Goal: Task Accomplishment & Management: Manage account settings

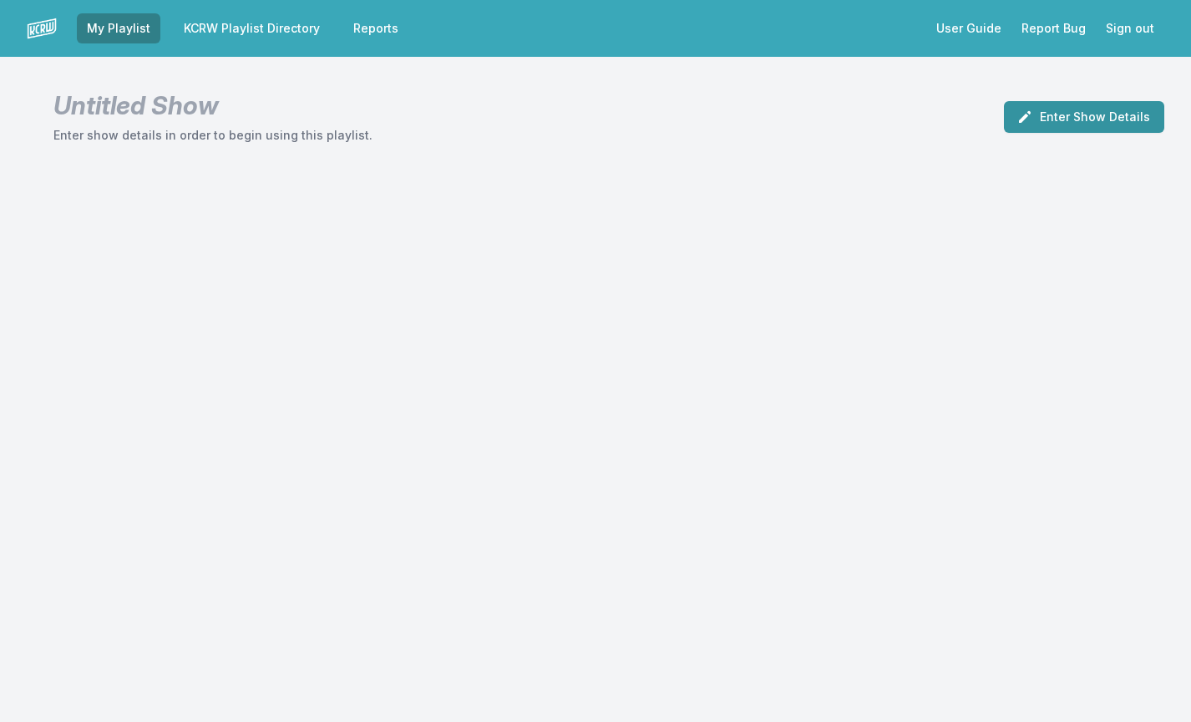
click at [1060, 116] on button "Enter Show Details" at bounding box center [1084, 117] width 160 height 32
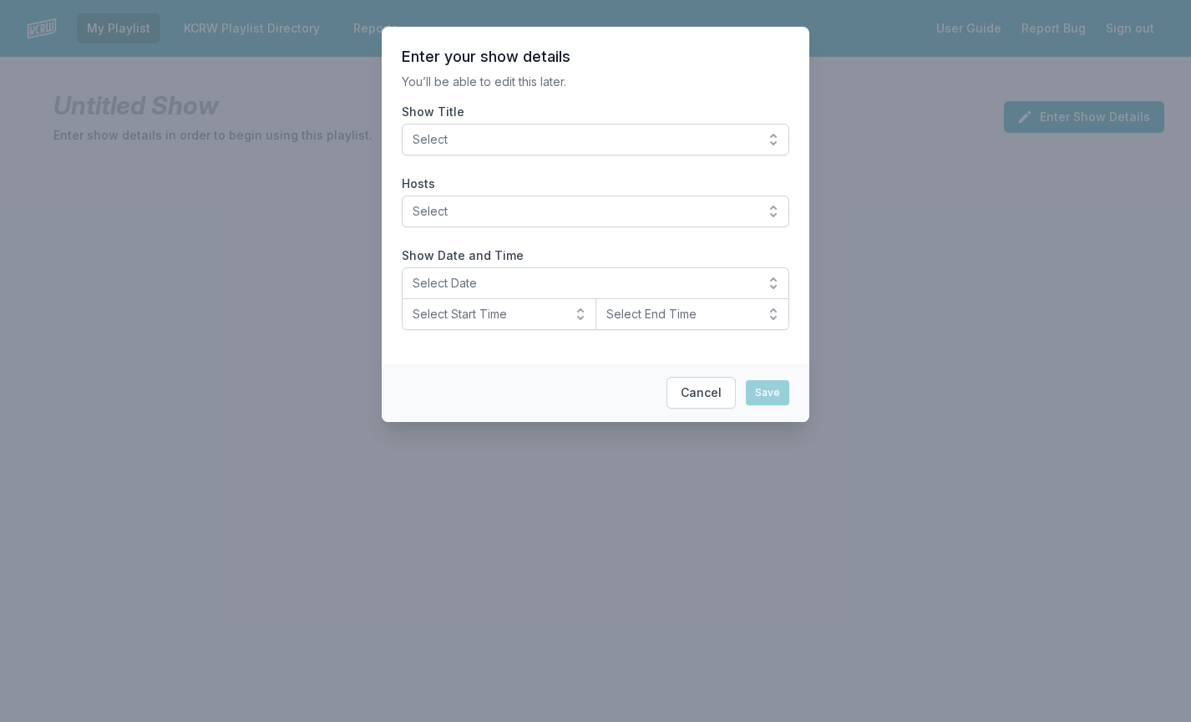
click at [573, 141] on span "Select" at bounding box center [584, 139] width 342 height 17
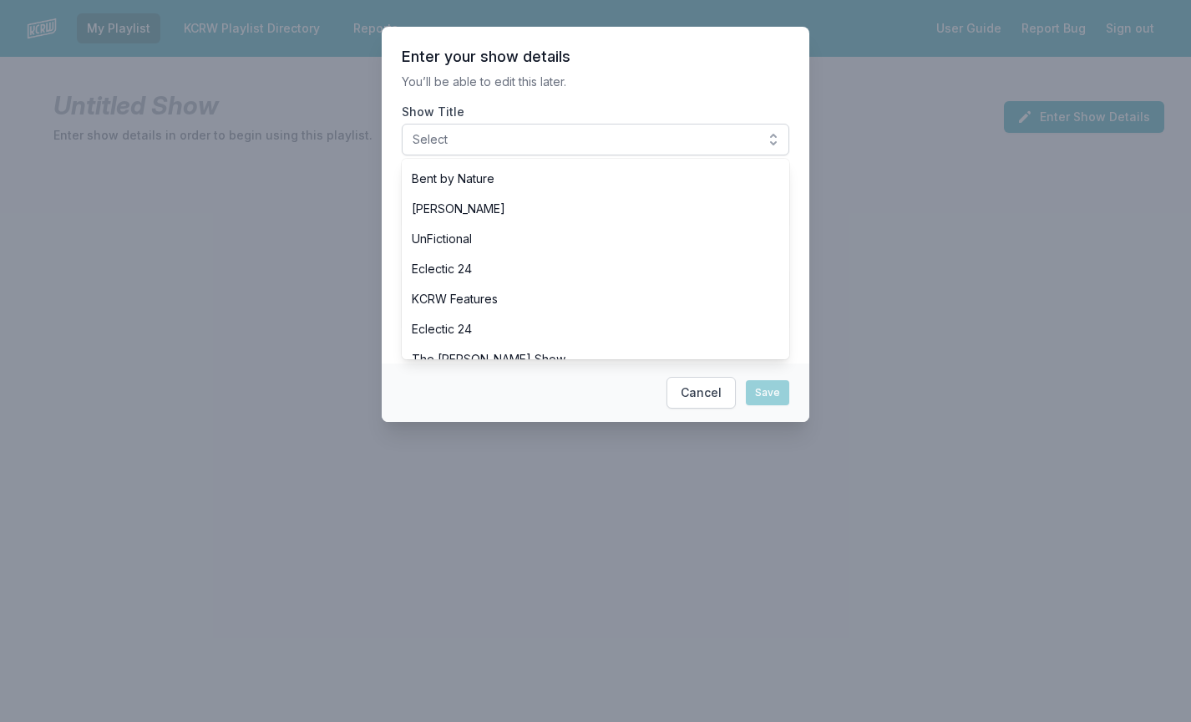
scroll to position [752, 0]
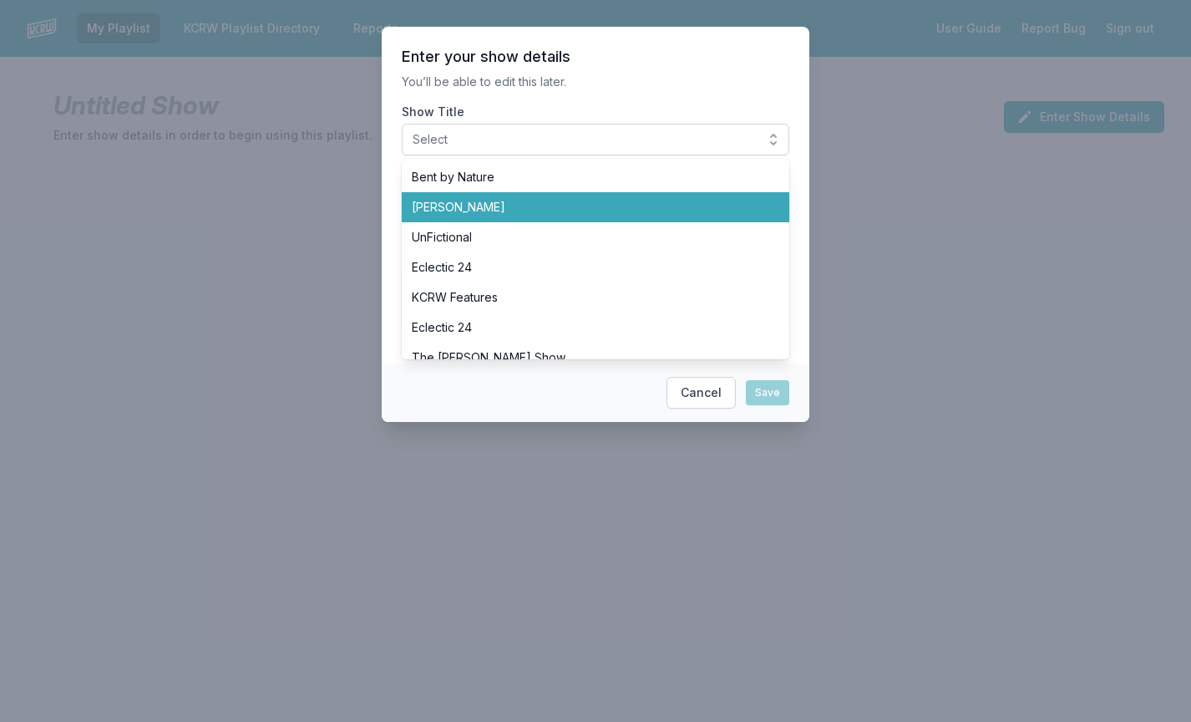
click at [436, 199] on span "[PERSON_NAME]" at bounding box center [586, 207] width 348 height 17
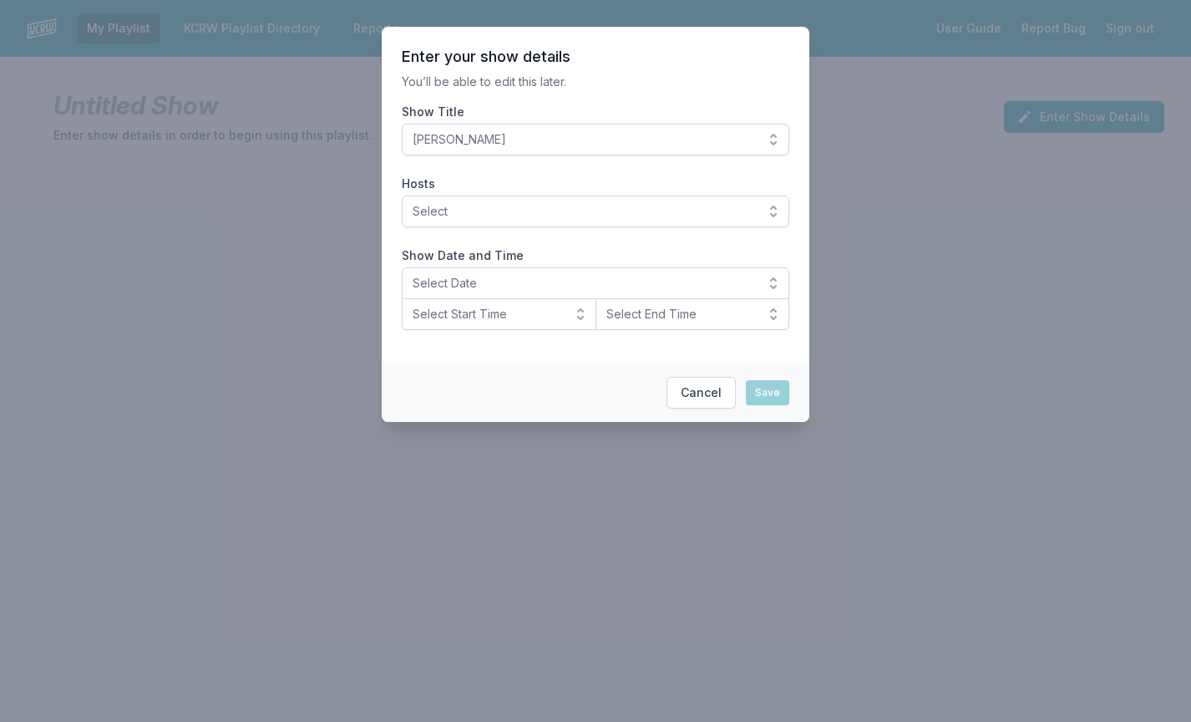
click at [600, 214] on span "Select" at bounding box center [584, 211] width 342 height 17
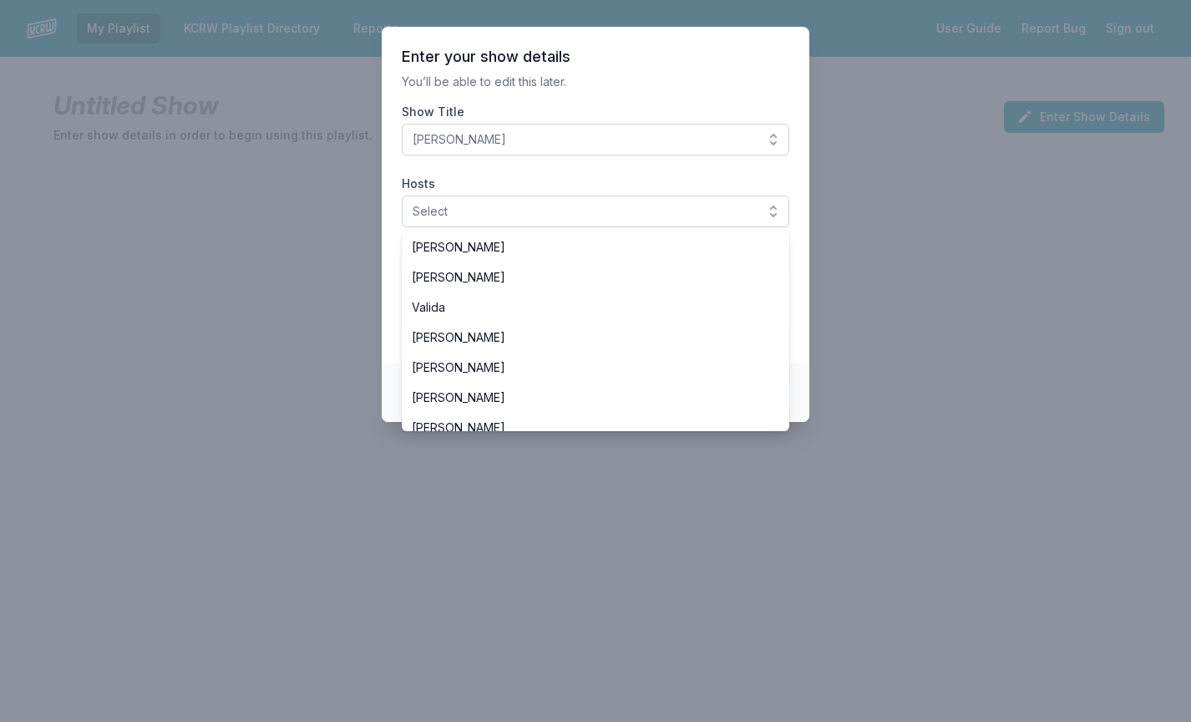
scroll to position [688, 0]
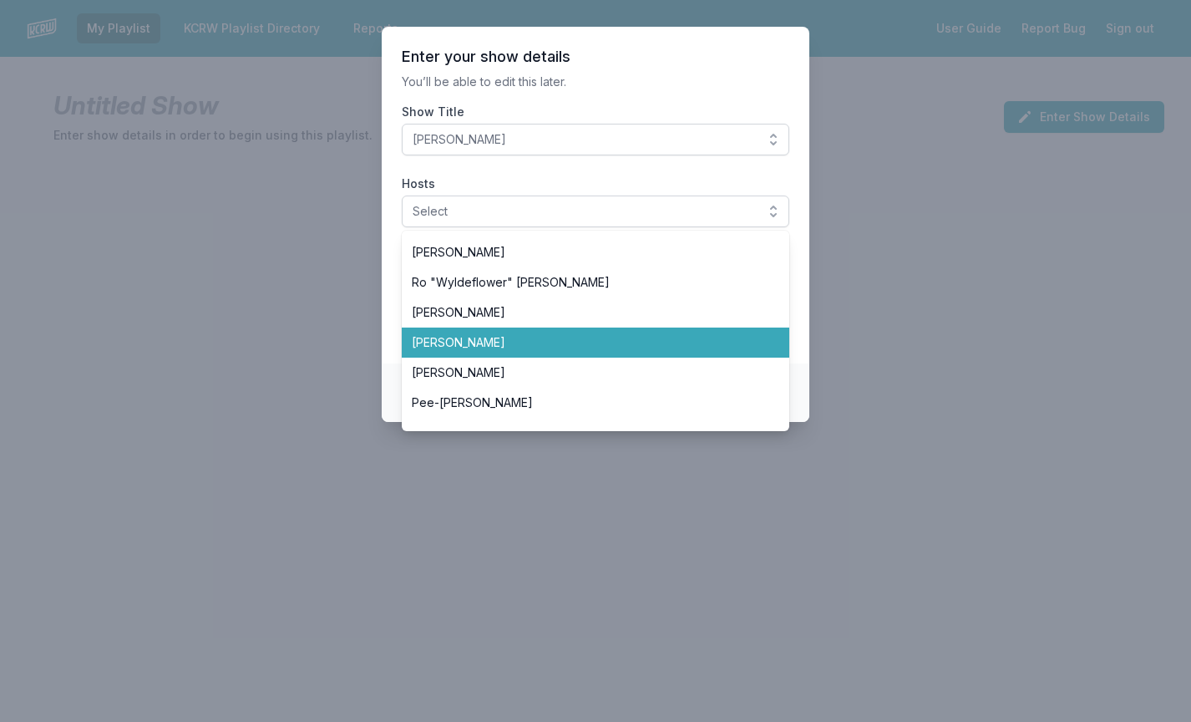
click at [562, 348] on span "[PERSON_NAME]" at bounding box center [586, 342] width 348 height 17
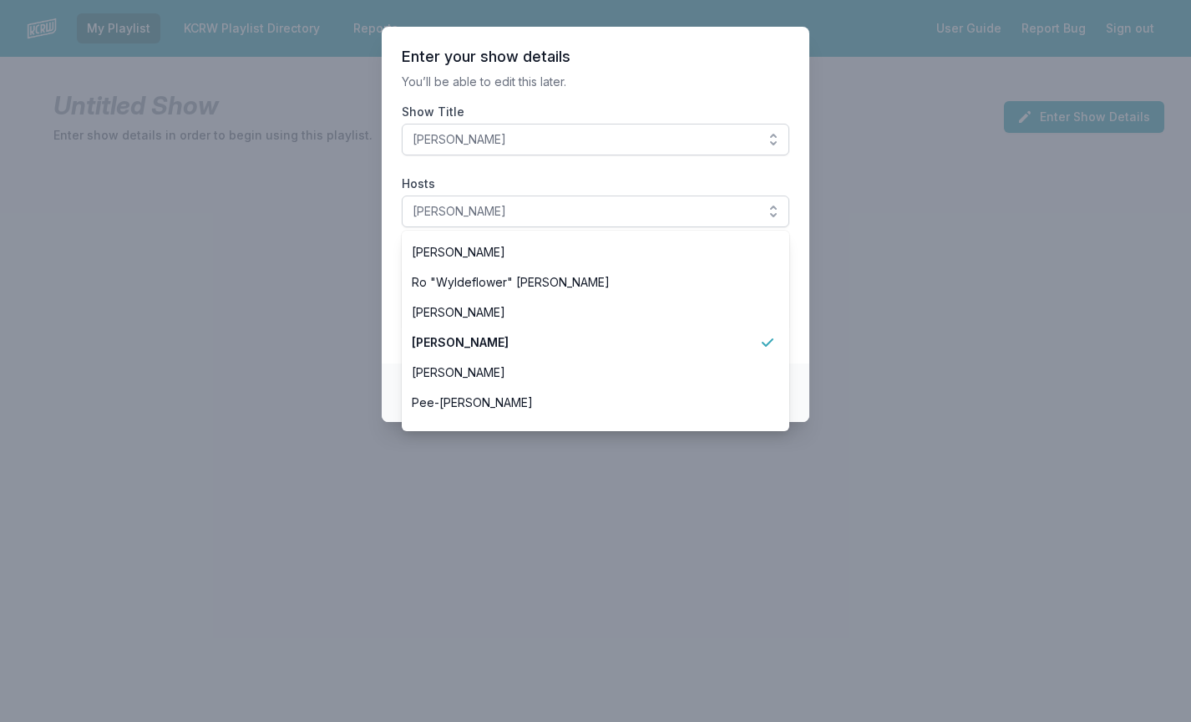
click at [800, 272] on section "Enter your show details You’ll be able to edit this later. Show Title SiLVA Hos…" at bounding box center [596, 195] width 428 height 337
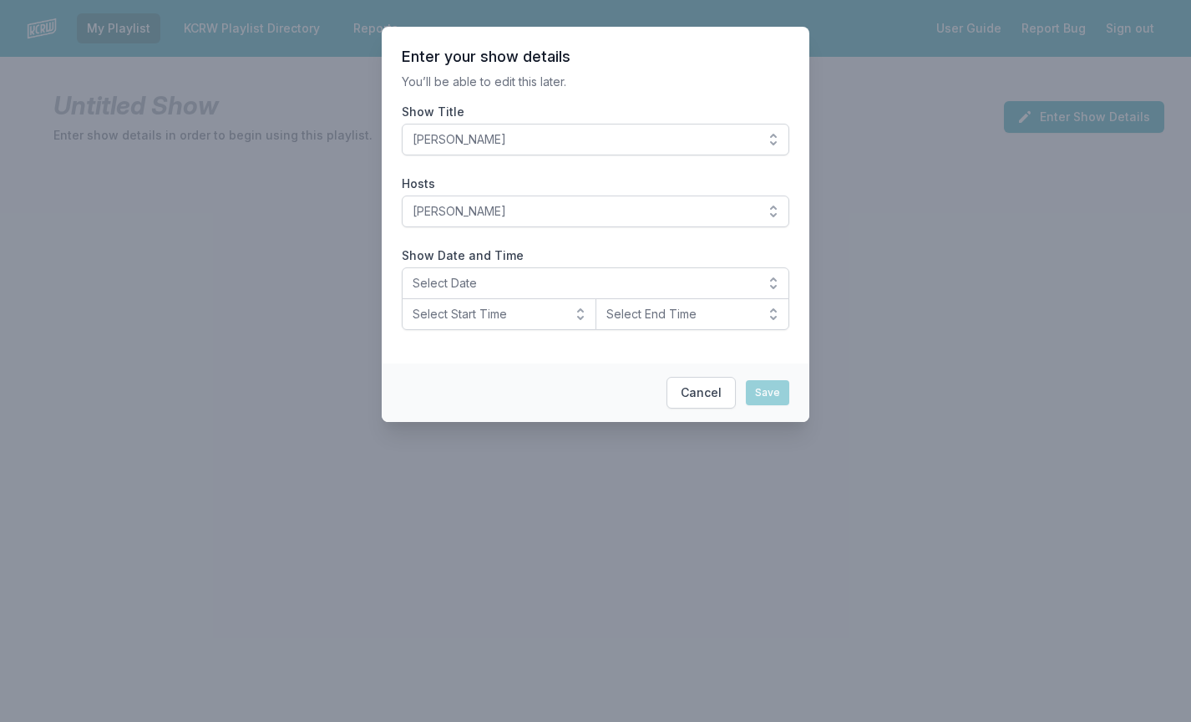
click at [647, 282] on span "Select Date" at bounding box center [584, 283] width 342 height 17
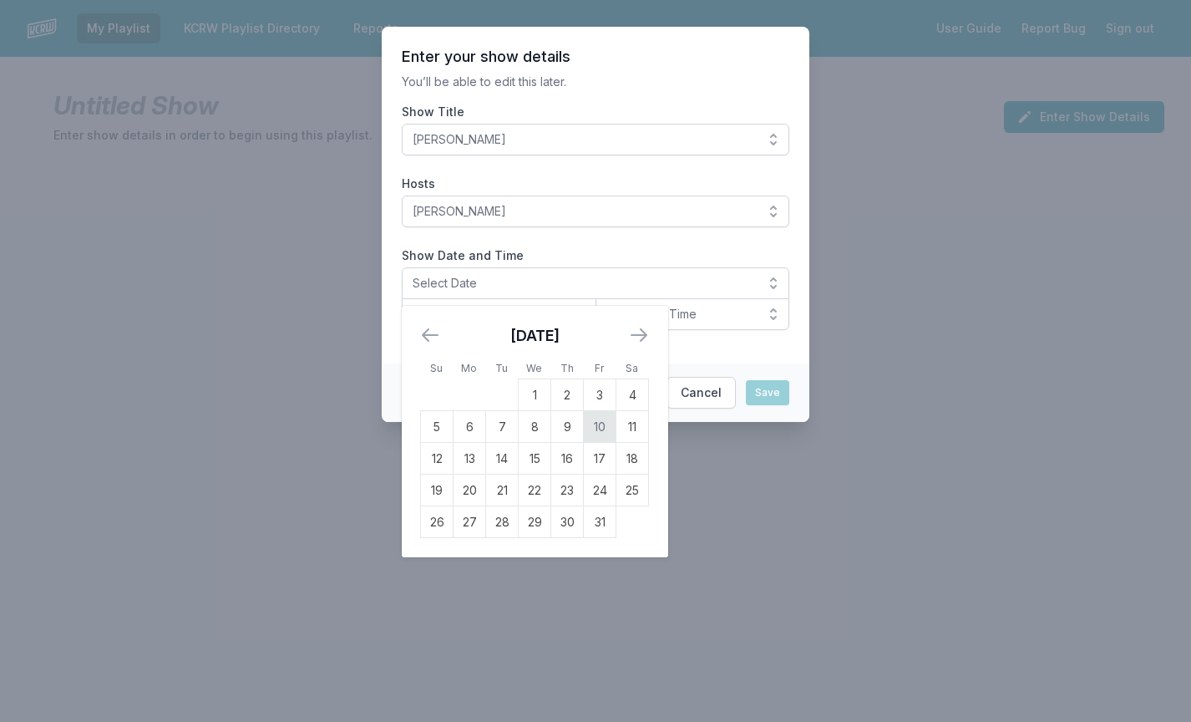
click at [600, 429] on td "10" at bounding box center [600, 427] width 33 height 32
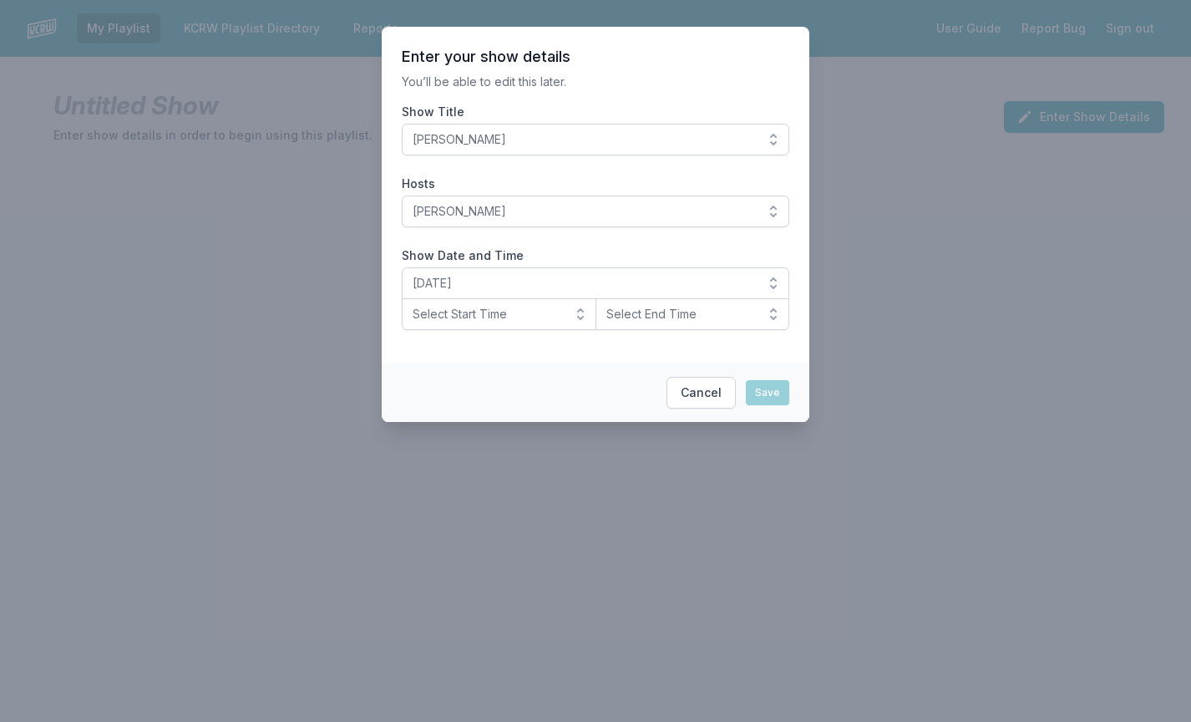
click at [520, 320] on span "Select Start Time" at bounding box center [488, 314] width 150 height 17
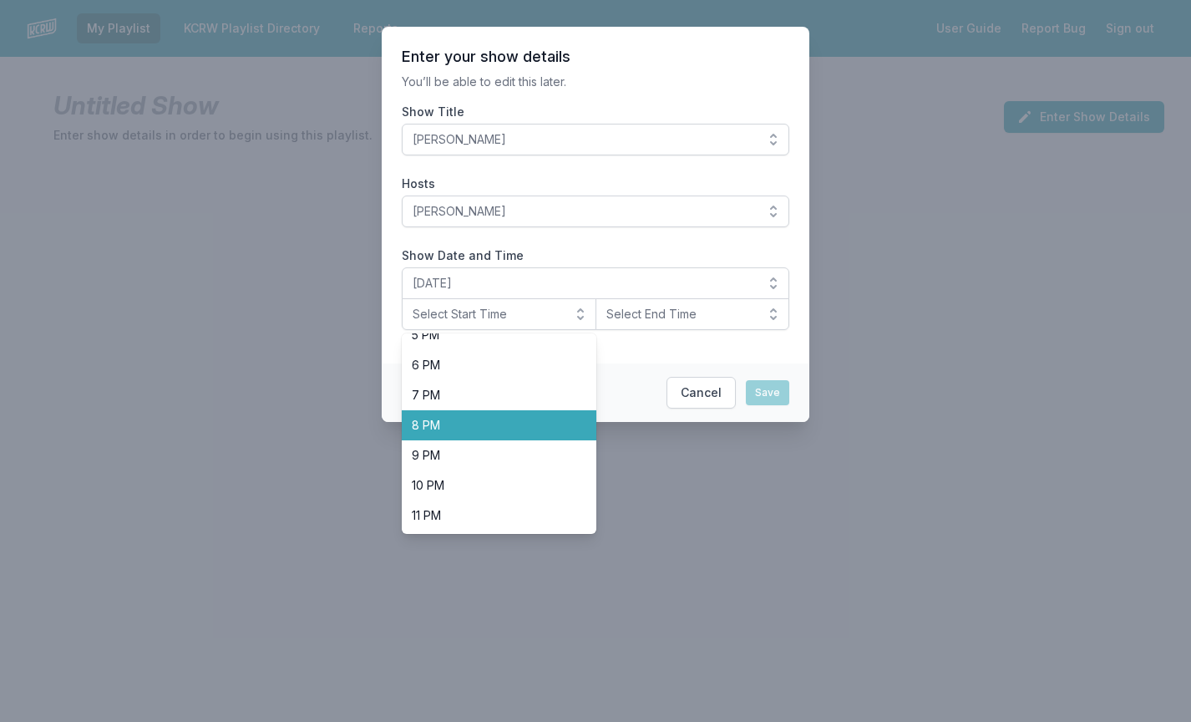
scroll to position [528, 0]
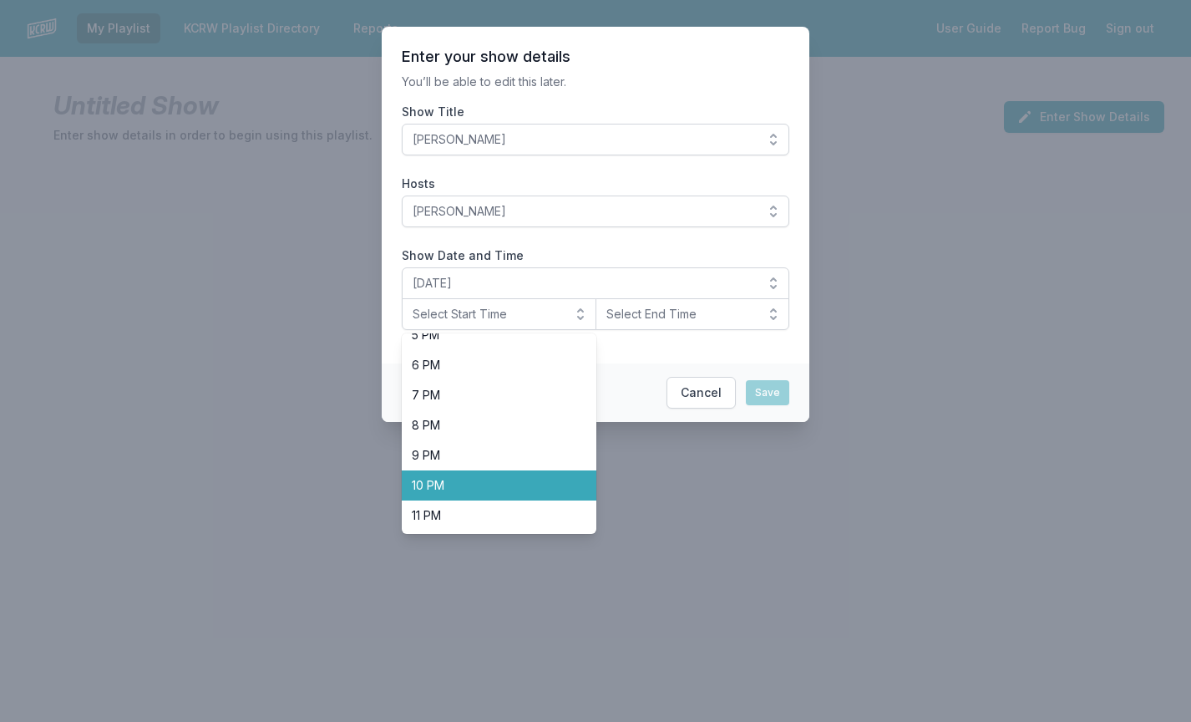
click at [474, 488] on span "10 PM" at bounding box center [489, 485] width 155 height 17
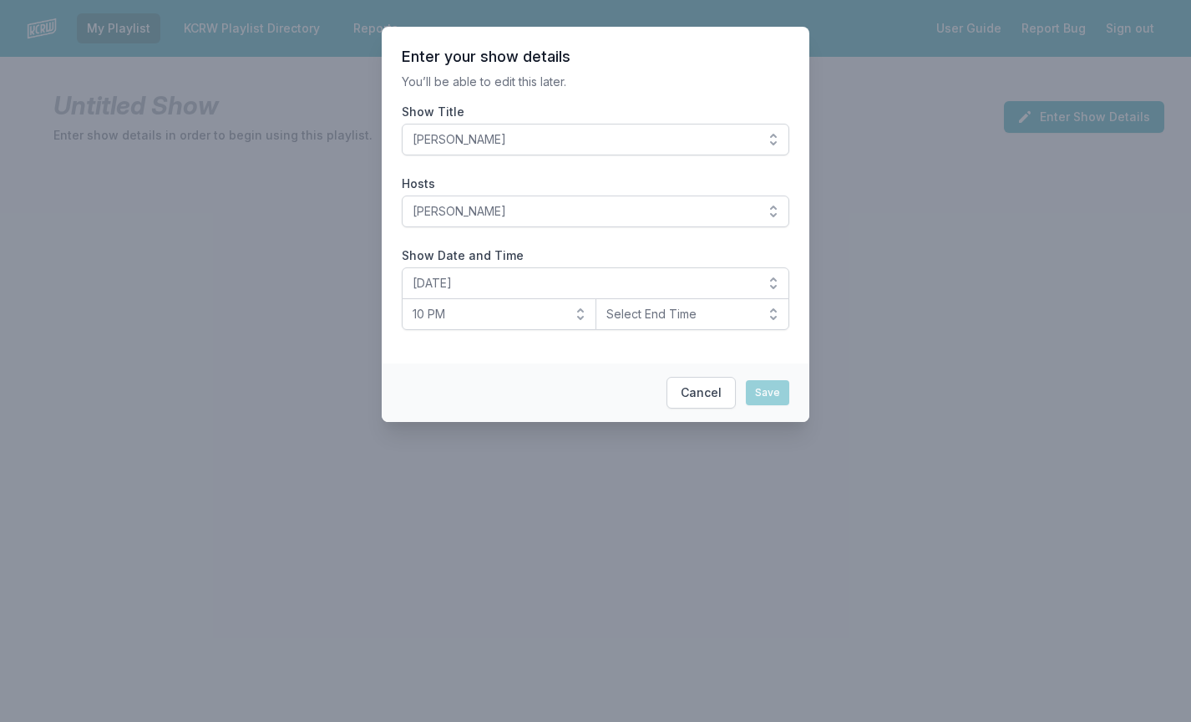
click at [649, 323] on button "Select End Time" at bounding box center [693, 314] width 195 height 32
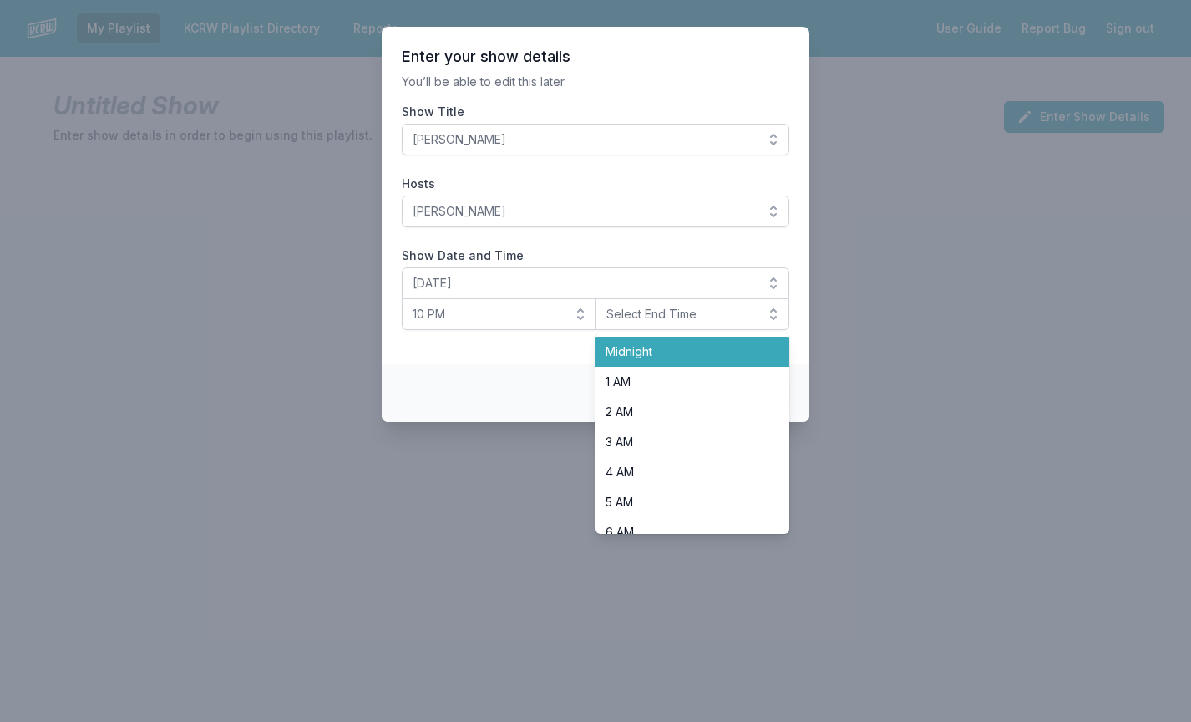
click at [653, 346] on span "Midnight" at bounding box center [683, 351] width 155 height 17
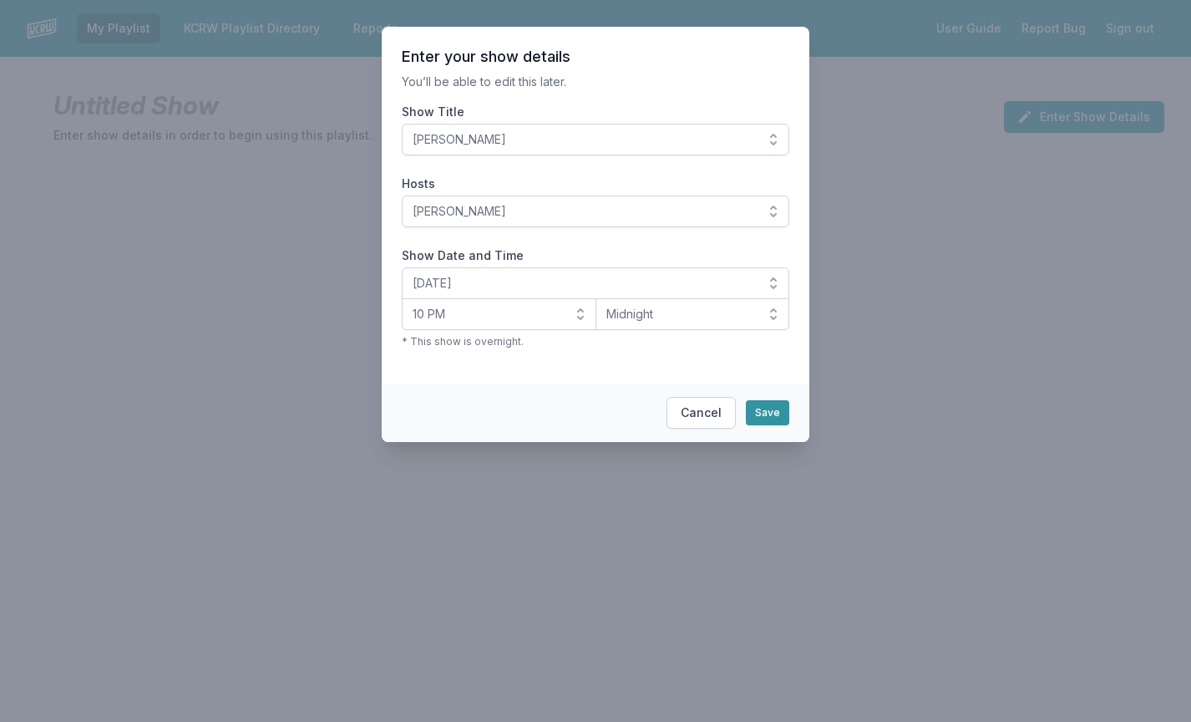
click at [760, 407] on button "Save" at bounding box center [767, 412] width 43 height 25
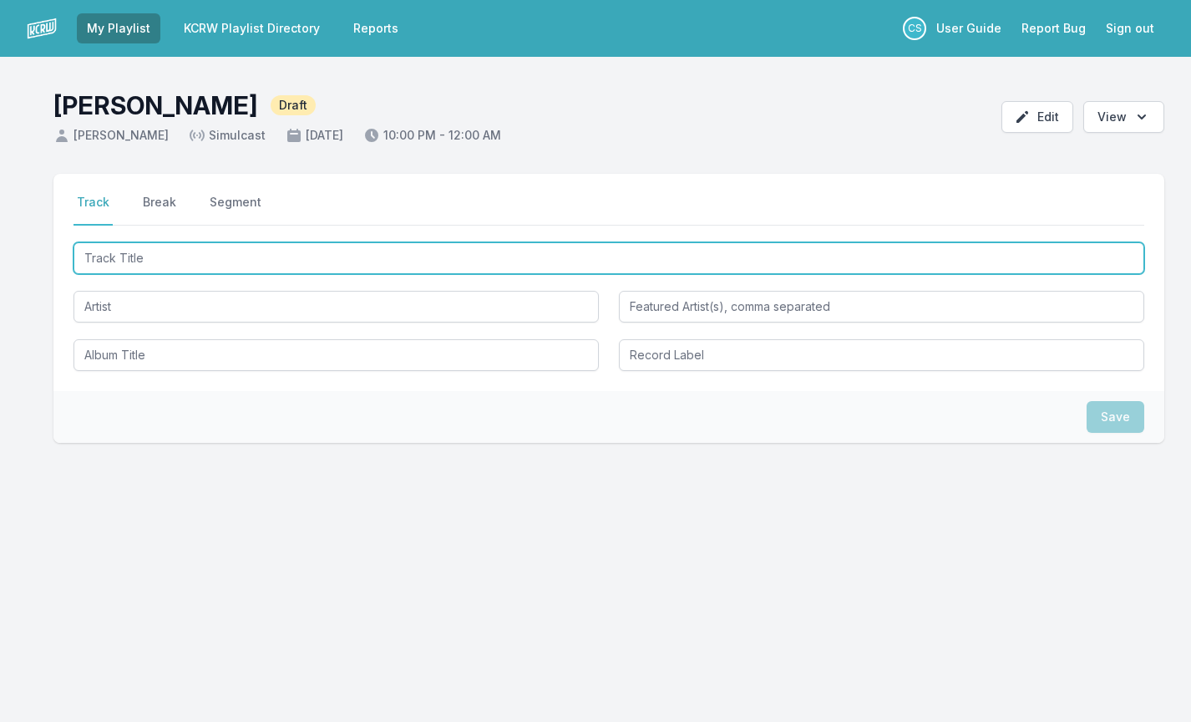
click at [187, 260] on input "Track Title" at bounding box center [609, 258] width 1071 height 32
type input "Mesa Mesa"
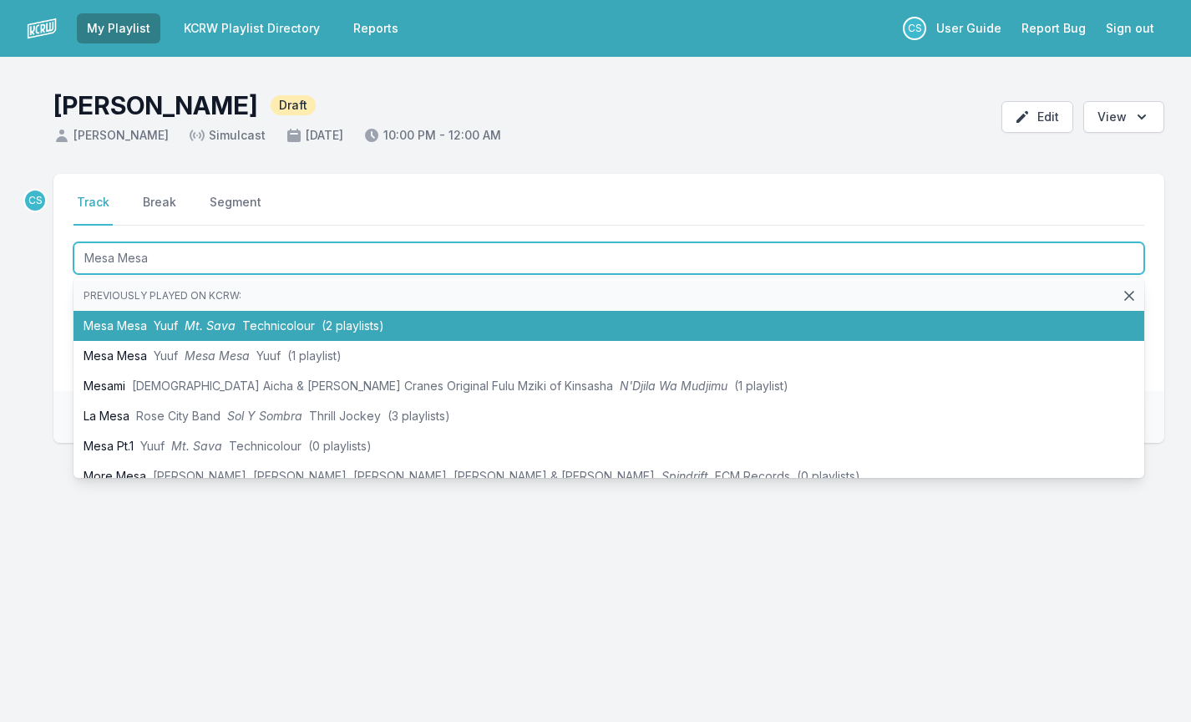
click at [200, 322] on span "Mt. Sava" at bounding box center [210, 325] width 51 height 14
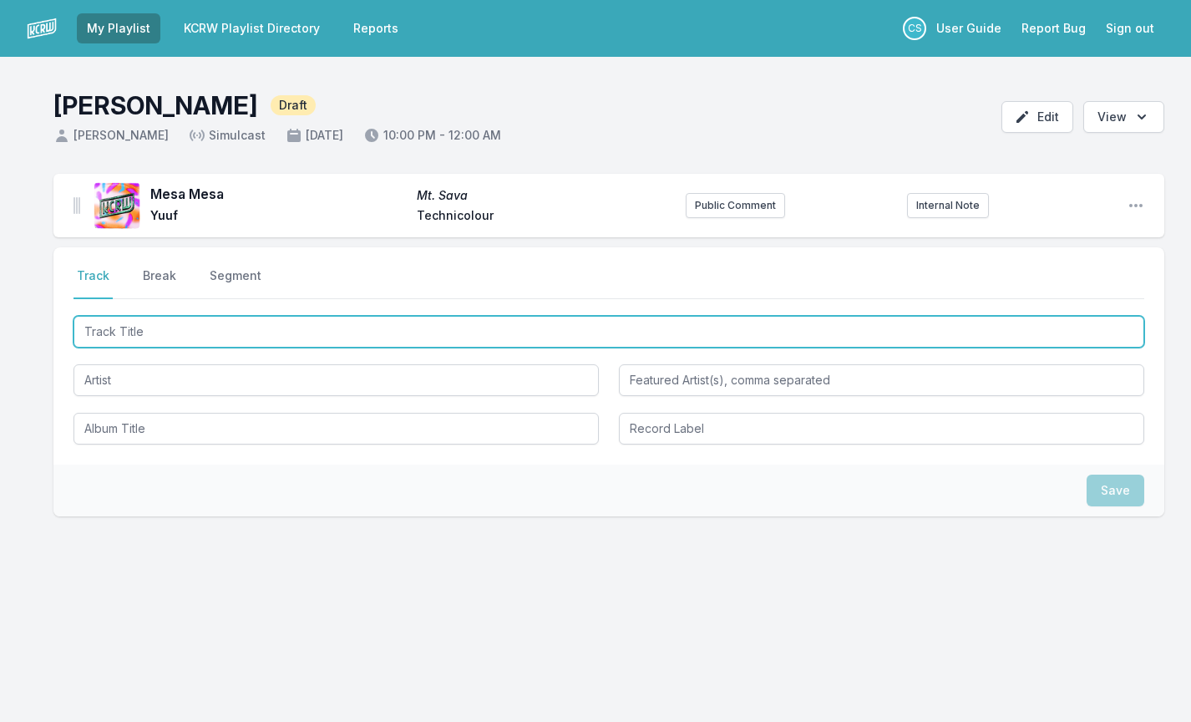
paste input "Jungle ([PERSON_NAME] Remix)"
type input "Jungle ([PERSON_NAME] Remix)"
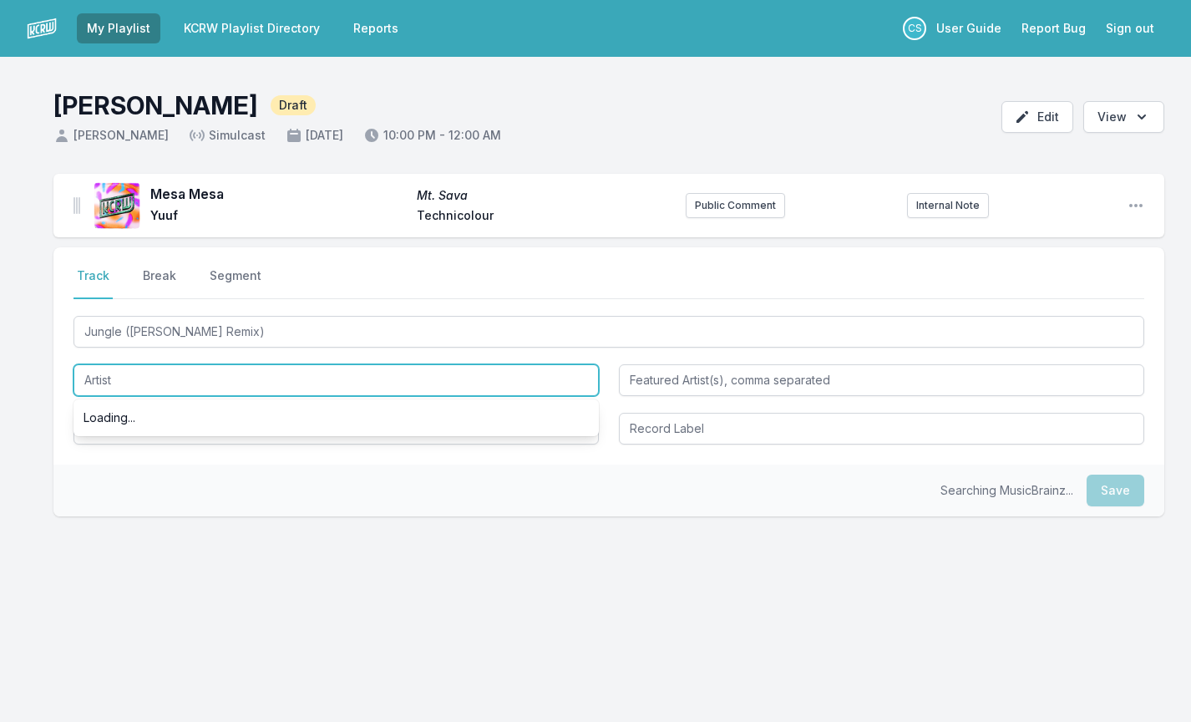
click at [146, 389] on input "Artist" at bounding box center [336, 380] width 525 height 32
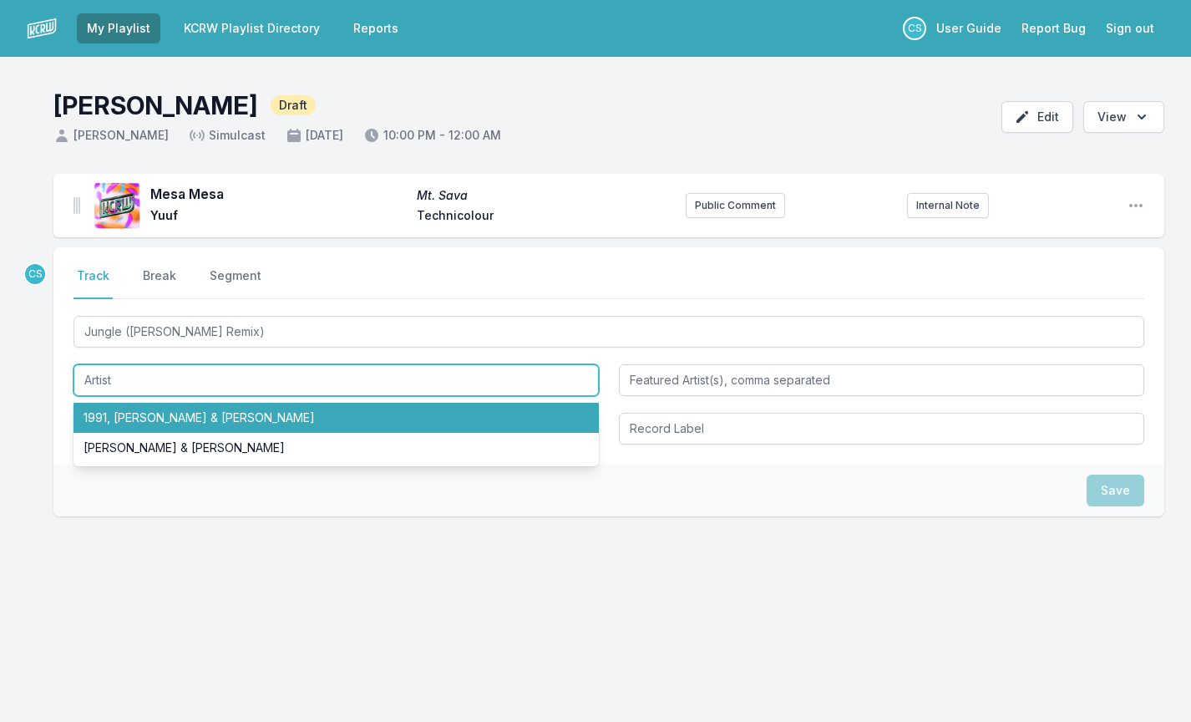
click at [158, 418] on li "1991, [PERSON_NAME] & [PERSON_NAME]" at bounding box center [336, 418] width 525 height 30
type input "1991, [PERSON_NAME] & [PERSON_NAME]"
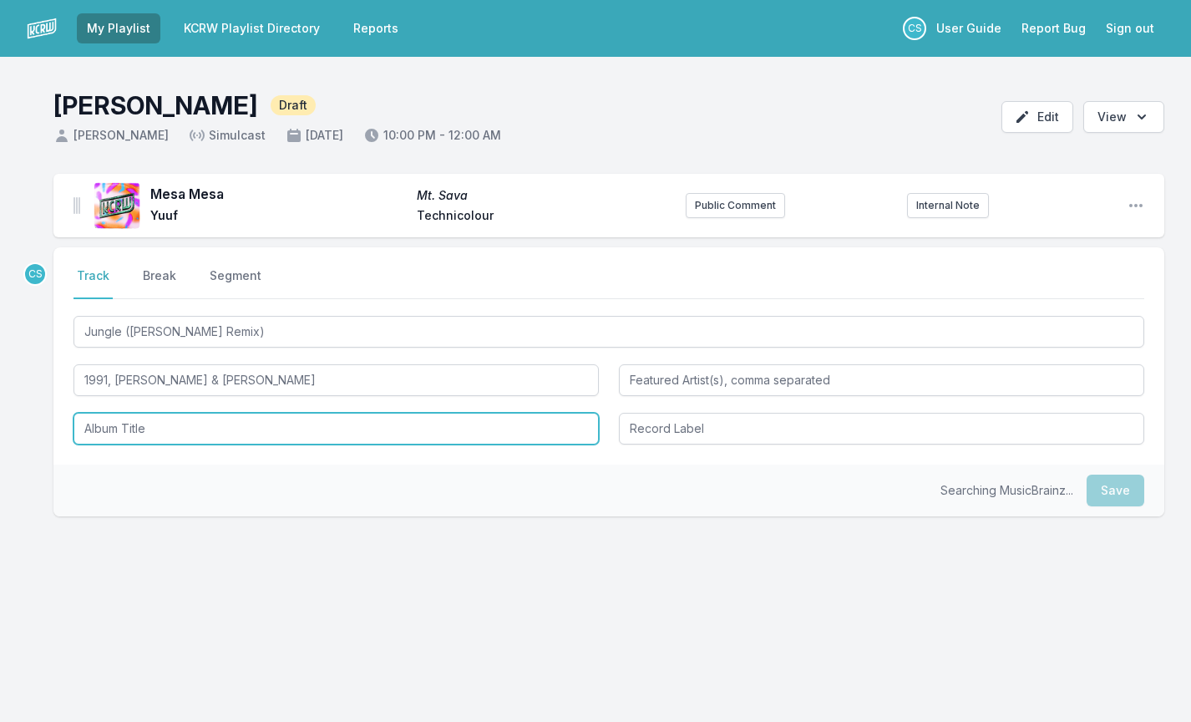
click at [162, 436] on input "Album Title" at bounding box center [336, 429] width 525 height 32
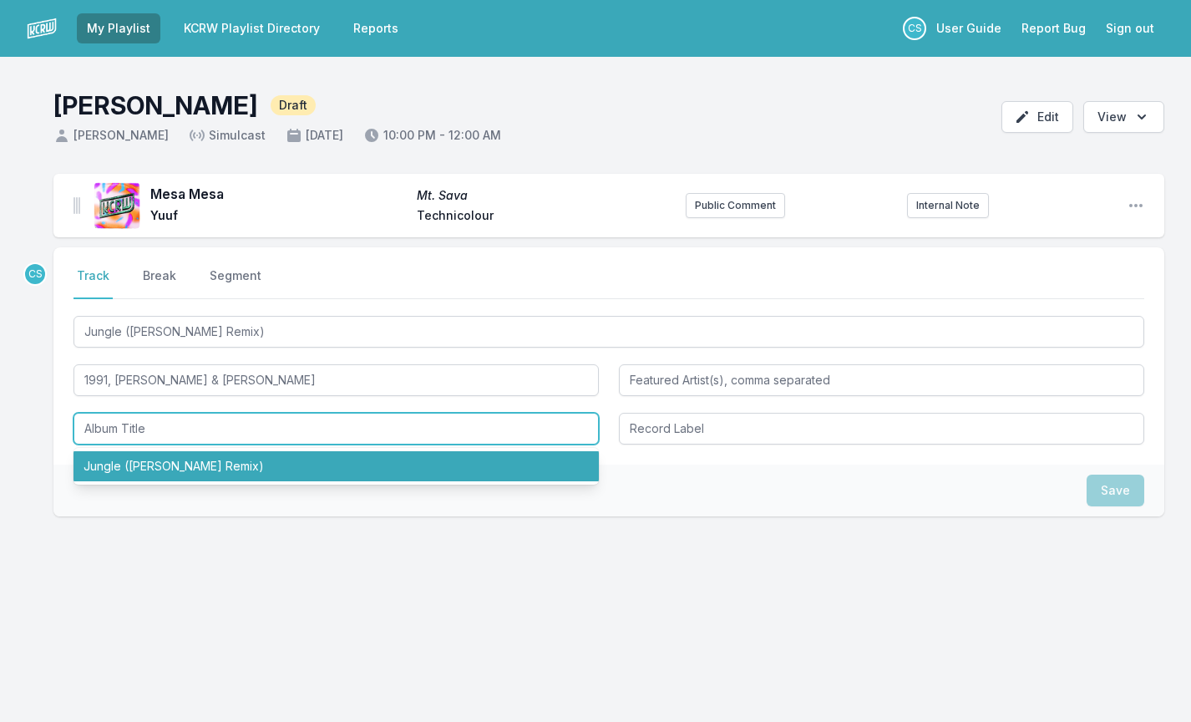
click at [174, 472] on li "Jungle ([PERSON_NAME] Remix)" at bounding box center [336, 466] width 525 height 30
type input "Jungle ([PERSON_NAME] Remix)"
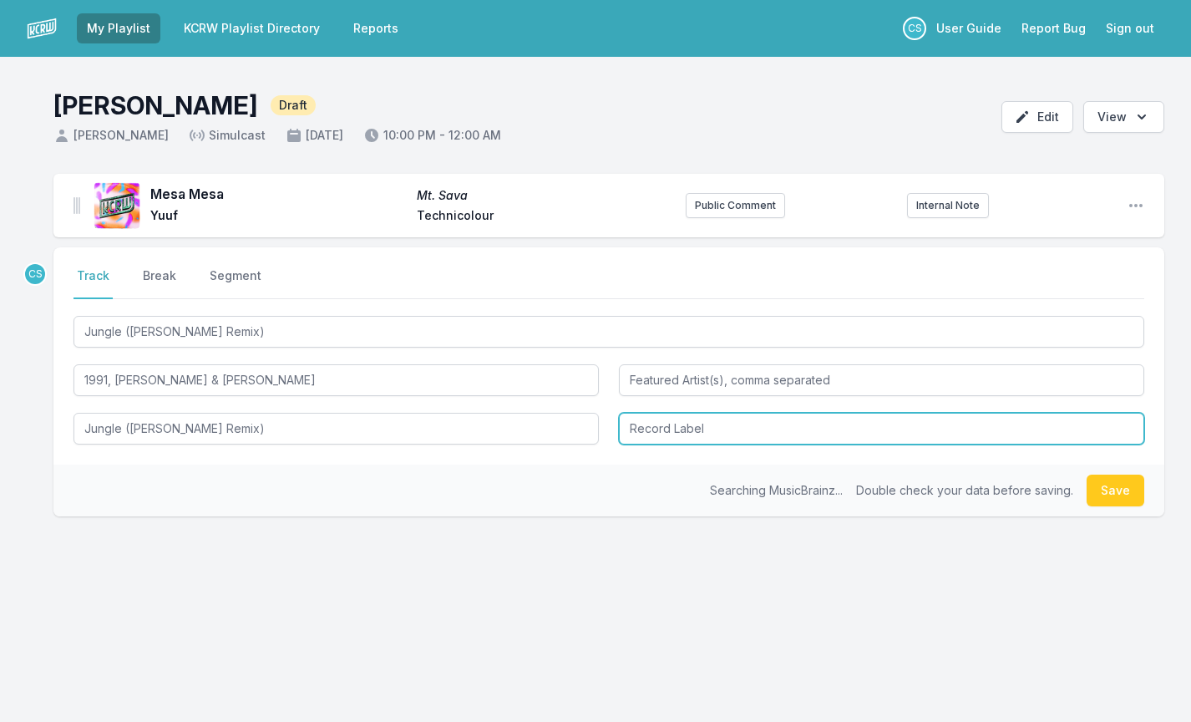
click at [686, 424] on input "Record Label" at bounding box center [881, 429] width 525 height 32
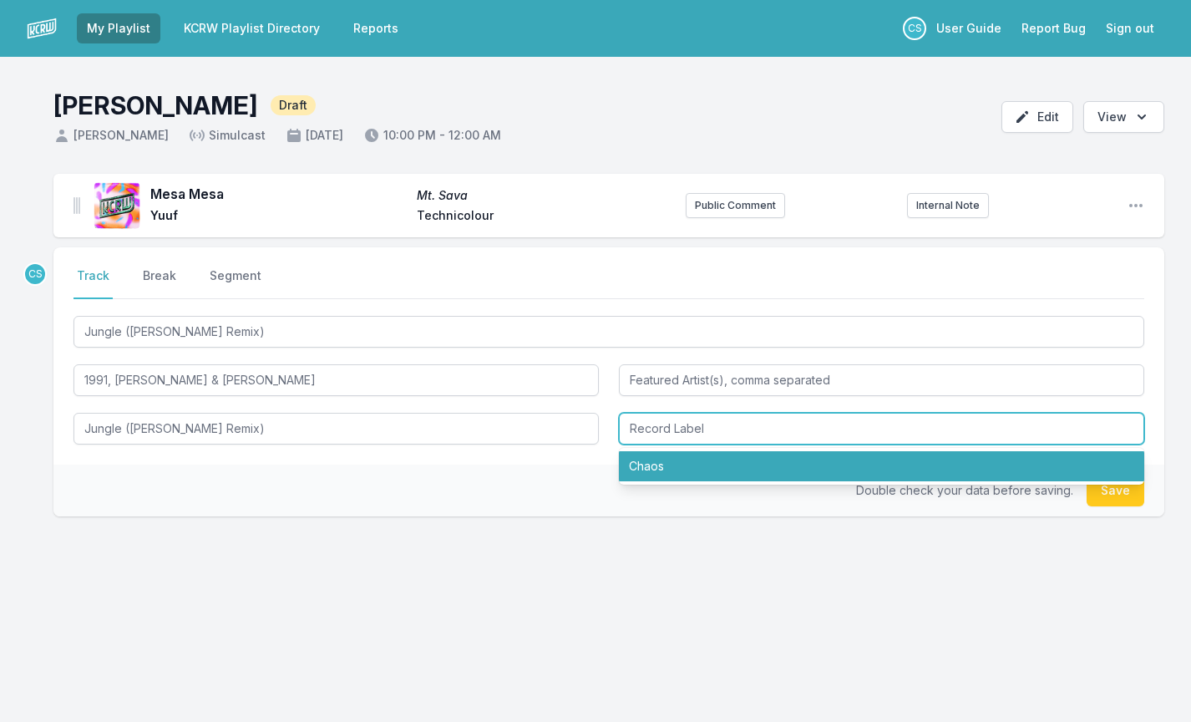
click at [671, 466] on li "Chaos" at bounding box center [881, 466] width 525 height 30
type input "Chaos"
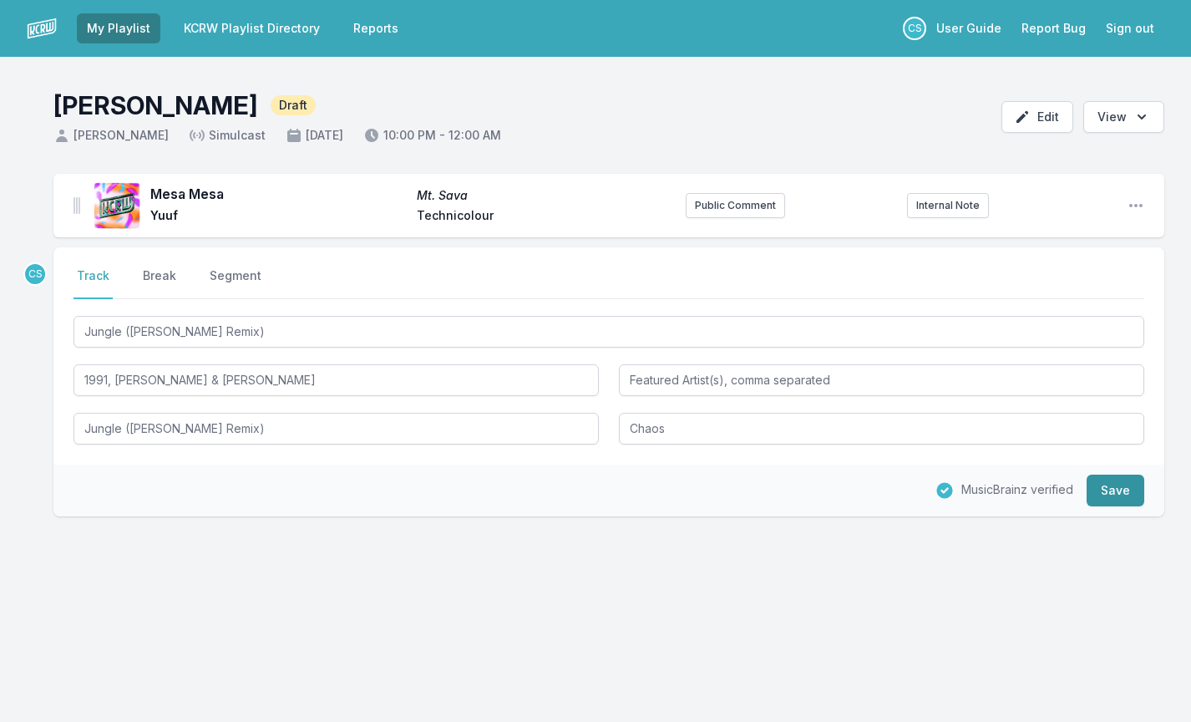
click at [1123, 483] on button "Save" at bounding box center [1116, 490] width 58 height 32
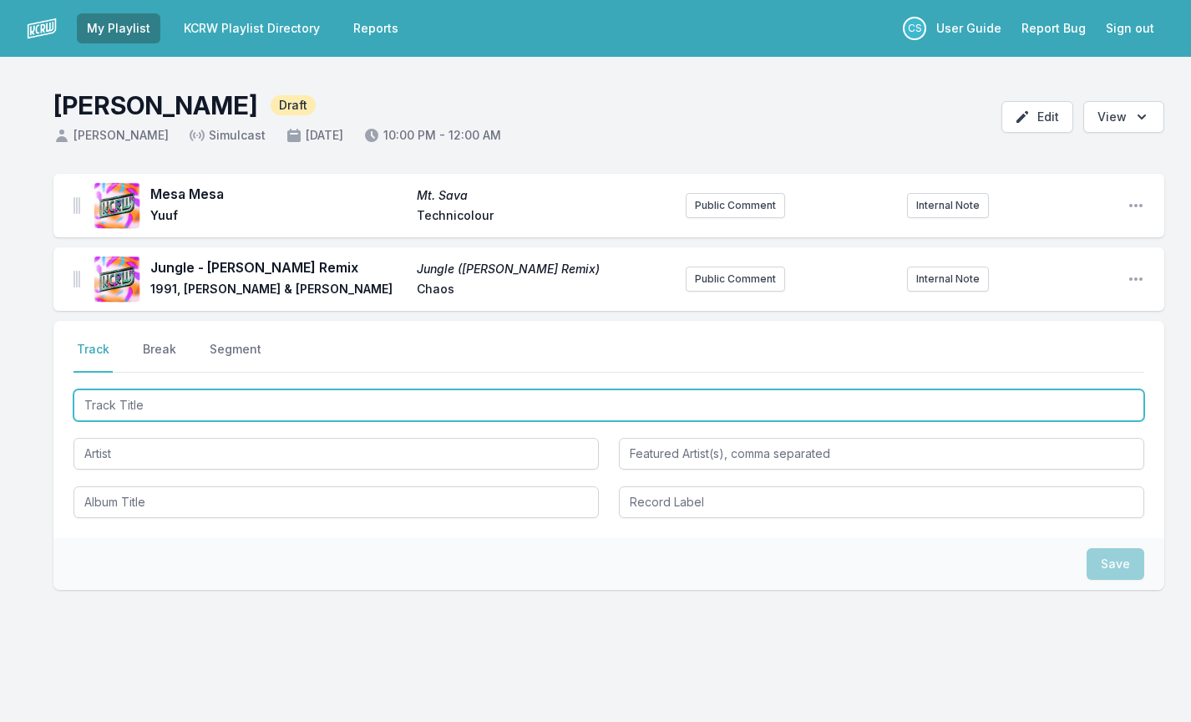
click at [160, 401] on input "Track Title" at bounding box center [609, 405] width 1071 height 32
paste input "WANT NEED LOVE (Dimension Remix)"
type input "WANT NEED LOVE (Dimension Remix)"
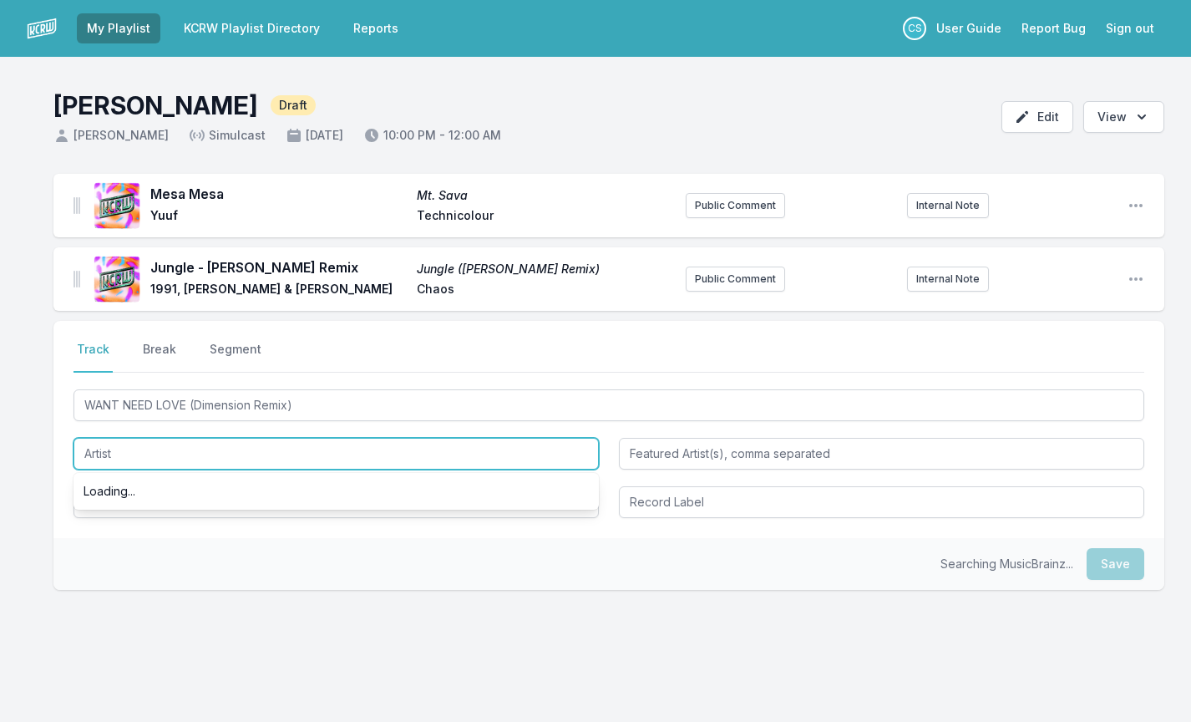
click at [160, 450] on input "Artist" at bounding box center [336, 454] width 525 height 32
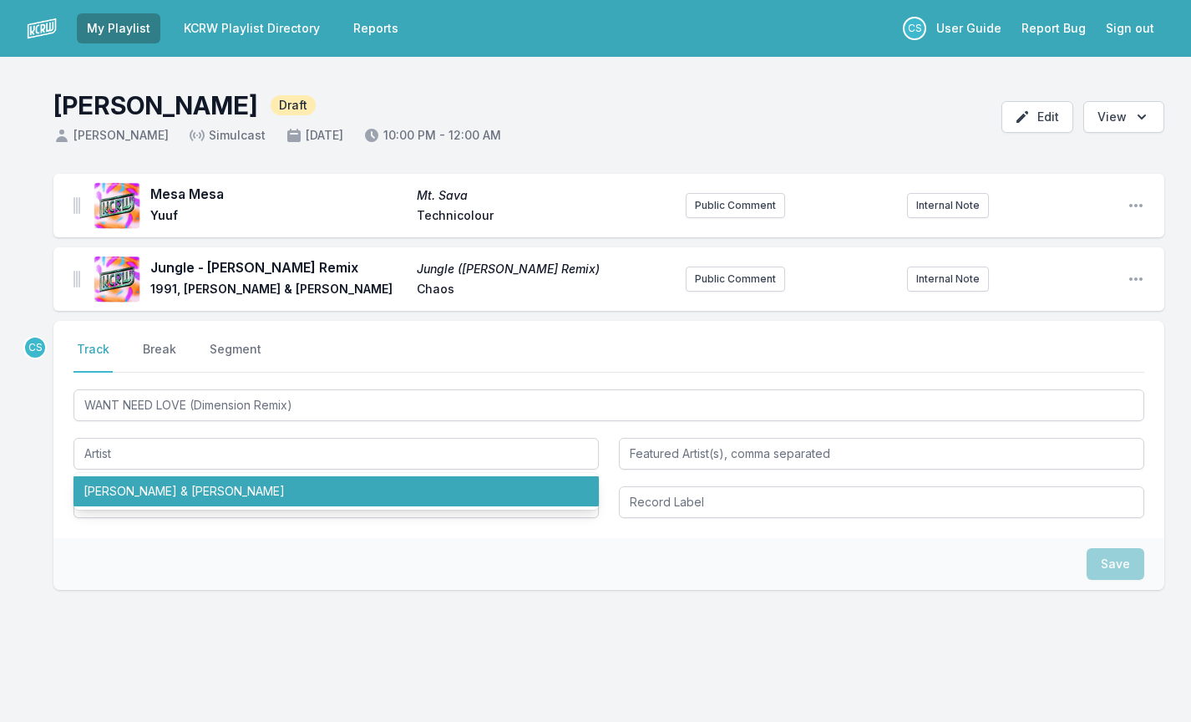
click at [351, 696] on div "CS Select a tab Track Break Segment Track Break Segment WANT NEED LOVE (Dimensi…" at bounding box center [608, 509] width 1111 height 376
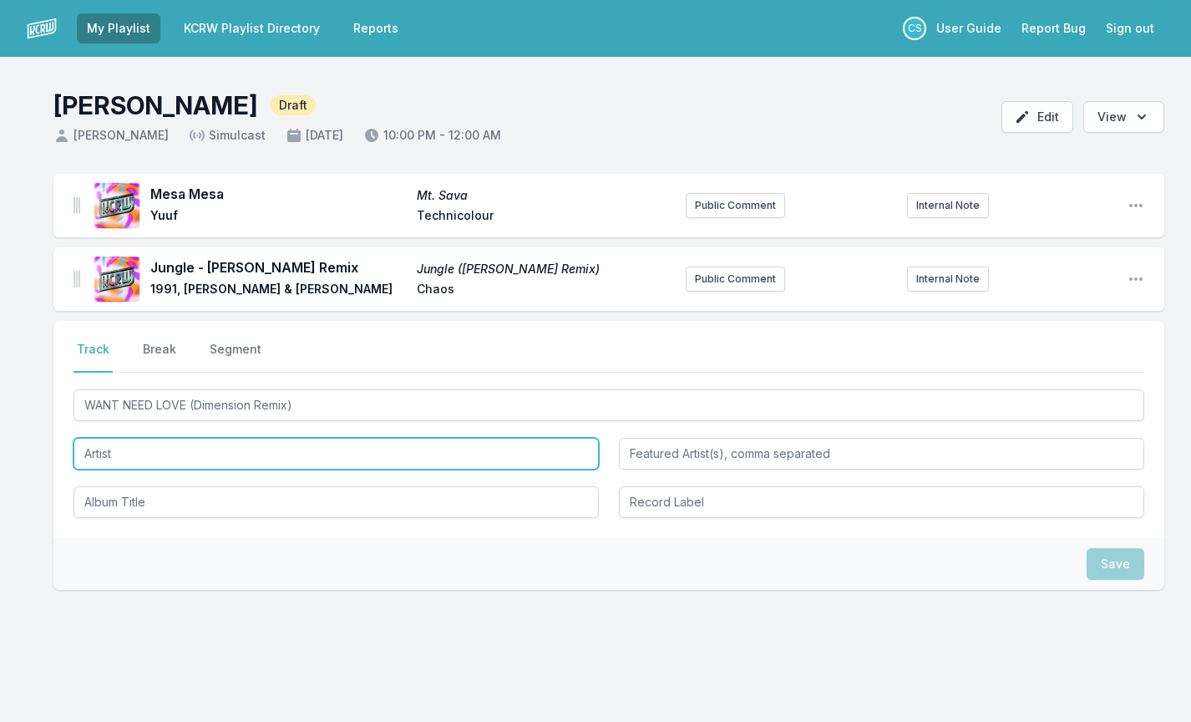
click at [192, 458] on input "Artist" at bounding box center [336, 454] width 525 height 32
paste input "Prospa & Dimension"
type input "Prospa & Dimension"
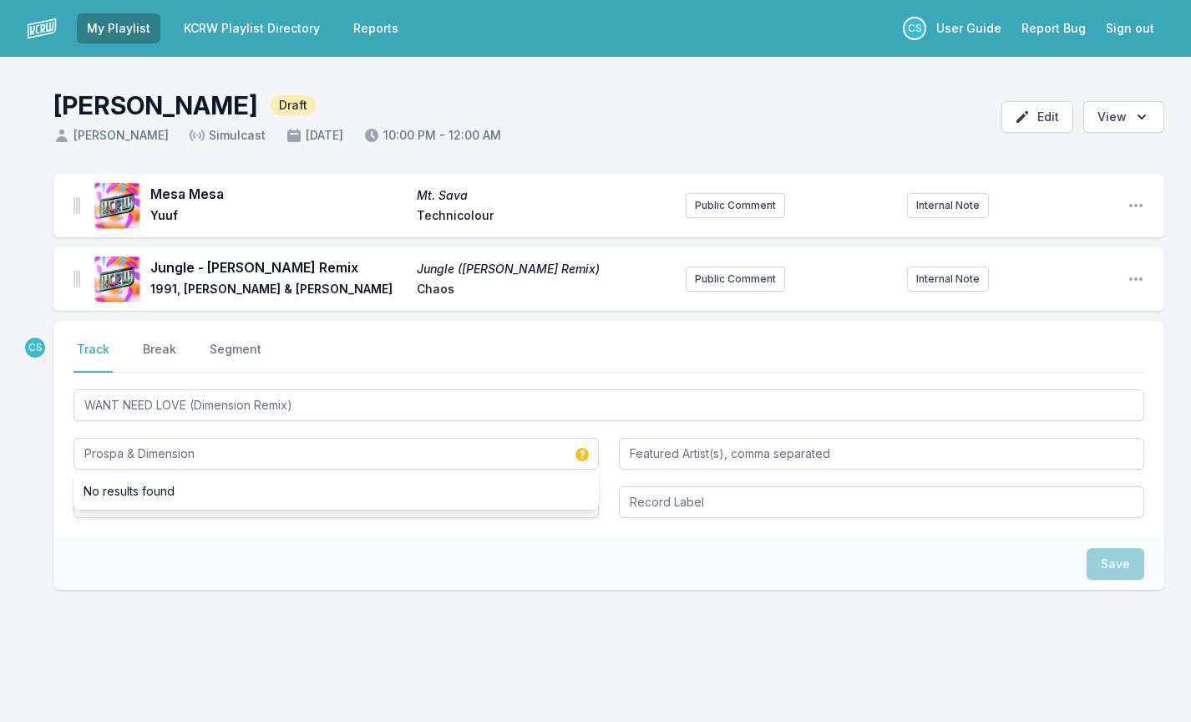
click at [231, 587] on div "Save" at bounding box center [608, 564] width 1111 height 52
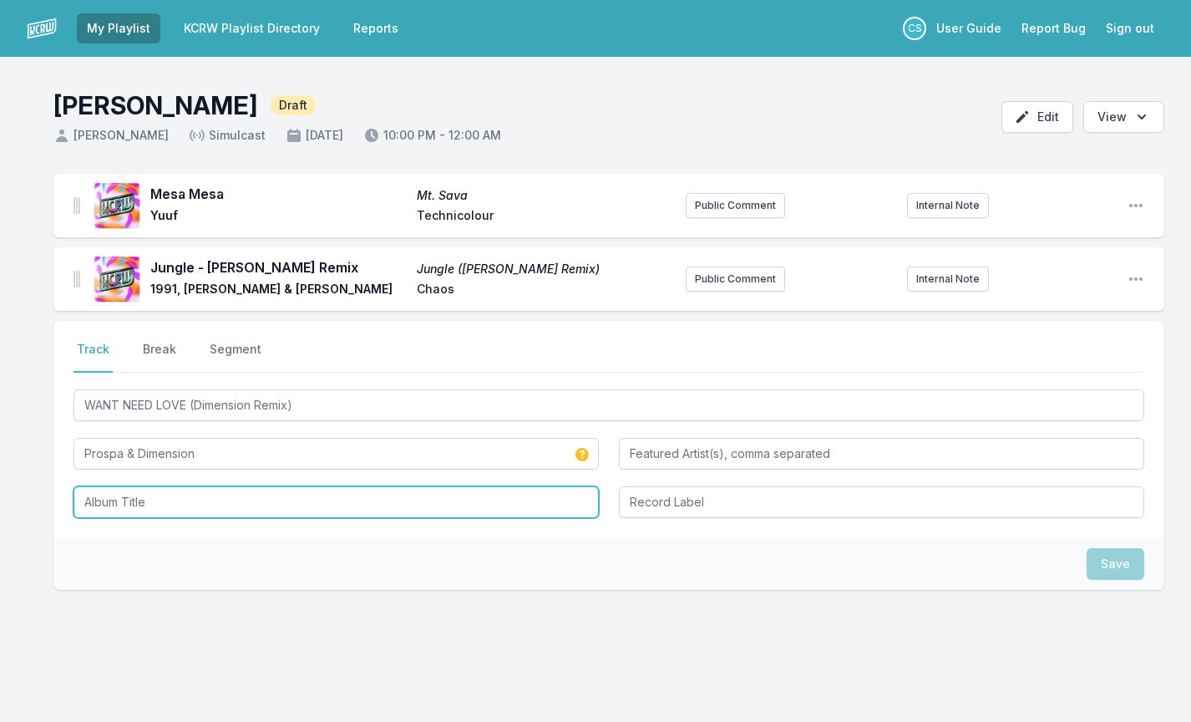
click at [220, 500] on input "Album Title" at bounding box center [336, 502] width 525 height 32
paste input "WANT NEED LOVE (Remixes) - Single"
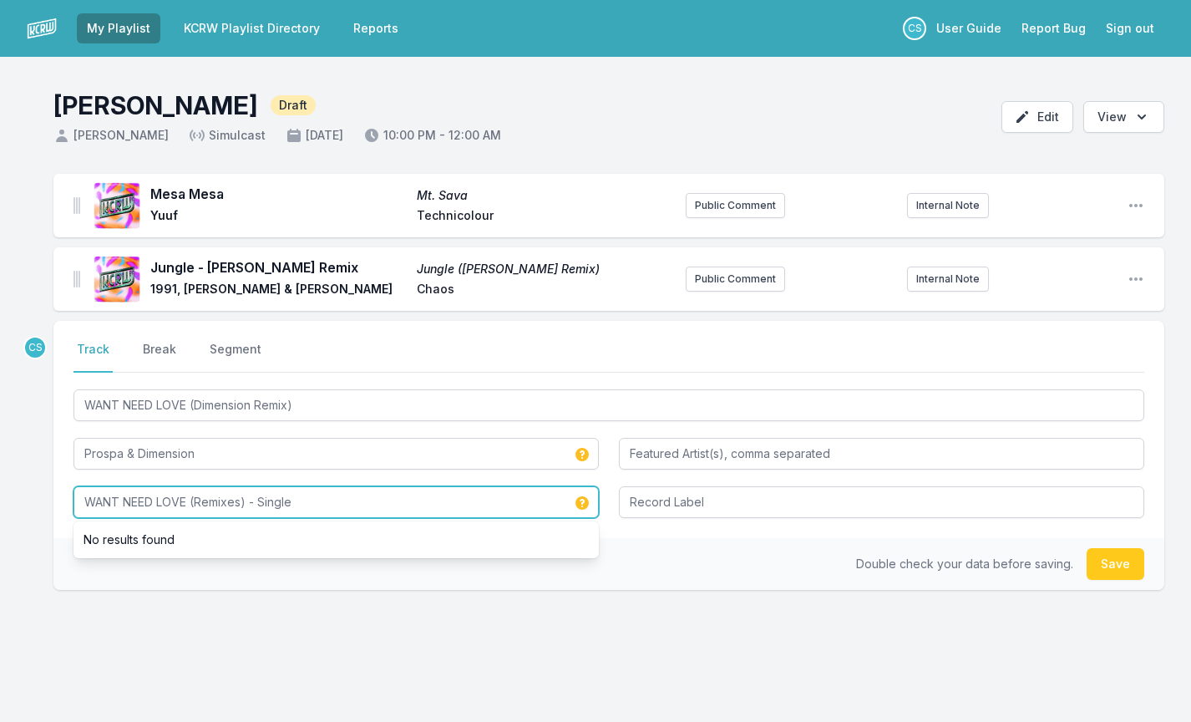
type input "WANT NEED LOVE (Remixes) - Single"
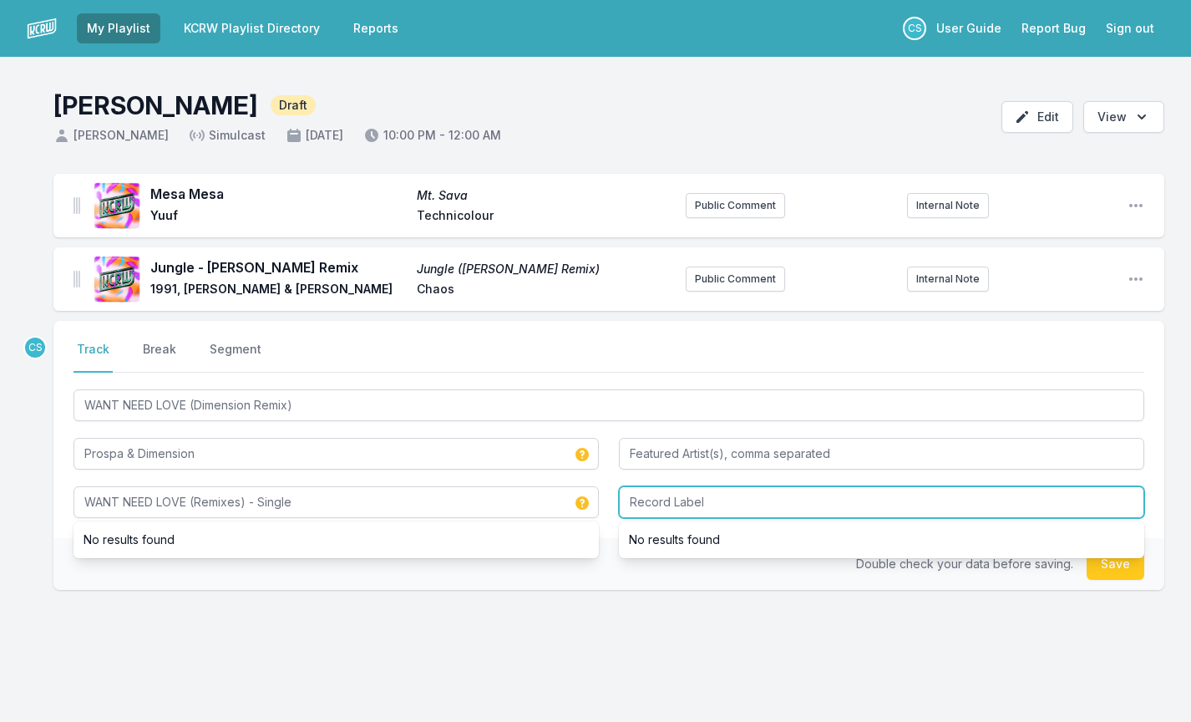
click at [823, 499] on input "Record Label" at bounding box center [881, 502] width 525 height 32
type input "Chaos"
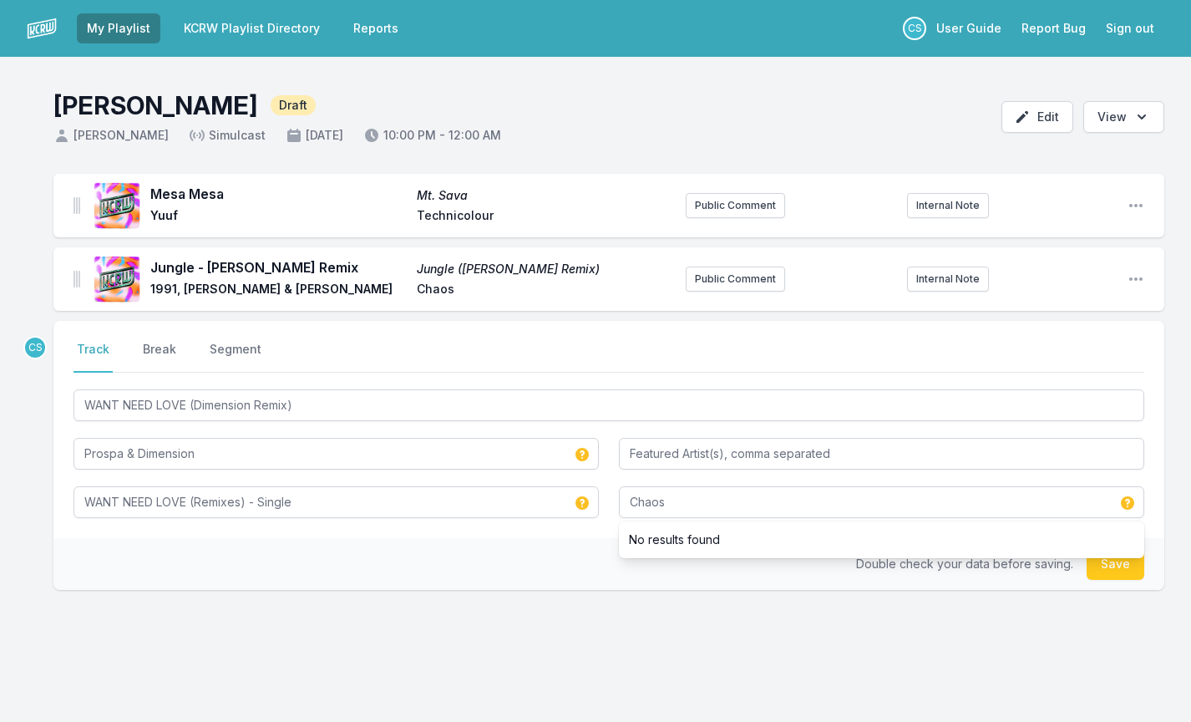
click at [701, 655] on div "CS Select a tab Track Break Segment Track Break Segment WANT NEED LOVE (Dimensi…" at bounding box center [608, 509] width 1111 height 376
click at [1103, 574] on button "Save" at bounding box center [1116, 564] width 58 height 32
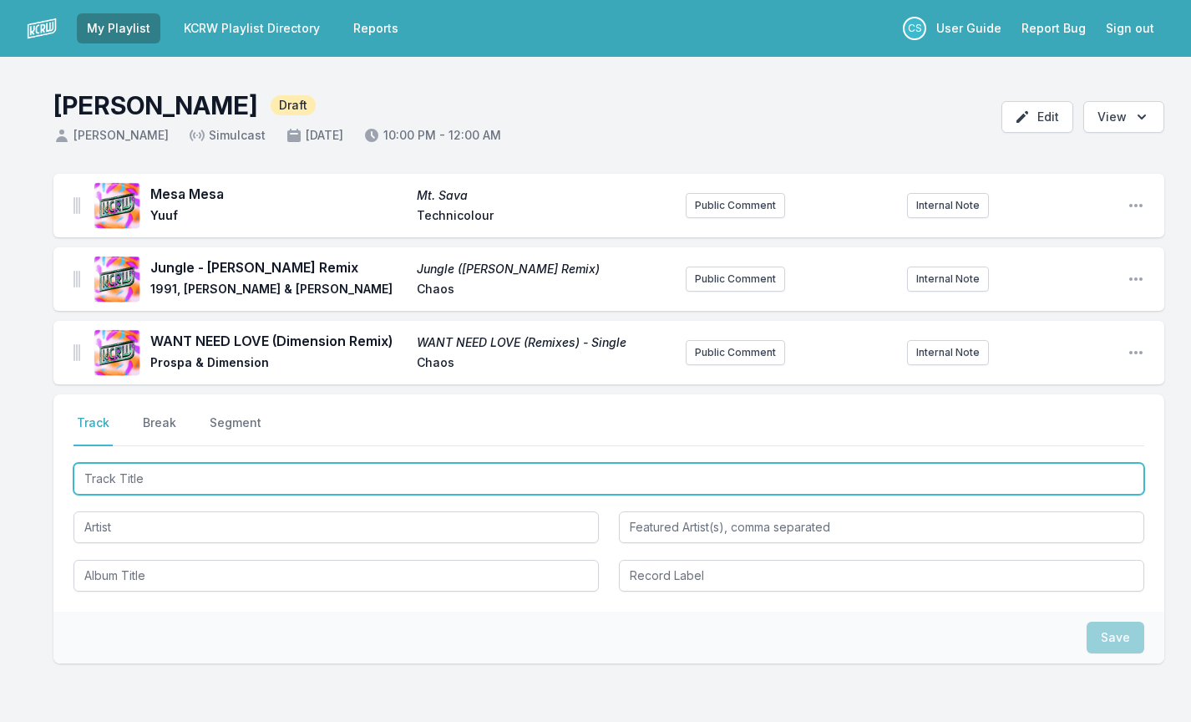
click at [185, 481] on input "Track Title" at bounding box center [609, 479] width 1071 height 32
type input "Voices"
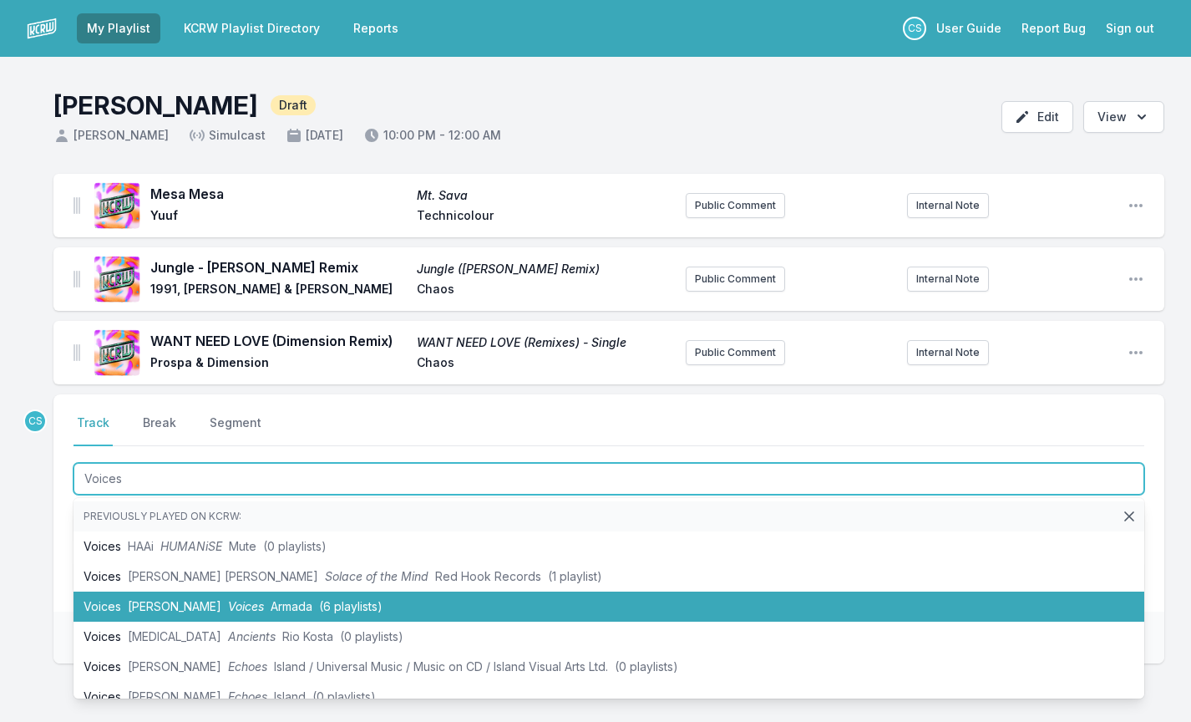
click at [271, 602] on span "Armada" at bounding box center [292, 606] width 42 height 14
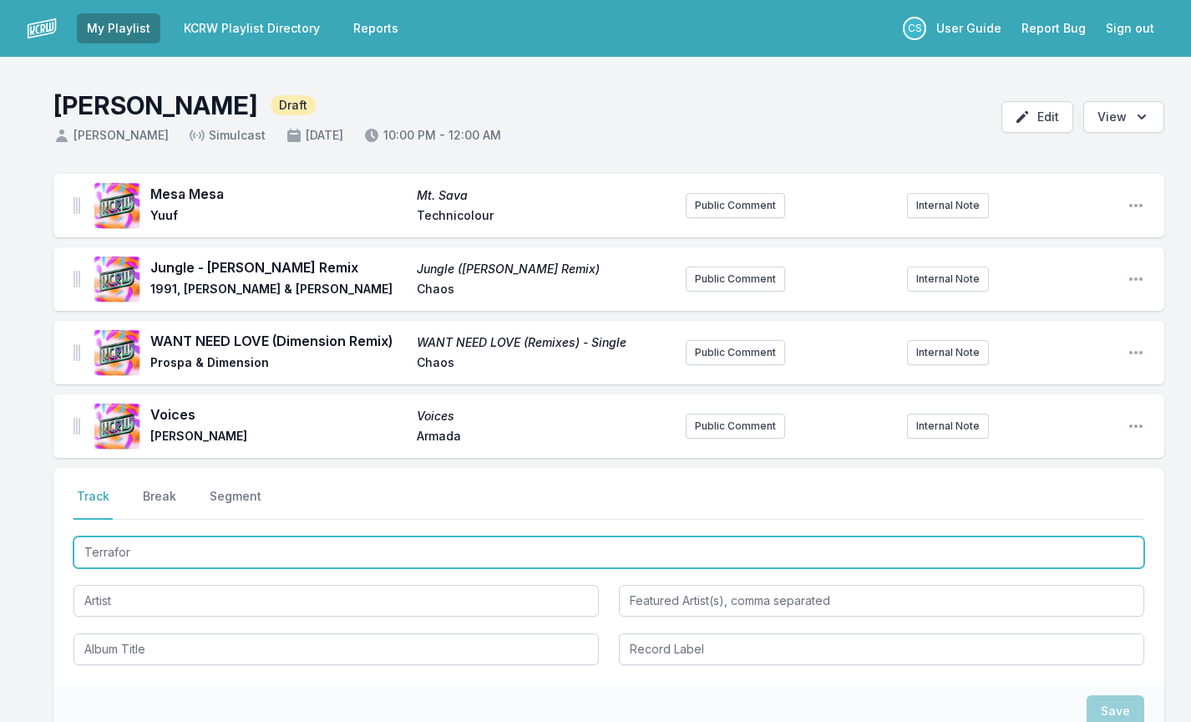
type input "Terraform"
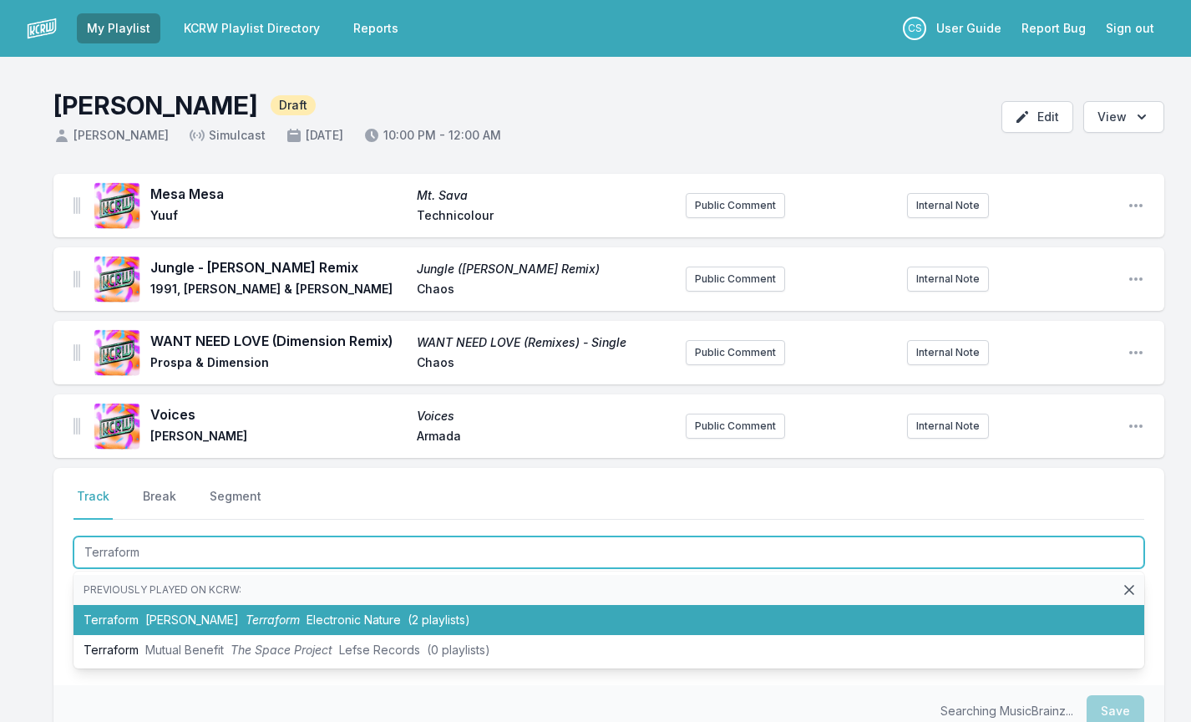
click at [181, 633] on li "Terraform Huxley Terraform Electronic Nature (2 playlists)" at bounding box center [609, 620] width 1071 height 30
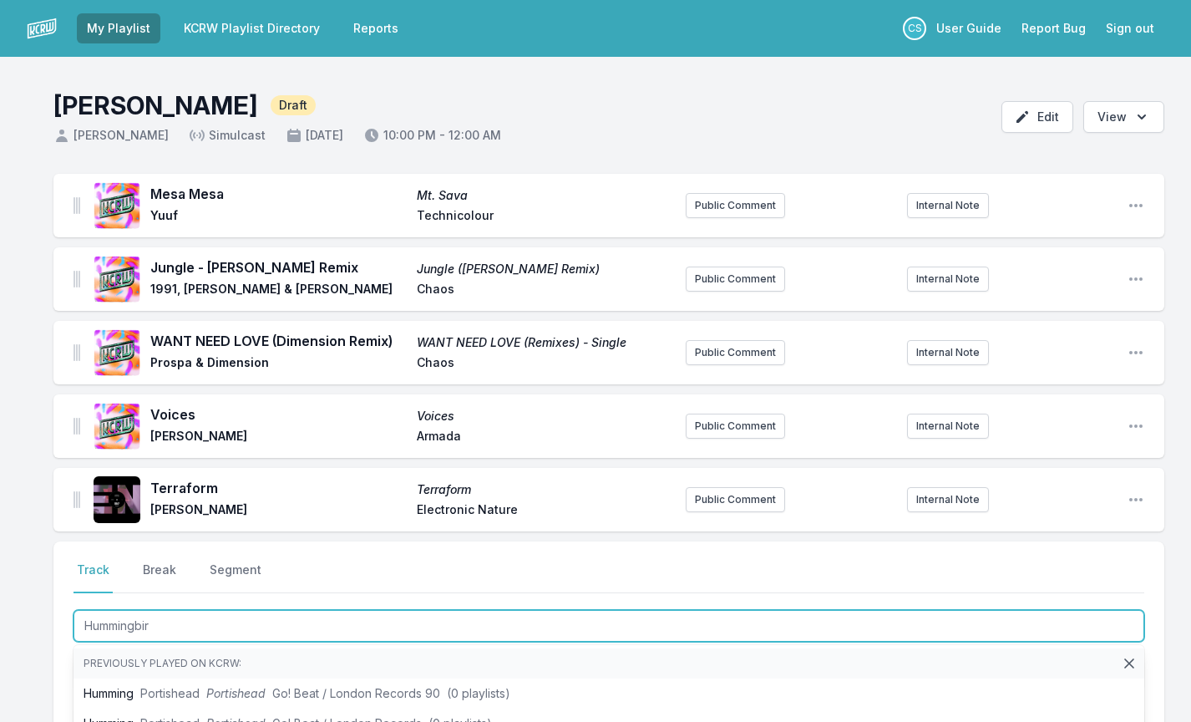
type input "Hummingbird"
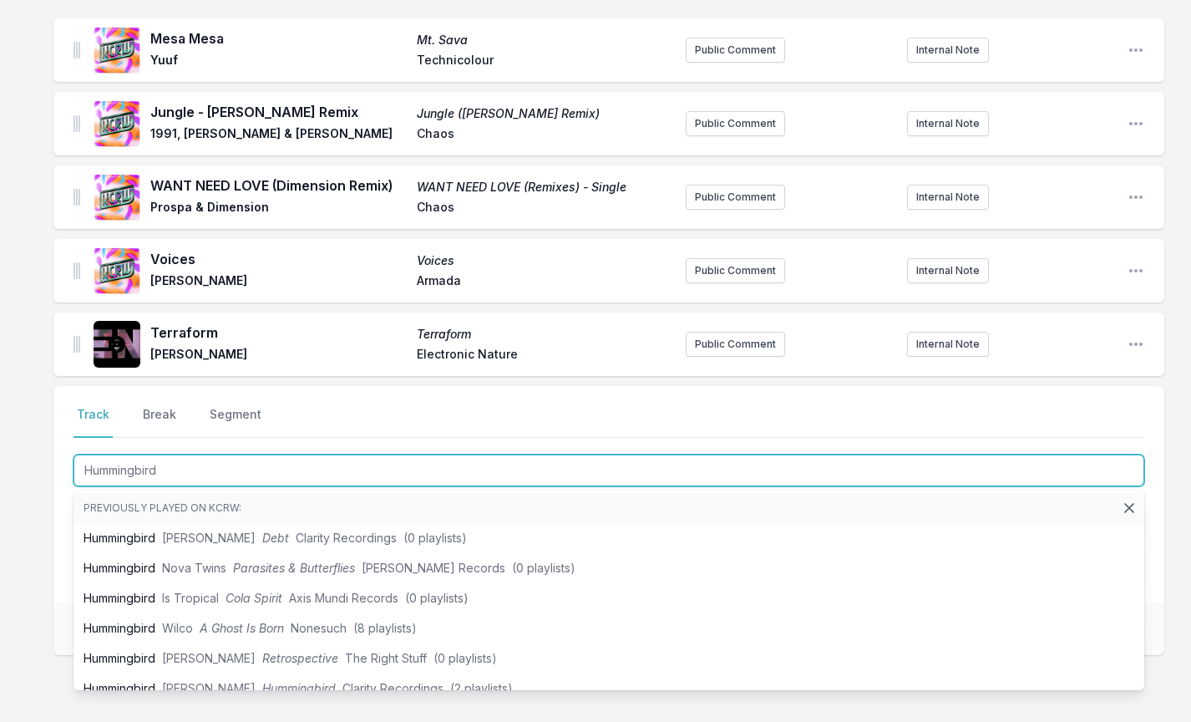
scroll to position [174, 0]
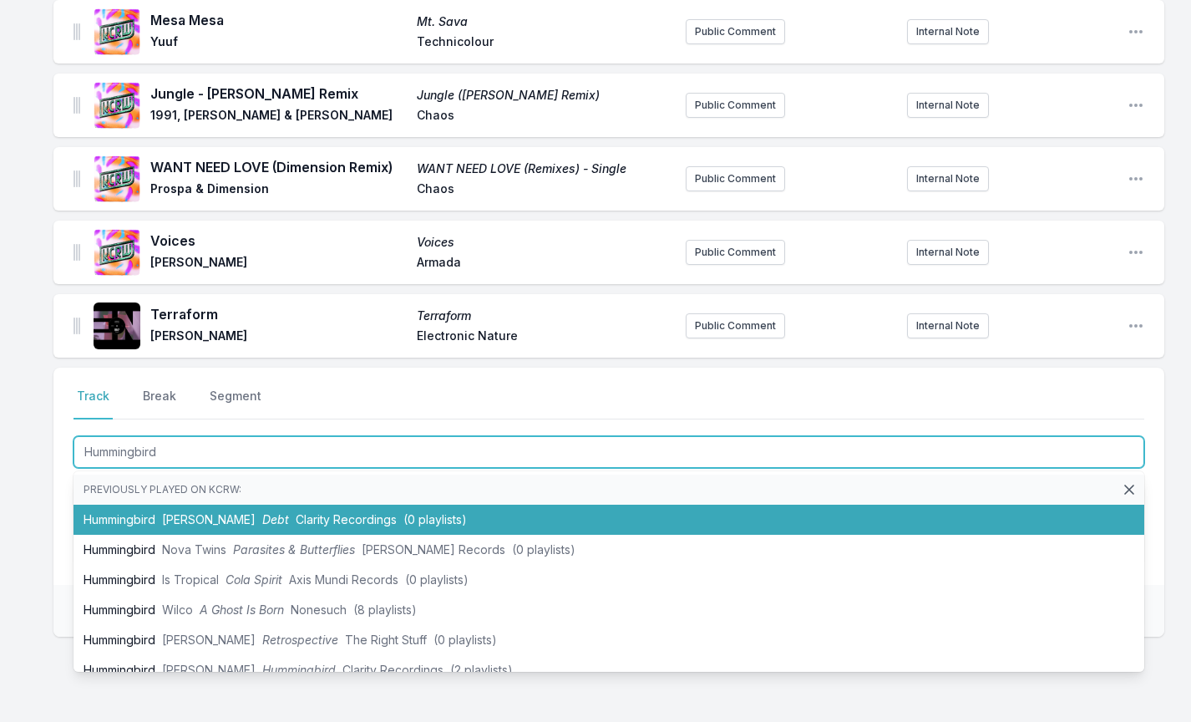
click at [191, 521] on span "[PERSON_NAME]" at bounding box center [209, 519] width 94 height 14
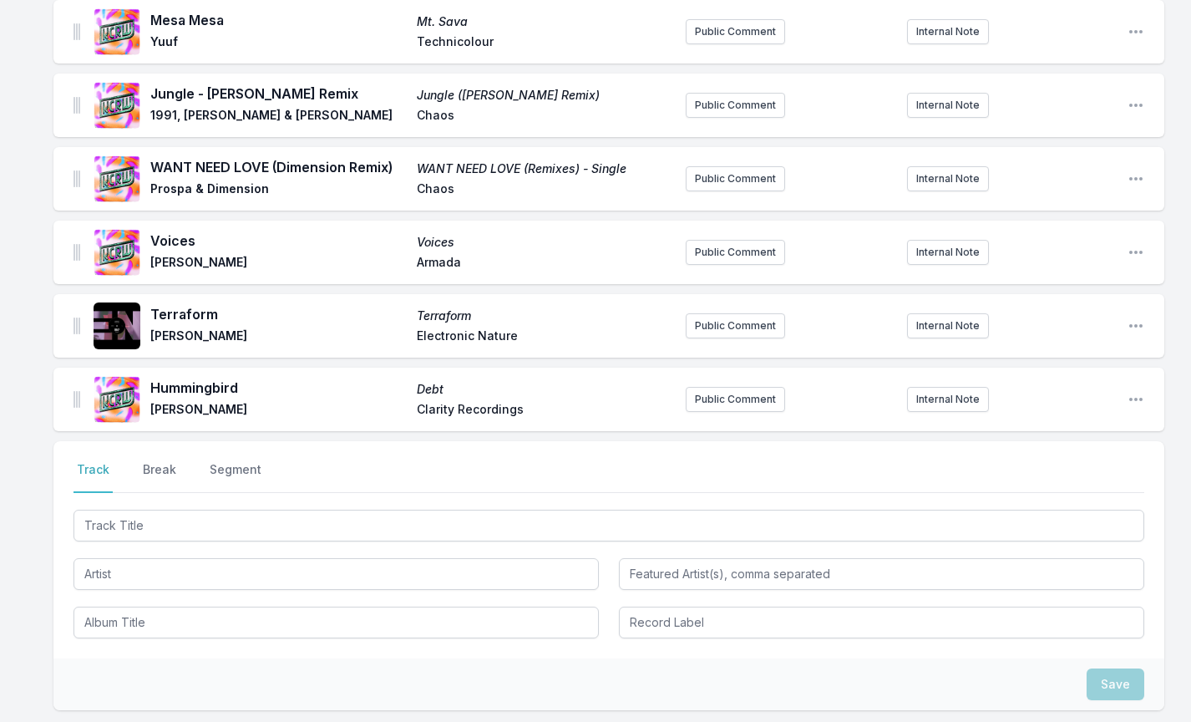
click at [16, 664] on div "[GEOGRAPHIC_DATA]. [PERSON_NAME] Technicolour Public Comment Internal Note Open…" at bounding box center [595, 435] width 1191 height 870
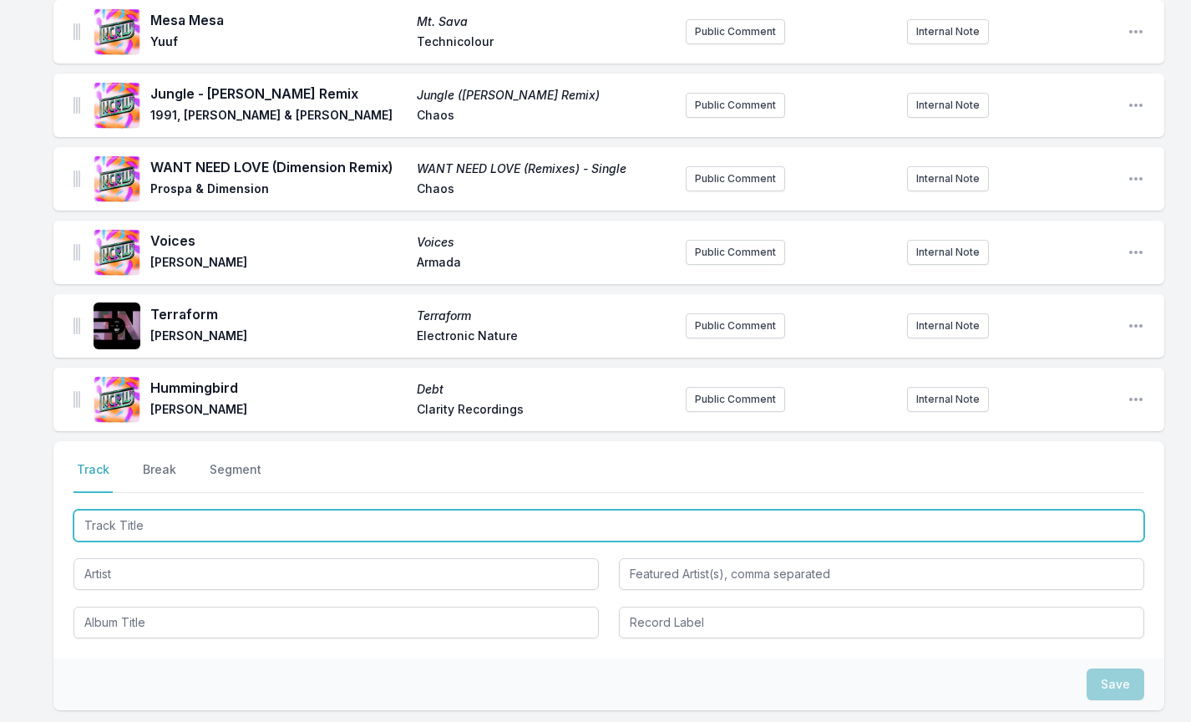
click at [140, 533] on input "Track Title" at bounding box center [609, 526] width 1071 height 32
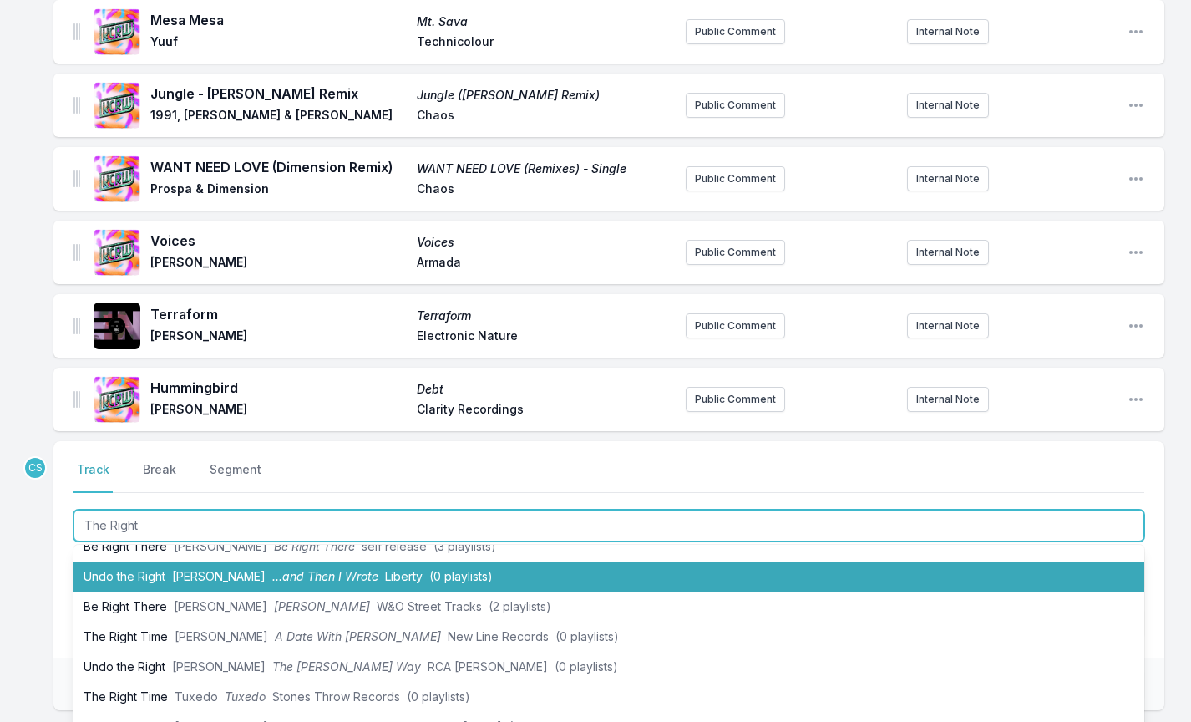
scroll to position [438, 0]
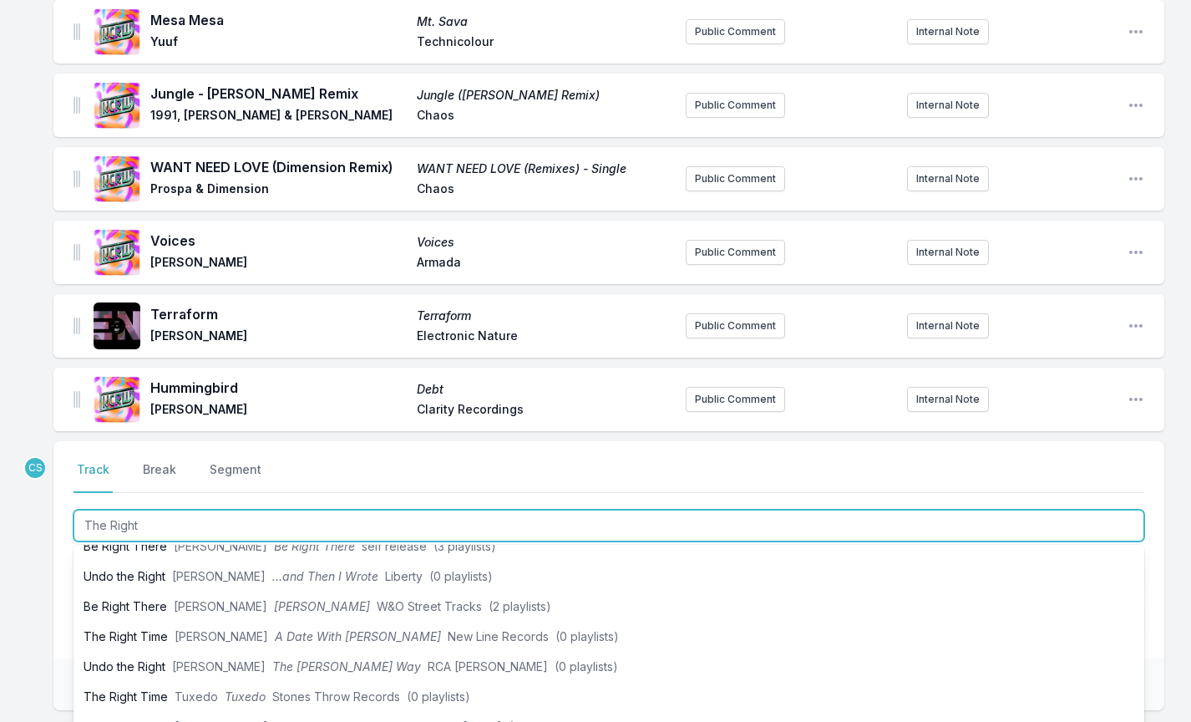
type input "The Right"
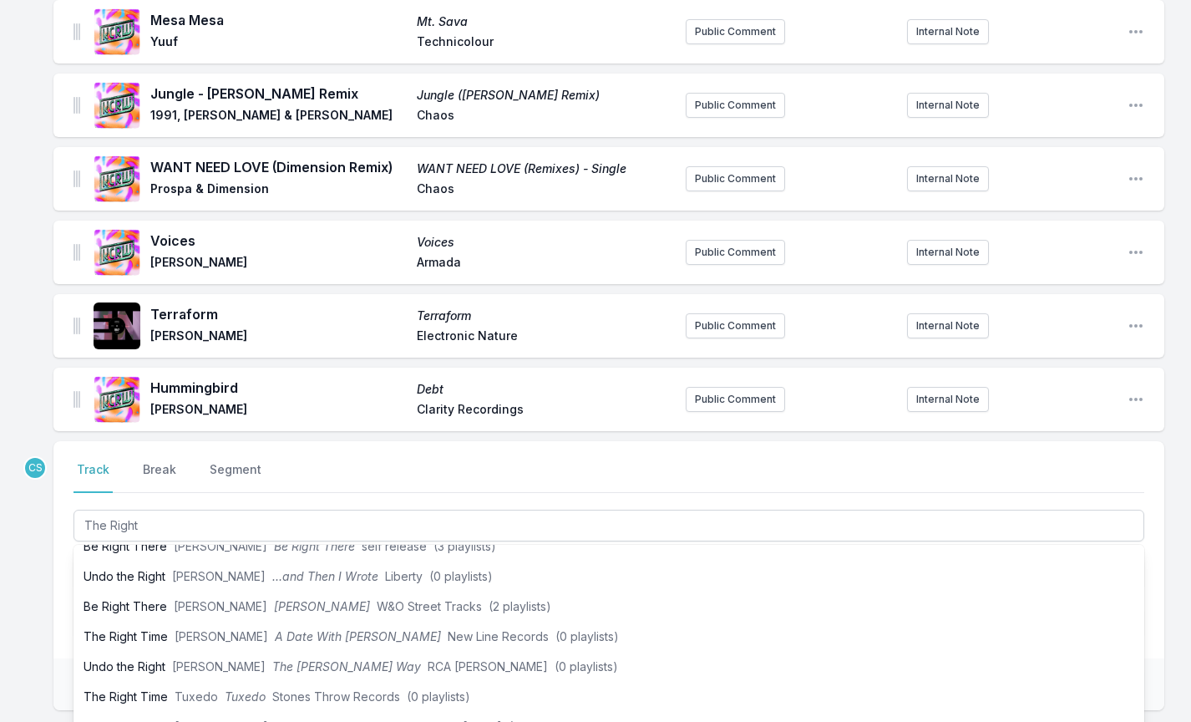
click at [43, 566] on div "[GEOGRAPHIC_DATA]. [PERSON_NAME] Technicolour Public Comment Internal Note Open…" at bounding box center [595, 435] width 1191 height 870
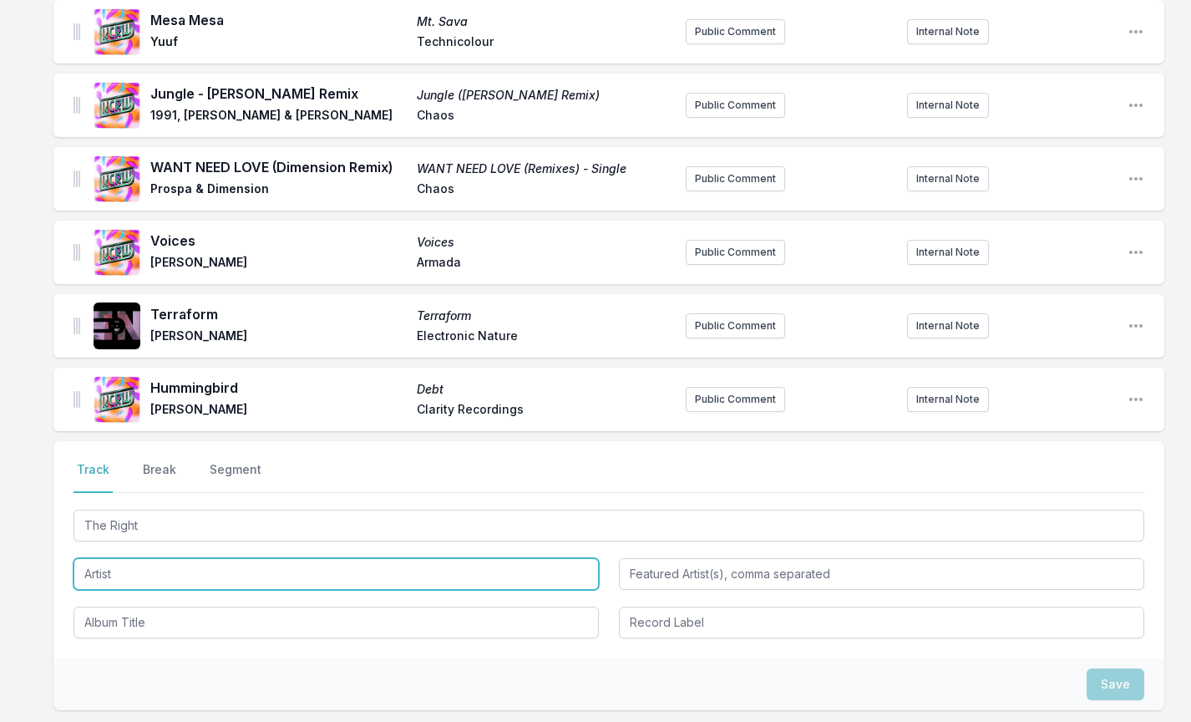
click at [123, 576] on input "Artist" at bounding box center [336, 574] width 525 height 32
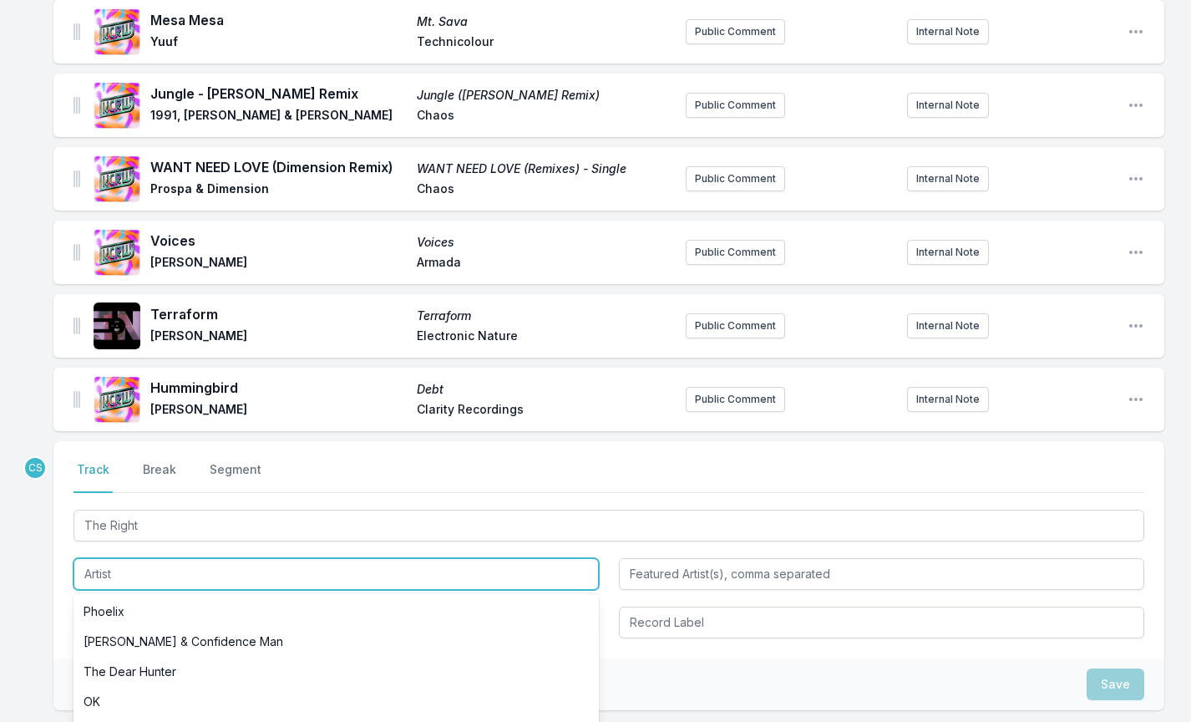
paste input "[PERSON_NAME] & Confidence Man"
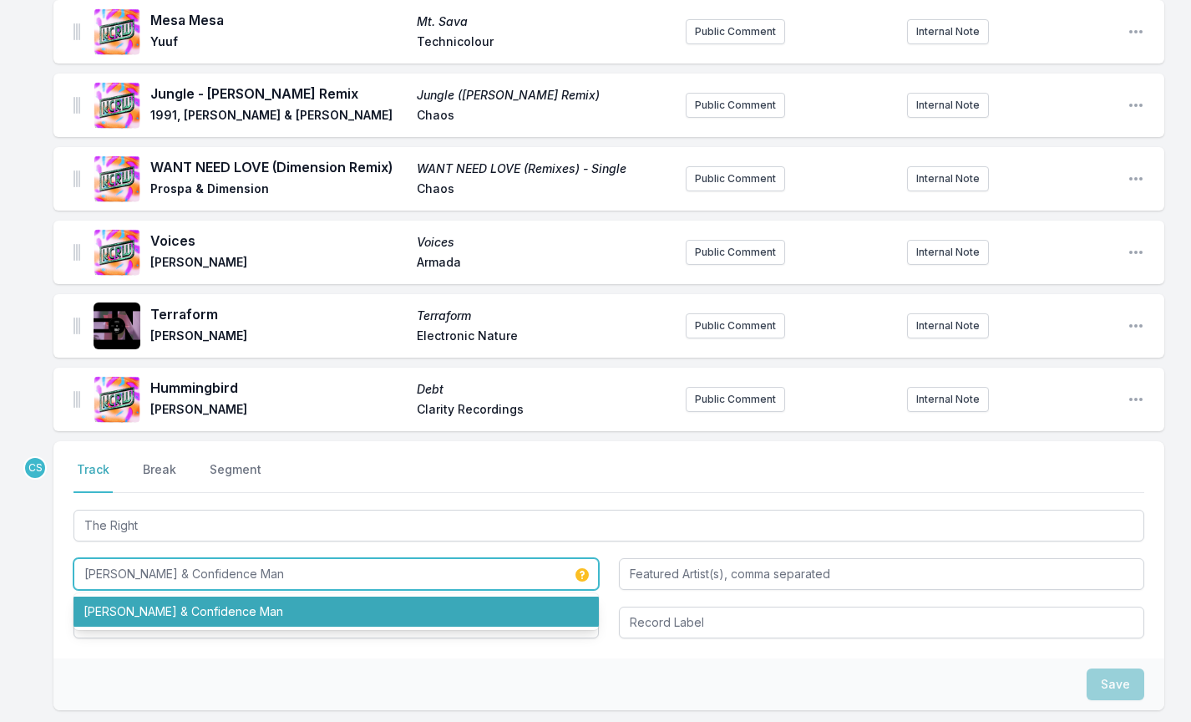
click at [140, 612] on li "[PERSON_NAME] & Confidence Man" at bounding box center [336, 611] width 525 height 30
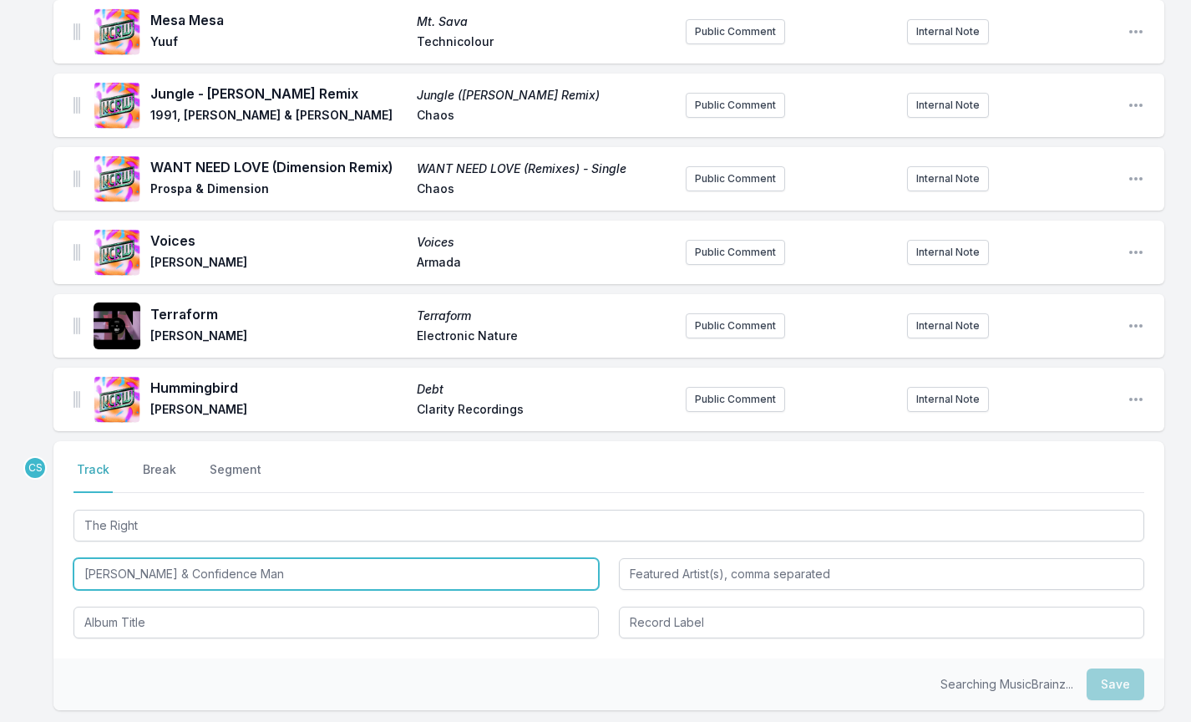
type input "[PERSON_NAME] & Confidence Man"
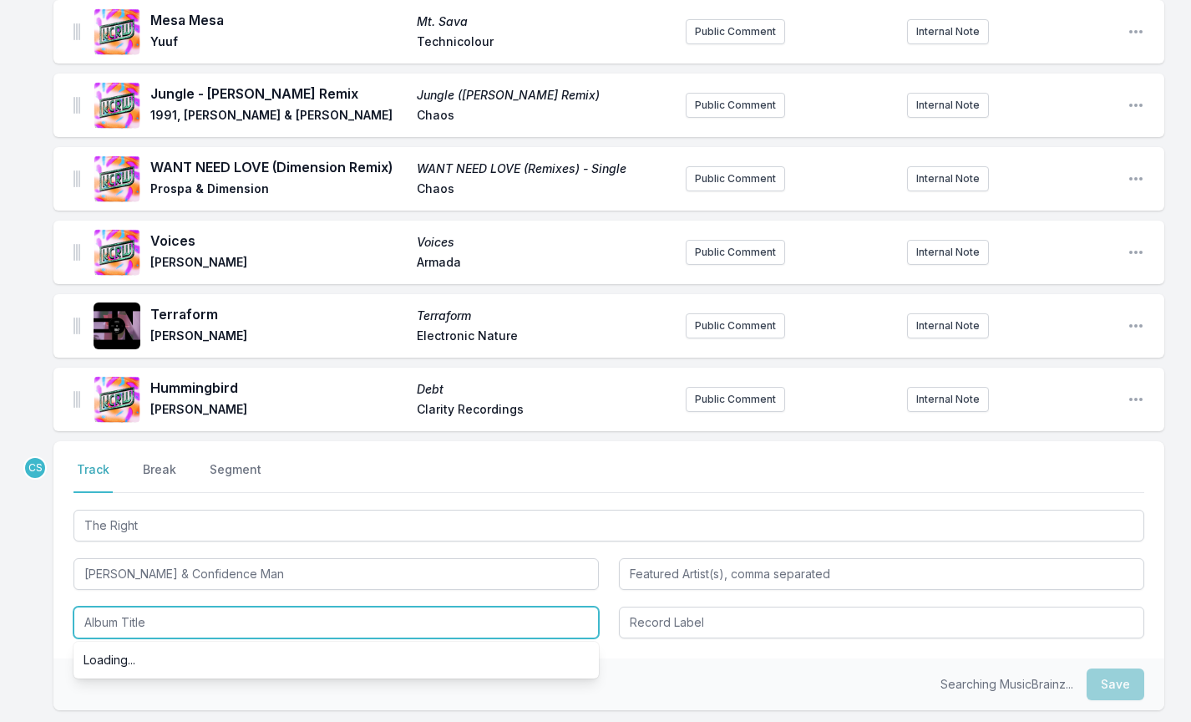
click at [140, 624] on input "Album Title" at bounding box center [336, 622] width 525 height 32
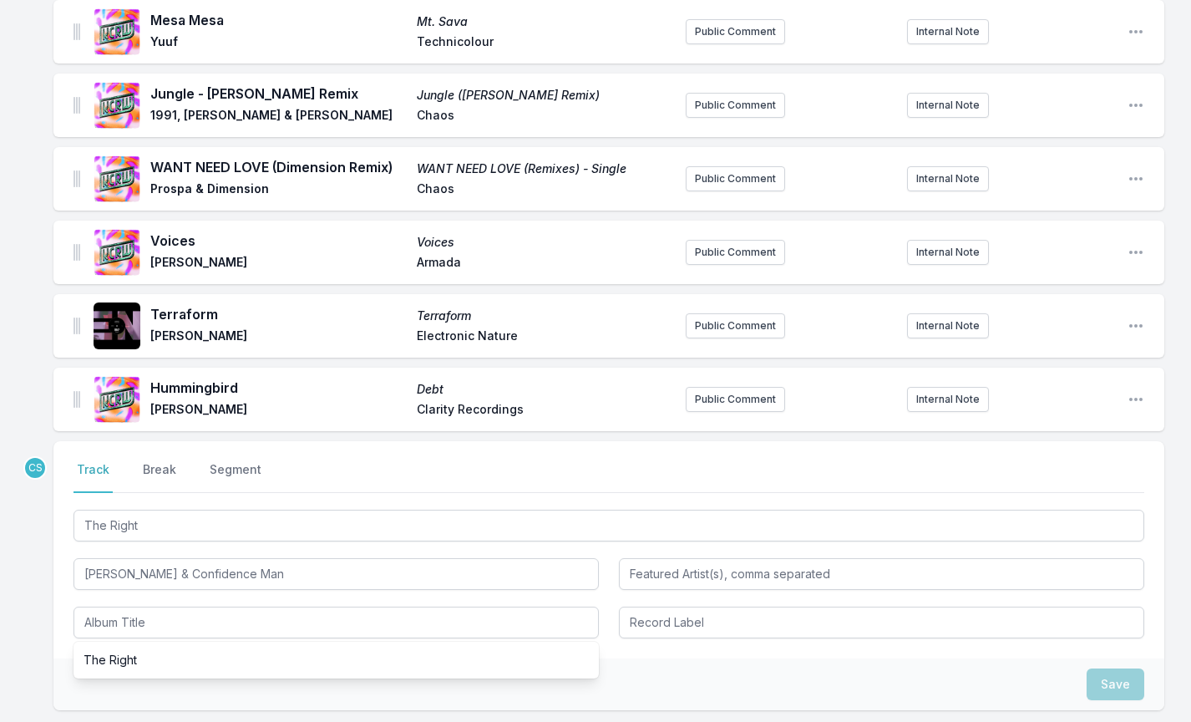
click at [140, 640] on div "Select a tab Track Break Segment Track Break Segment The Right [PERSON_NAME] & …" at bounding box center [608, 549] width 1111 height 217
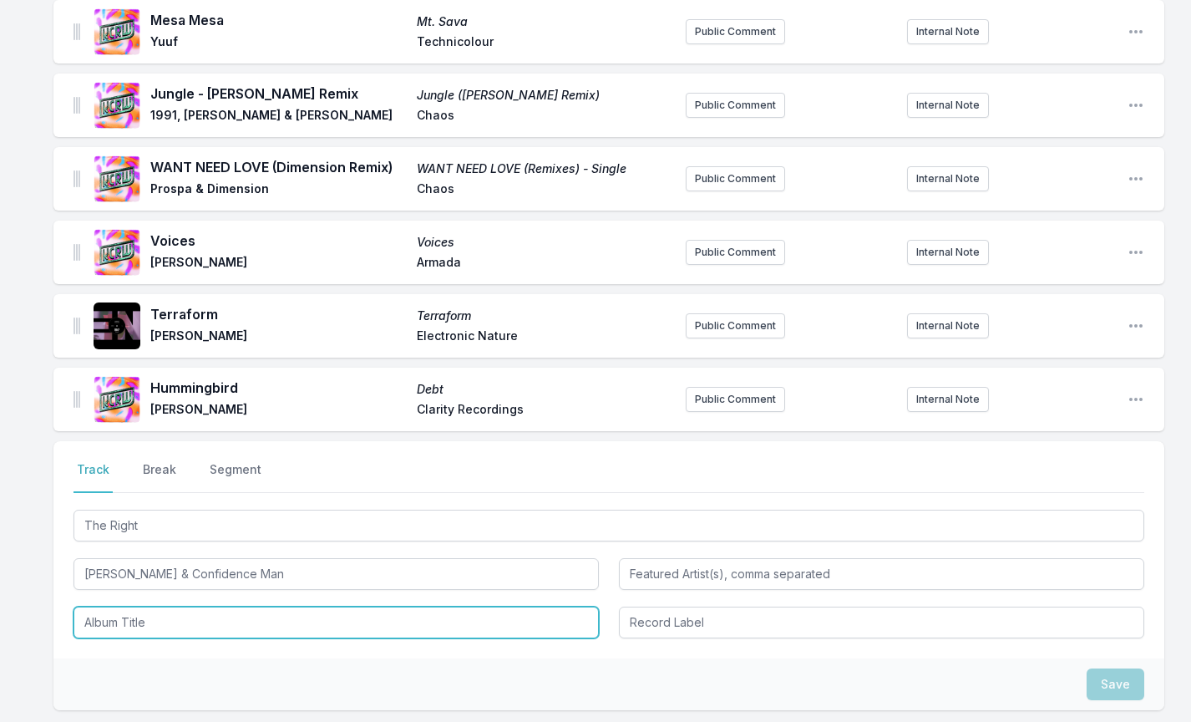
click at [175, 621] on input "Album Title" at bounding box center [336, 622] width 525 height 32
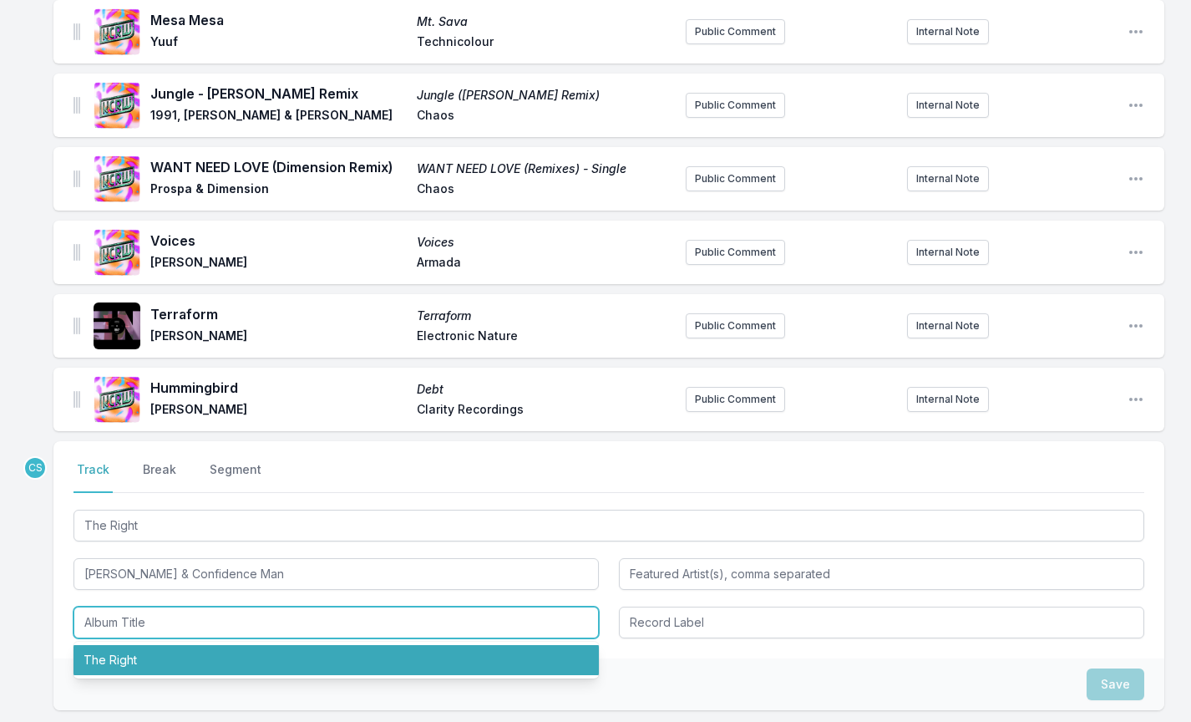
click at [150, 658] on li "The Right" at bounding box center [336, 660] width 525 height 30
type input "The Right"
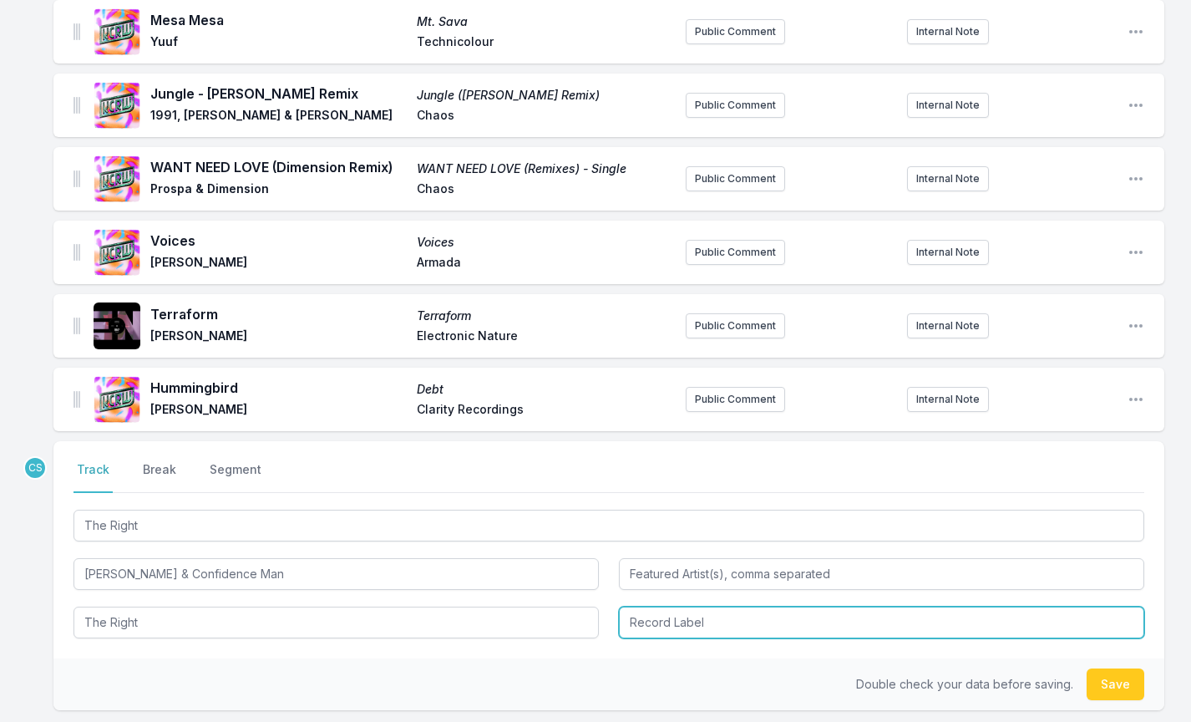
click at [708, 625] on input "Record Label" at bounding box center [881, 622] width 525 height 32
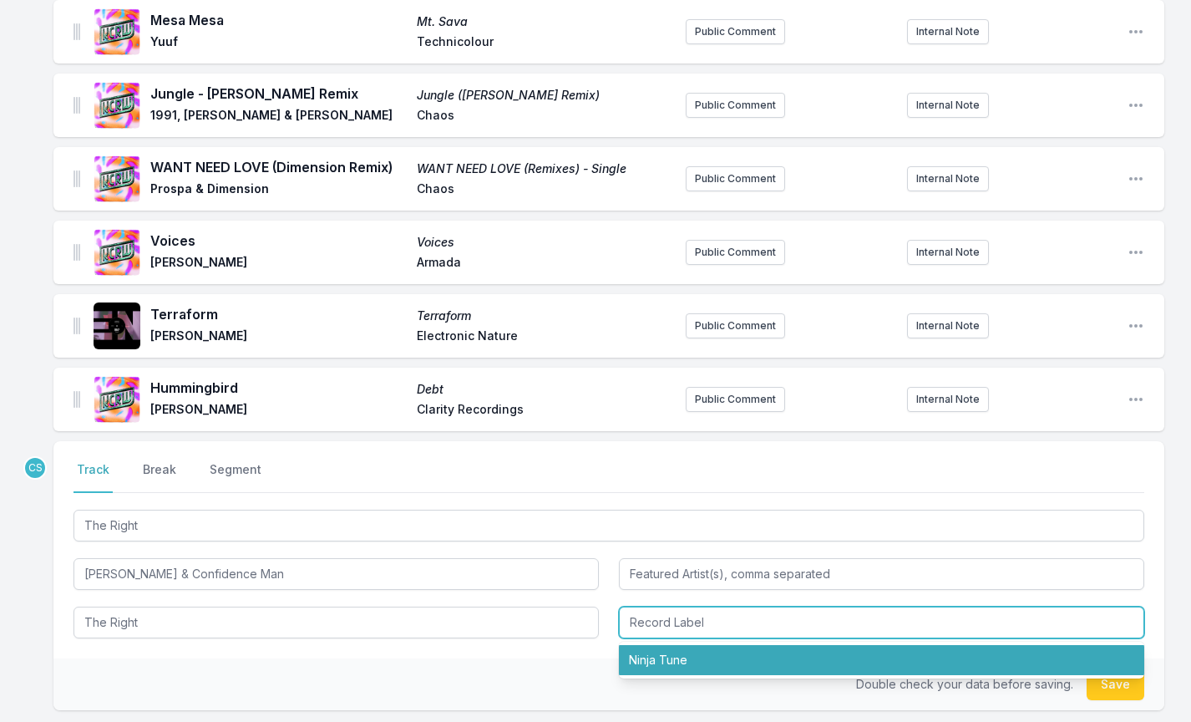
click at [700, 657] on li "Ninja Tune" at bounding box center [881, 660] width 525 height 30
type input "Ninja Tune"
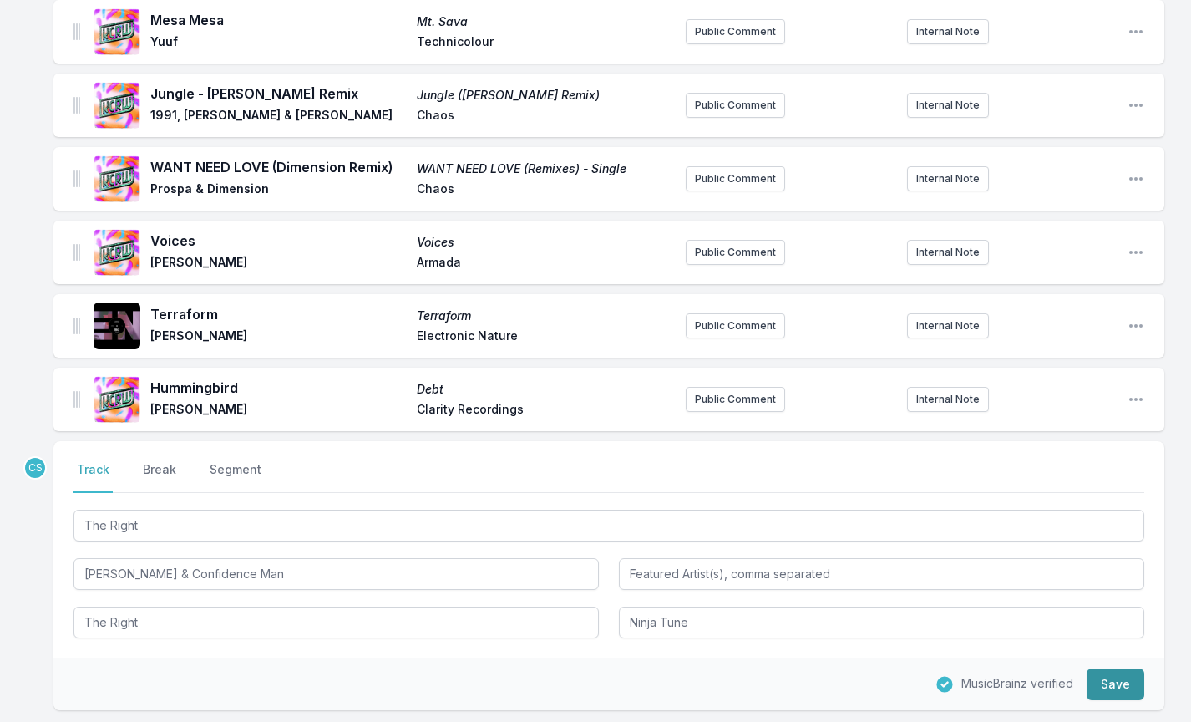
click at [1105, 677] on button "Save" at bounding box center [1116, 684] width 58 height 32
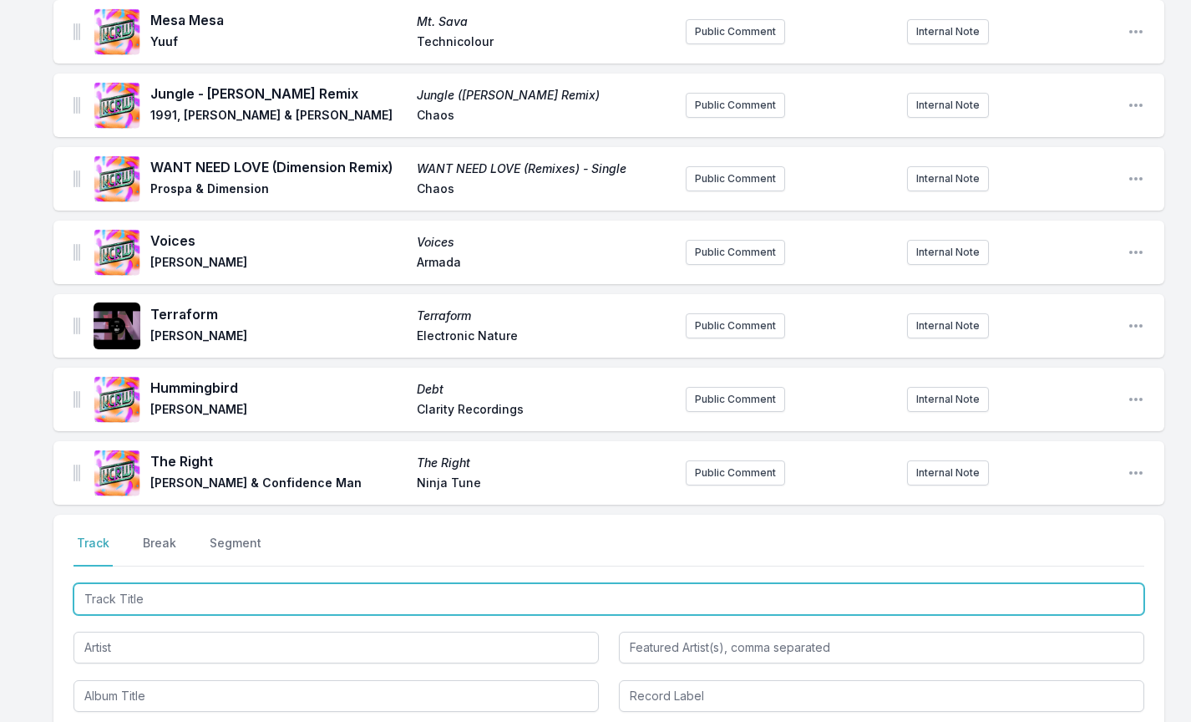
click at [156, 590] on input "Track Title" at bounding box center [609, 599] width 1071 height 32
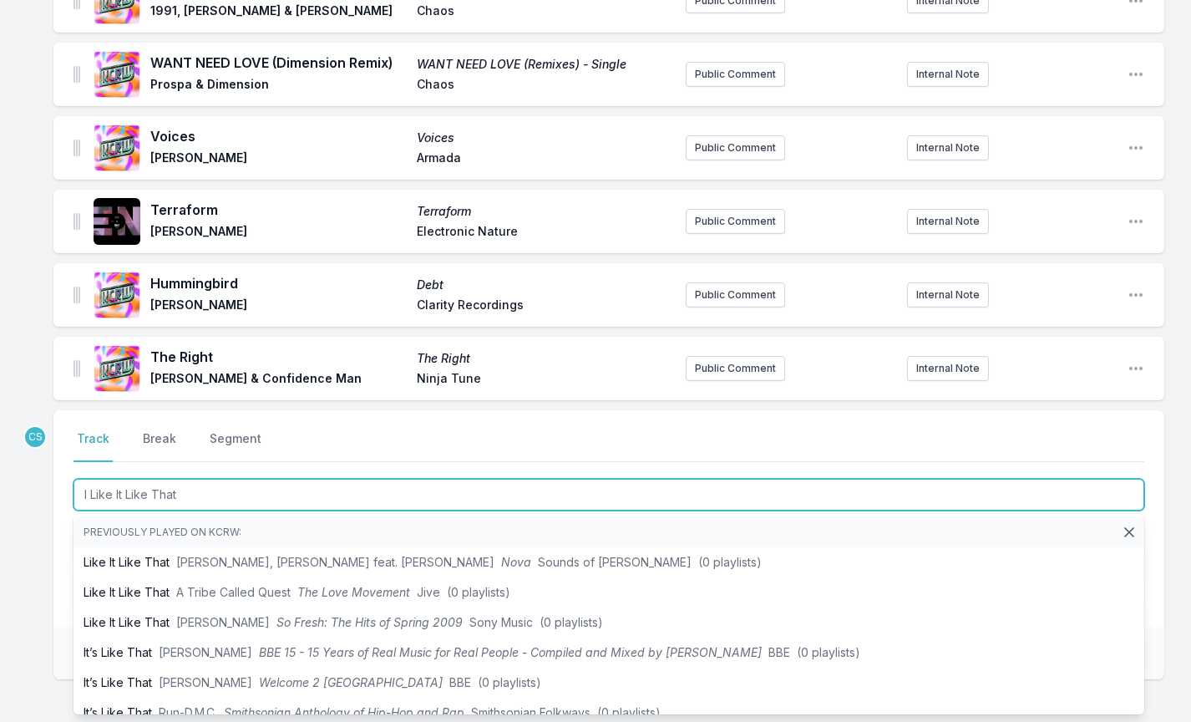
scroll to position [282, 0]
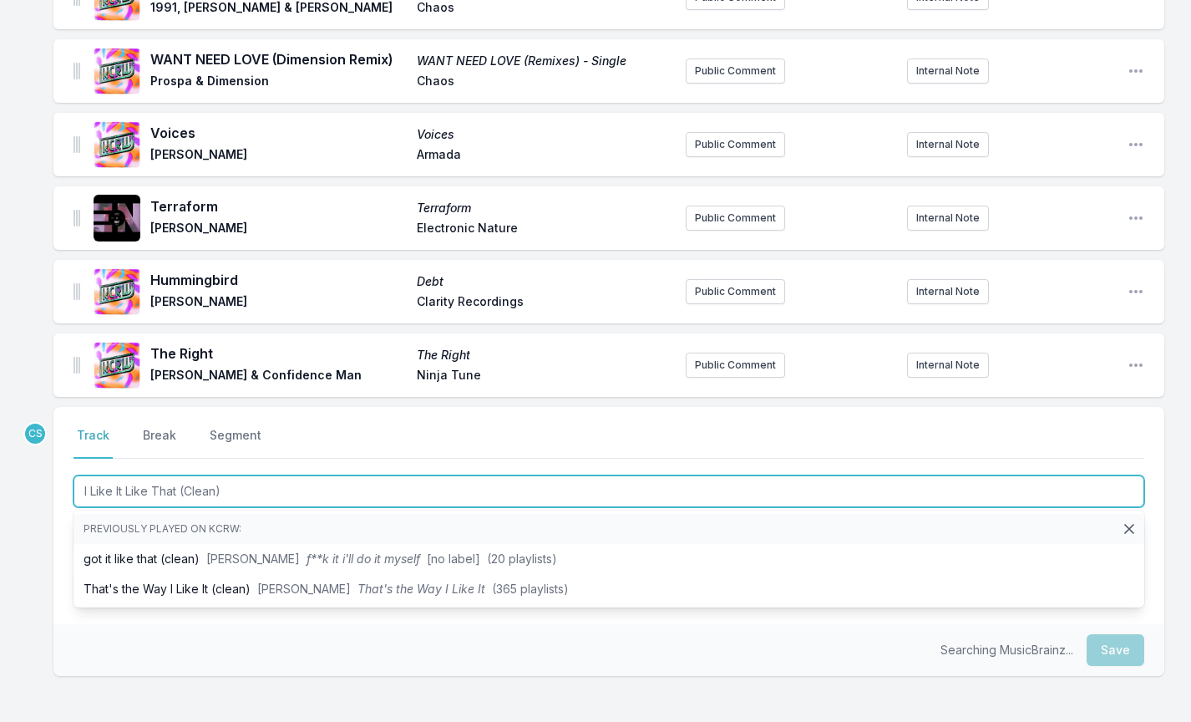
type input "I Like It Like That (Clean)"
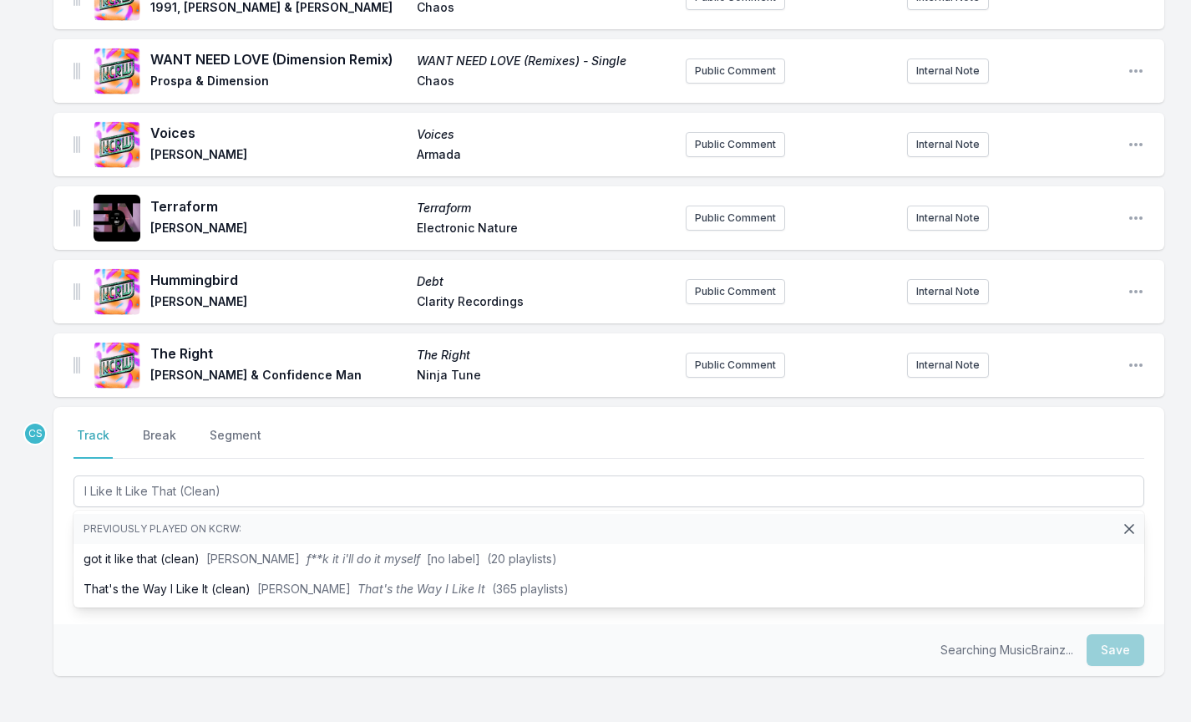
click at [38, 551] on div "[GEOGRAPHIC_DATA]. [PERSON_NAME] Technicolour Public Comment Internal Note Open…" at bounding box center [595, 364] width 1191 height 944
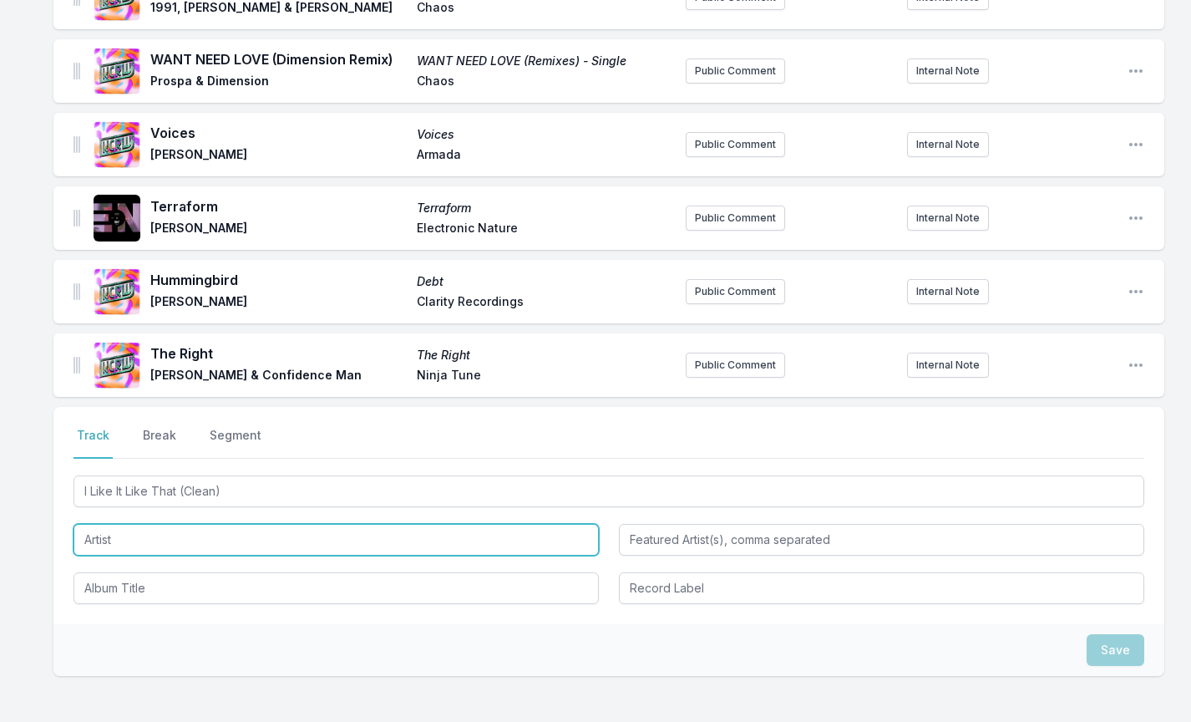
click at [135, 545] on input "Artist" at bounding box center [336, 540] width 525 height 32
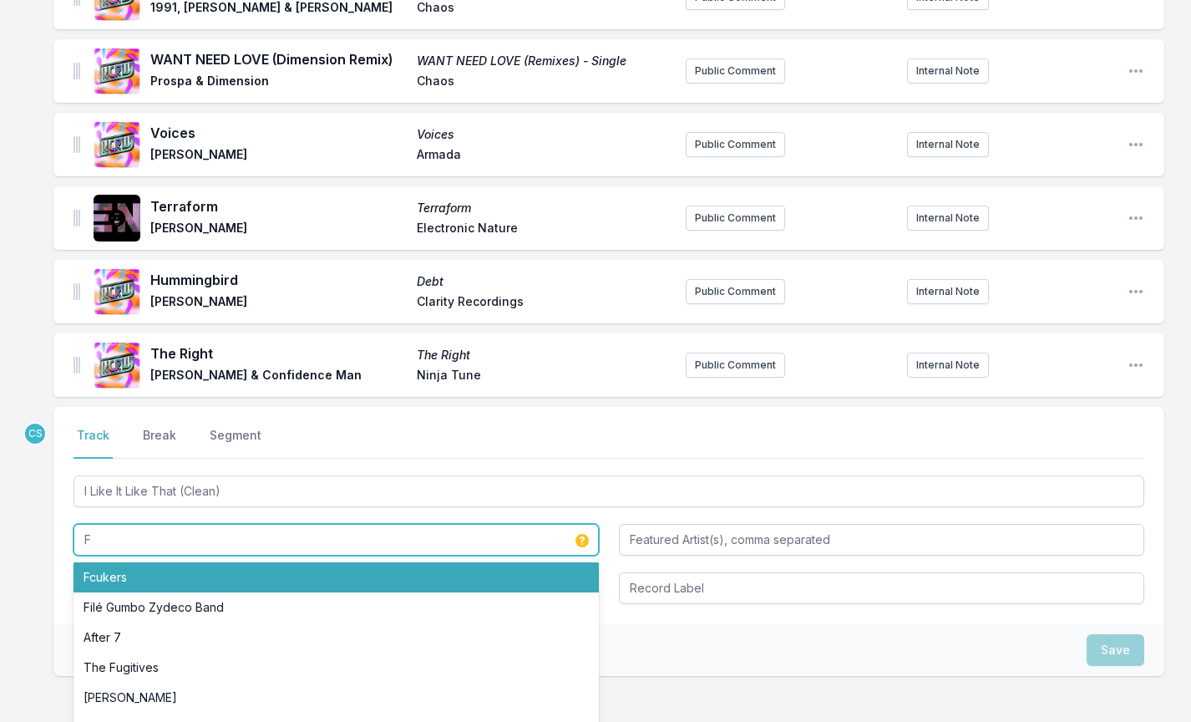
click at [136, 588] on li "Fcukers" at bounding box center [336, 577] width 525 height 30
type input "Fcukers"
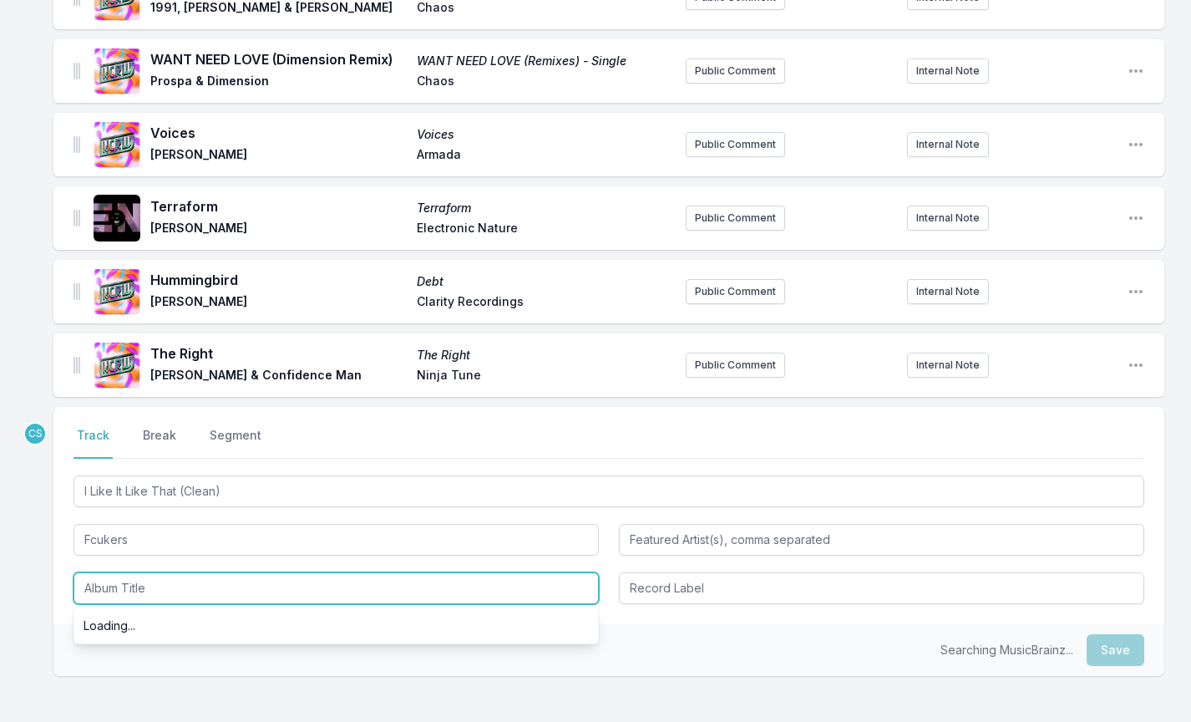
click at [165, 597] on input "Album Title" at bounding box center [336, 588] width 525 height 32
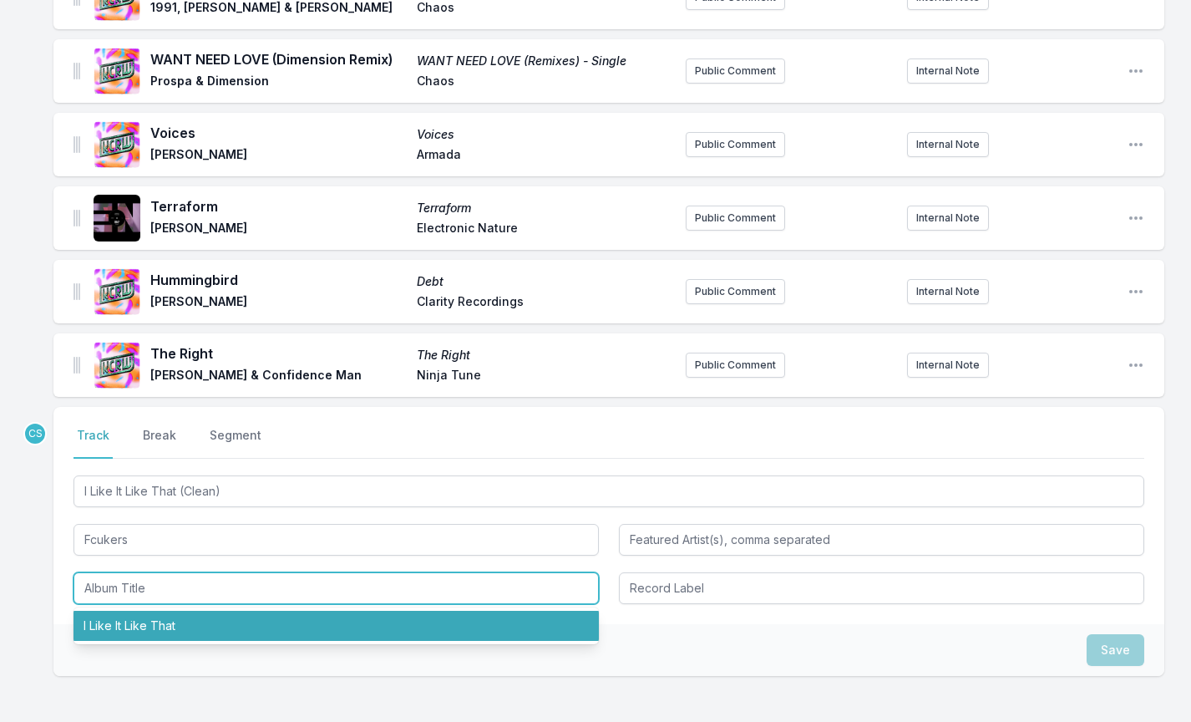
click at [167, 630] on li "I Like It Like That" at bounding box center [336, 626] width 525 height 30
type input "I Like It Like That"
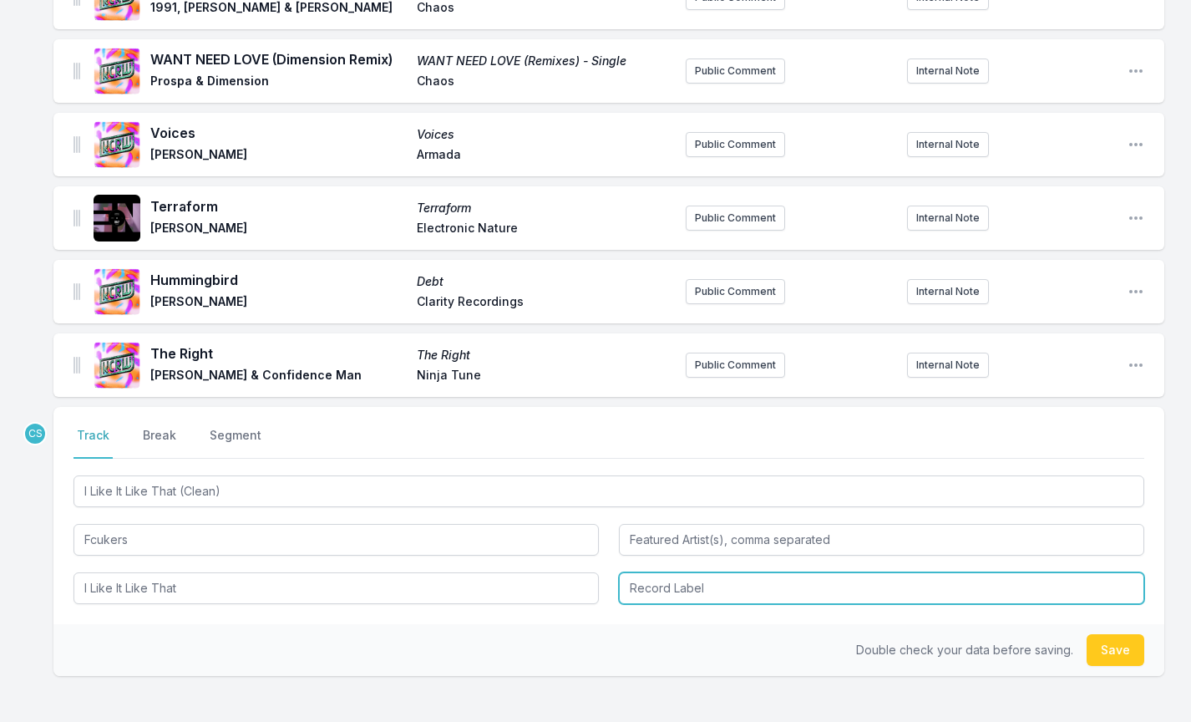
click at [738, 598] on input "Record Label" at bounding box center [881, 588] width 525 height 32
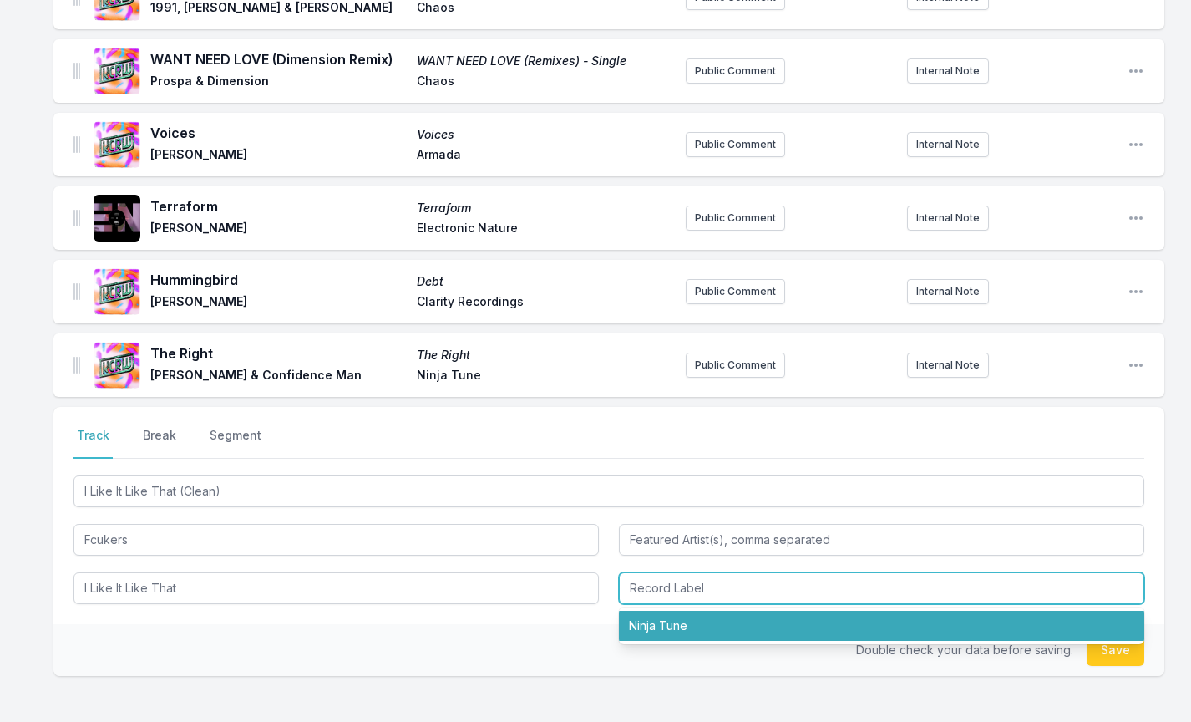
click at [734, 627] on li "Ninja Tune" at bounding box center [881, 626] width 525 height 30
type input "Ninja Tune"
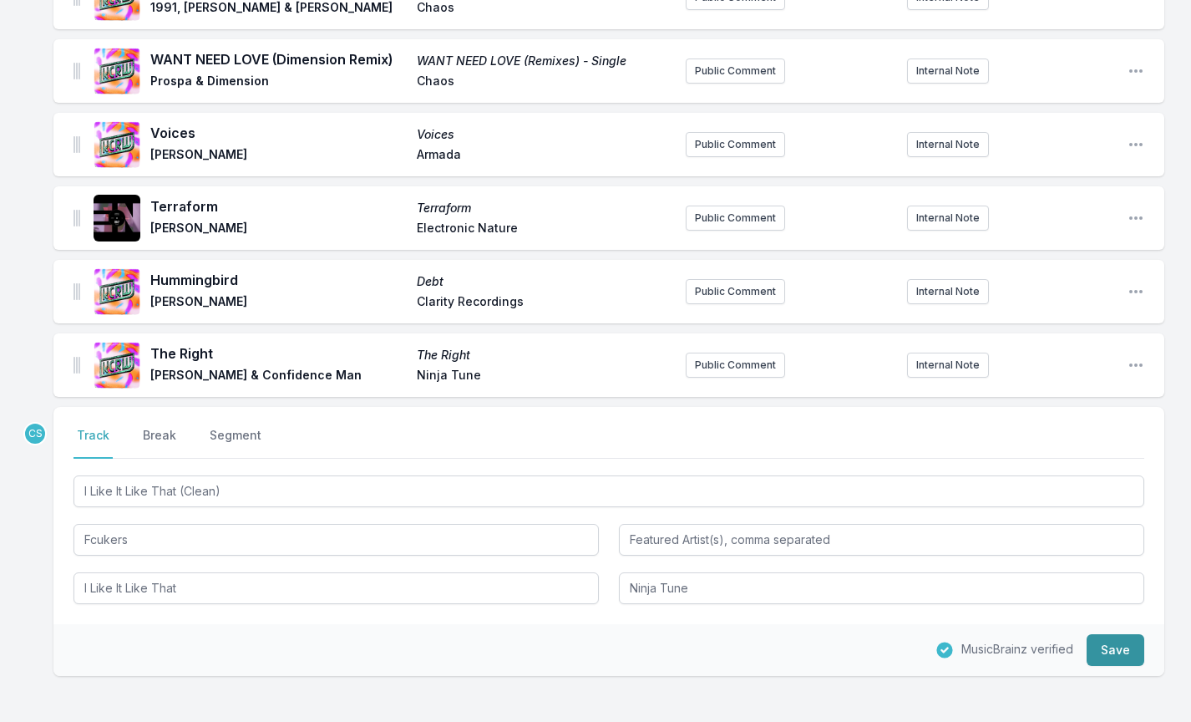
click at [1143, 642] on button "Save" at bounding box center [1116, 650] width 58 height 32
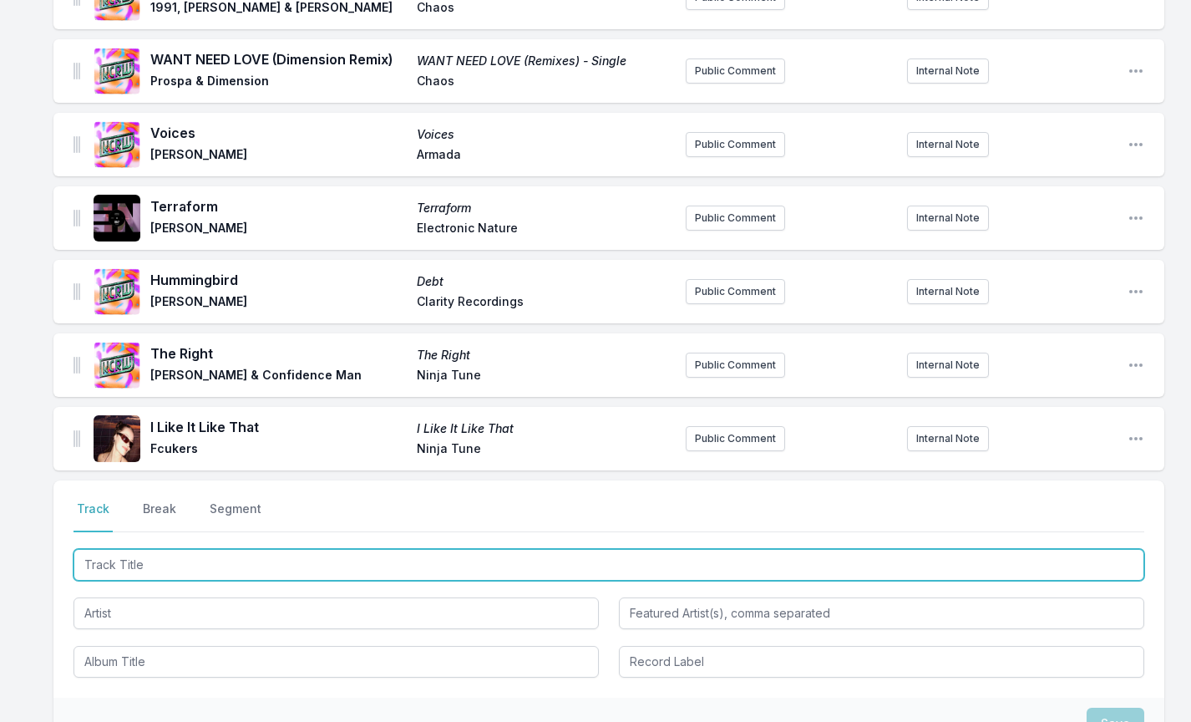
click at [143, 575] on input "Track Title" at bounding box center [609, 565] width 1071 height 32
paste input "The Nightlife (feat. Chlöe) (Club Mix Extended)"
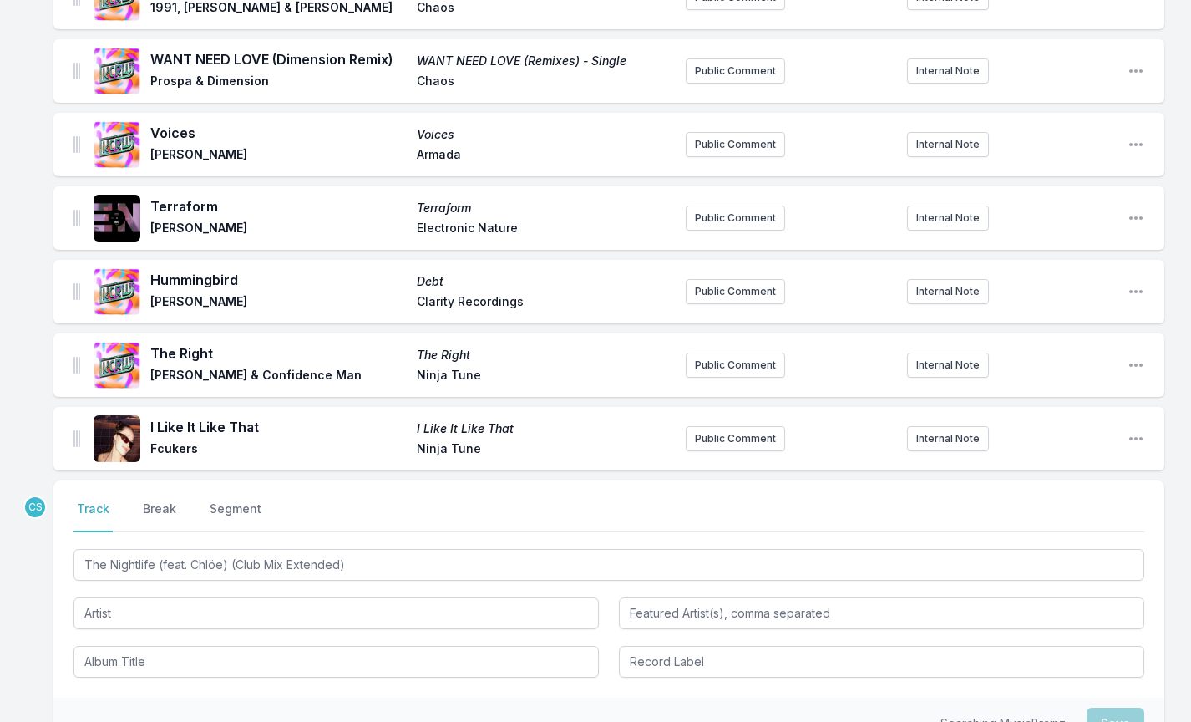
click at [46, 618] on div "[GEOGRAPHIC_DATA]. [PERSON_NAME] Technicolour Public Comment Internal Note Open…" at bounding box center [595, 400] width 1191 height 1017
type input "The Nightlife"
type input "Chlöe"
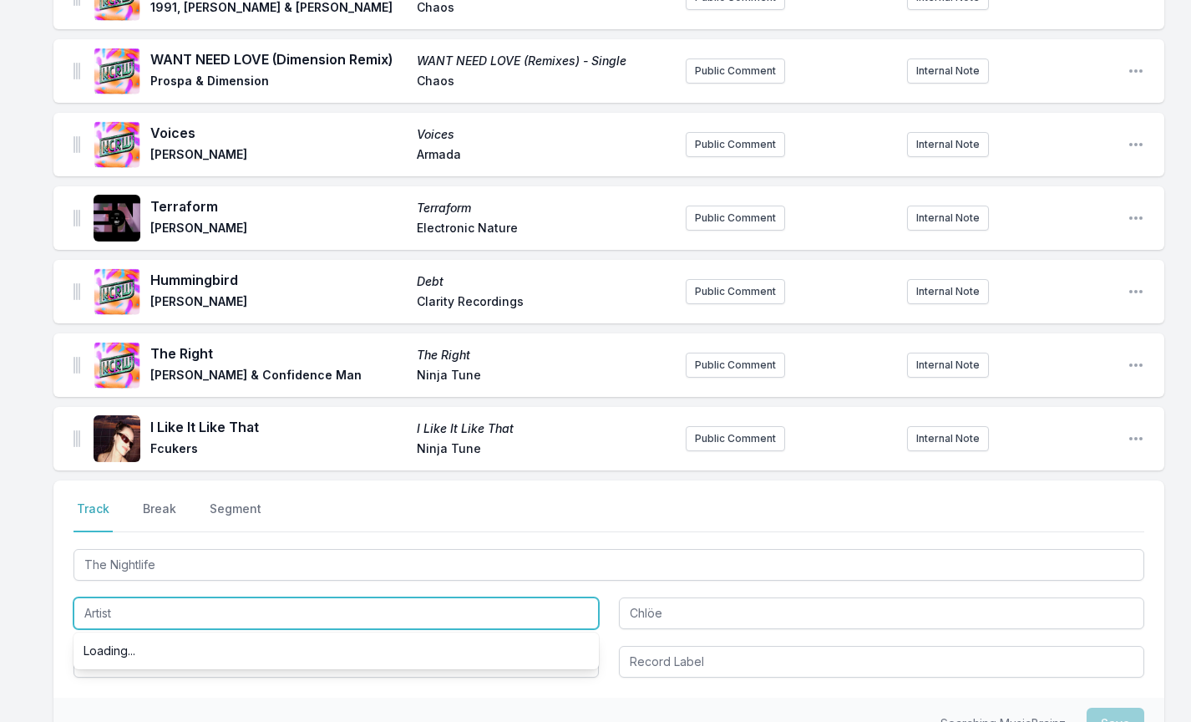
click at [144, 608] on input "Artist" at bounding box center [336, 613] width 525 height 32
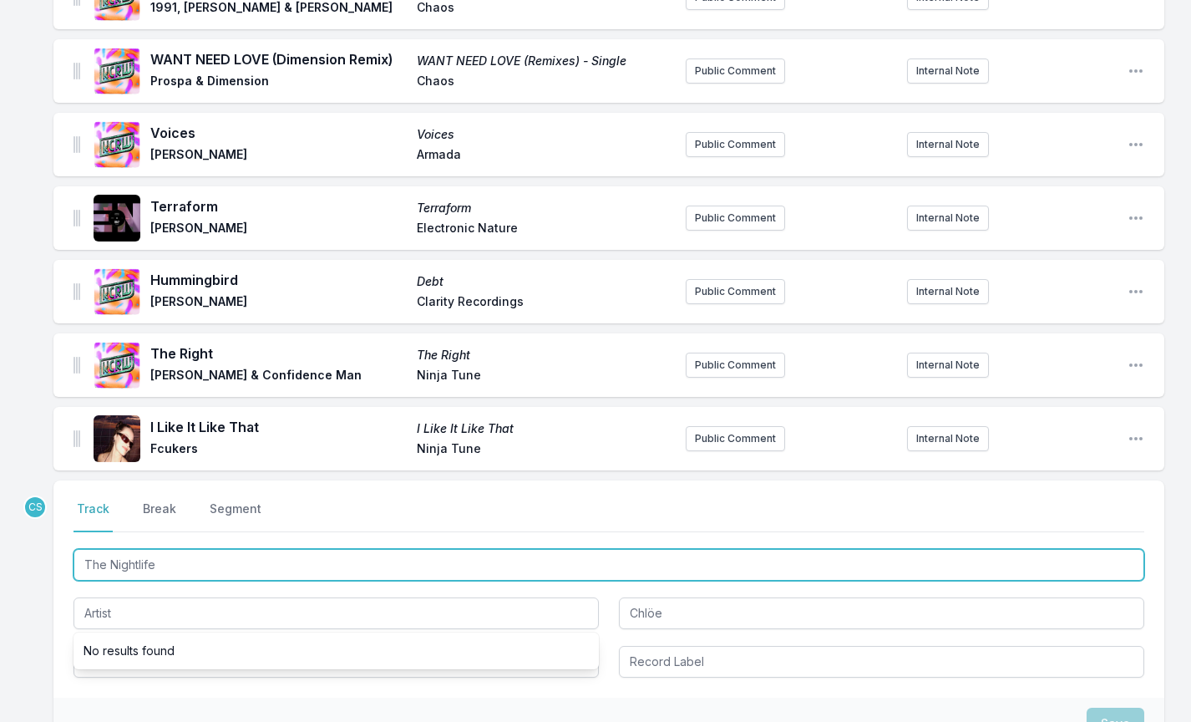
click at [196, 566] on input "The Nightlife" at bounding box center [609, 565] width 1071 height 32
paste input "(feat. Chlöe) (Club Mix Extended)"
click at [77, 571] on input "The Nightlife (feat. Chlöe) (Club Mix Extended)" at bounding box center [609, 565] width 1071 height 32
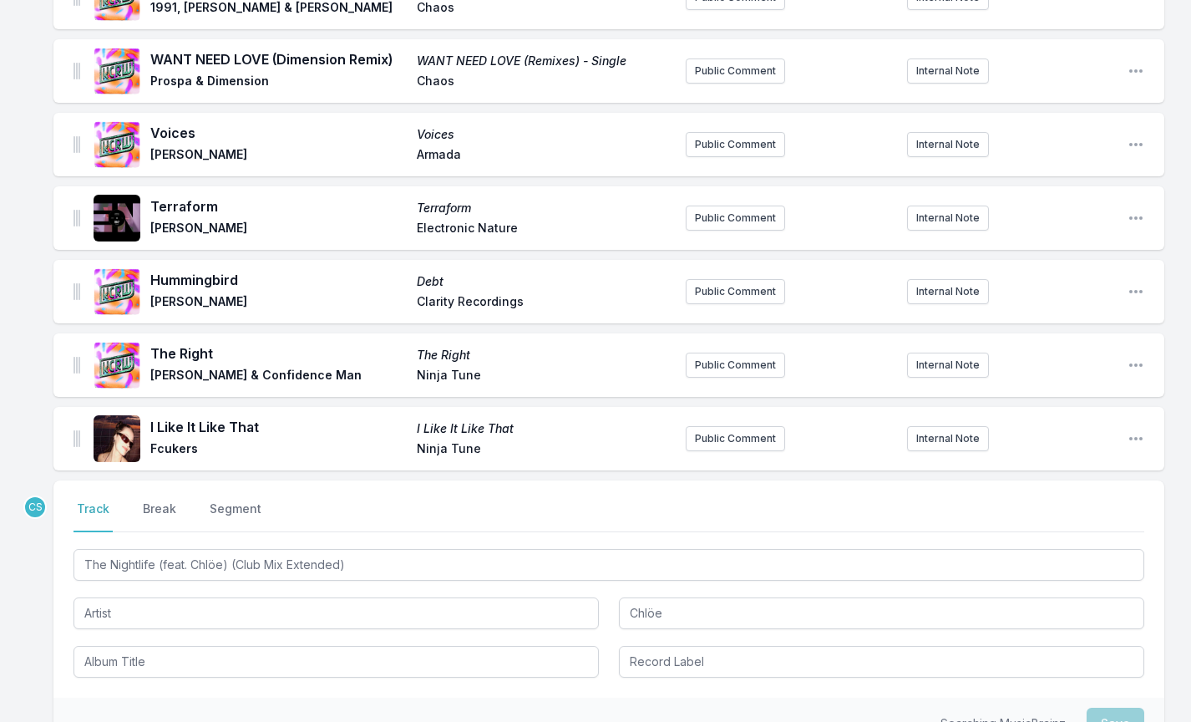
click at [33, 579] on div "[GEOGRAPHIC_DATA]. [PERSON_NAME] Technicolour Public Comment Internal Note Open…" at bounding box center [595, 400] width 1191 height 1017
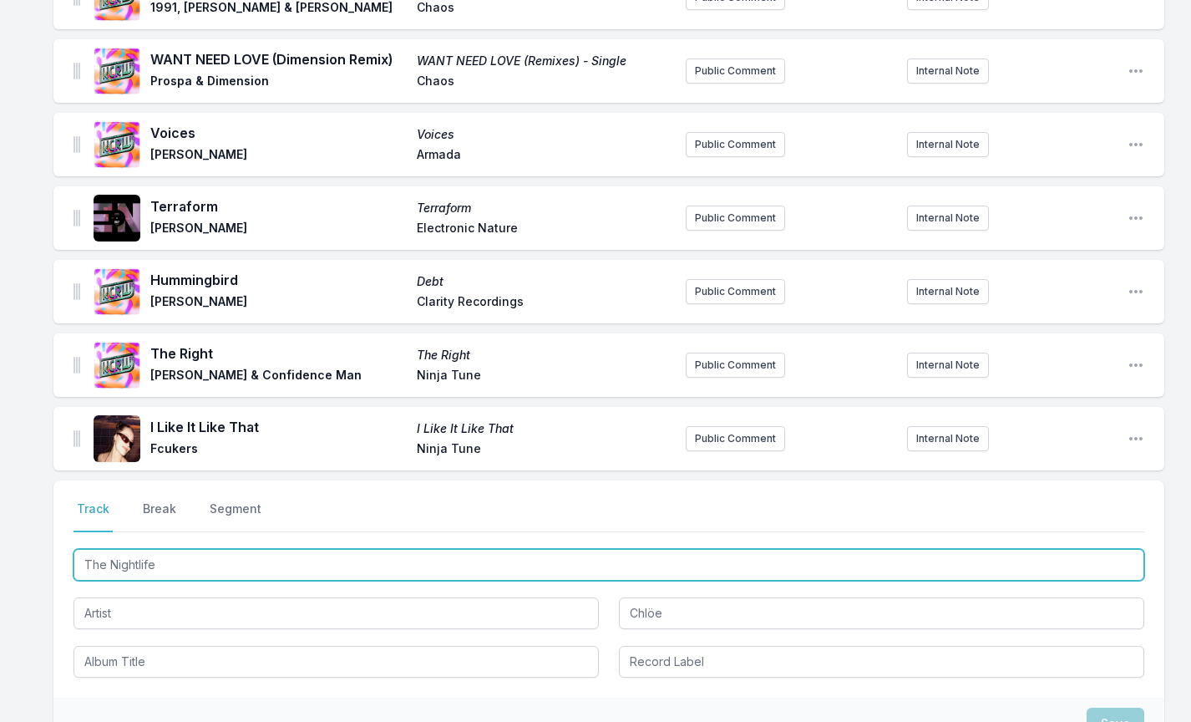
click at [243, 571] on input "The Nightlife" at bounding box center [609, 565] width 1071 height 32
paste input "(feat. Chlöe) (Club Mix Extended)"
drag, startPoint x: 223, startPoint y: 563, endPoint x: 191, endPoint y: 562, distance: 31.8
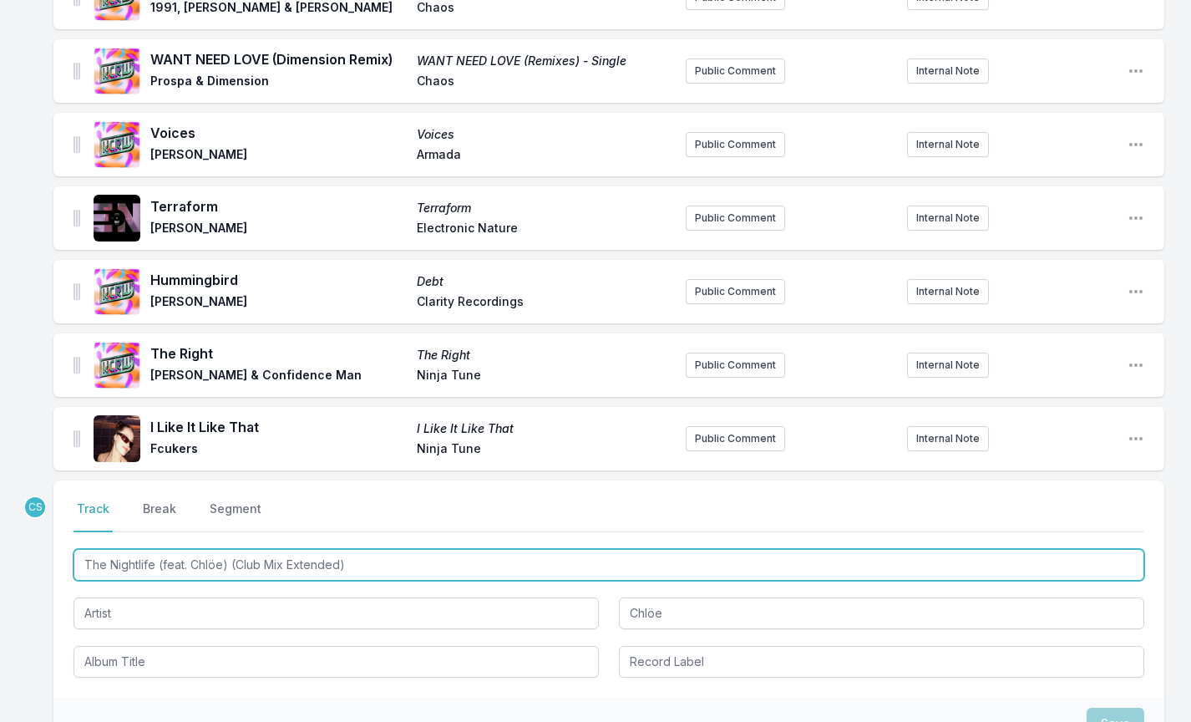
click at [191, 562] on input "The Nightlife (feat. Chlöe) (Club Mix Extended)" at bounding box center [609, 565] width 1071 height 32
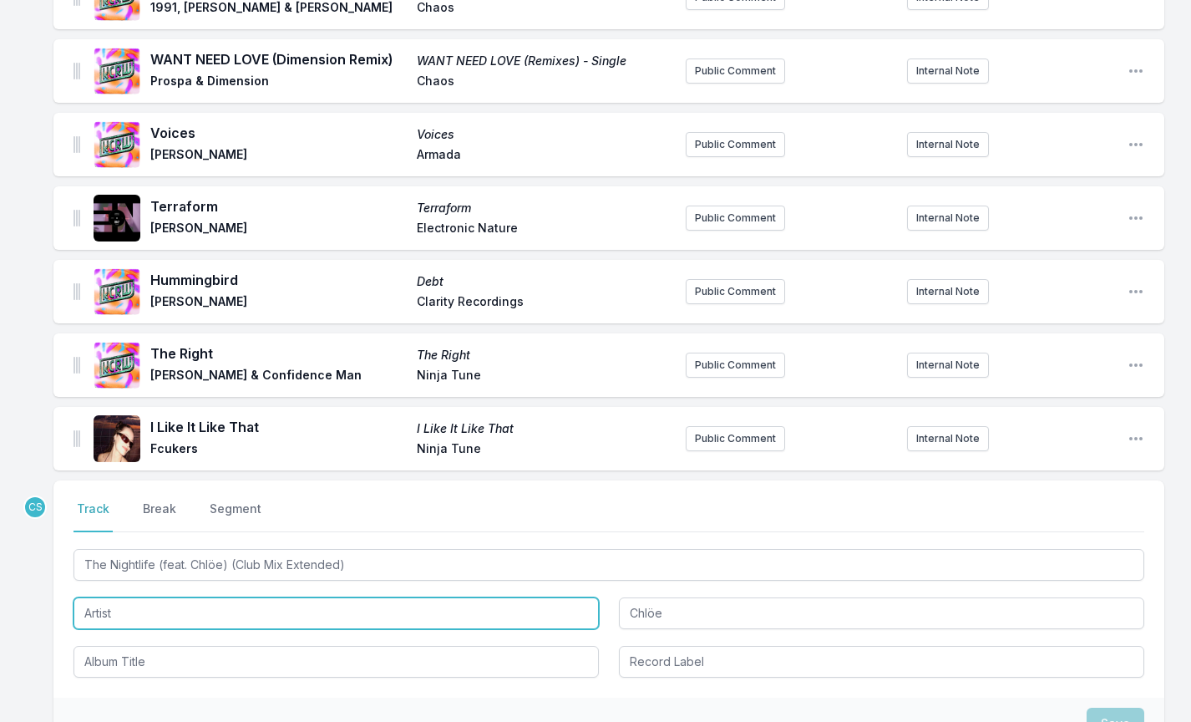
click at [278, 614] on input "Artist" at bounding box center [336, 613] width 525 height 32
type input "The Nightlife"
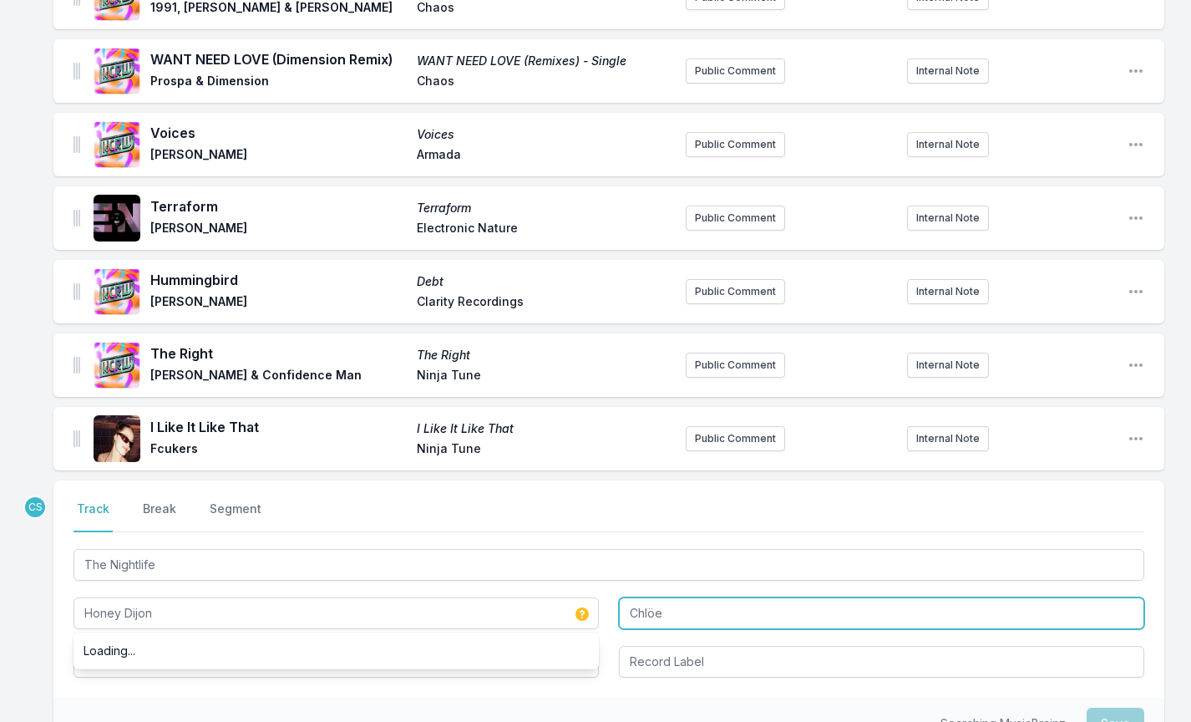
type input "Honey Dijon"
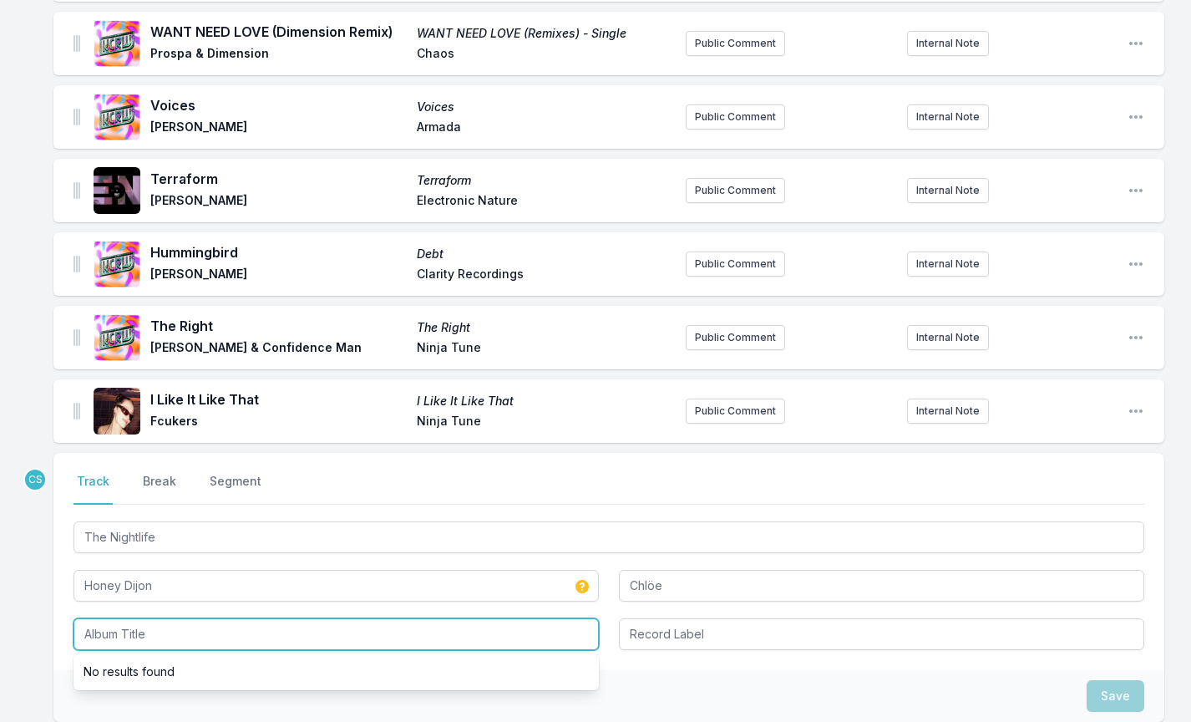
scroll to position [330, 0]
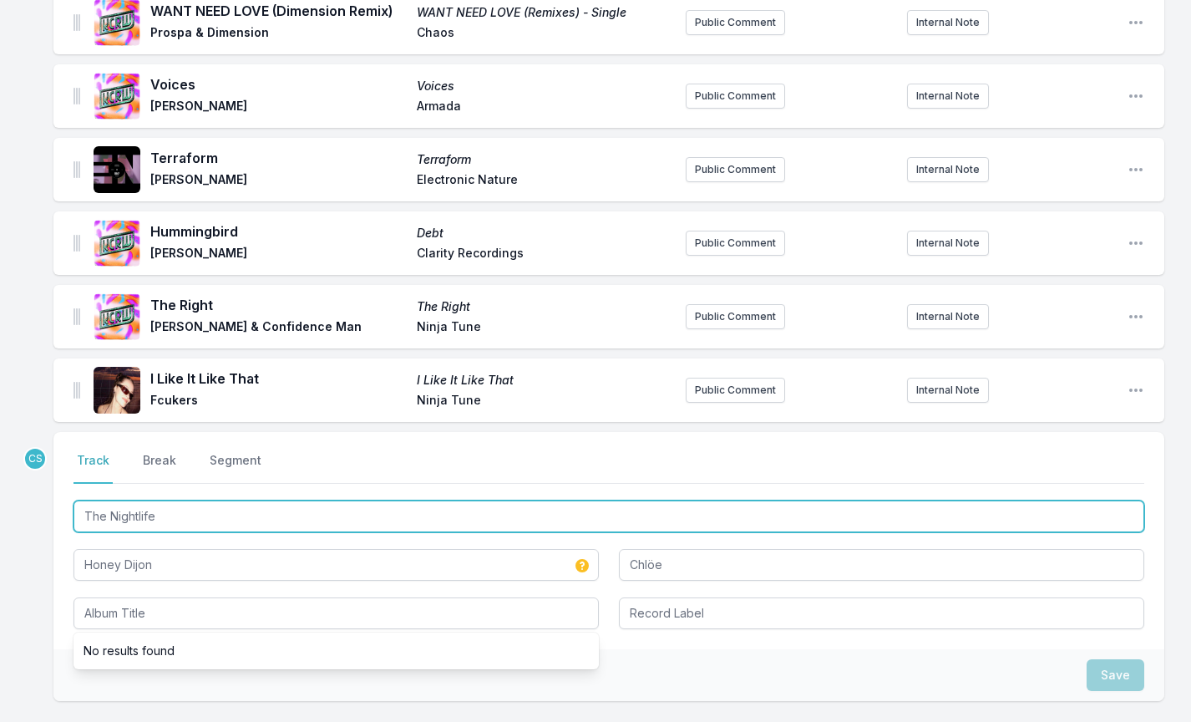
click at [131, 518] on input "The Nightlife" at bounding box center [609, 516] width 1071 height 32
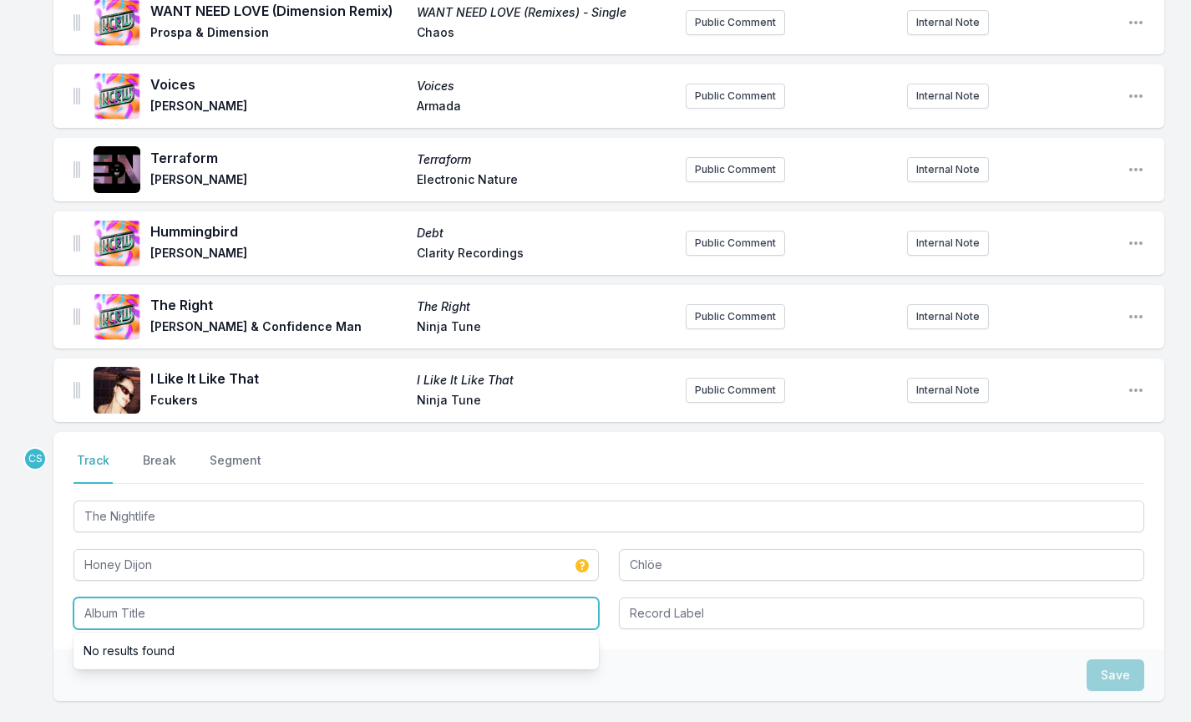
click at [132, 609] on input "Album Title" at bounding box center [336, 613] width 525 height 32
paste input "The Nightlife"
type input "The Nightlife"
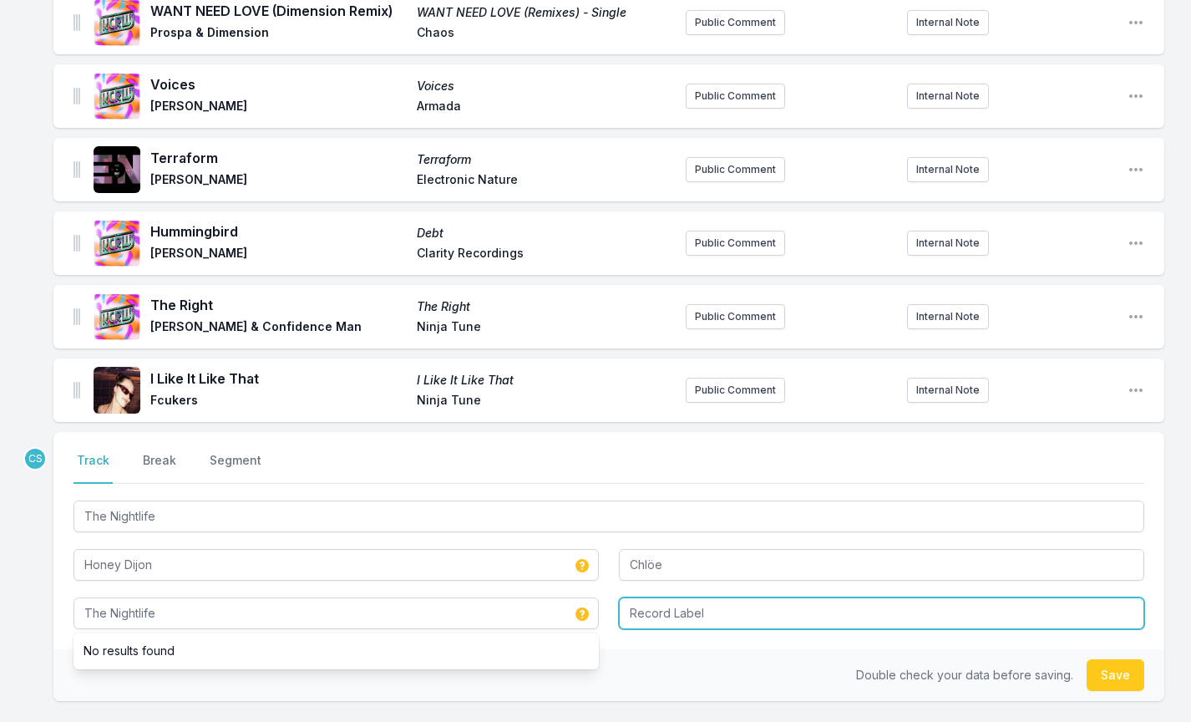
click at [674, 627] on input "Record Label" at bounding box center [881, 613] width 525 height 32
type input "SOS"
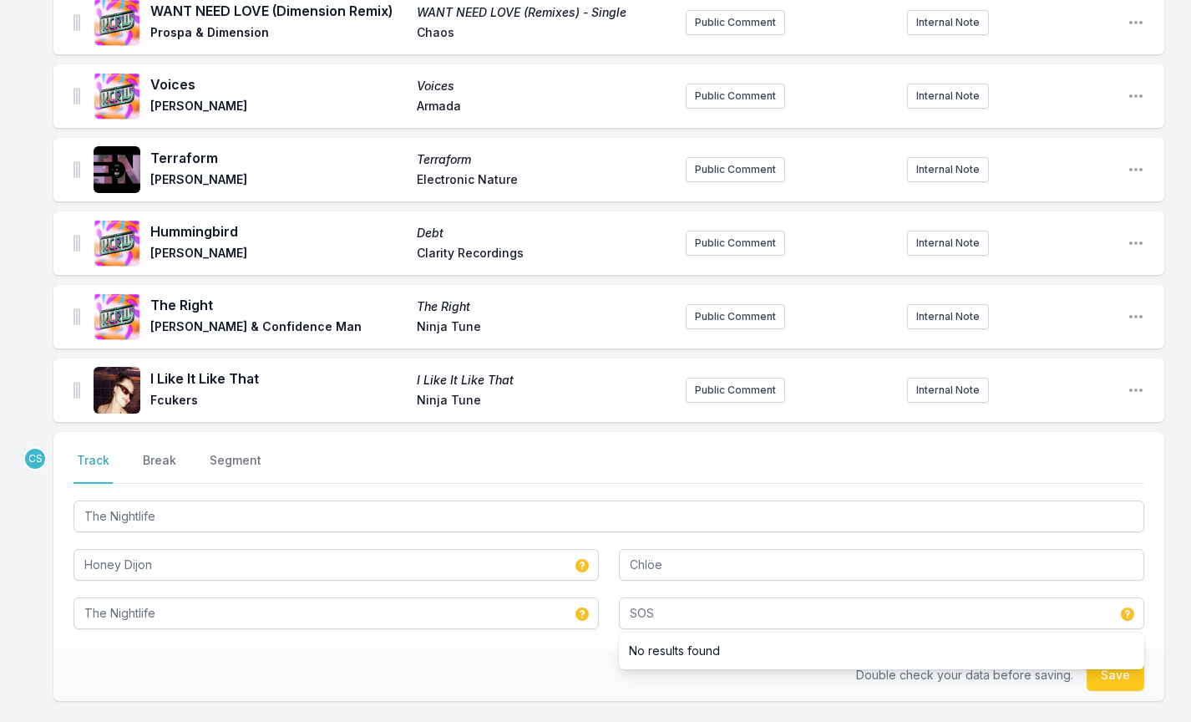
click at [445, 640] on div "Select a tab Track Break Segment Track Break Segment The Nightlife Honey Dijon …" at bounding box center [608, 540] width 1111 height 217
click at [1129, 678] on button "Save" at bounding box center [1116, 675] width 58 height 32
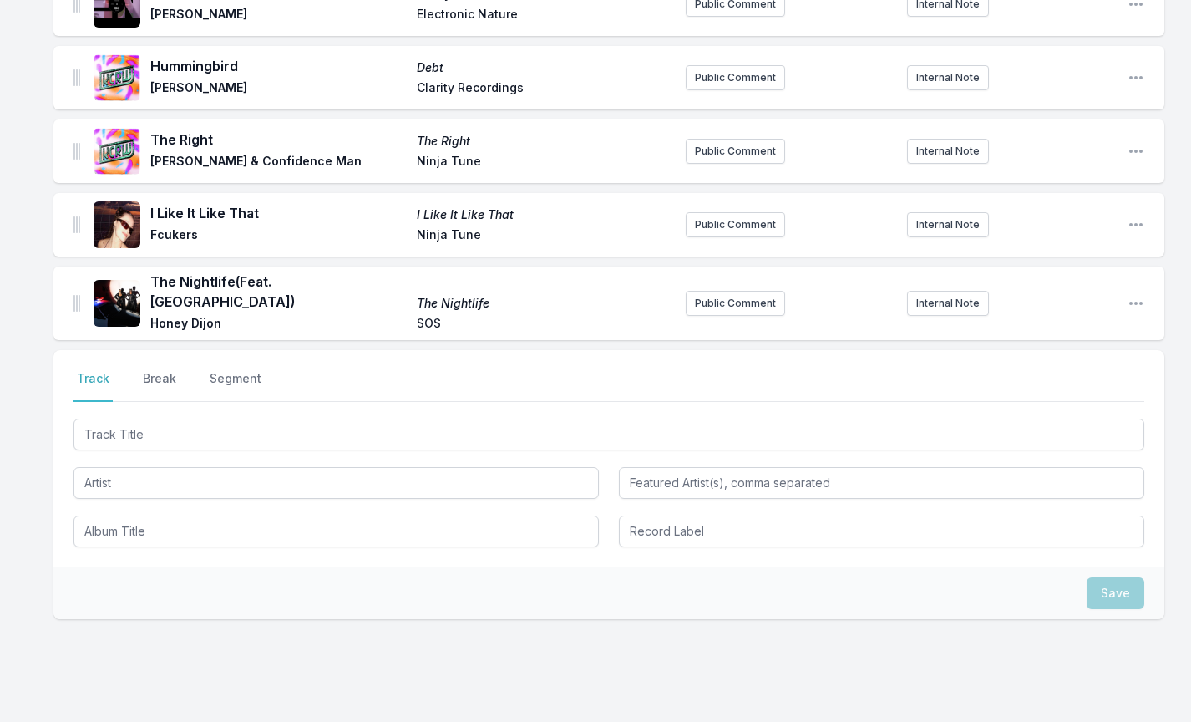
scroll to position [500, 0]
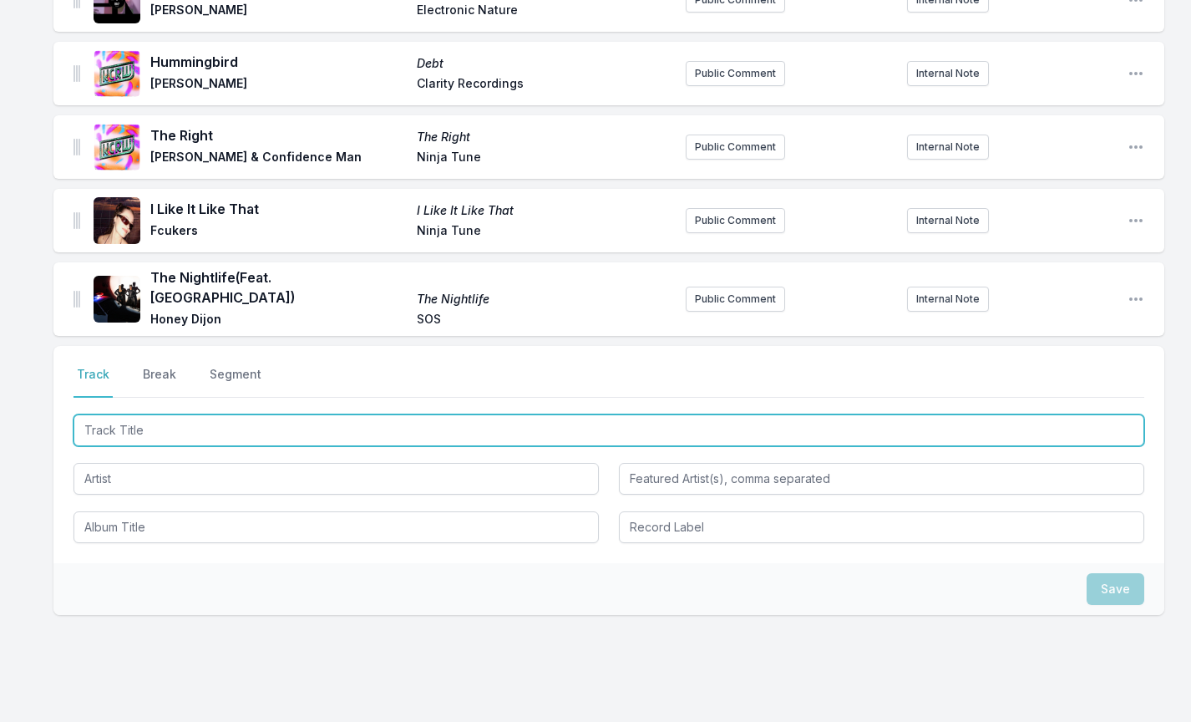
click at [177, 424] on input "Track Title" at bounding box center [609, 430] width 1071 height 32
type input "HQ"
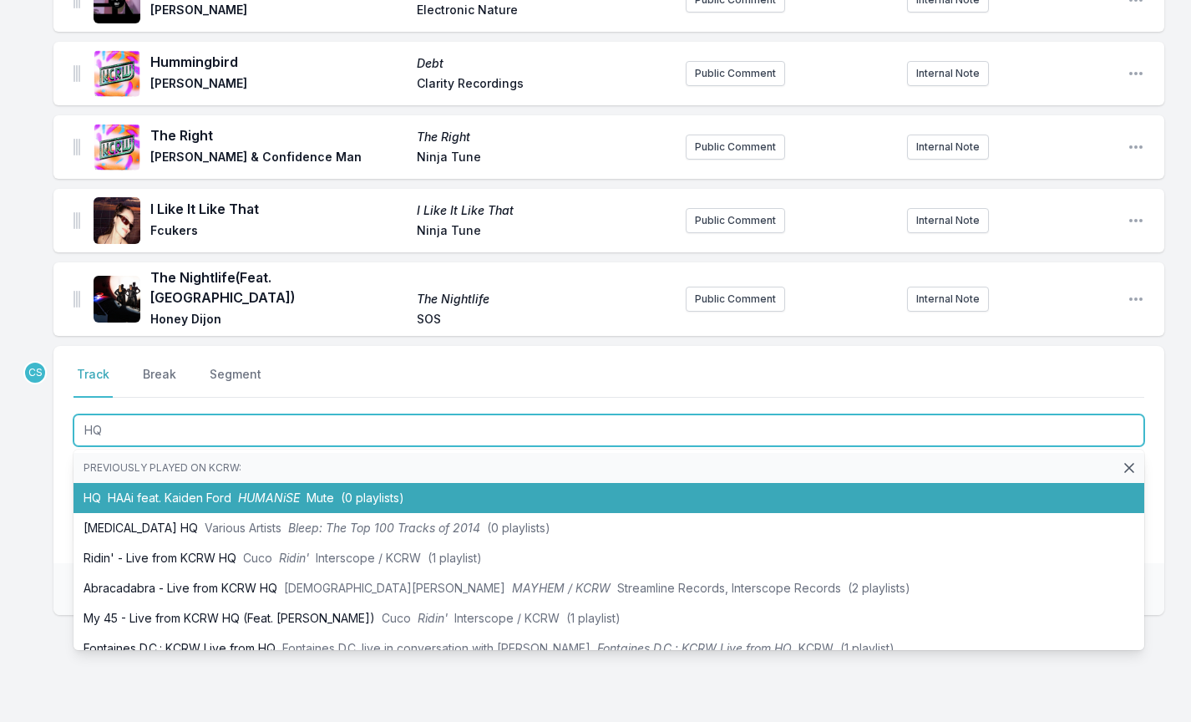
click at [199, 490] on span "HAAi feat. Kaiden Ford" at bounding box center [170, 497] width 124 height 14
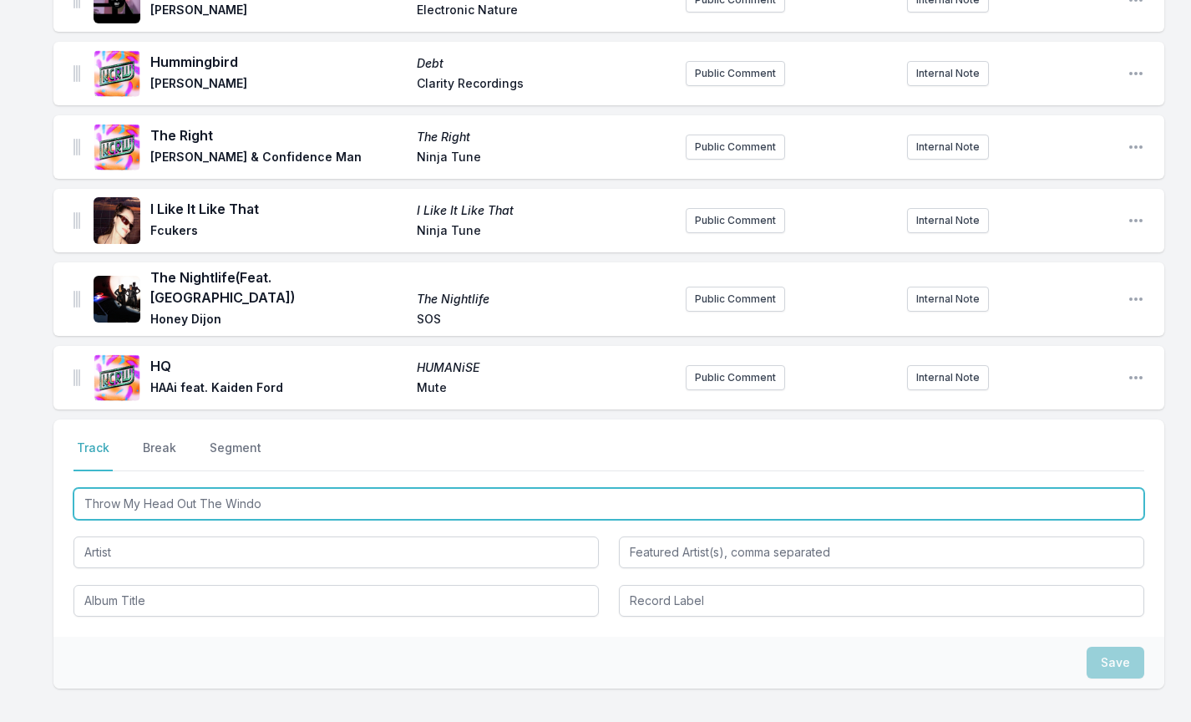
type input "Throw My Head Out The Window"
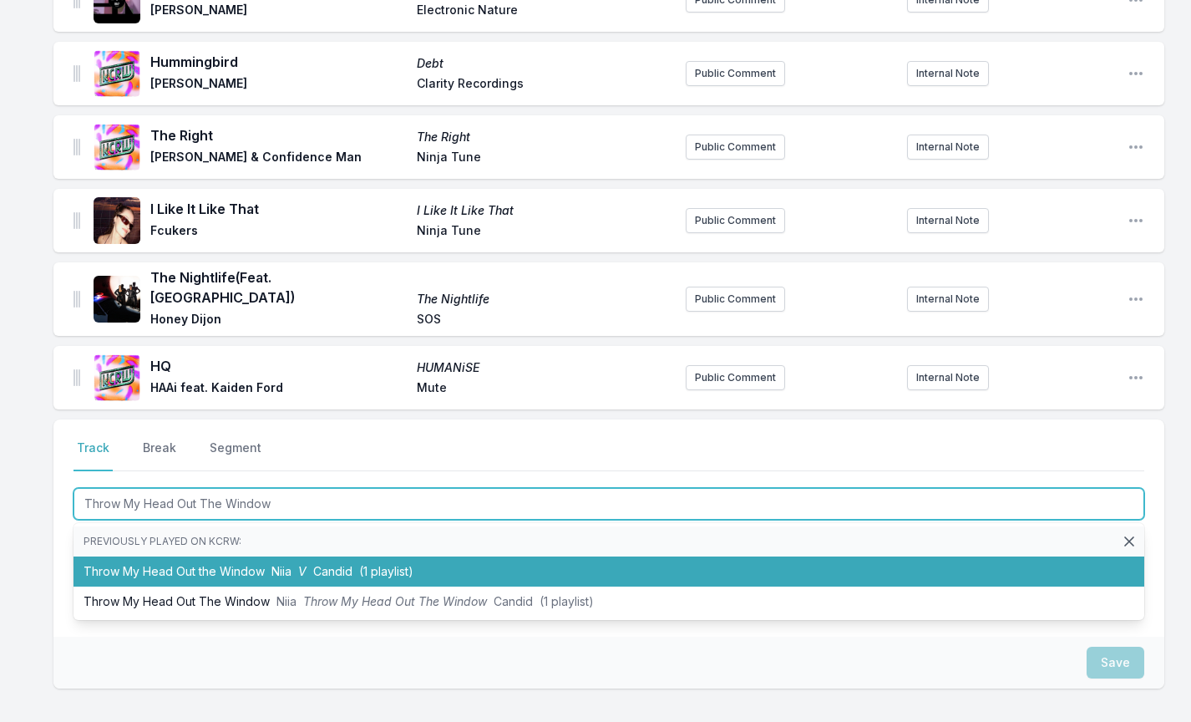
click at [171, 556] on li "Throw My Head Out the Window Niia V Candid (1 playlist)" at bounding box center [609, 571] width 1071 height 30
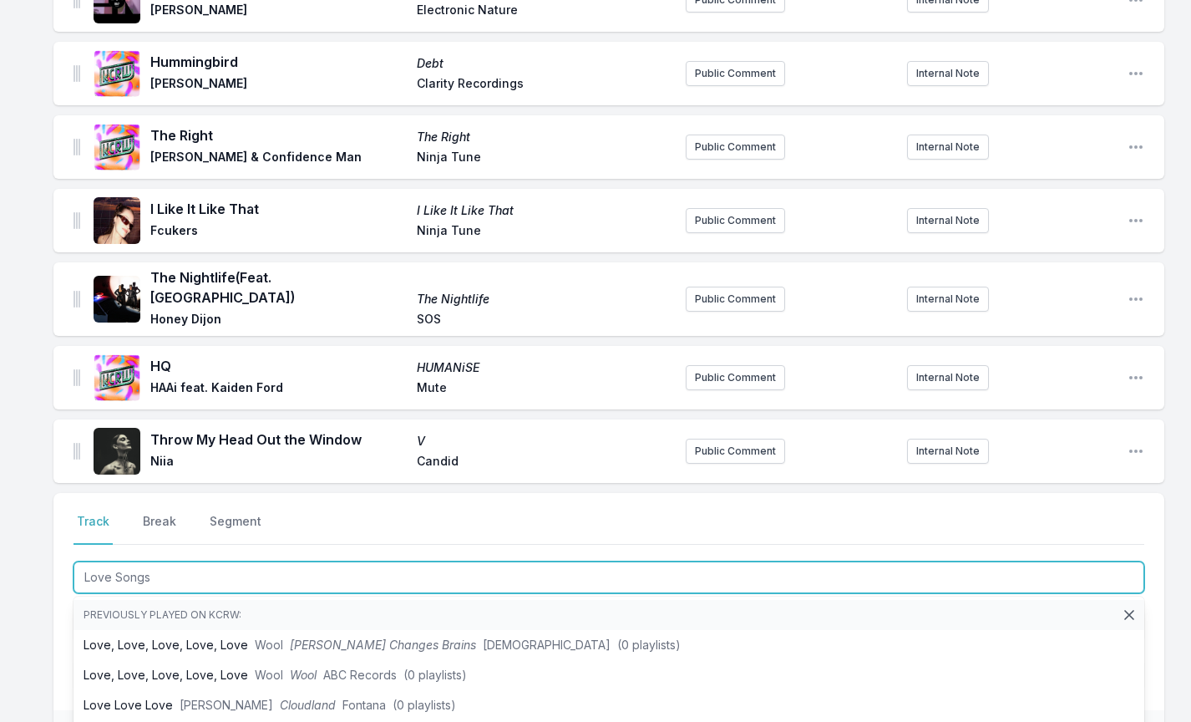
type input "Love Songs"
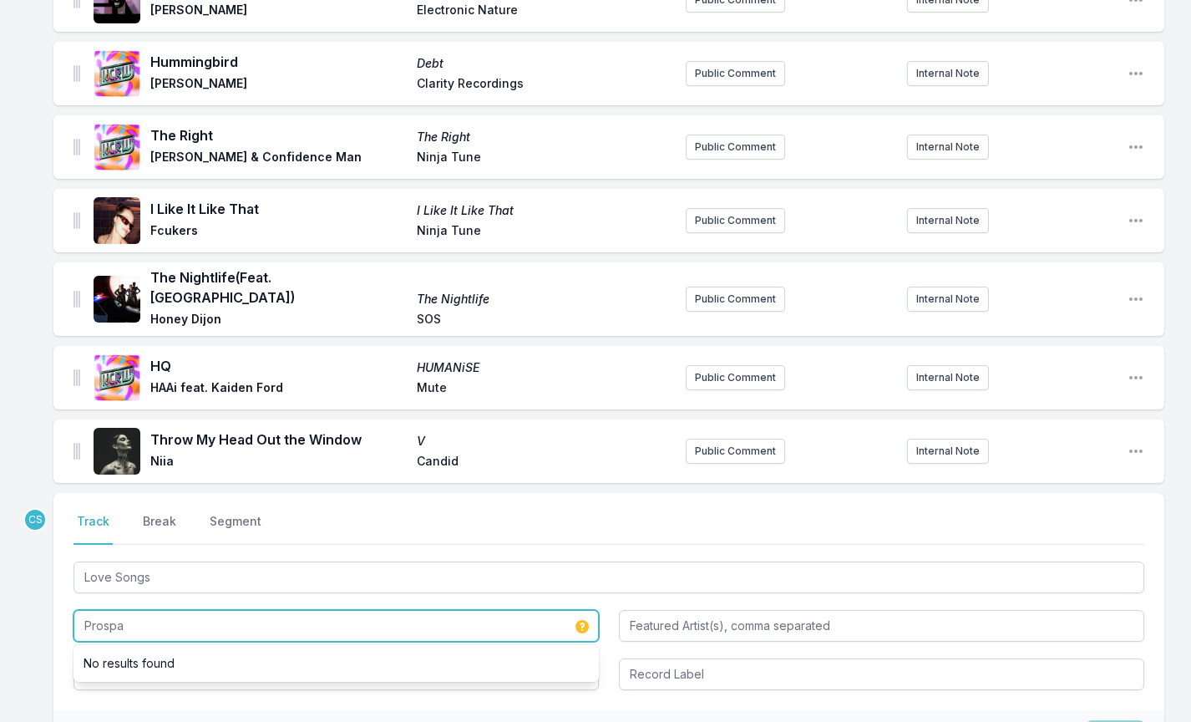
type input "Prospa"
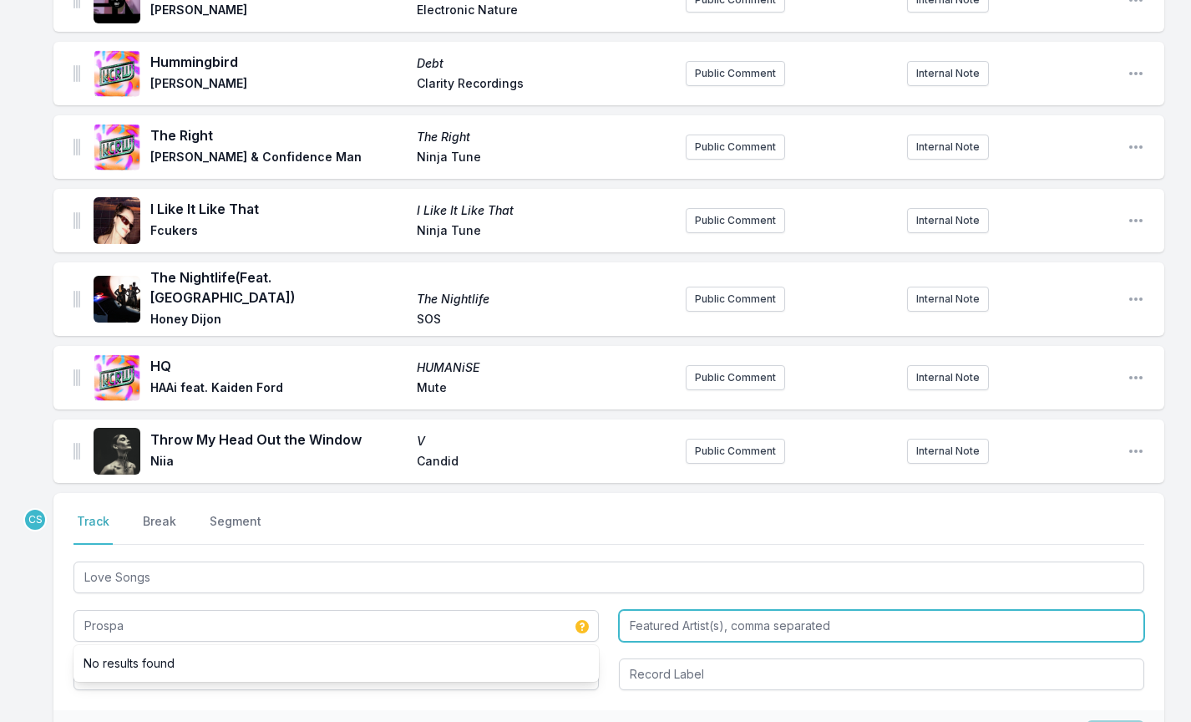
click at [655, 622] on input "Featured Artist(s), comma separated" at bounding box center [881, 626] width 525 height 32
click at [655, 622] on input "[PERSON_NAME]" at bounding box center [881, 626] width 525 height 32
click at [640, 619] on input "[PERSON_NAME]" at bounding box center [881, 626] width 525 height 32
type input "Kosmo [PERSON_NAME]"
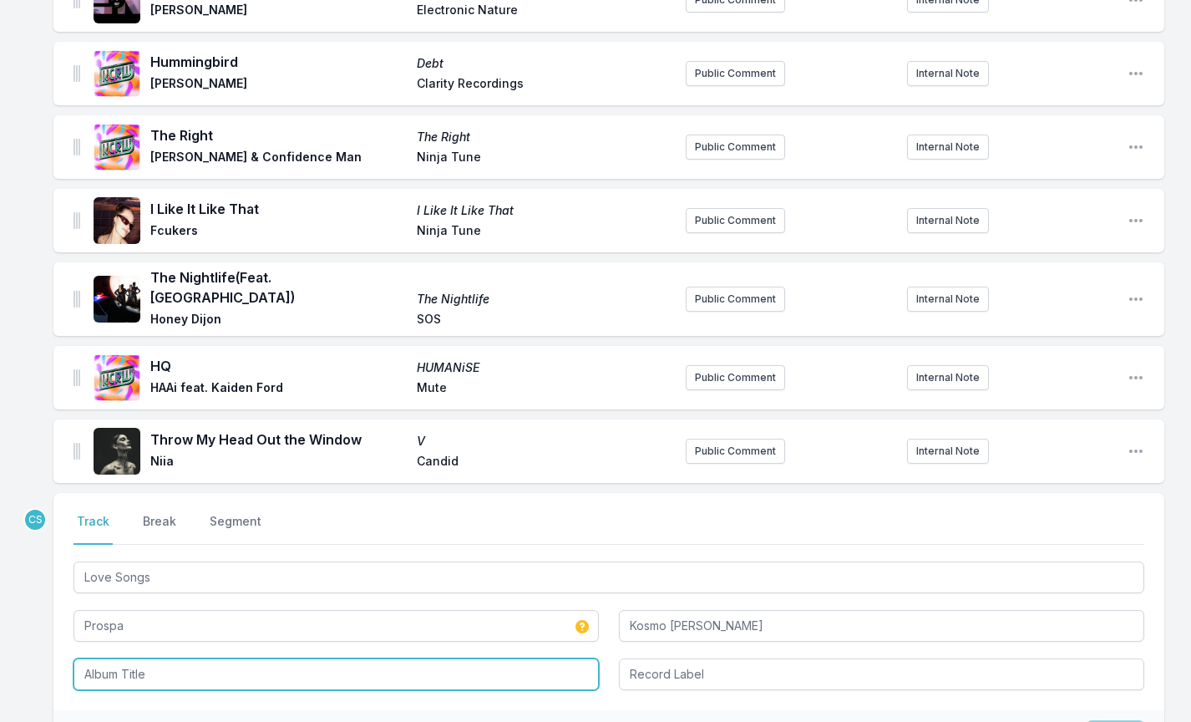
click at [413, 673] on input "Album Title" at bounding box center [336, 674] width 525 height 32
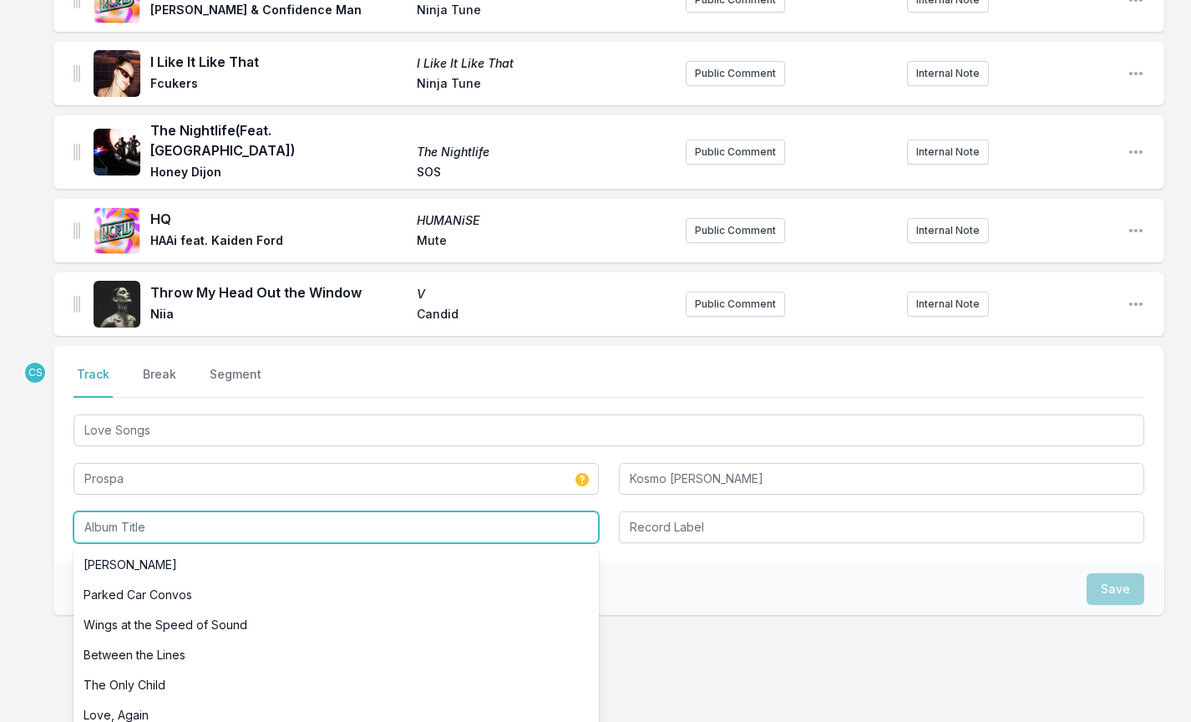
scroll to position [667, 0]
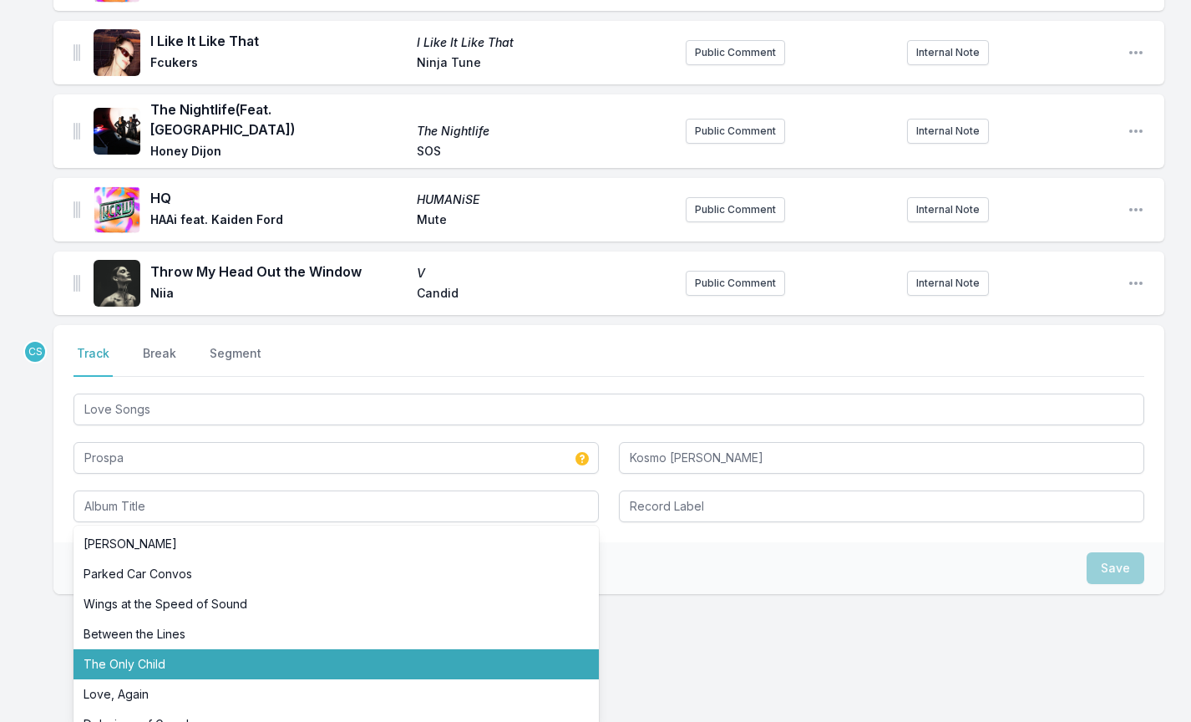
click at [835, 651] on div "CS Select a tab Track Break Segment Track Break Segment Love Songs Prospa [PERS…" at bounding box center [608, 513] width 1111 height 376
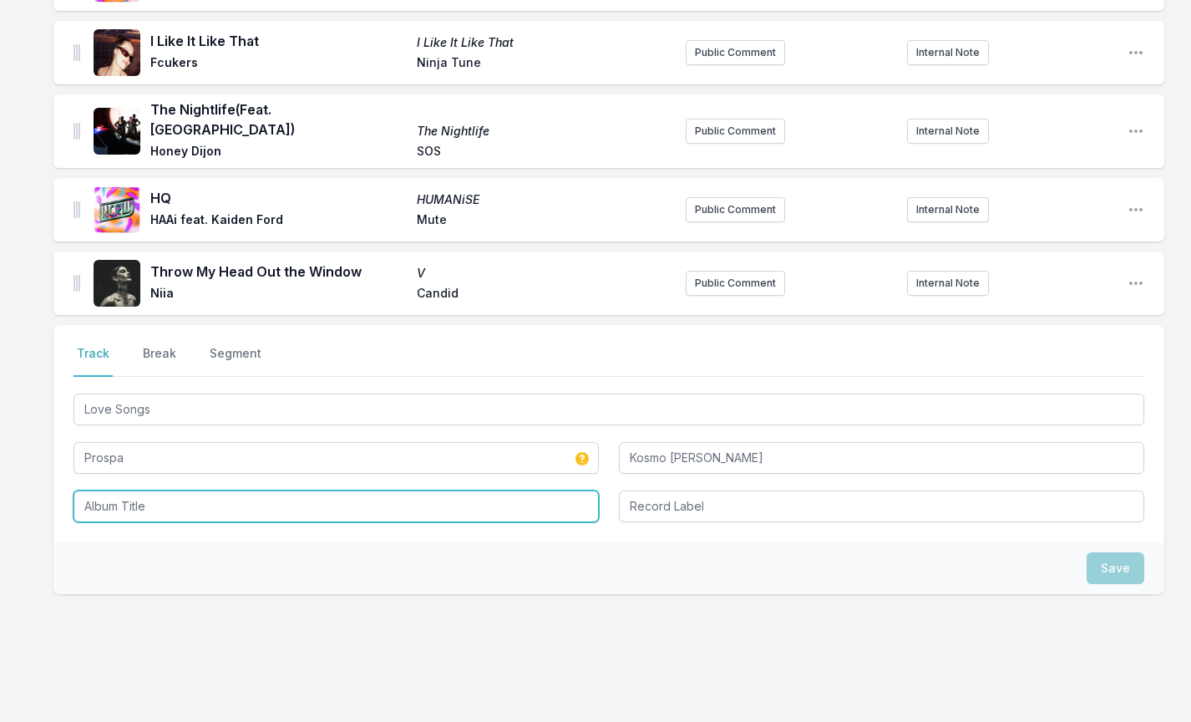
click at [407, 490] on input "Album Title" at bounding box center [336, 506] width 525 height 32
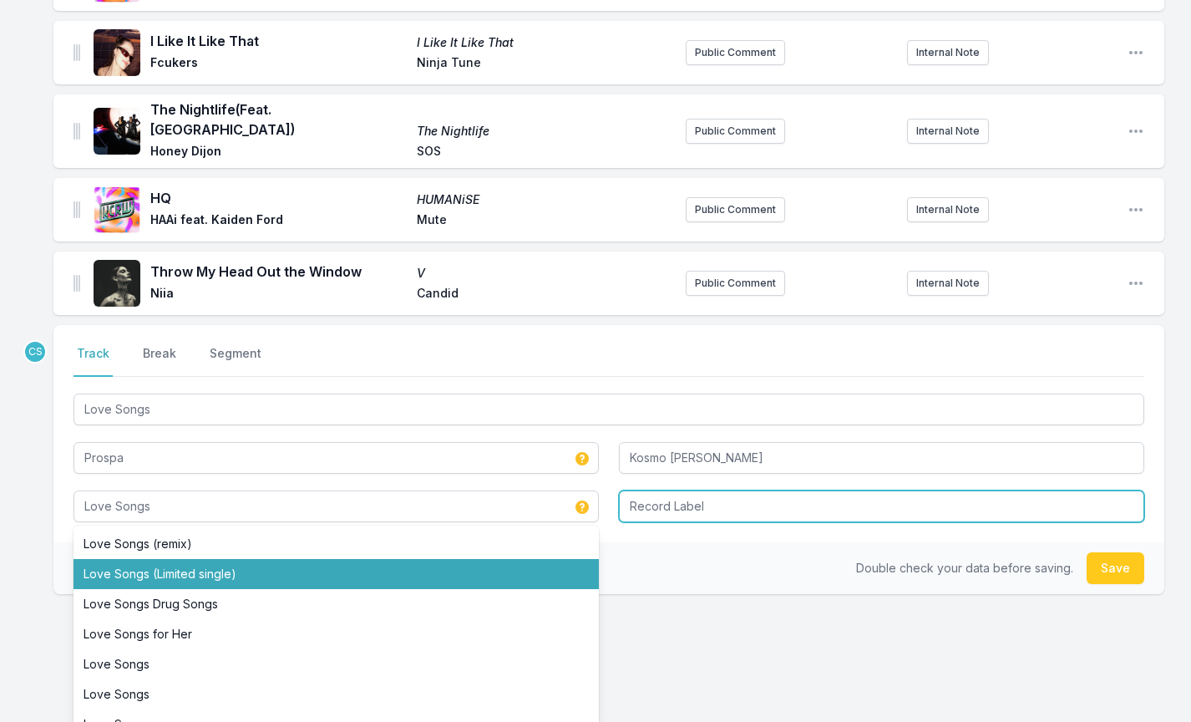
click at [703, 503] on input "Record Label" at bounding box center [881, 506] width 525 height 32
type input "Love Songs"
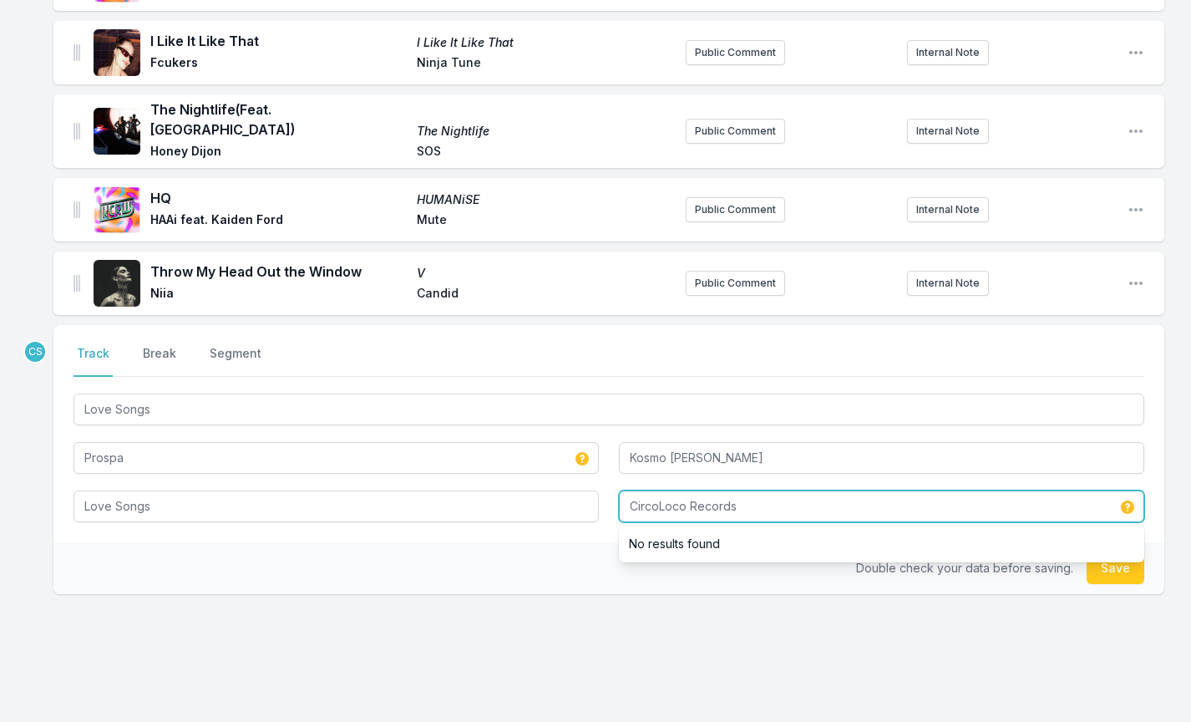
type input "CircoLoco Records"
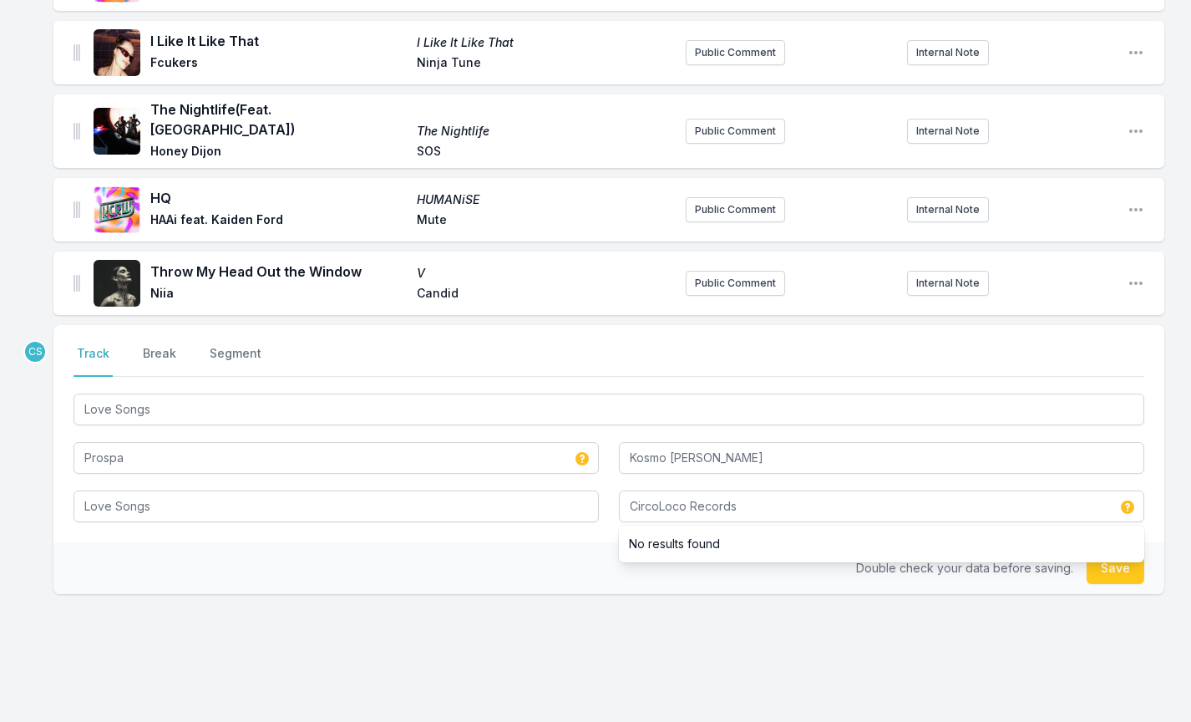
click at [655, 594] on div "CS Select a tab Track Break Segment Track Break Segment Love Songs Prospa Kosmo…" at bounding box center [608, 513] width 1111 height 376
click at [1134, 556] on button "Save" at bounding box center [1116, 568] width 58 height 32
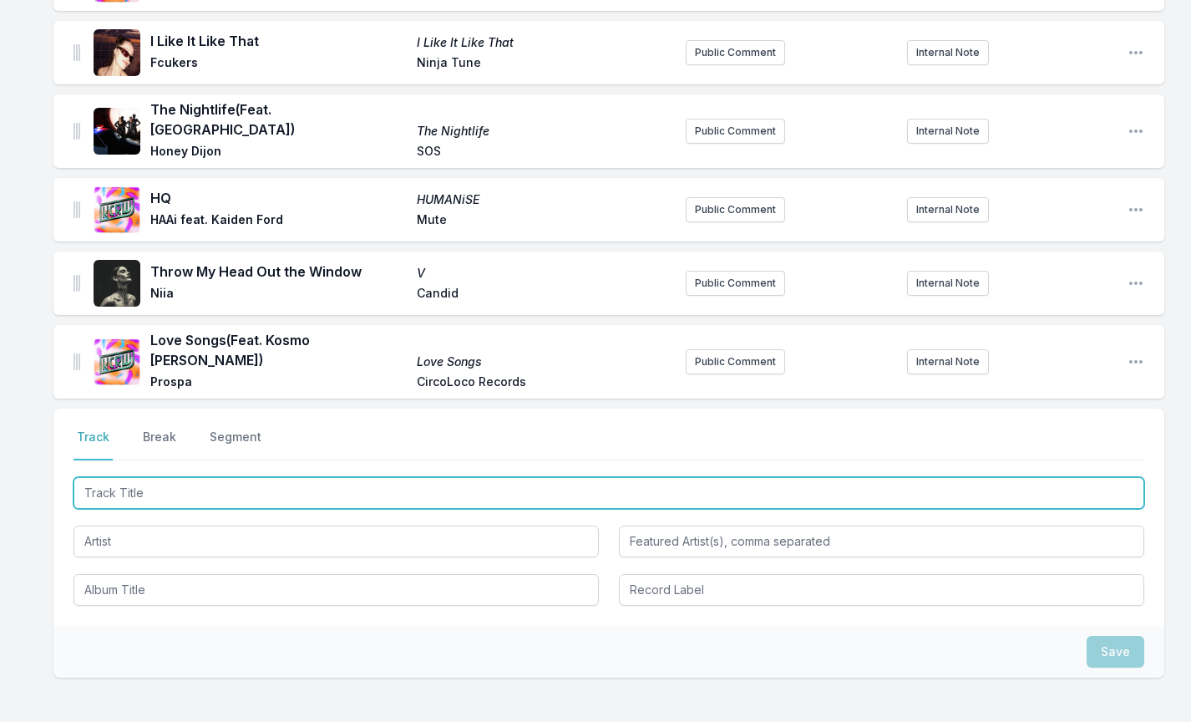
click at [150, 477] on input "Track Title" at bounding box center [609, 493] width 1071 height 32
type input "It Gets Better (Forever Mix)"
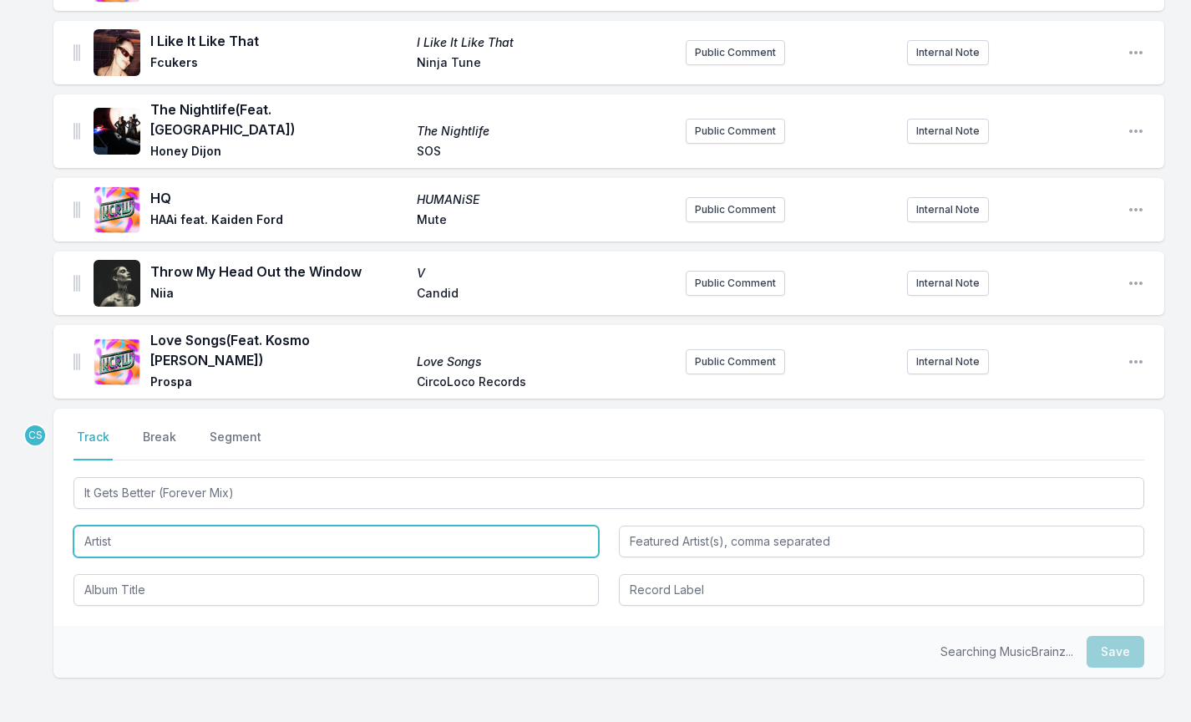
click at [118, 525] on input "Artist" at bounding box center [336, 541] width 525 height 32
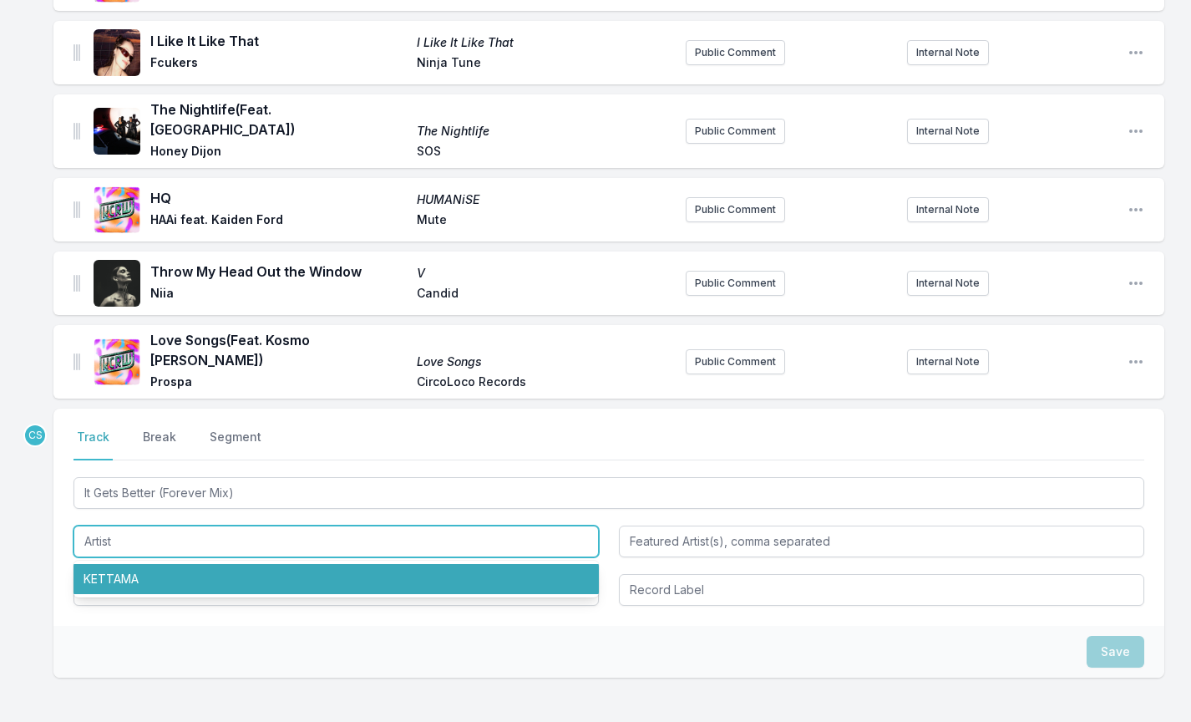
click at [125, 564] on li "KETTAMA" at bounding box center [336, 579] width 525 height 30
type input "KETTAMA"
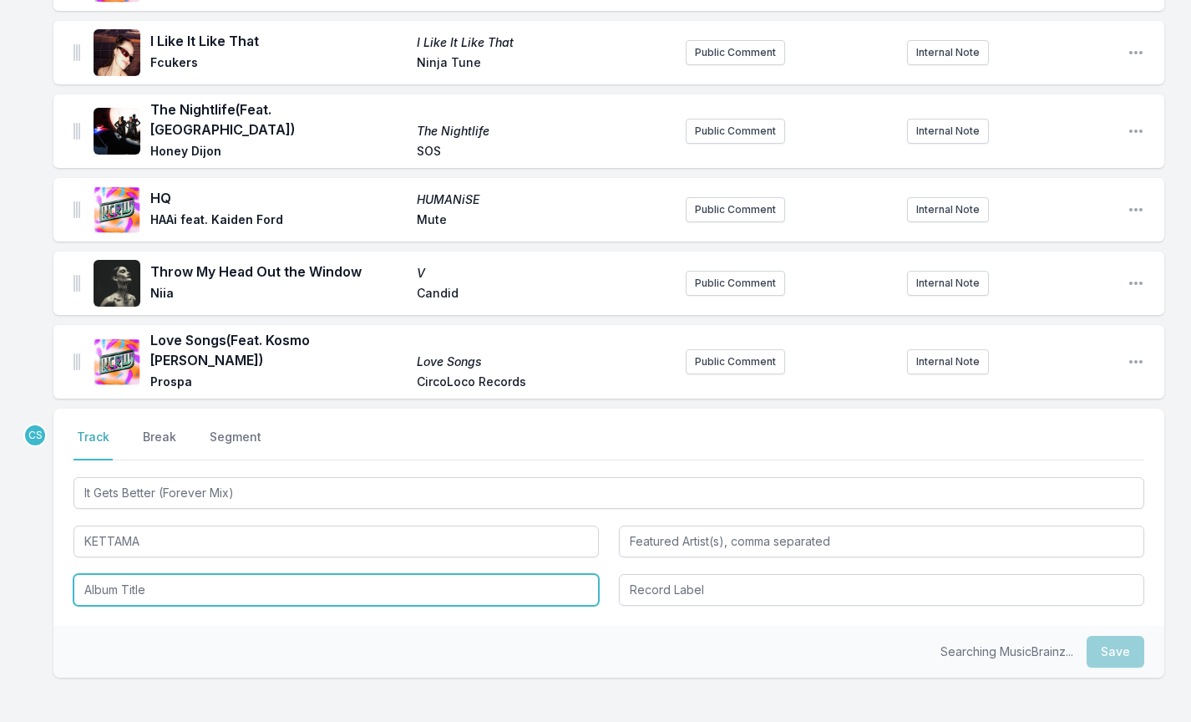
click at [140, 574] on input "Album Title" at bounding box center [336, 590] width 525 height 32
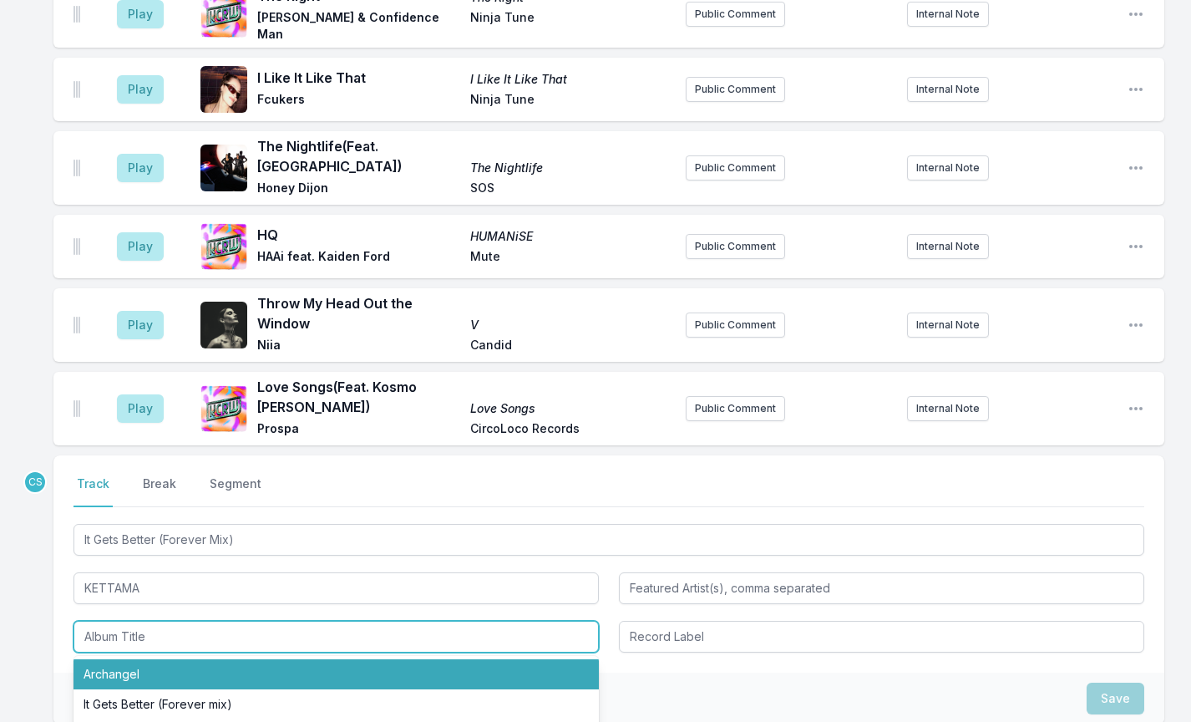
click at [151, 659] on li "Archangel" at bounding box center [336, 674] width 525 height 30
type input "Archangel"
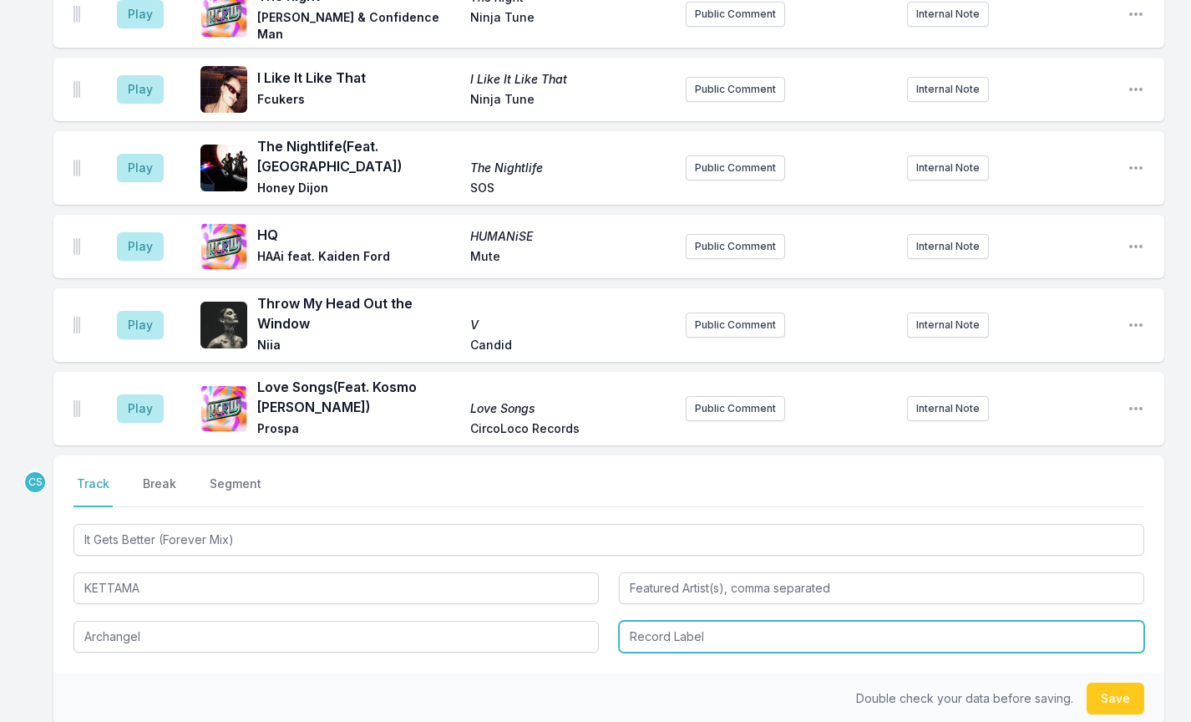
click at [711, 621] on input "Record Label" at bounding box center [881, 637] width 525 height 32
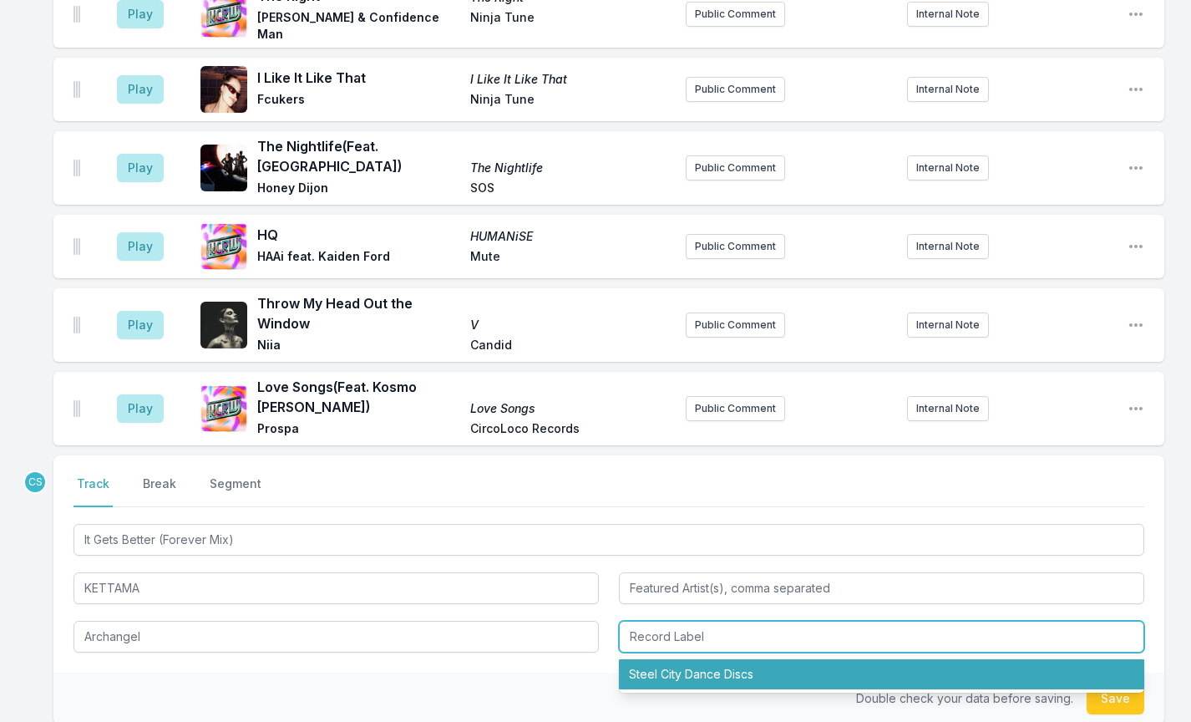
click at [712, 659] on li "Steel City Dance Discs" at bounding box center [881, 674] width 525 height 30
type input "Steel City Dance Discs"
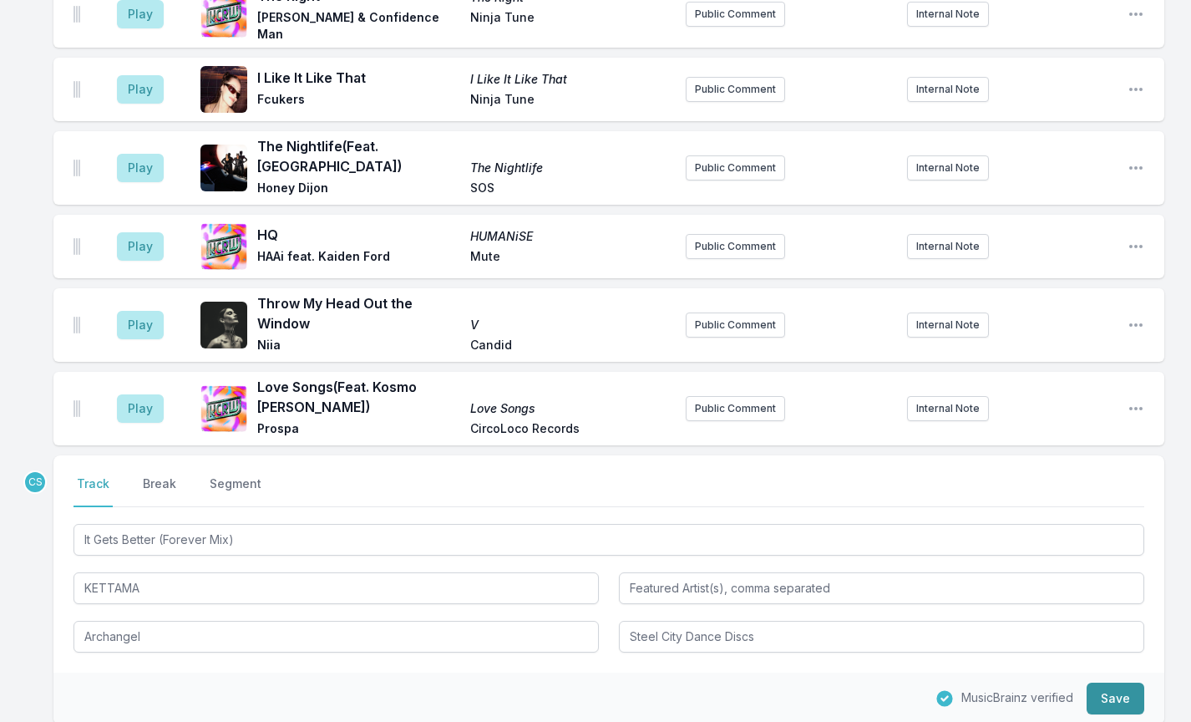
click at [1121, 682] on button "Save" at bounding box center [1116, 698] width 58 height 32
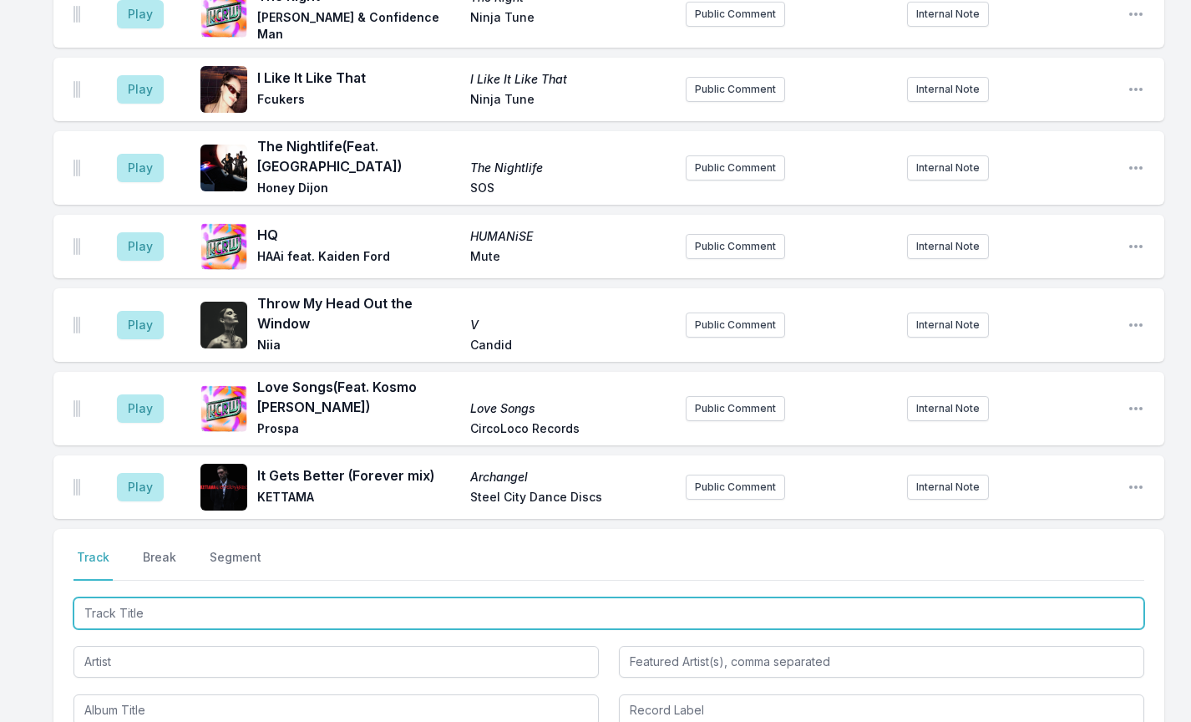
click at [137, 597] on input "Track Title" at bounding box center [609, 613] width 1071 height 32
type input "Lighter"
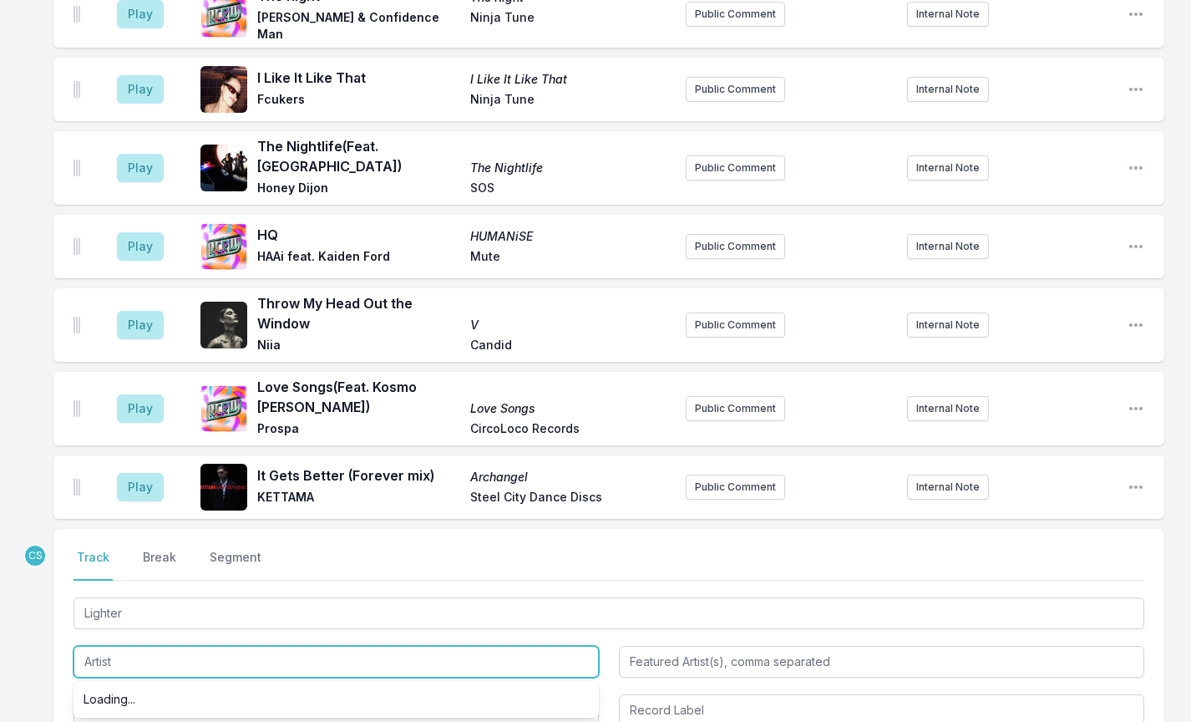
paste input "Westend & [PERSON_NAME]"
type input "Westend & [PERSON_NAME]"
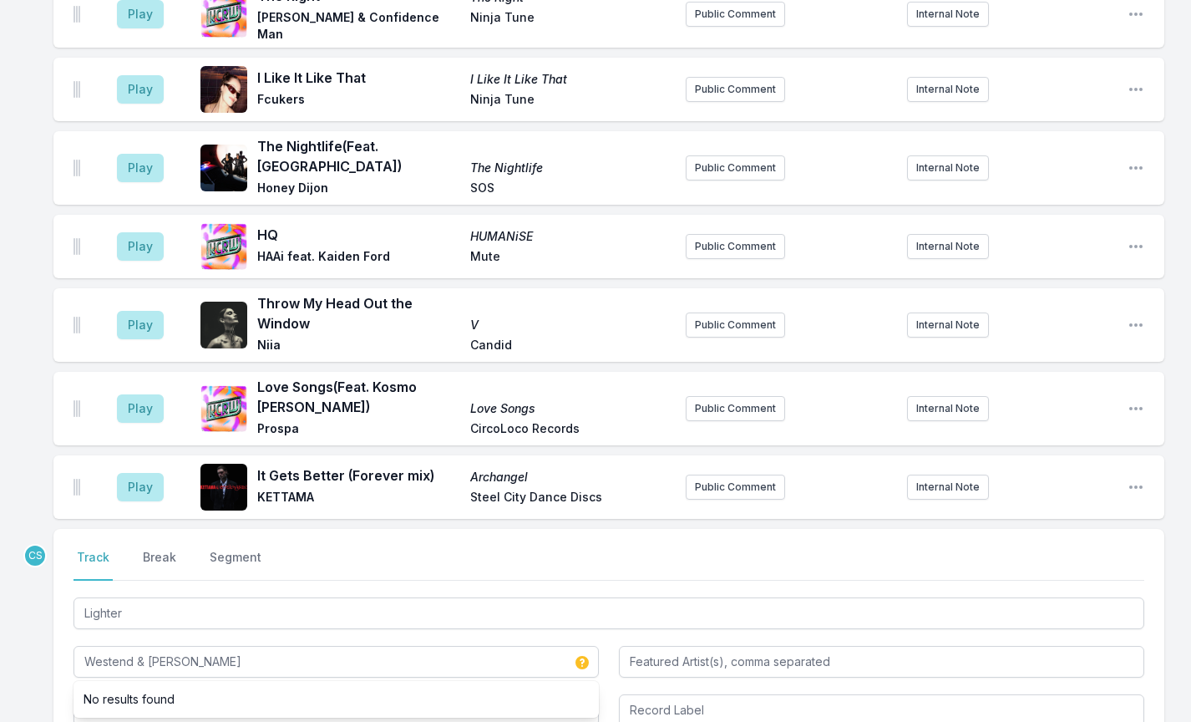
click at [37, 571] on div "Play Mesa Mesa Mt. [PERSON_NAME] Technicolour Public Comment Internal Note Open…" at bounding box center [595, 232] width 1191 height 1452
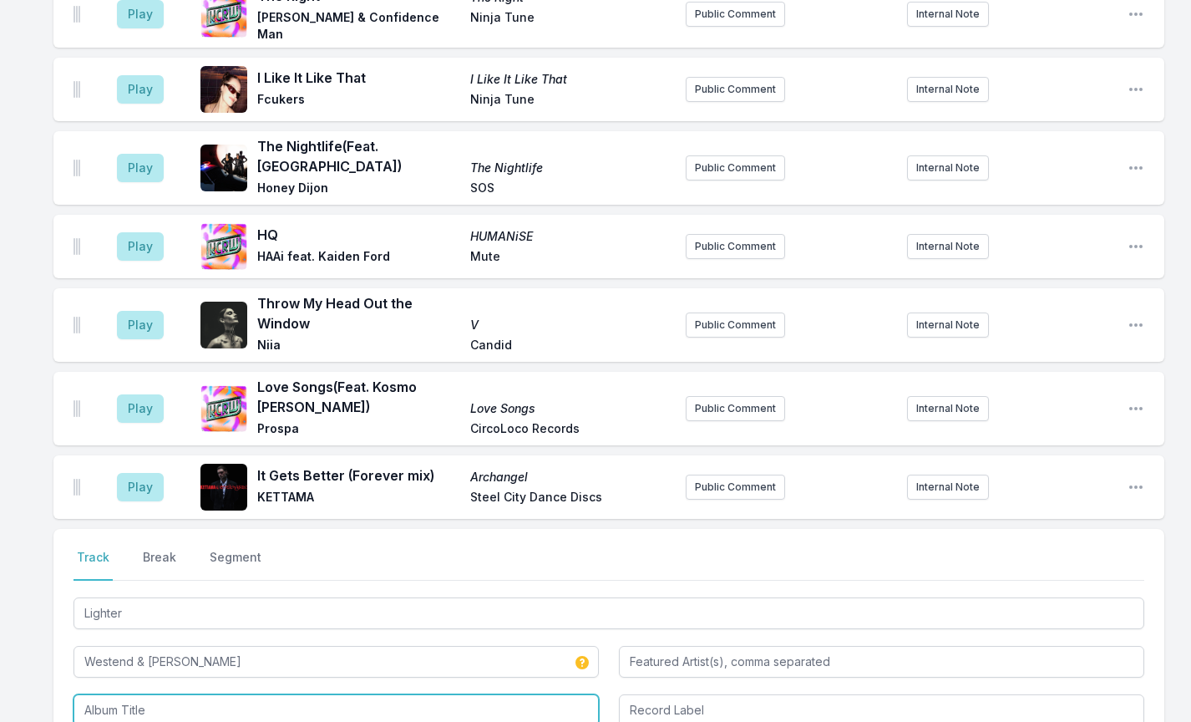
click at [181, 694] on input "Album Title" at bounding box center [336, 710] width 525 height 32
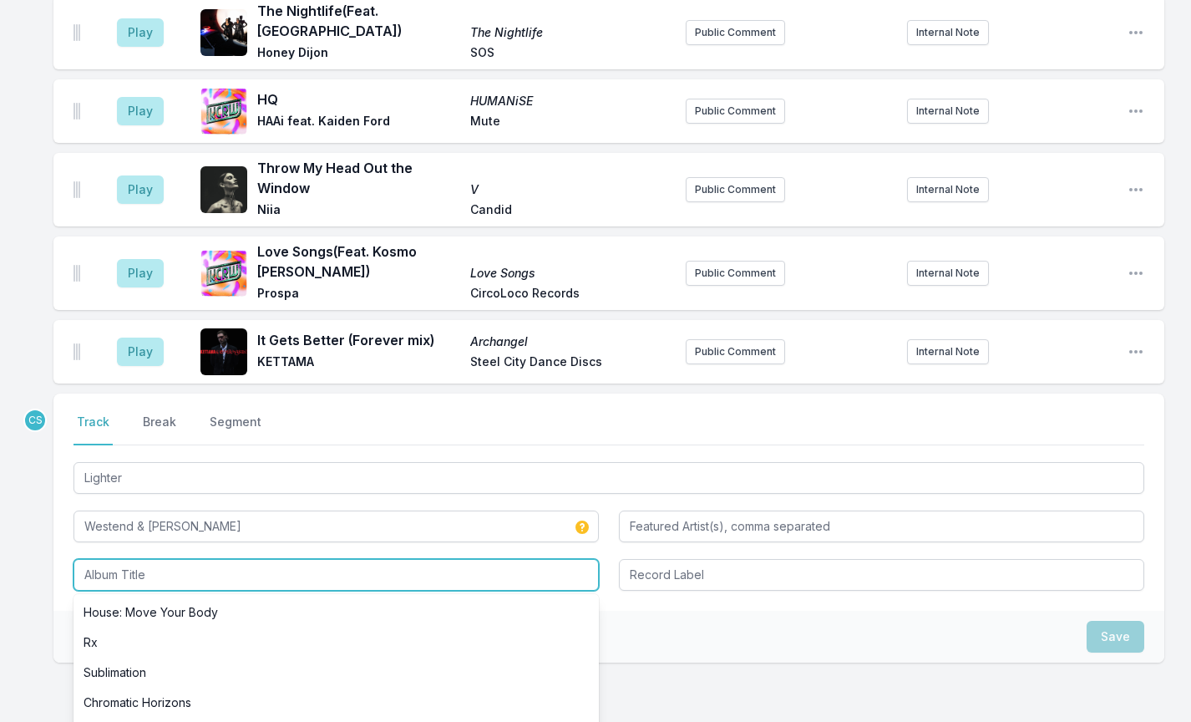
scroll to position [807, 0]
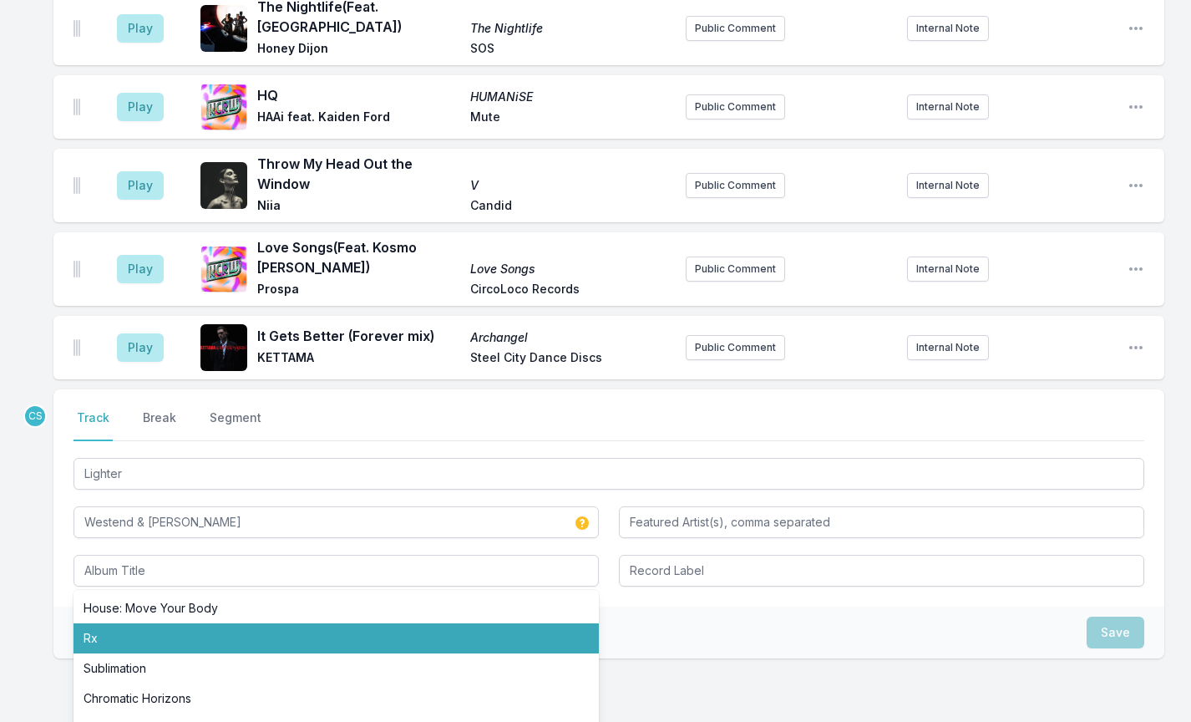
click at [708, 642] on div "CS Select a tab Track Break Segment Track Break Segment Lighter Westend & [PERS…" at bounding box center [608, 577] width 1111 height 376
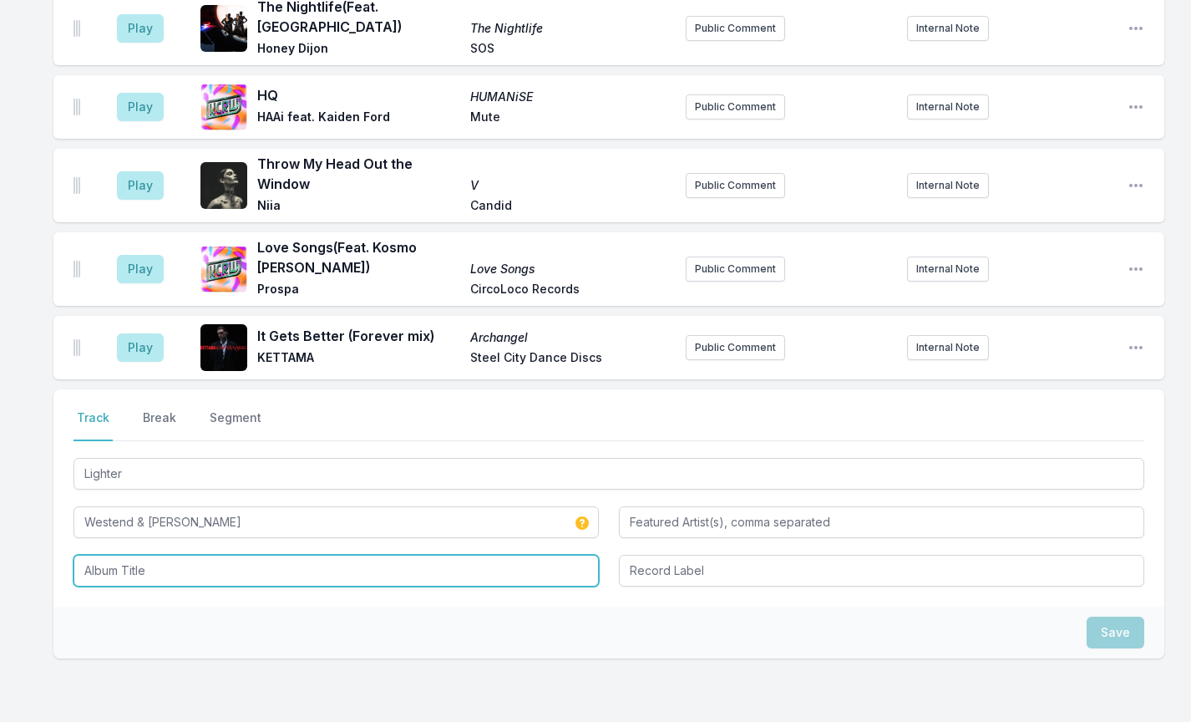
click at [168, 555] on input "Album Title" at bounding box center [336, 571] width 525 height 32
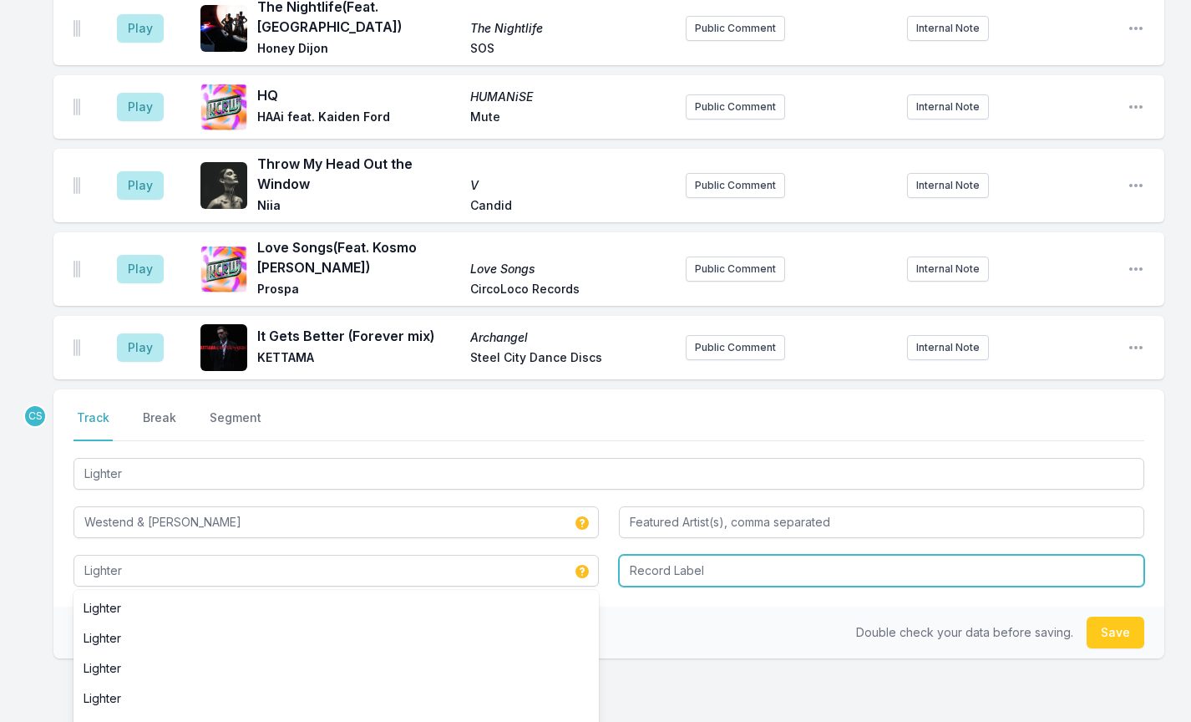
type input "Lighter"
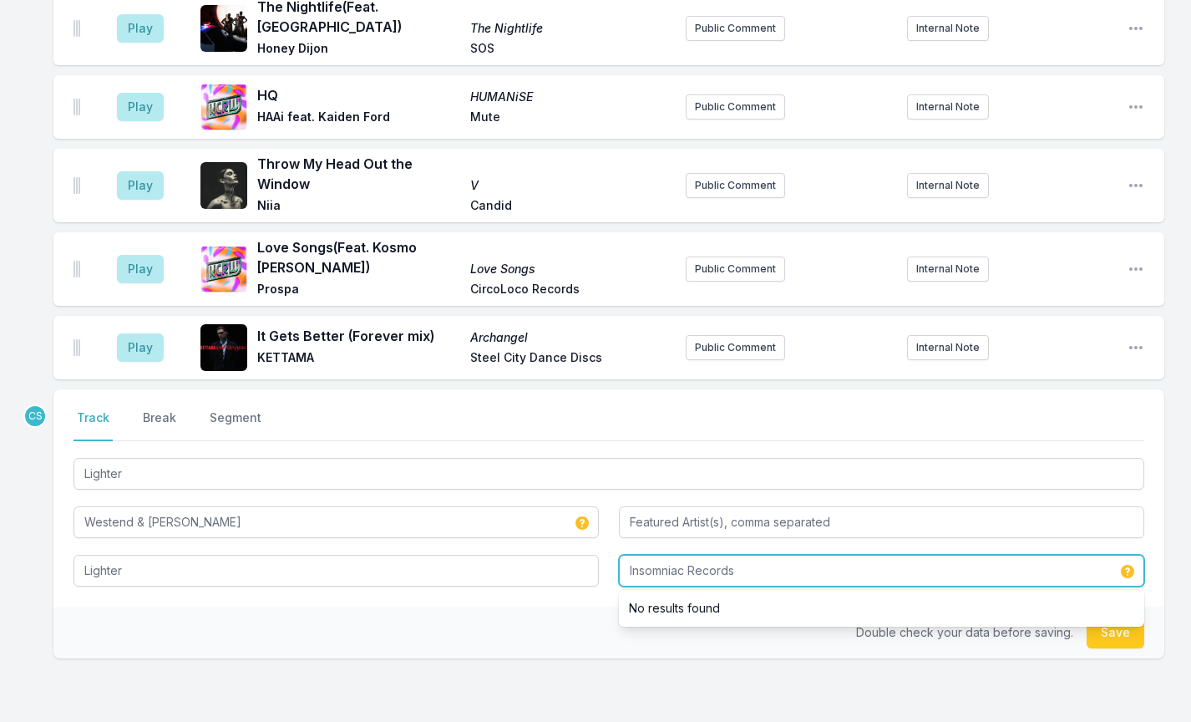
type input "Insomniac Records"
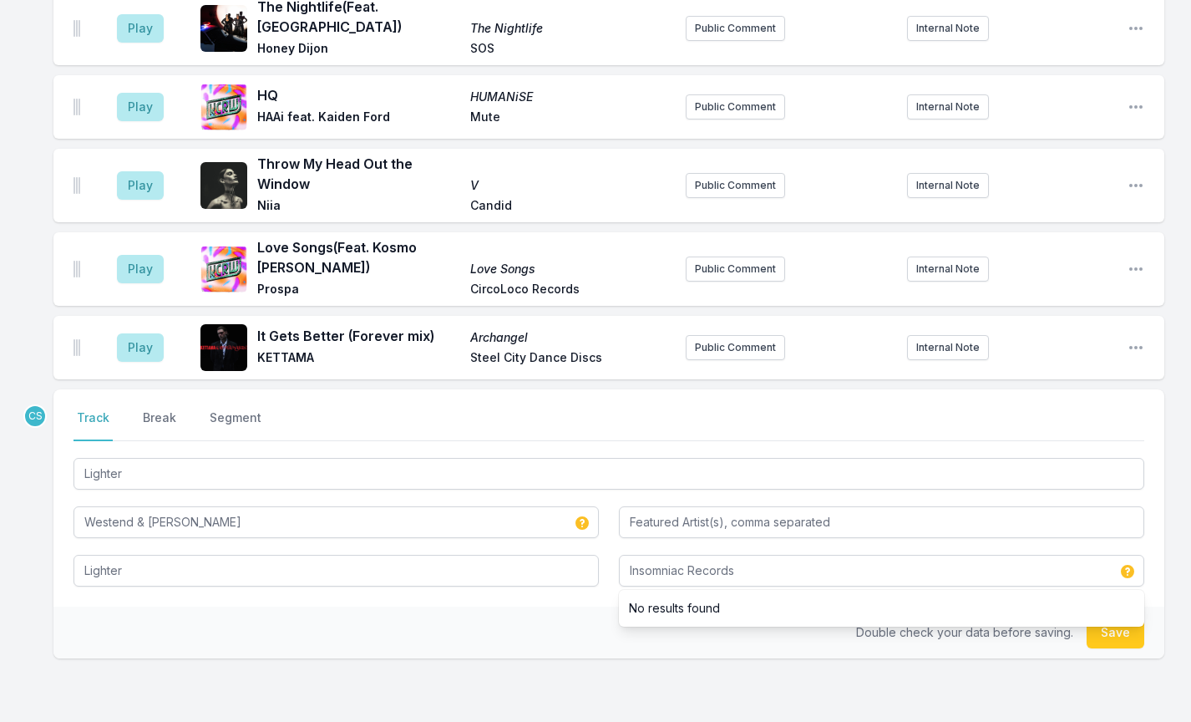
click at [233, 642] on div "CS Select a tab Track Break Segment Track Break Segment Lighter Westend & [PERS…" at bounding box center [608, 577] width 1111 height 376
click at [1112, 616] on button "Save" at bounding box center [1116, 632] width 58 height 32
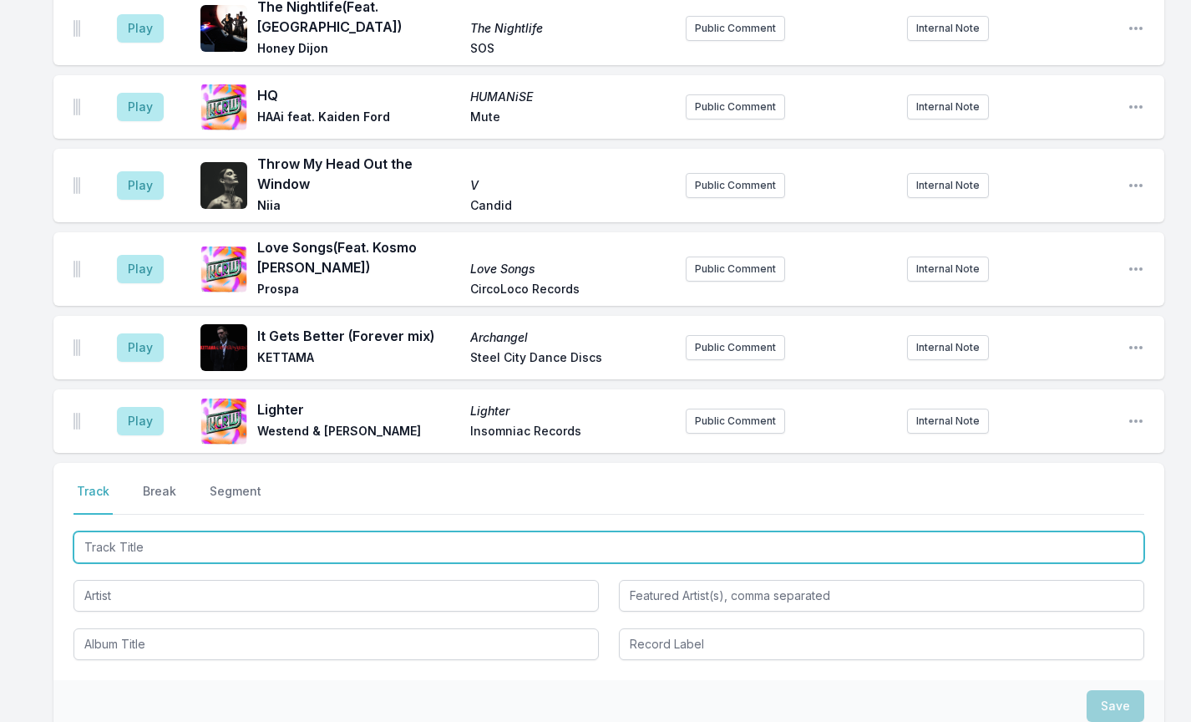
click at [109, 531] on input "Track Title" at bounding box center [609, 547] width 1071 height 32
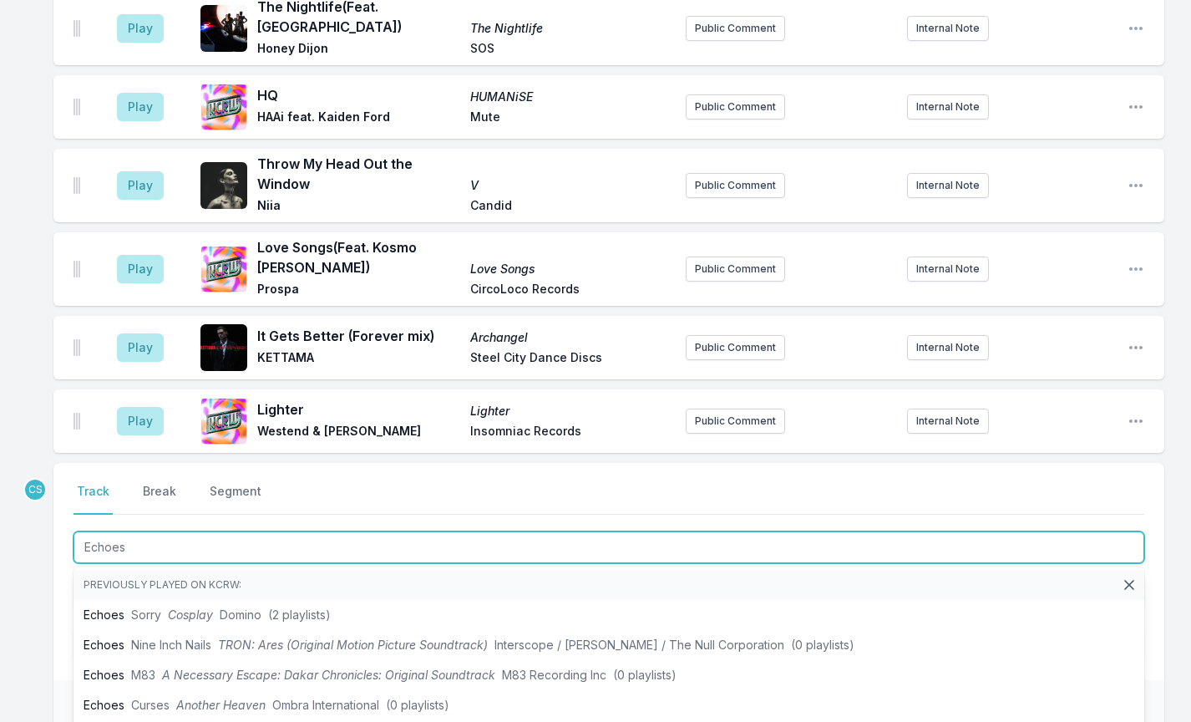
type input "Echoes"
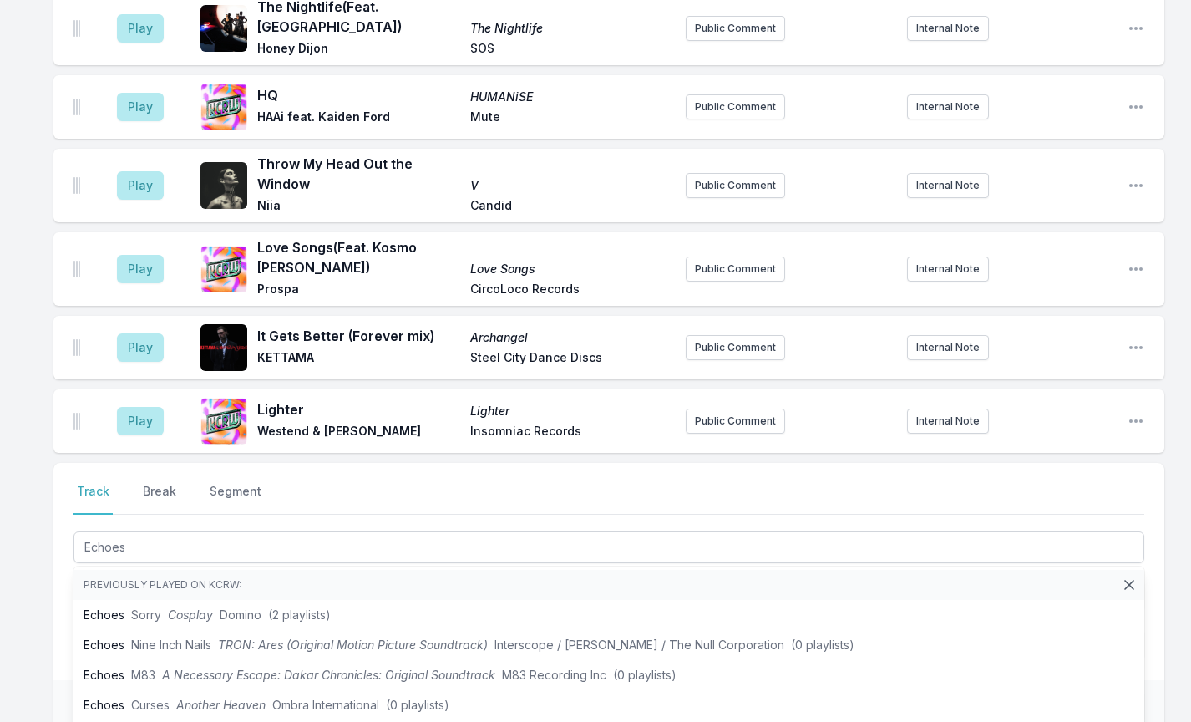
click at [42, 564] on div "Play Mesa Mesa Mt. [PERSON_NAME] Technicolour Public Comment Internal Note Open…" at bounding box center [595, 129] width 1191 height 1525
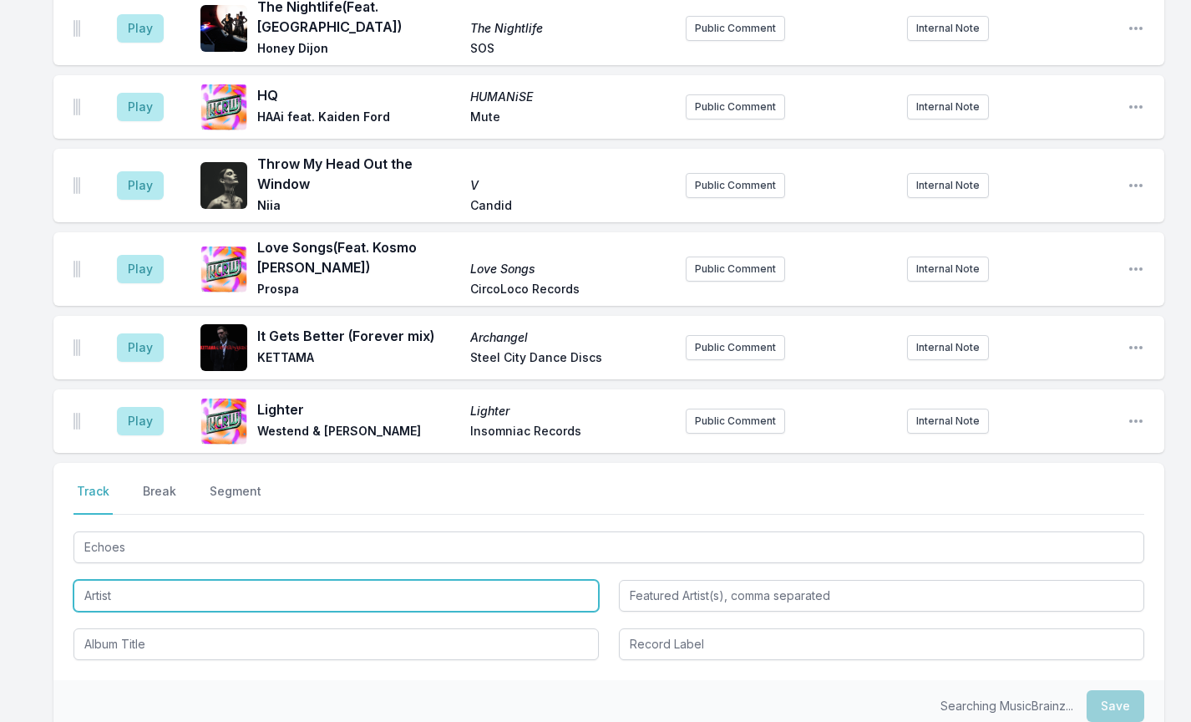
click at [114, 580] on input "Artist" at bounding box center [336, 596] width 525 height 32
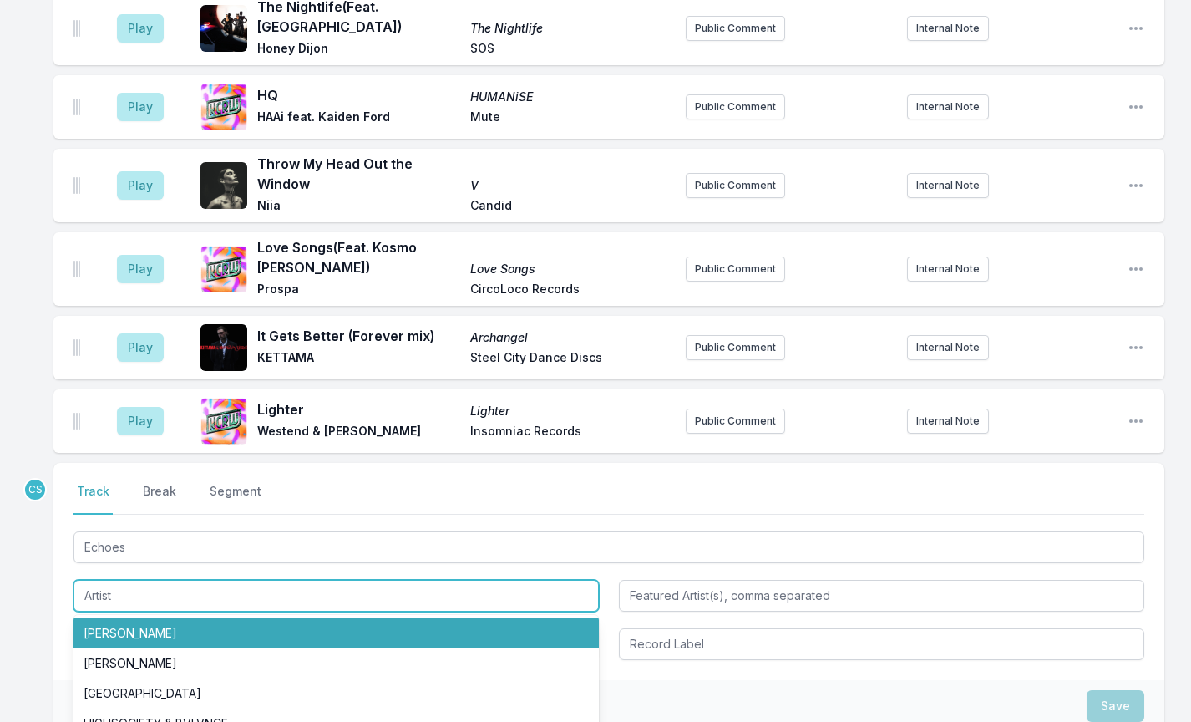
paste input "Cristoph & [PERSON_NAME]"
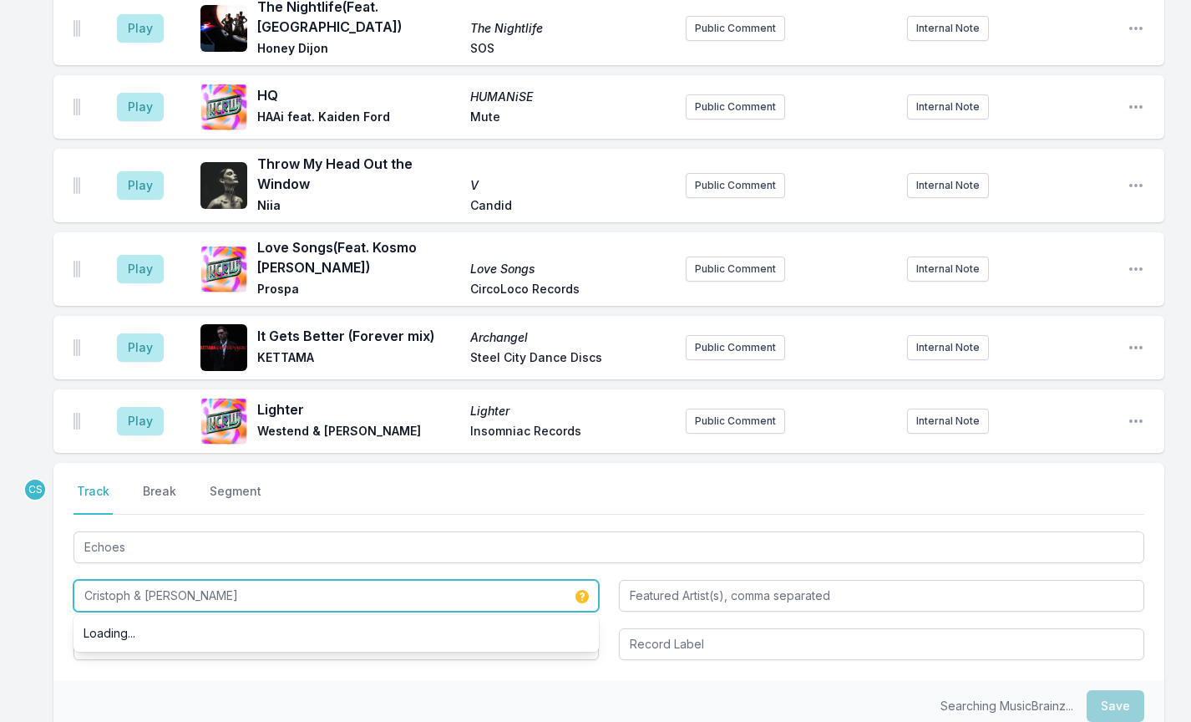
type input "Cristoph & [PERSON_NAME]"
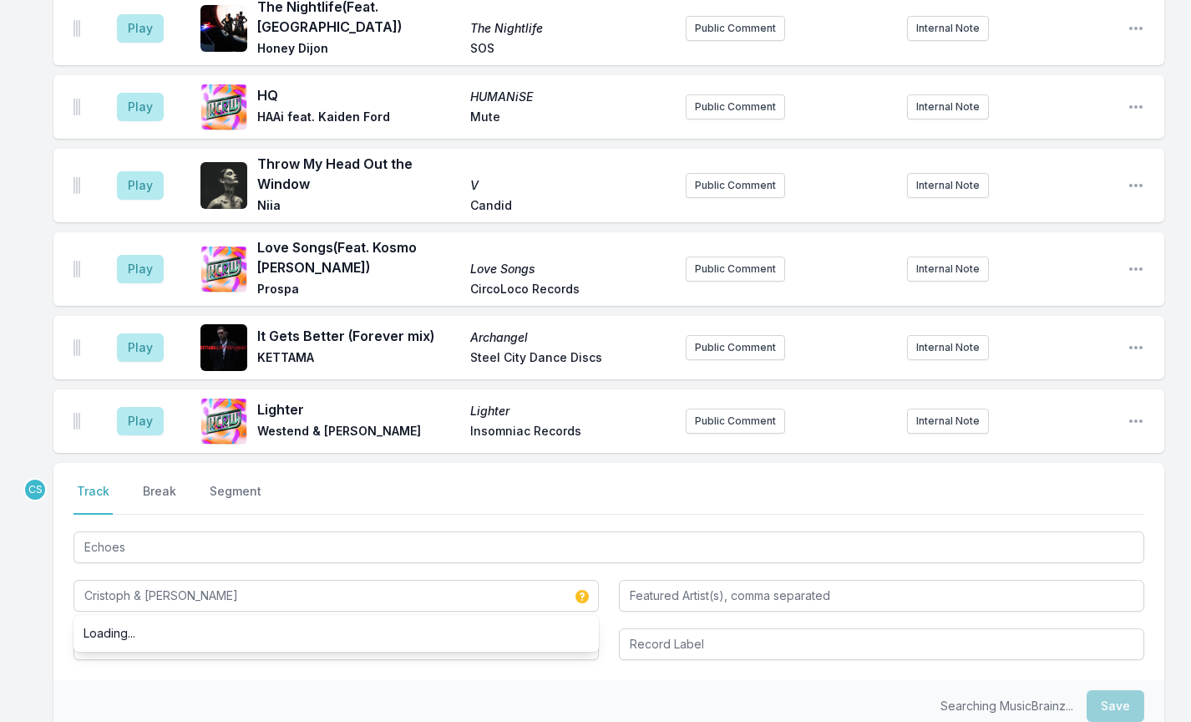
click at [64, 566] on div "Select a tab Track Break Segment Track Break Segment Echoes [PERSON_NAME] & [PE…" at bounding box center [608, 571] width 1111 height 217
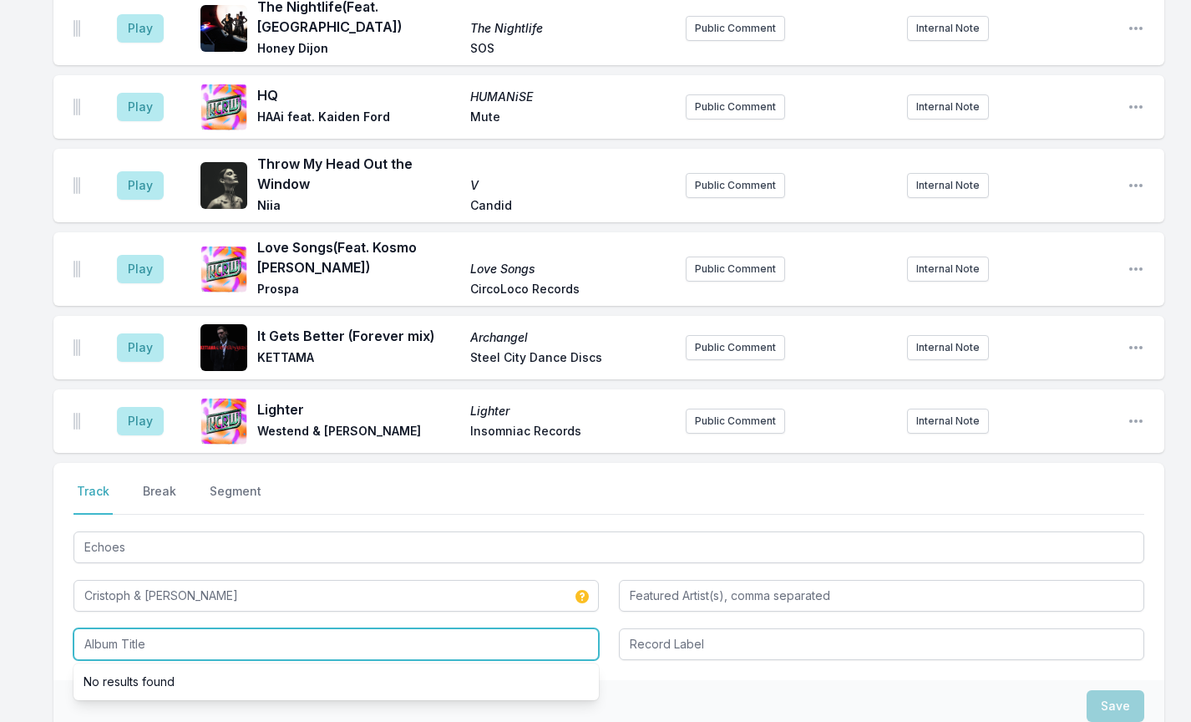
click at [145, 628] on input "Album Title" at bounding box center [336, 644] width 525 height 32
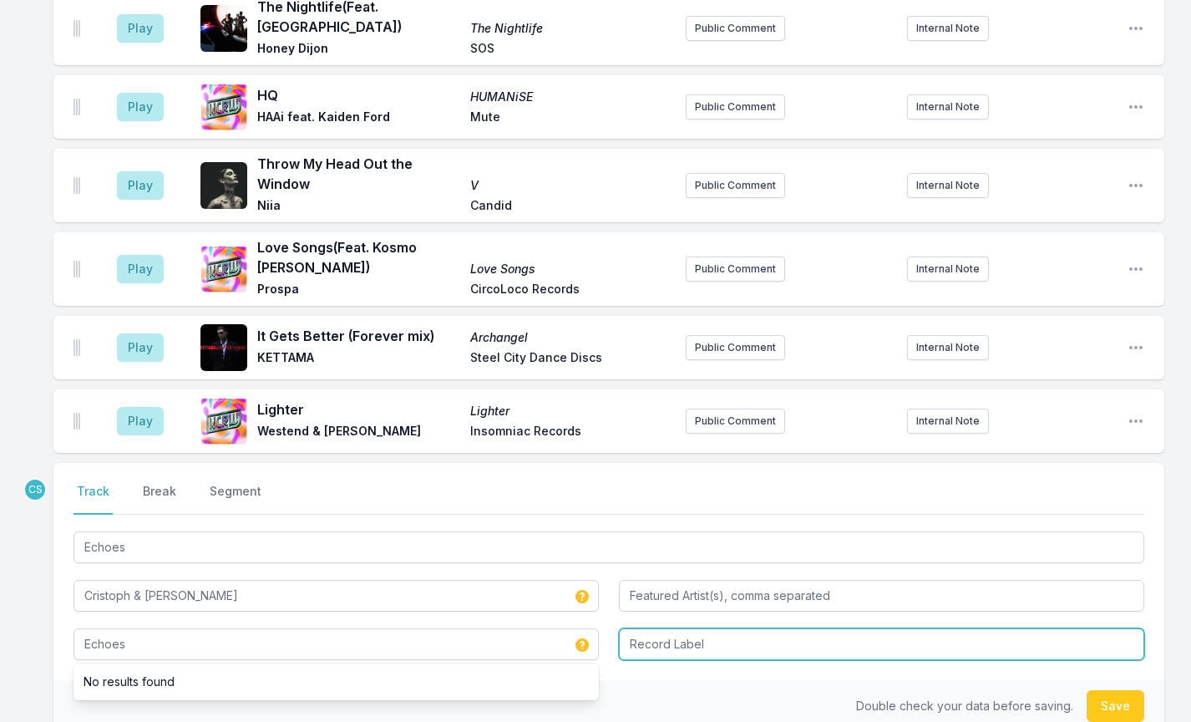
type input "Echoes"
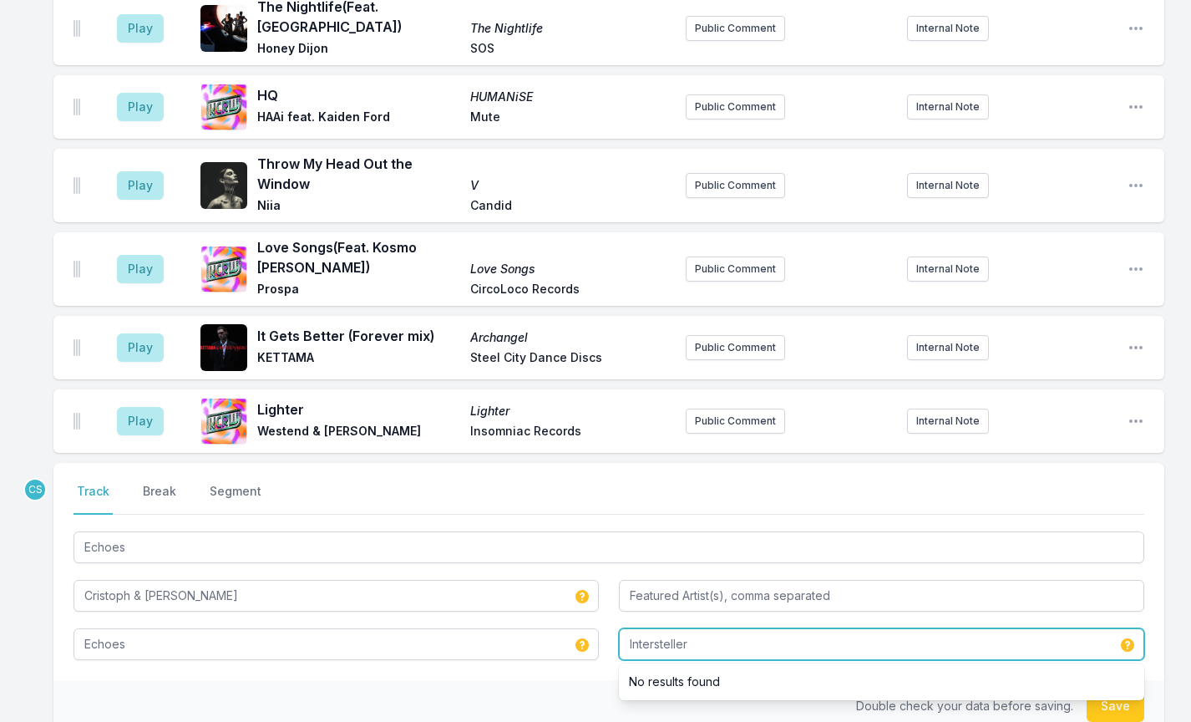
type input "Intersteller"
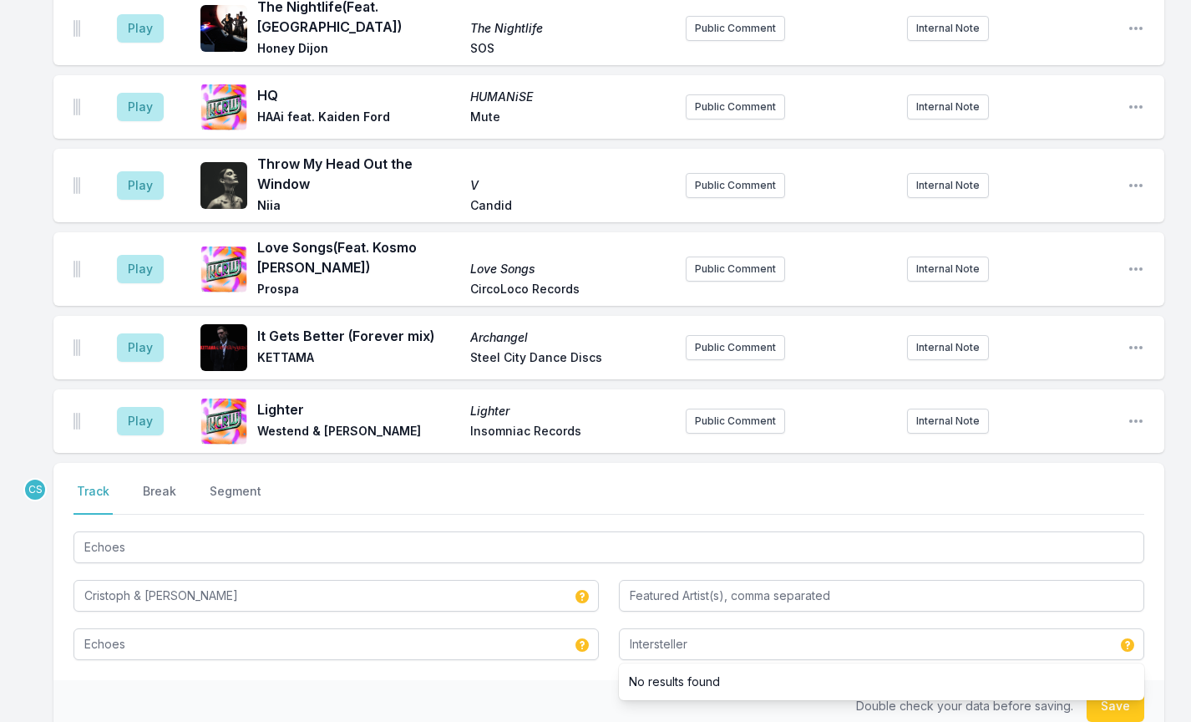
click at [261, 680] on div "Double check your data before saving. Save" at bounding box center [608, 706] width 1111 height 52
click at [1112, 690] on button "Save" at bounding box center [1116, 706] width 58 height 32
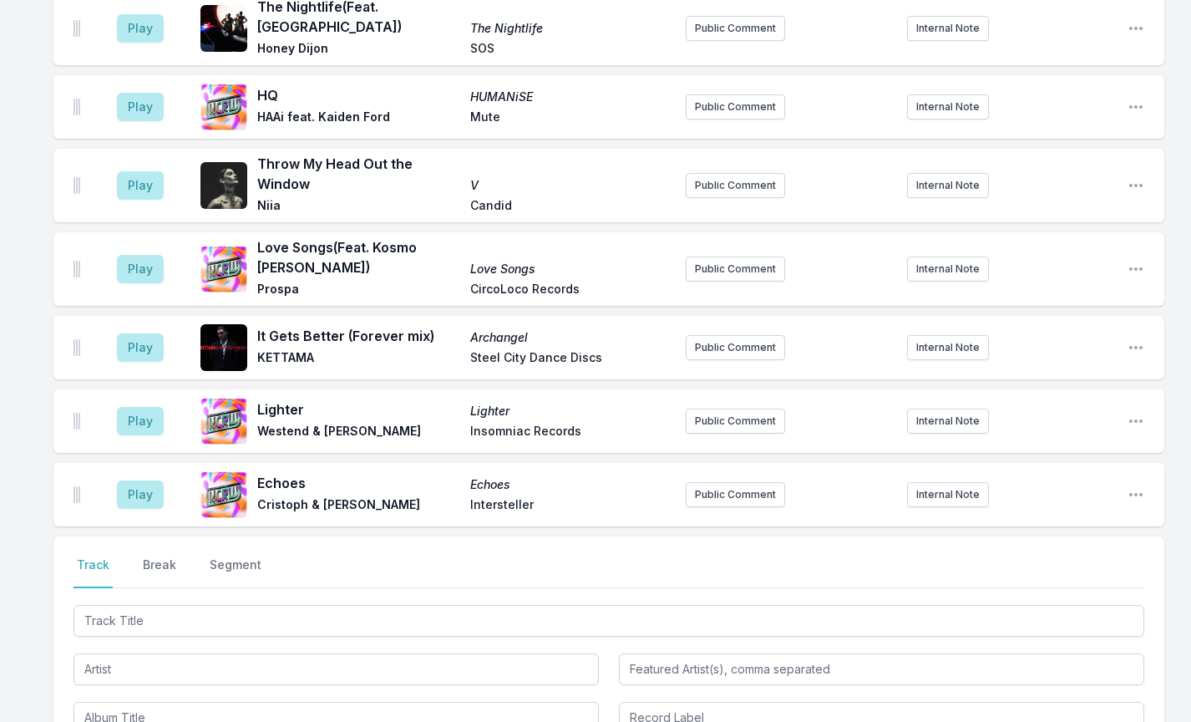
click at [954, 463] on div "Play Echoes Echoes Cristoph & [PERSON_NAME] Intersteller Public Comment Interna…" at bounding box center [608, 494] width 1111 height 63
click at [950, 482] on button "Internal Note" at bounding box center [948, 494] width 82 height 25
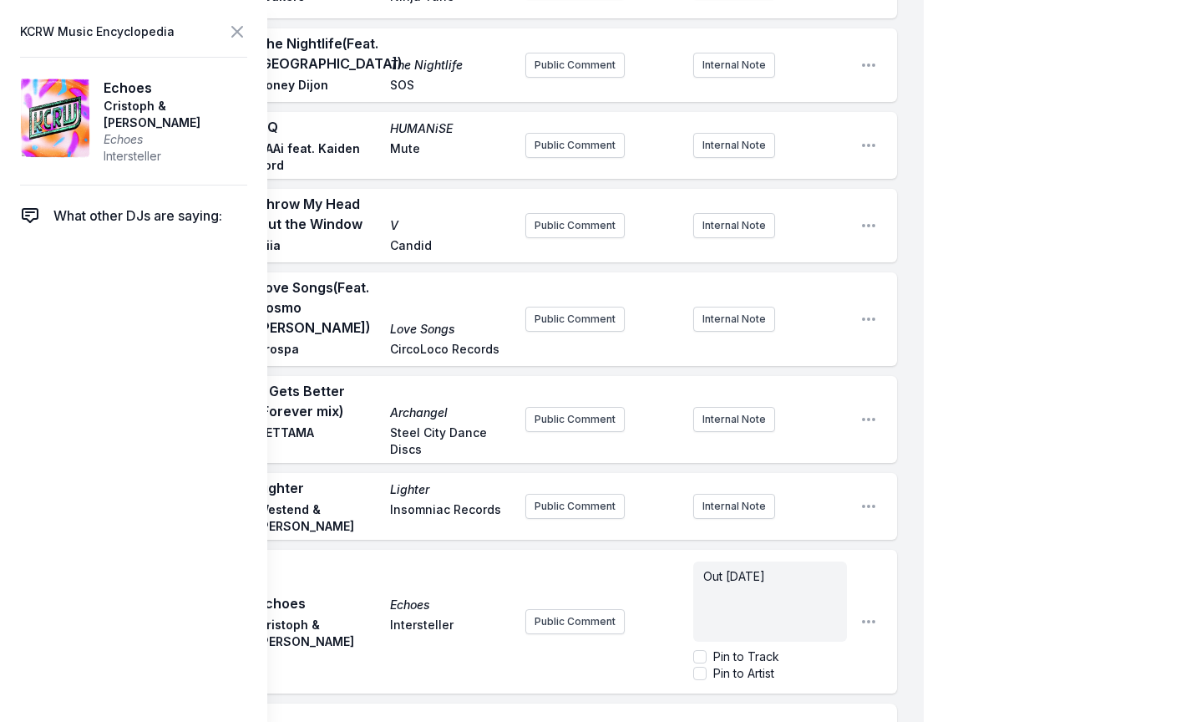
click at [639, 555] on div "Public Comment Out [DATE] Pin to Track Pin to Artist" at bounding box center [686, 622] width 322 height 134
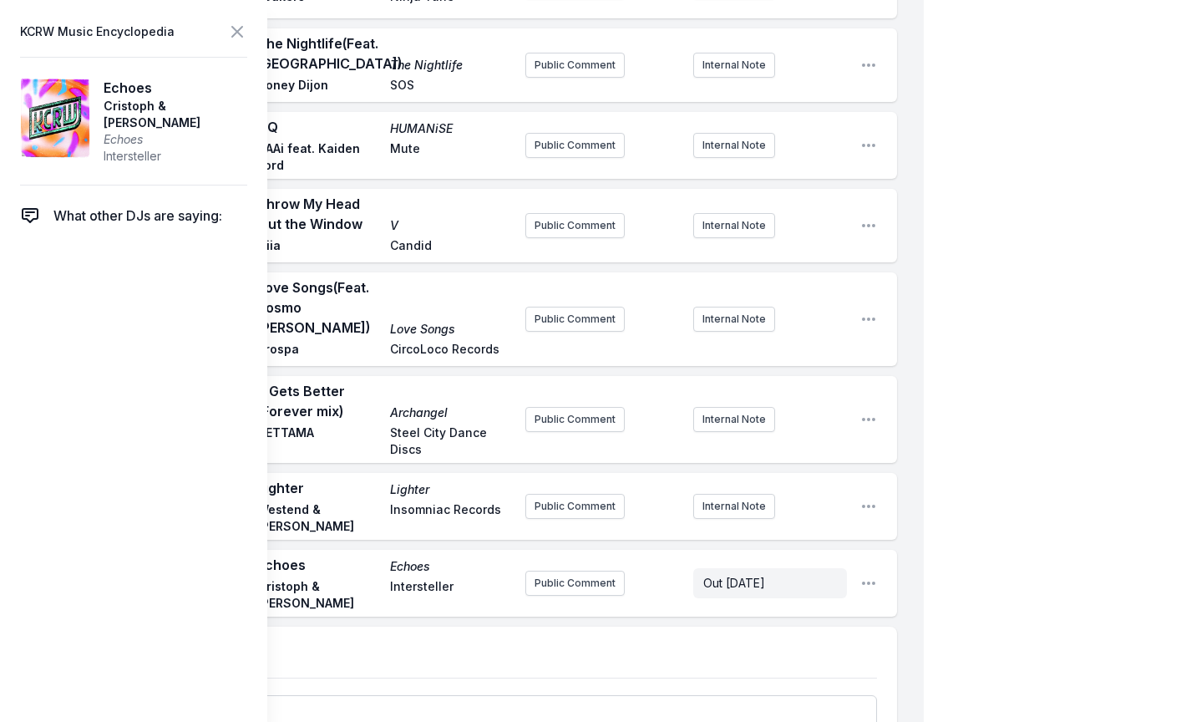
click at [243, 35] on icon at bounding box center [237, 32] width 20 height 20
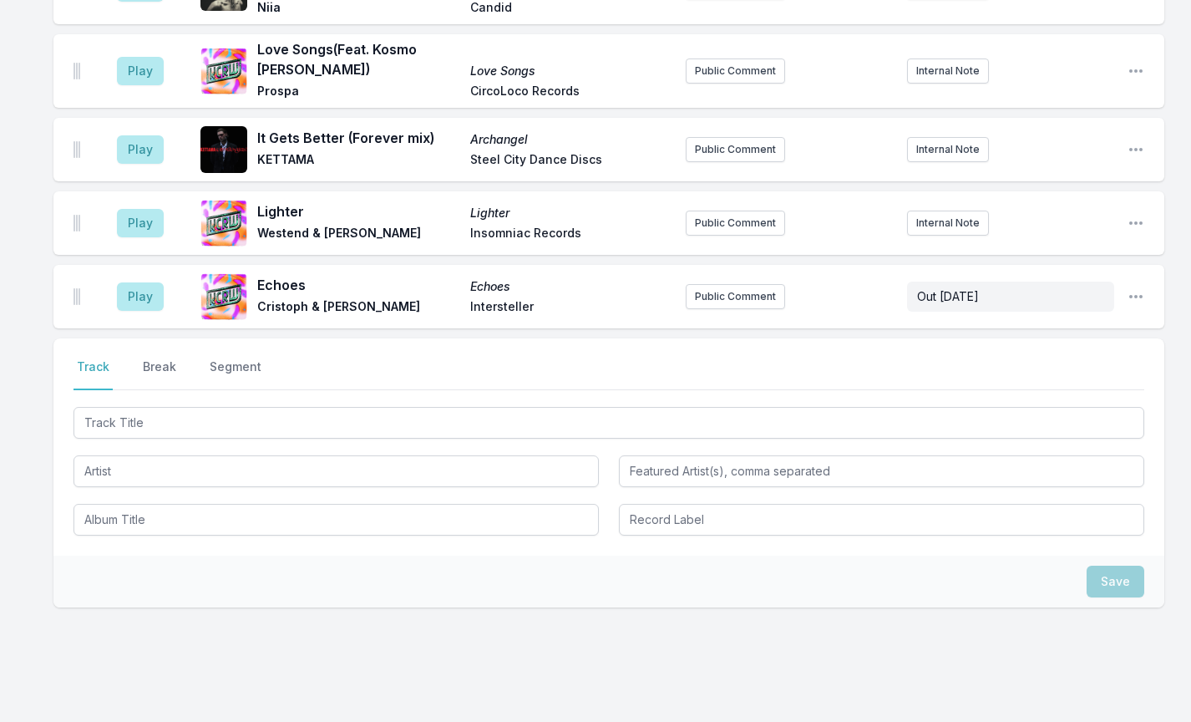
scroll to position [1004, 0]
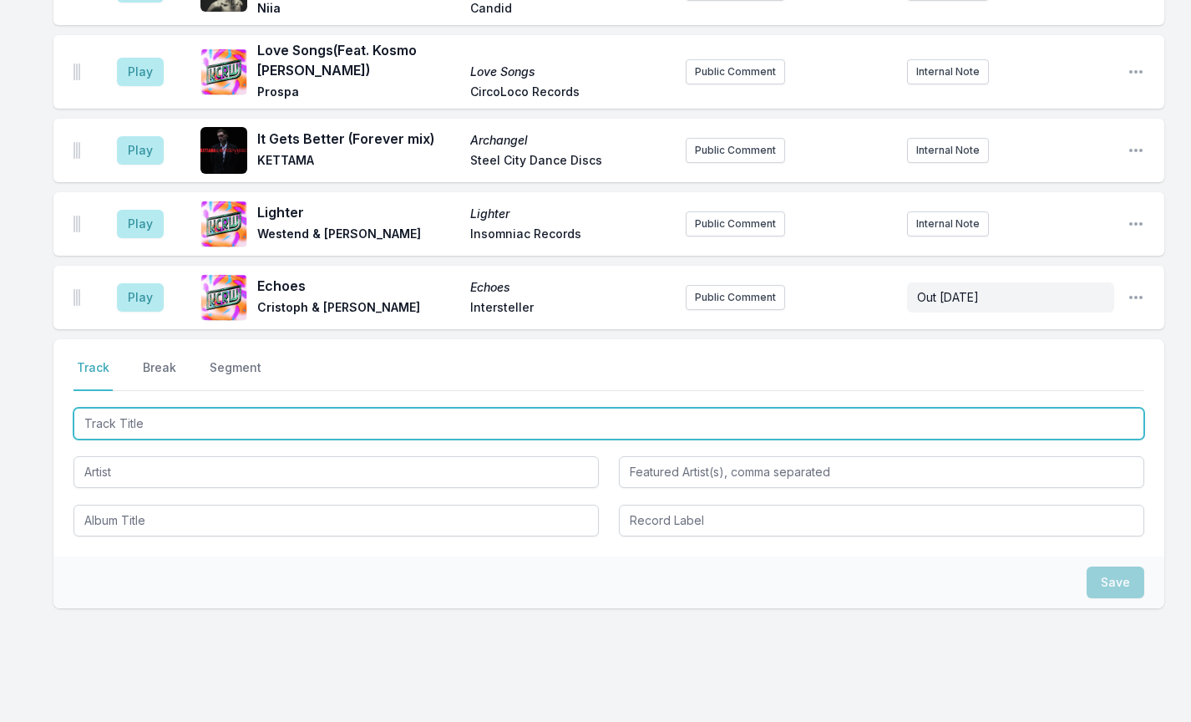
click at [149, 408] on input "Track Title" at bounding box center [609, 424] width 1071 height 32
paste input "GIRLBOSS (Clean Radio Edit)"
type input "GIRLBOSS (Clean Radio Edit)"
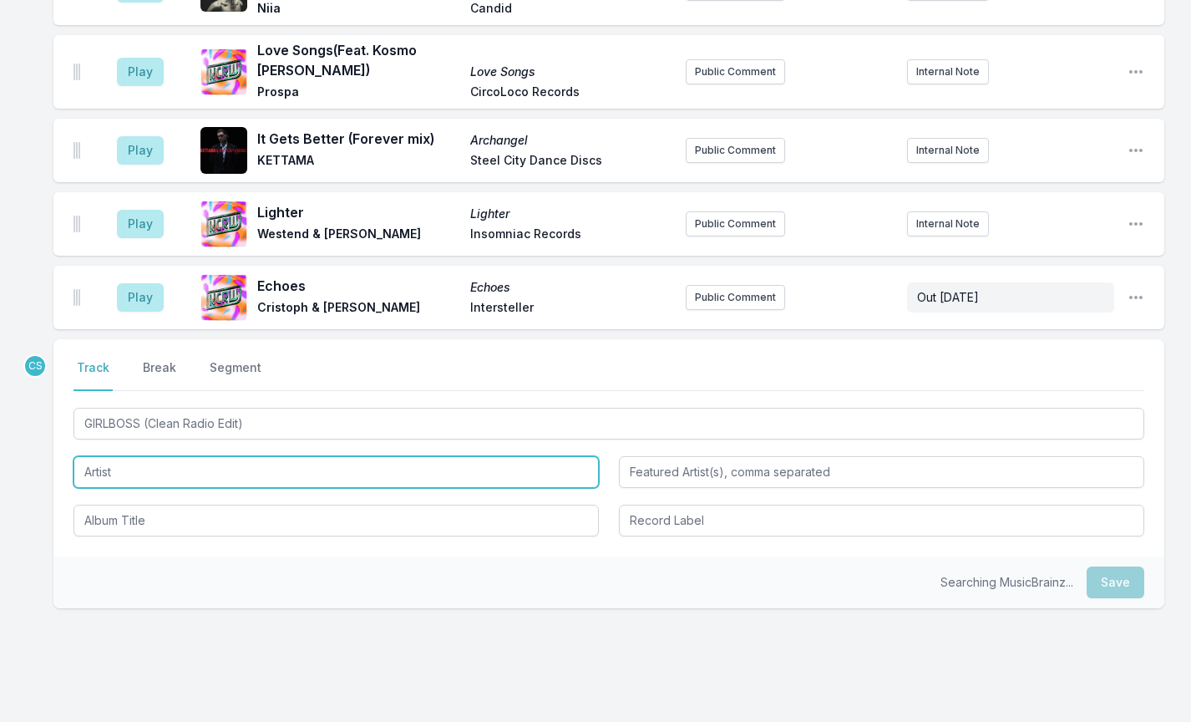
click at [129, 456] on input "Artist" at bounding box center [336, 472] width 525 height 32
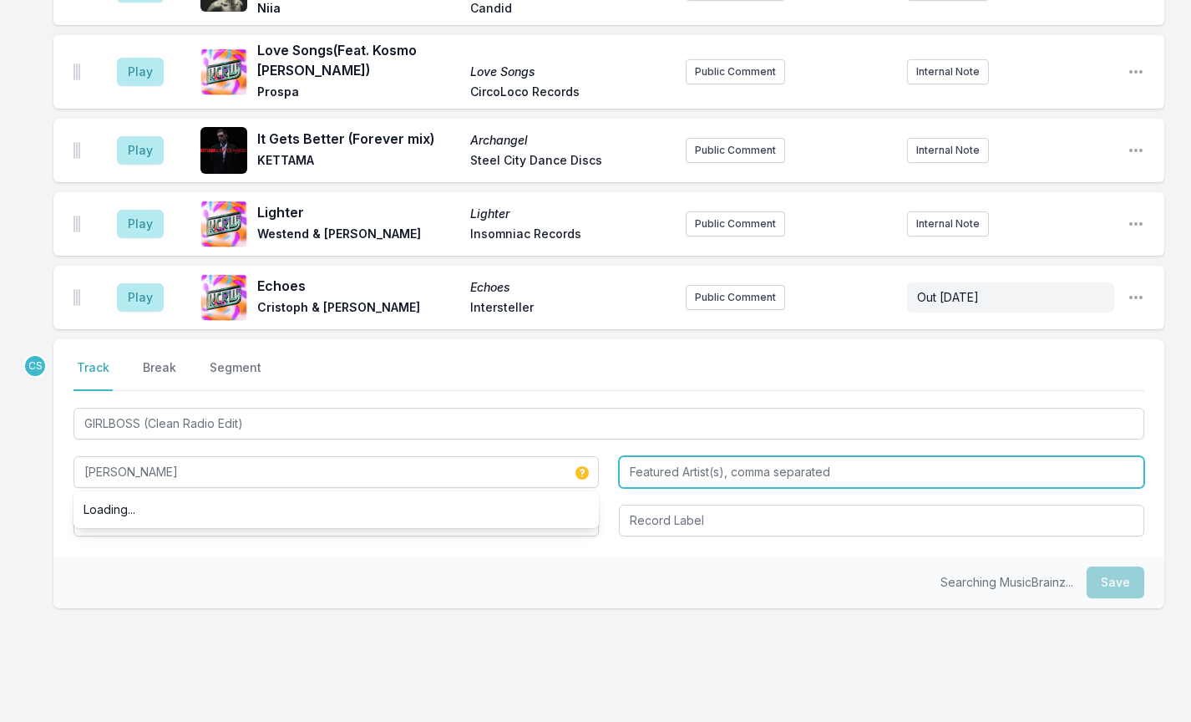
type input "[PERSON_NAME]"
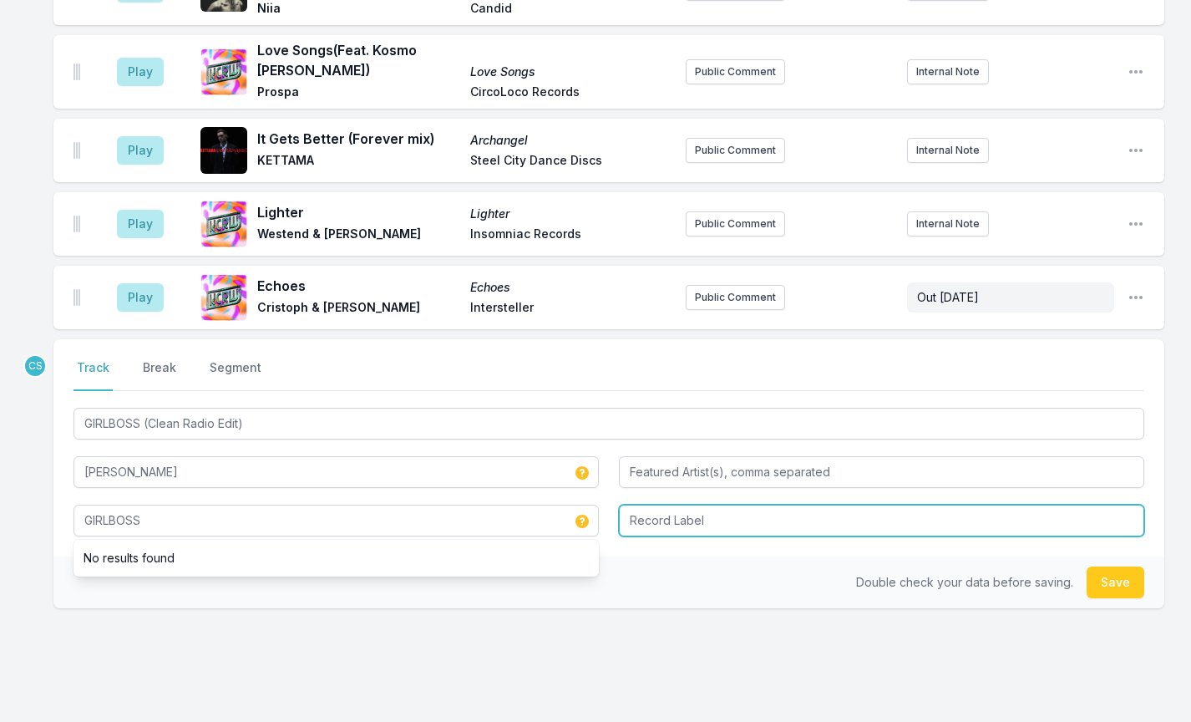
type input "GIRLBOSS"
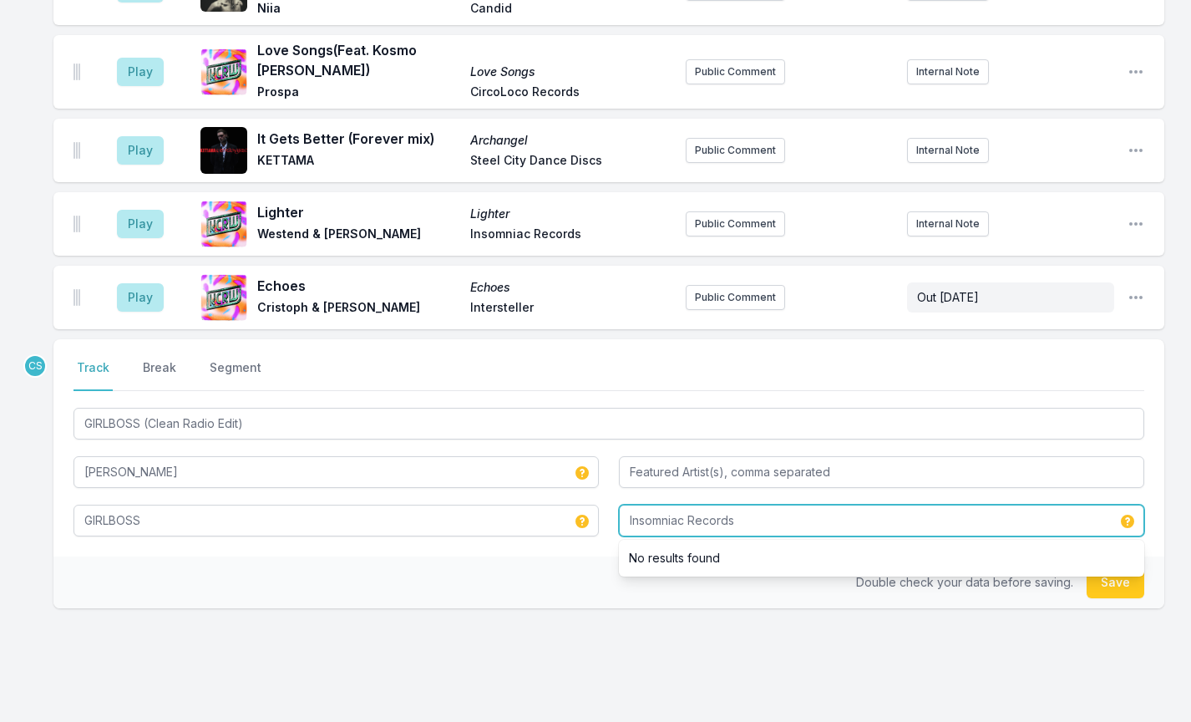
type input "Insomniac Records"
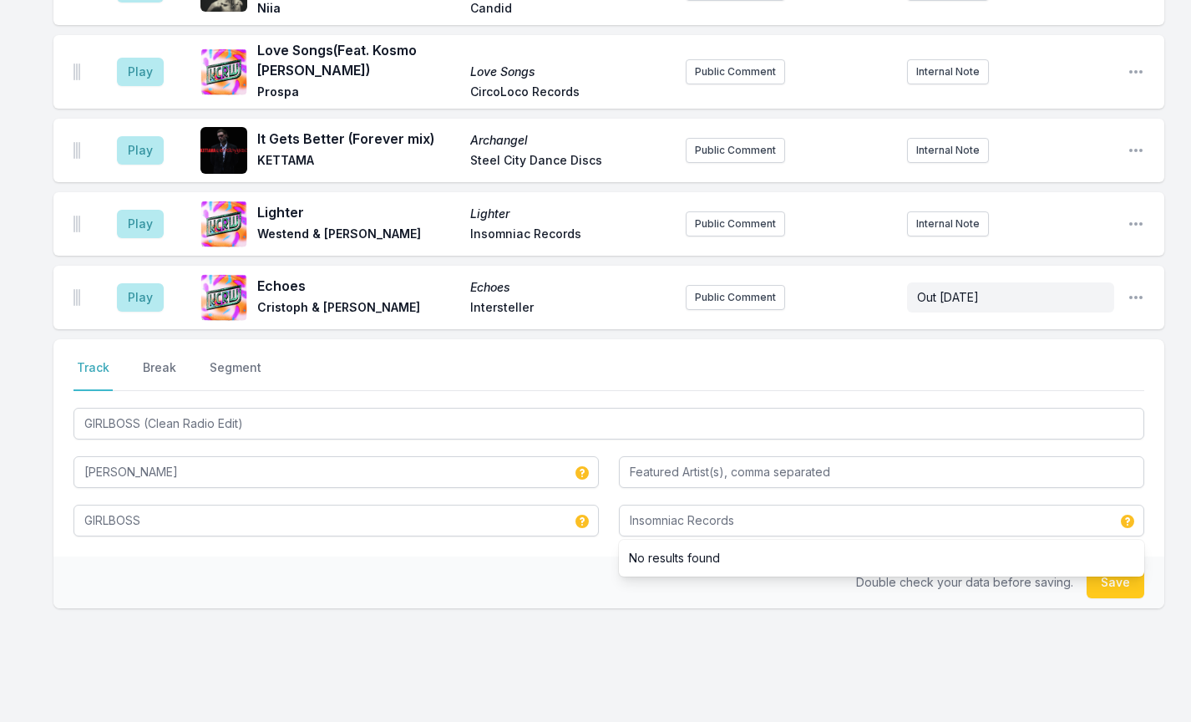
click at [246, 566] on div "Select a tab Track Break Segment Track Break Segment GIRLBOSS (Clean Radio Edit…" at bounding box center [608, 527] width 1111 height 376
click at [1119, 566] on button "Save" at bounding box center [1116, 582] width 58 height 32
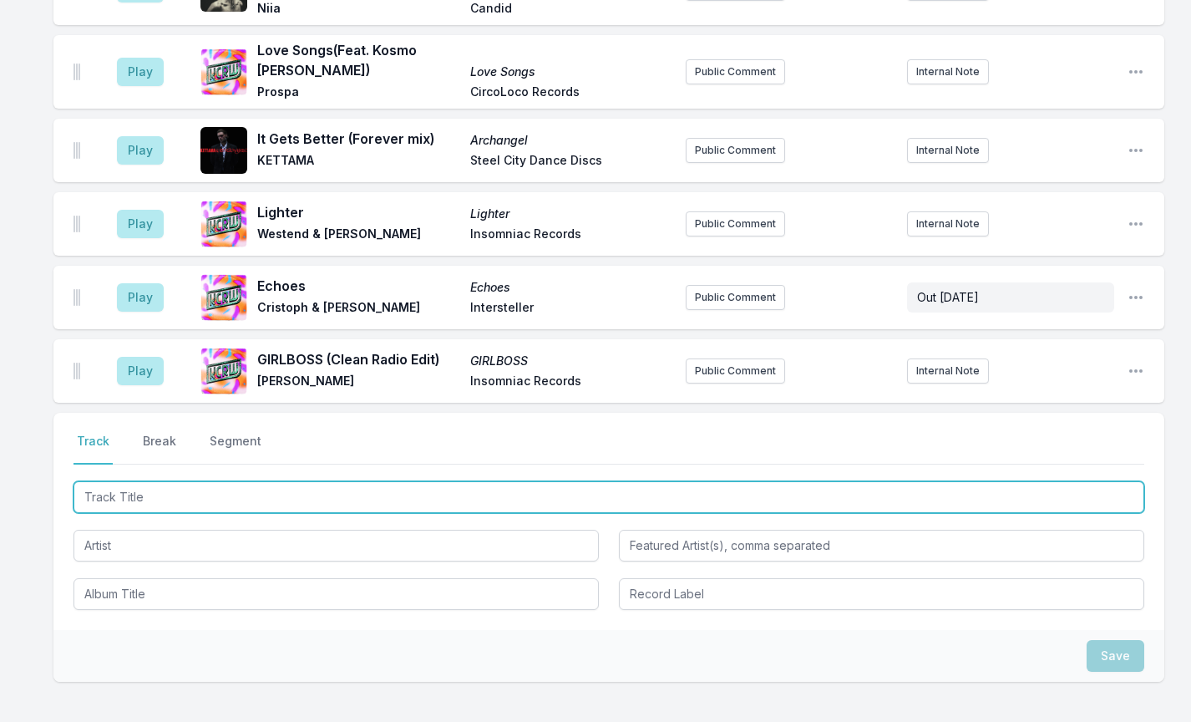
click at [145, 481] on input "Track Title" at bounding box center [609, 497] width 1071 height 32
click at [150, 481] on input "Pump The breaks" at bounding box center [609, 497] width 1071 height 32
type input "Pump The Breaks"
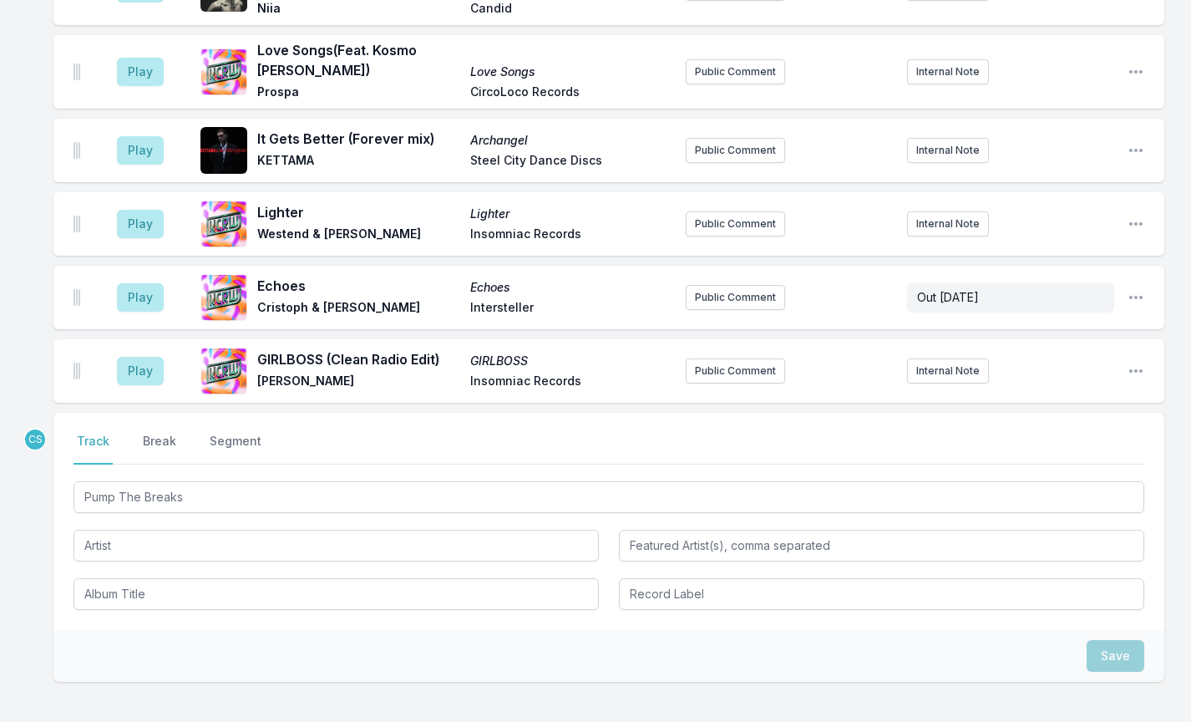
click at [46, 470] on div "Play Mesa Mesa Mt. [PERSON_NAME] Technicolour Public Comment Internal Note Open…" at bounding box center [595, 6] width 1191 height 1672
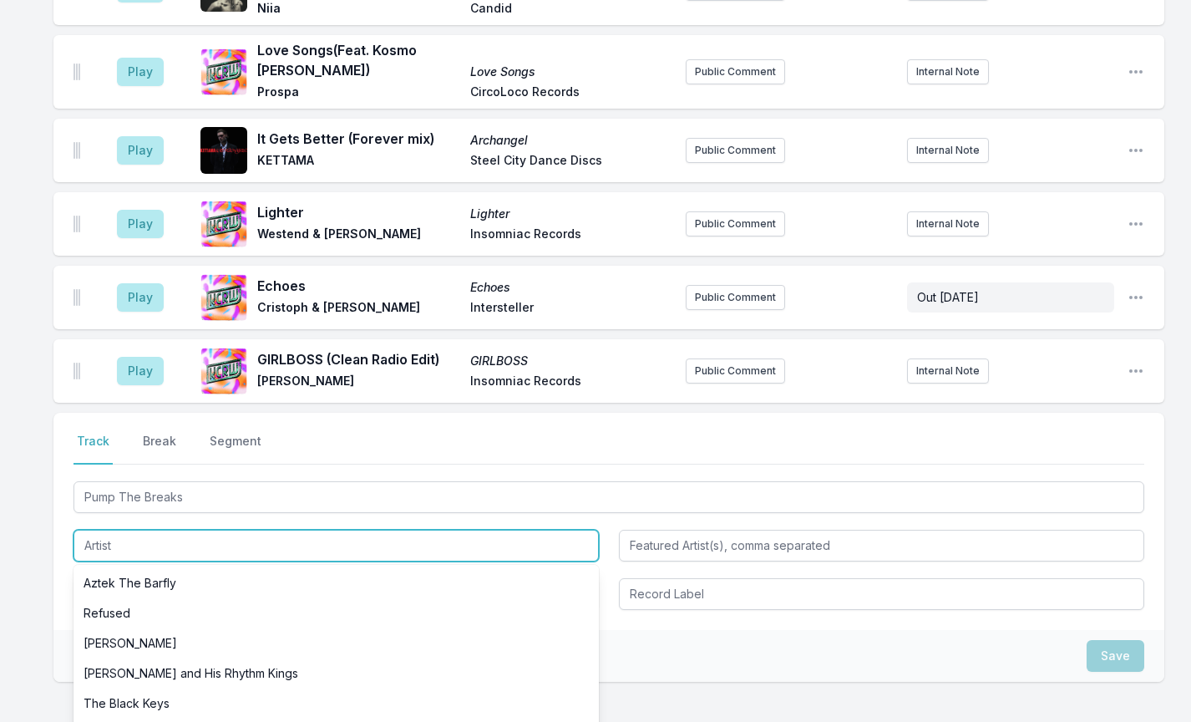
click at [146, 530] on input "Artist" at bounding box center [336, 546] width 525 height 32
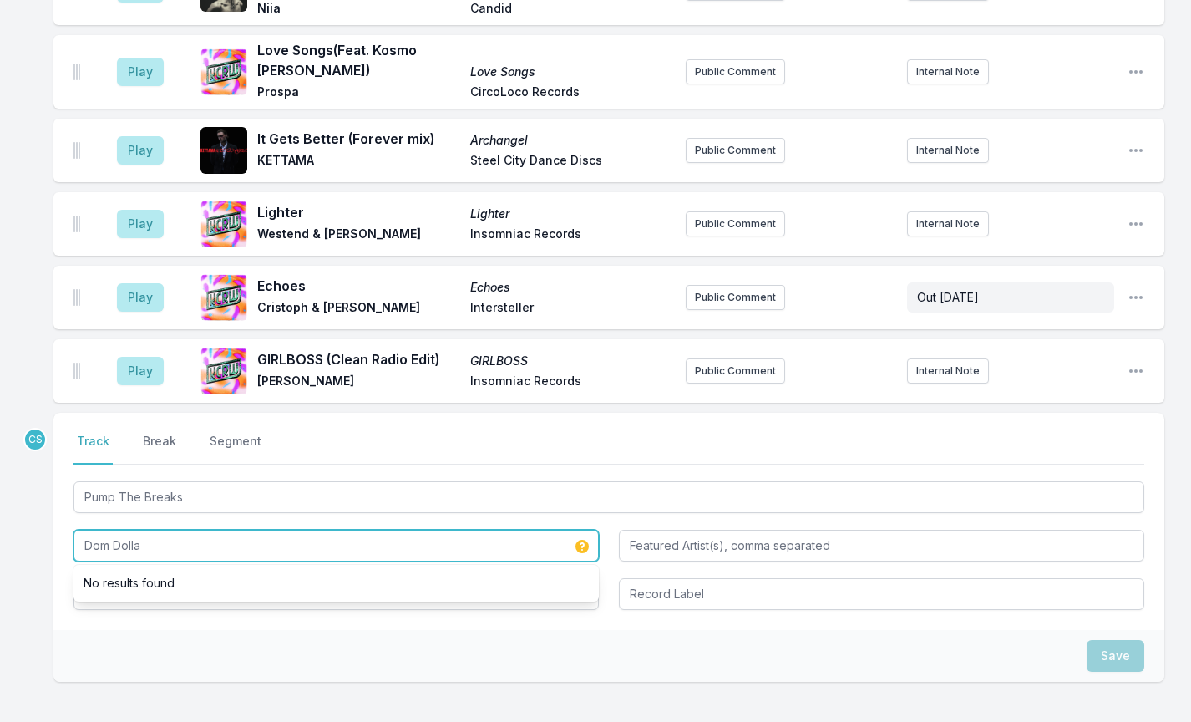
type input "Dom Dolla"
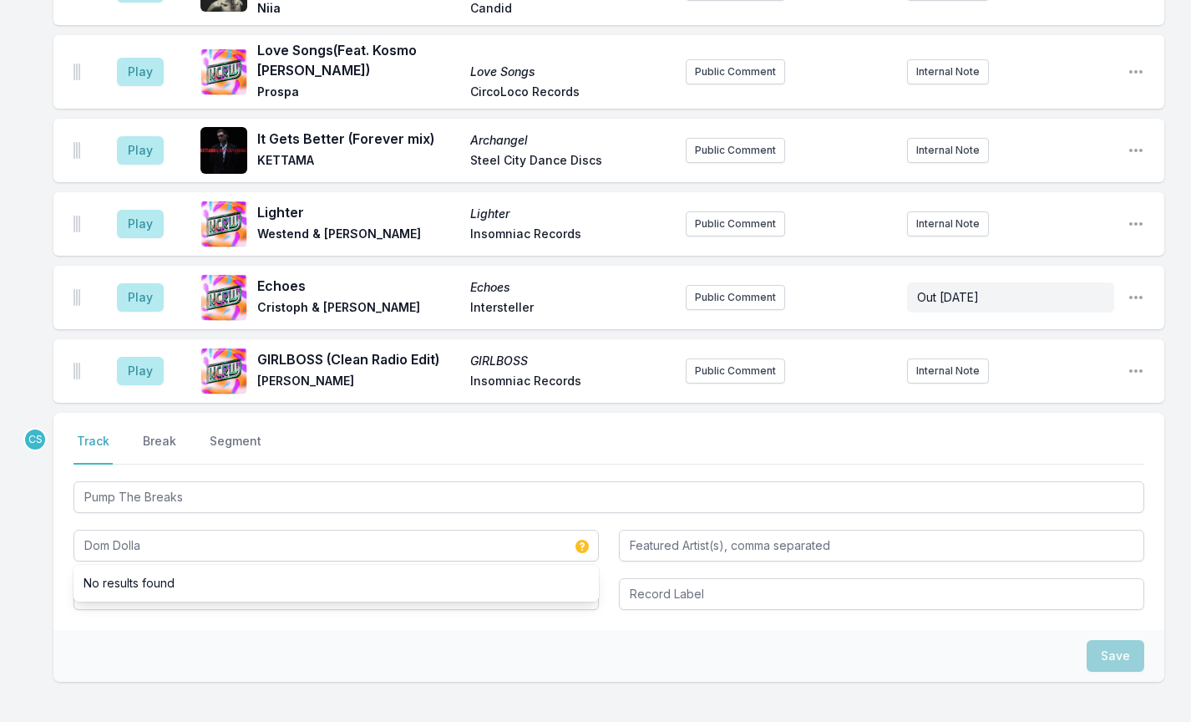
click at [29, 546] on div "Play Mesa Mesa Mt. [PERSON_NAME] Technicolour Public Comment Internal Note Open…" at bounding box center [595, 6] width 1191 height 1672
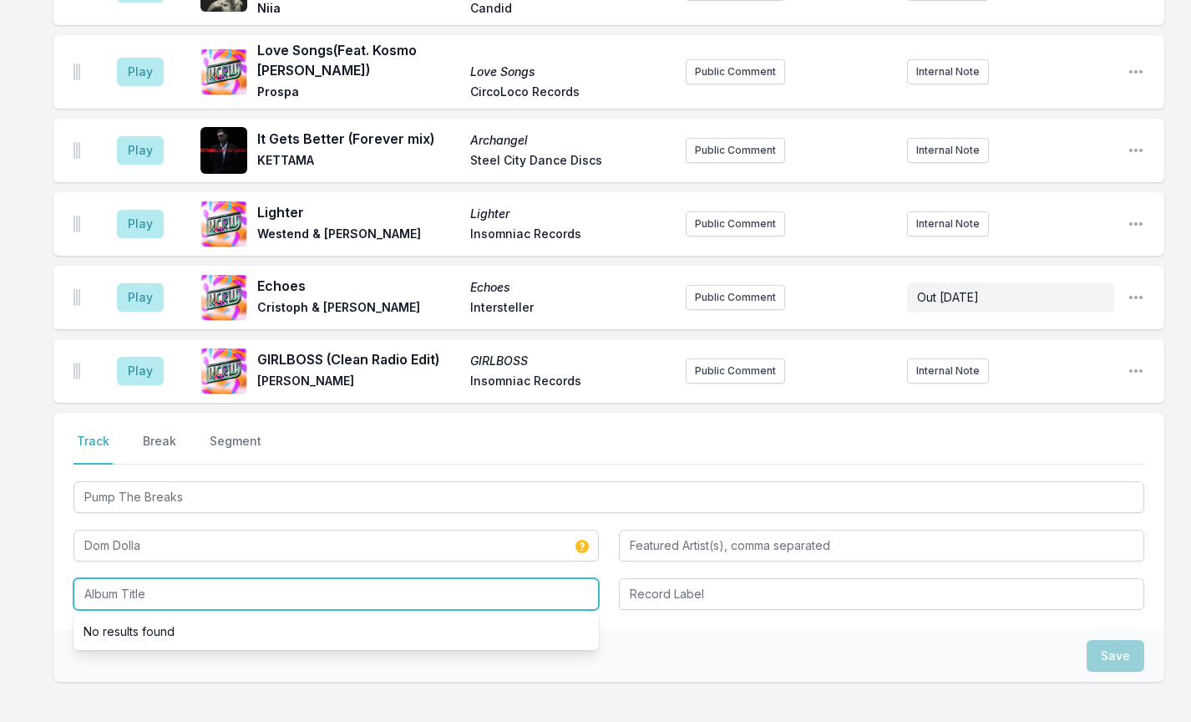
click at [100, 578] on input "Album Title" at bounding box center [336, 594] width 525 height 32
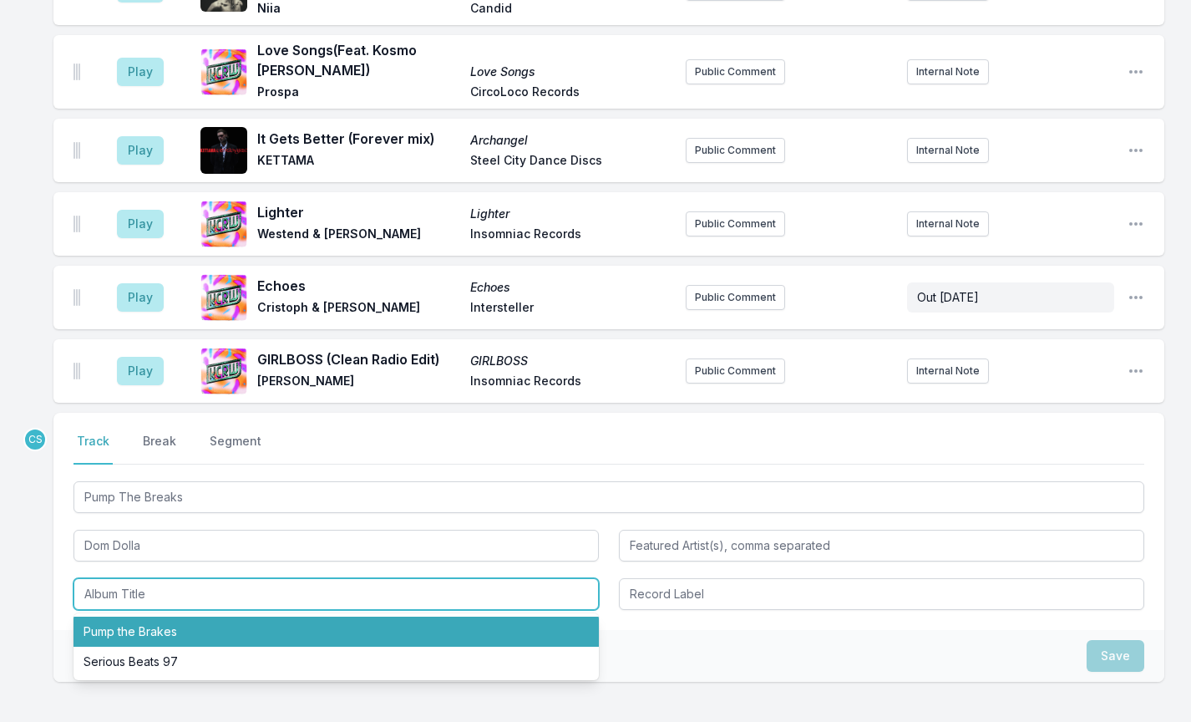
click at [145, 616] on li "Pump the Brakes" at bounding box center [336, 631] width 525 height 30
type input "Pump the Brakes"
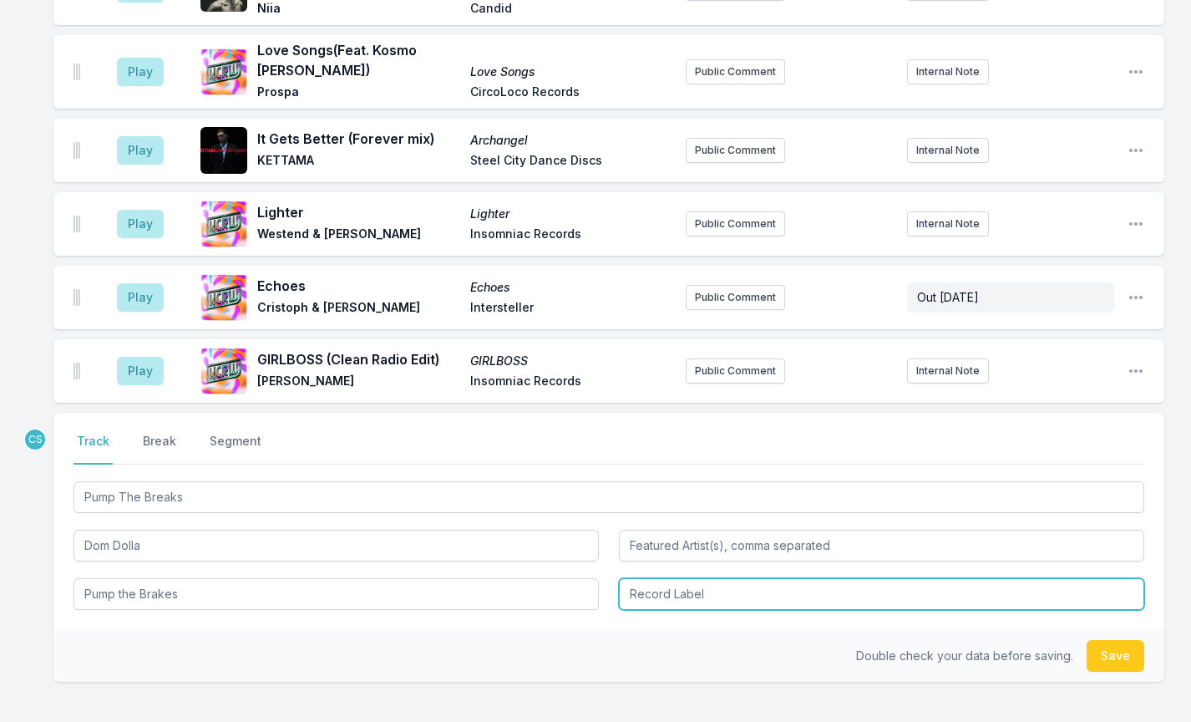
click at [690, 578] on input "Record Label" at bounding box center [881, 594] width 525 height 32
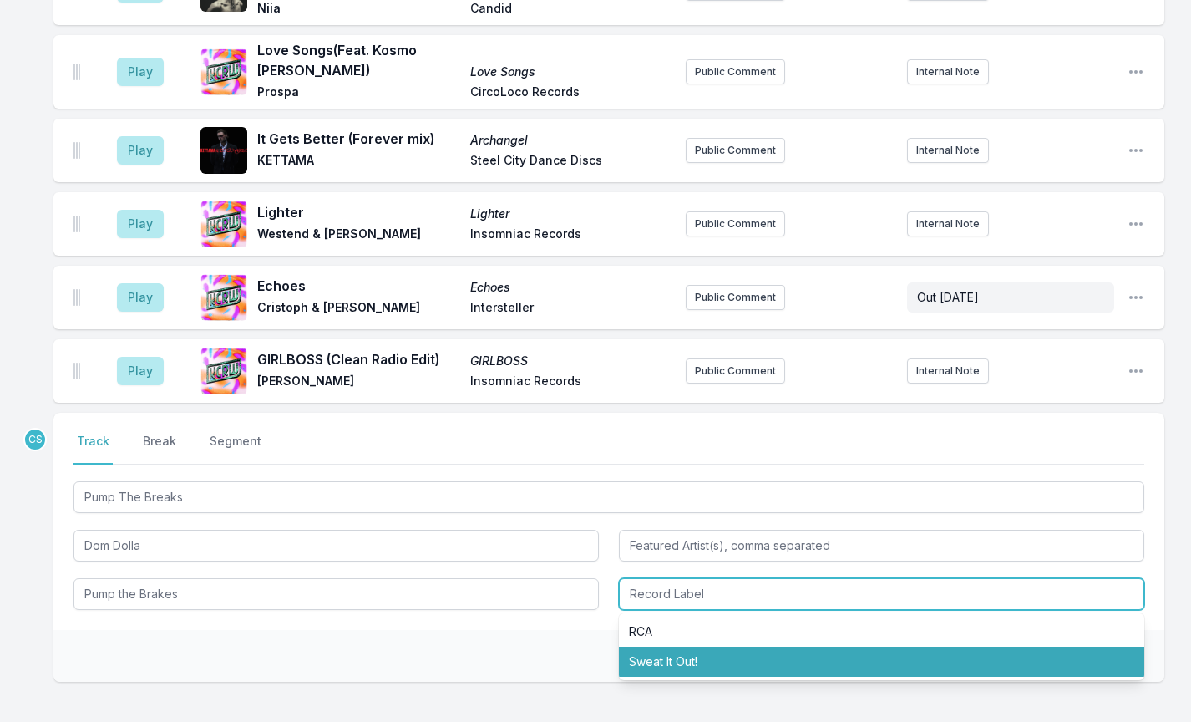
click at [661, 647] on li "Sweat It Out!" at bounding box center [881, 662] width 525 height 30
type input "Sweat It Out!"
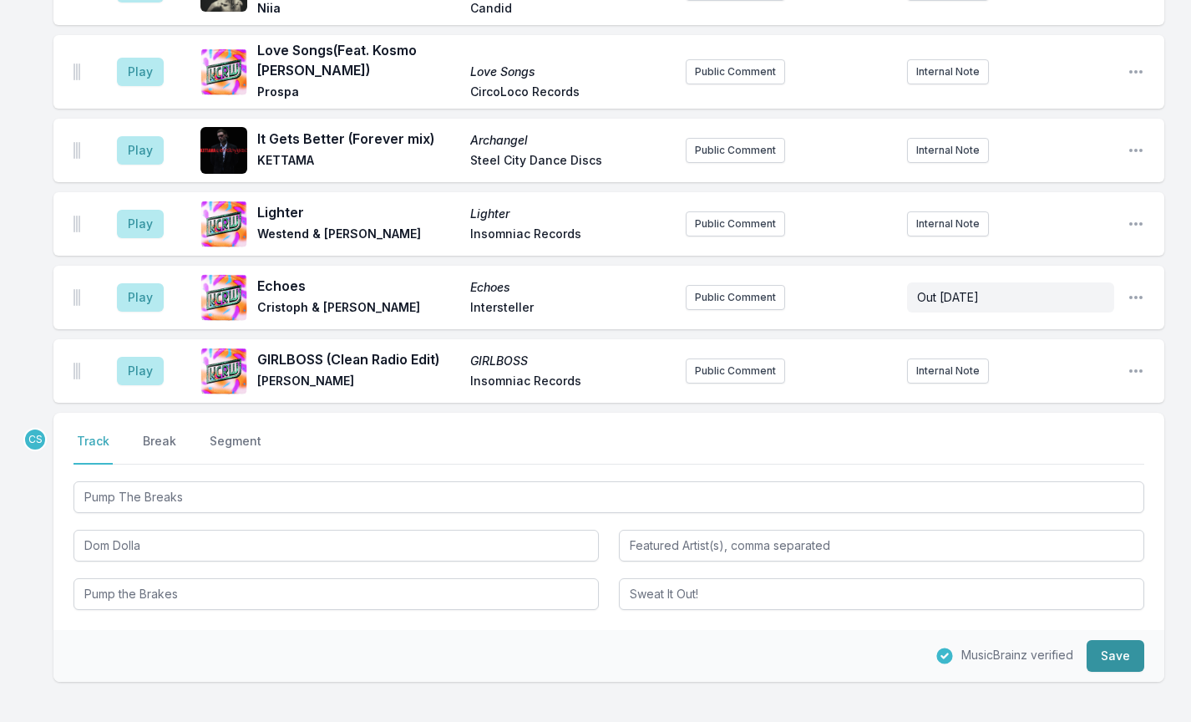
click at [1096, 640] on button "Save" at bounding box center [1116, 656] width 58 height 32
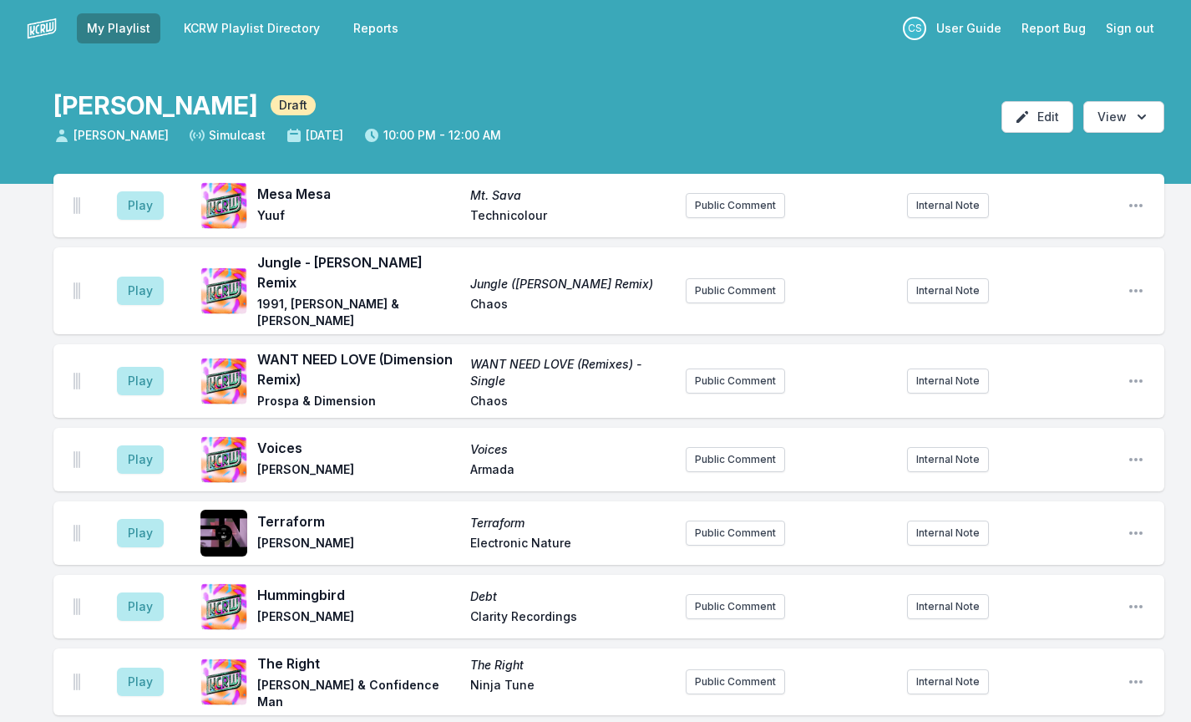
scroll to position [0, 0]
click at [132, 205] on button "Play" at bounding box center [140, 205] width 47 height 28
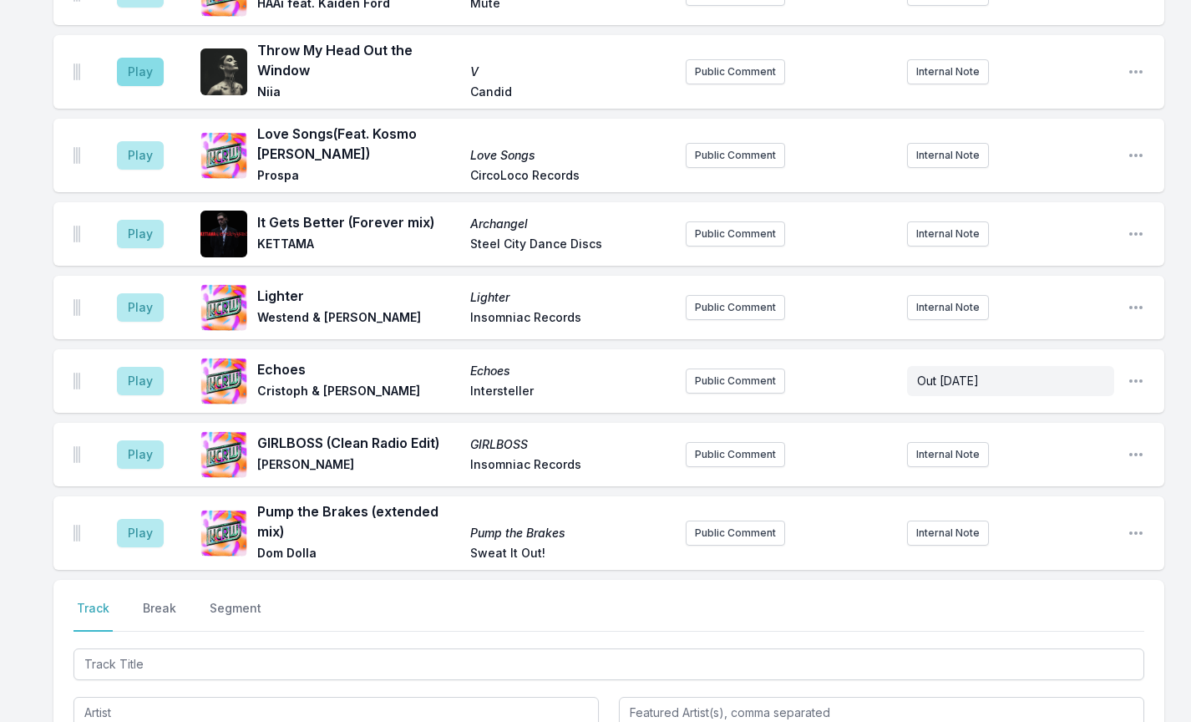
scroll to position [914, 0]
click at [145, 58] on button "Play" at bounding box center [140, 72] width 47 height 28
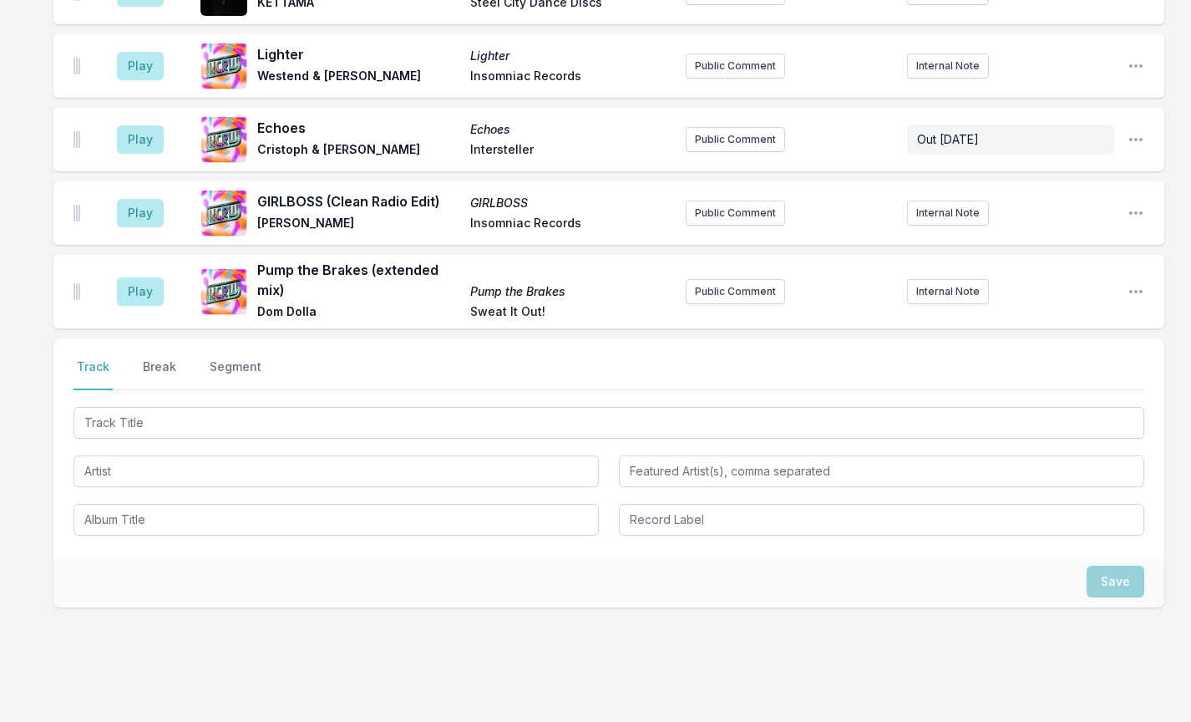
scroll to position [1154, 0]
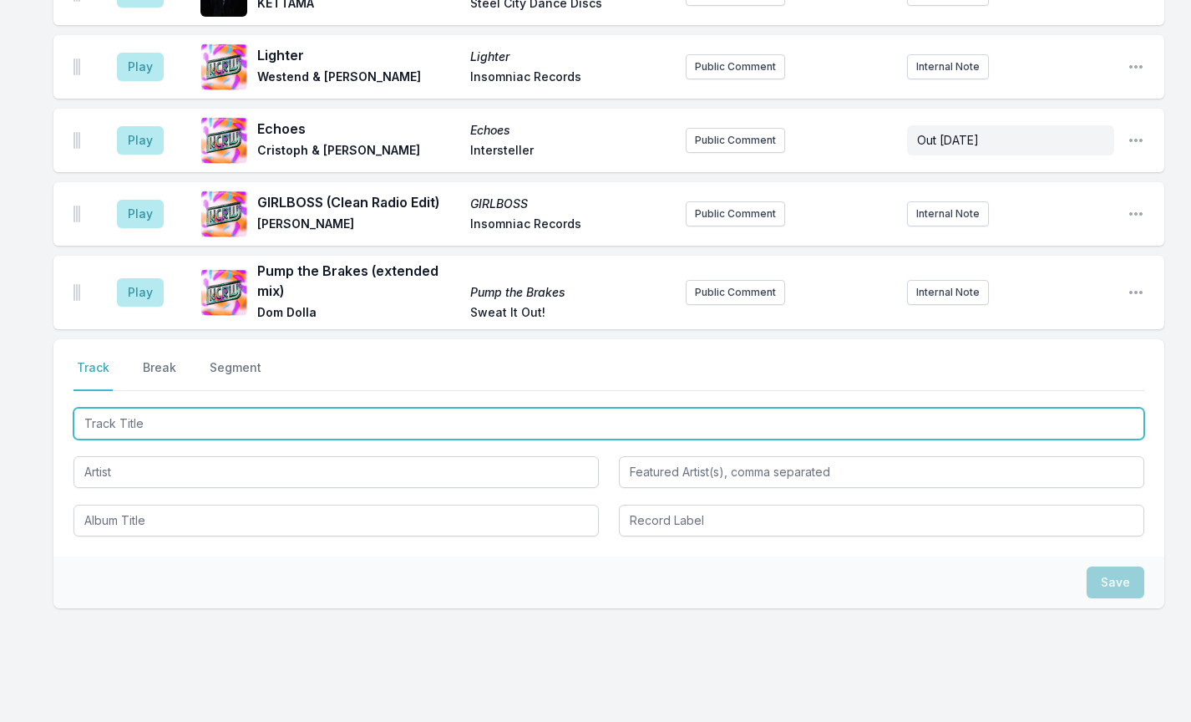
click at [119, 408] on input "Track Title" at bounding box center [609, 424] width 1071 height 32
type input "My kink is [DATE]"
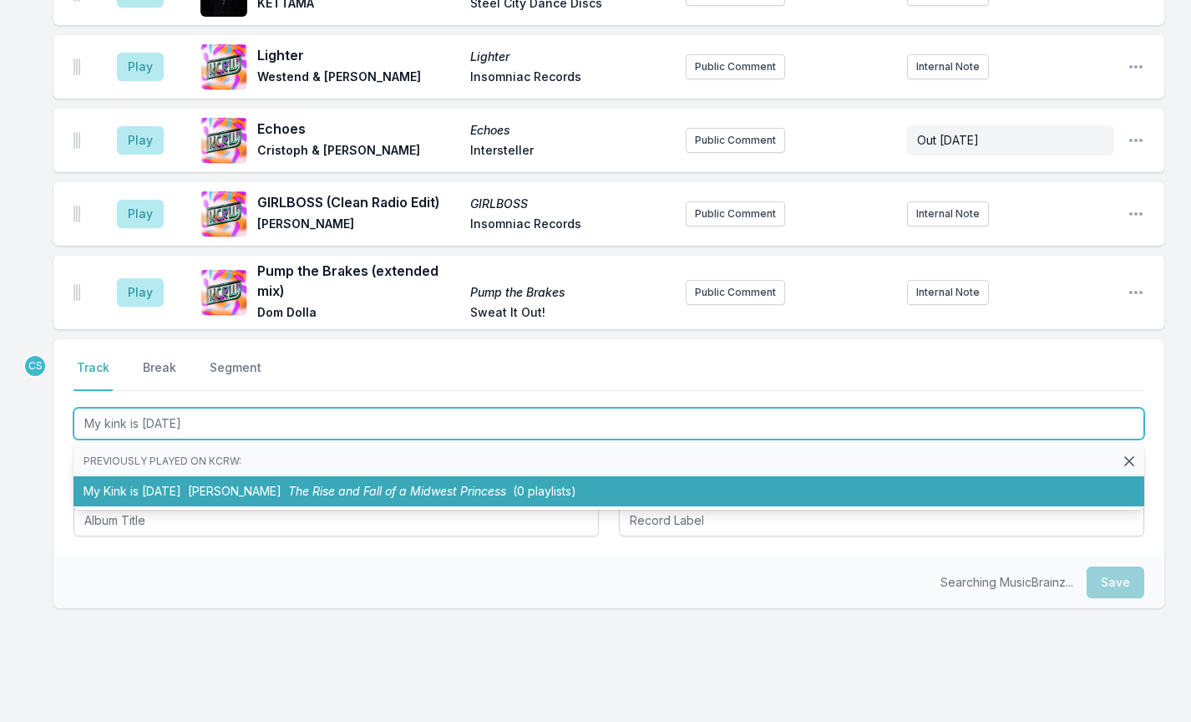
click at [177, 476] on li "My Kink is [DATE][PERSON_NAME] The Rise and Fall of a Midwest Princess (0 playl…" at bounding box center [609, 491] width 1071 height 30
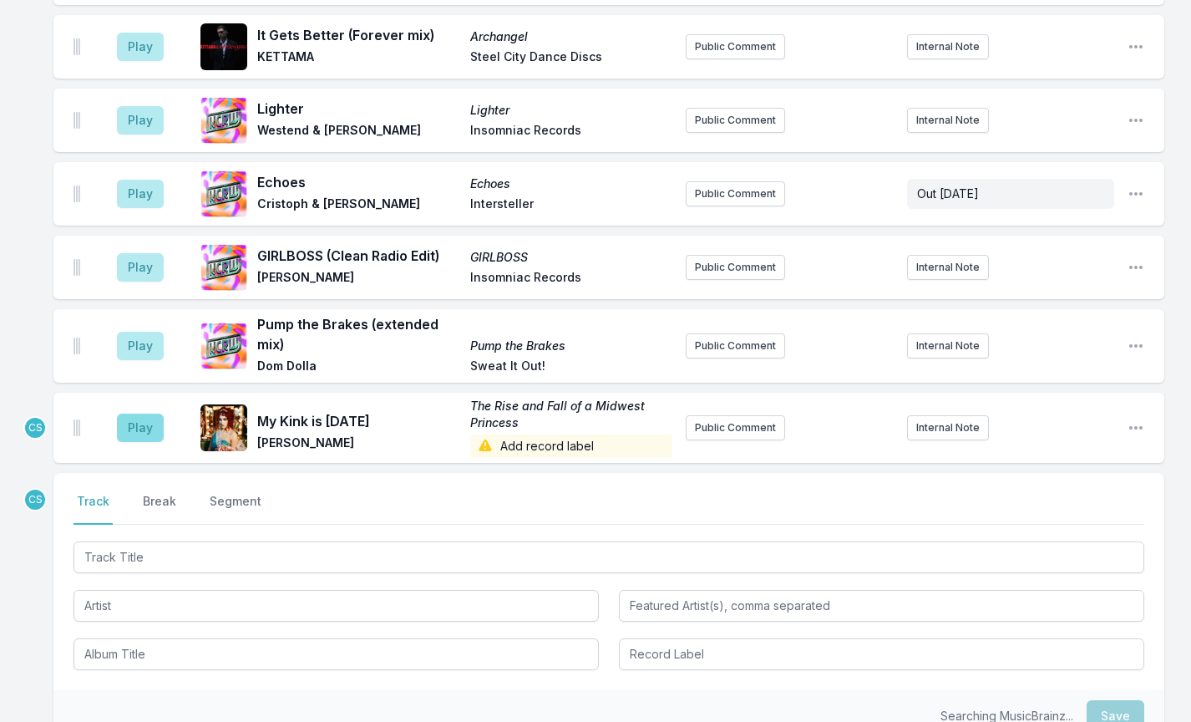
click at [144, 414] on button "Play" at bounding box center [140, 428] width 47 height 28
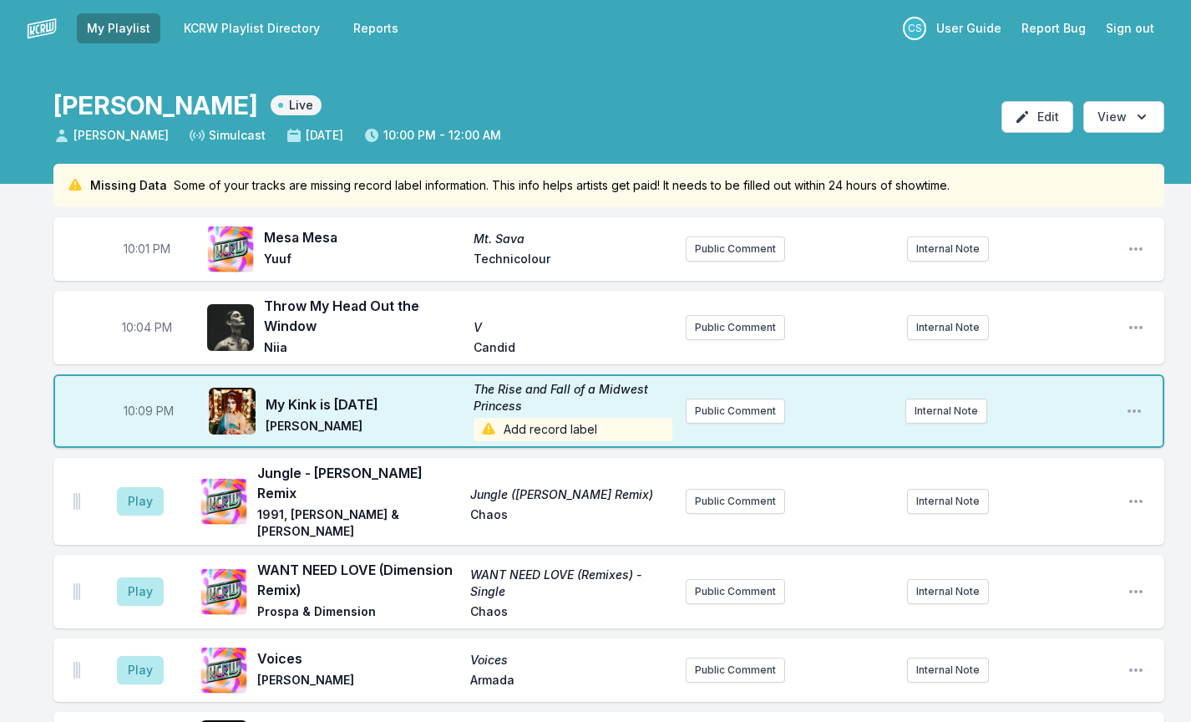
scroll to position [0, 0]
click at [940, 414] on button "Internal Note" at bounding box center [947, 410] width 82 height 25
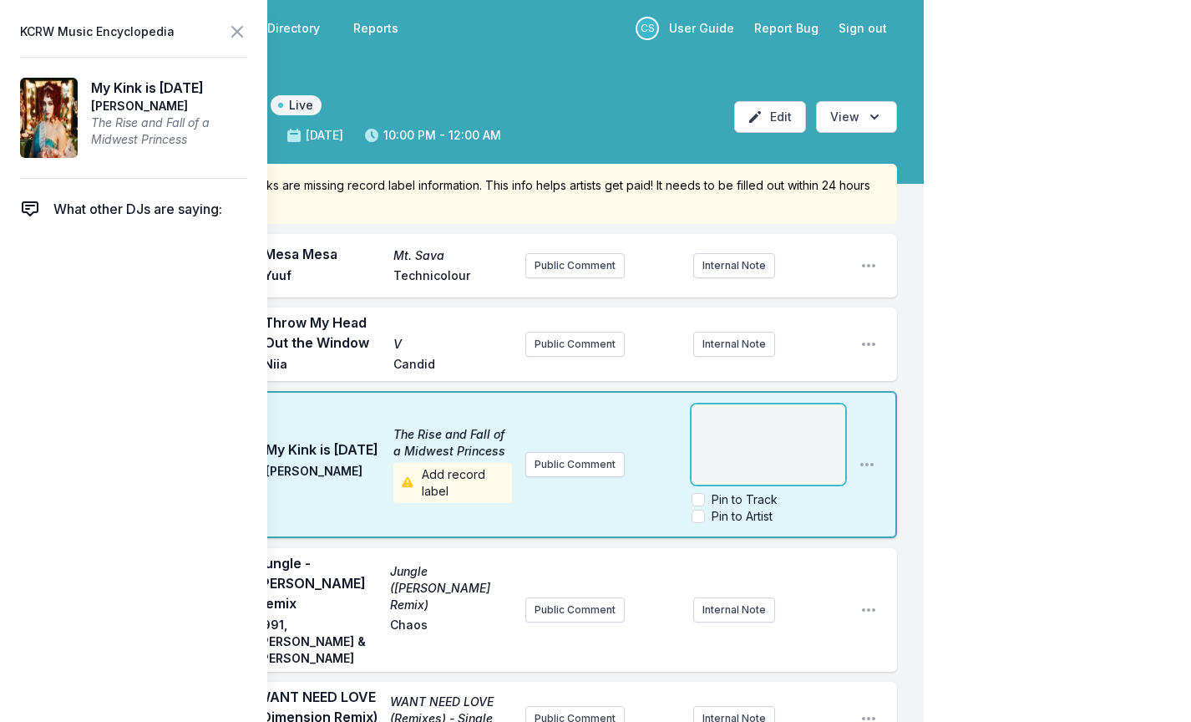
click at [239, 29] on icon at bounding box center [237, 32] width 10 height 10
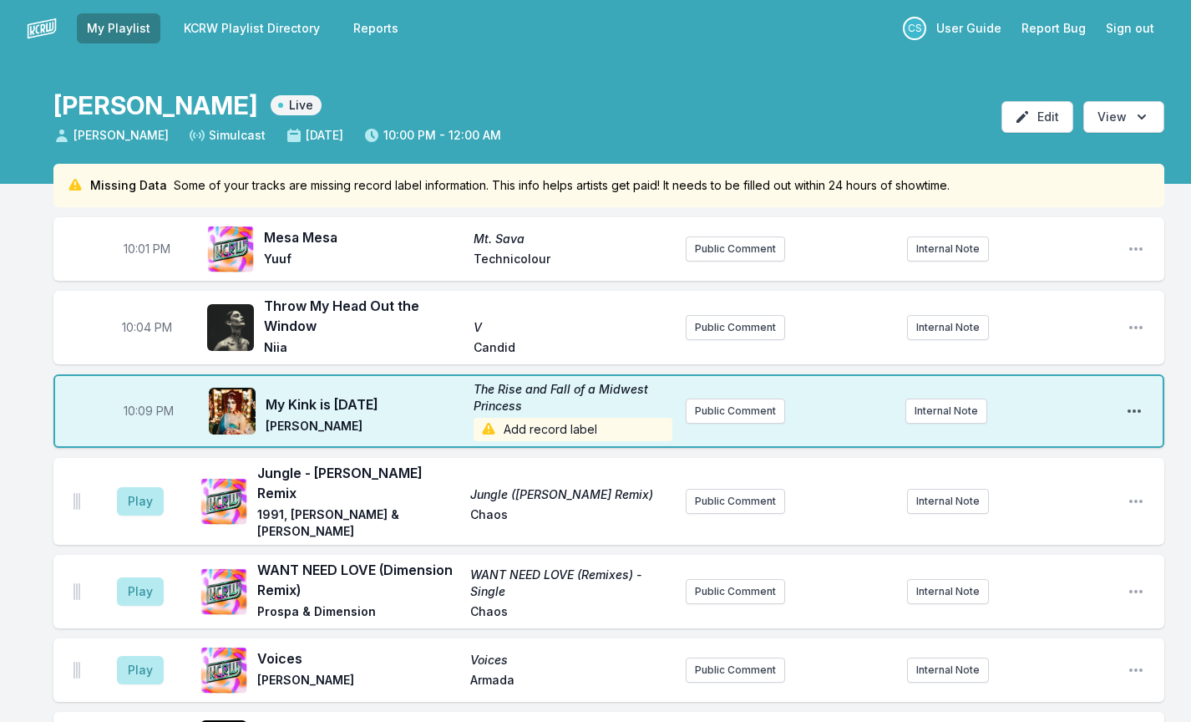
click at [1131, 409] on icon "Open playlist item options" at bounding box center [1134, 411] width 17 height 17
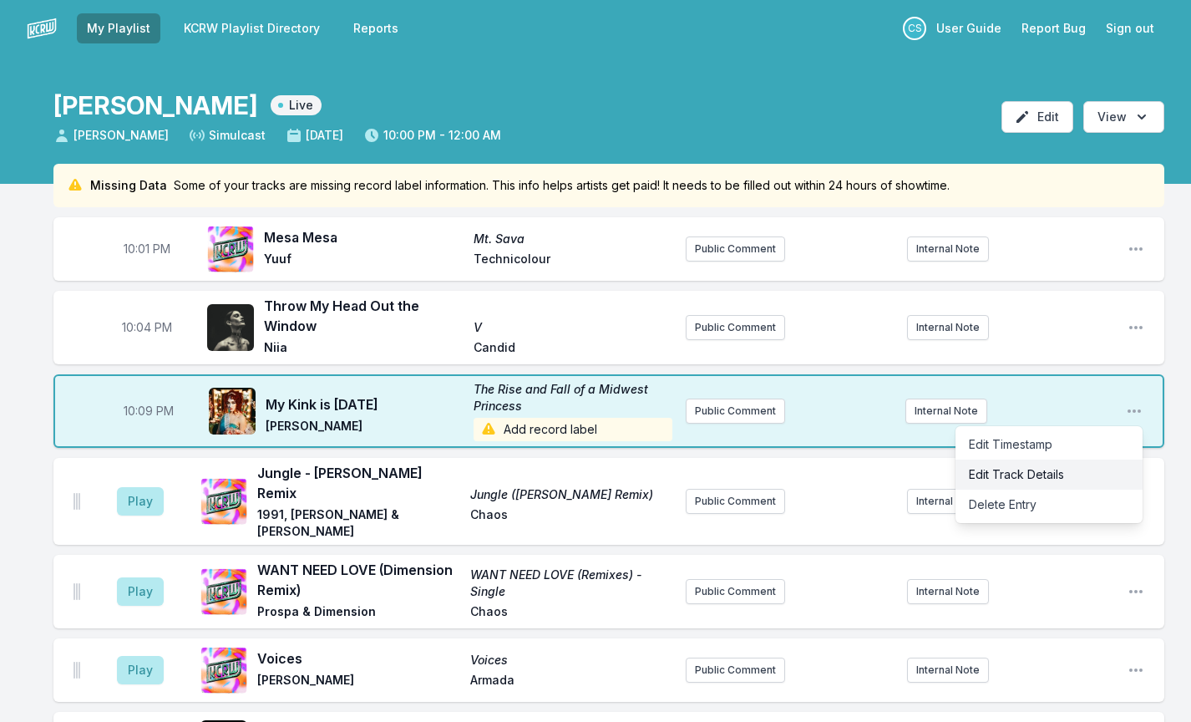
click at [1058, 477] on button "Edit Track Details" at bounding box center [1049, 474] width 187 height 30
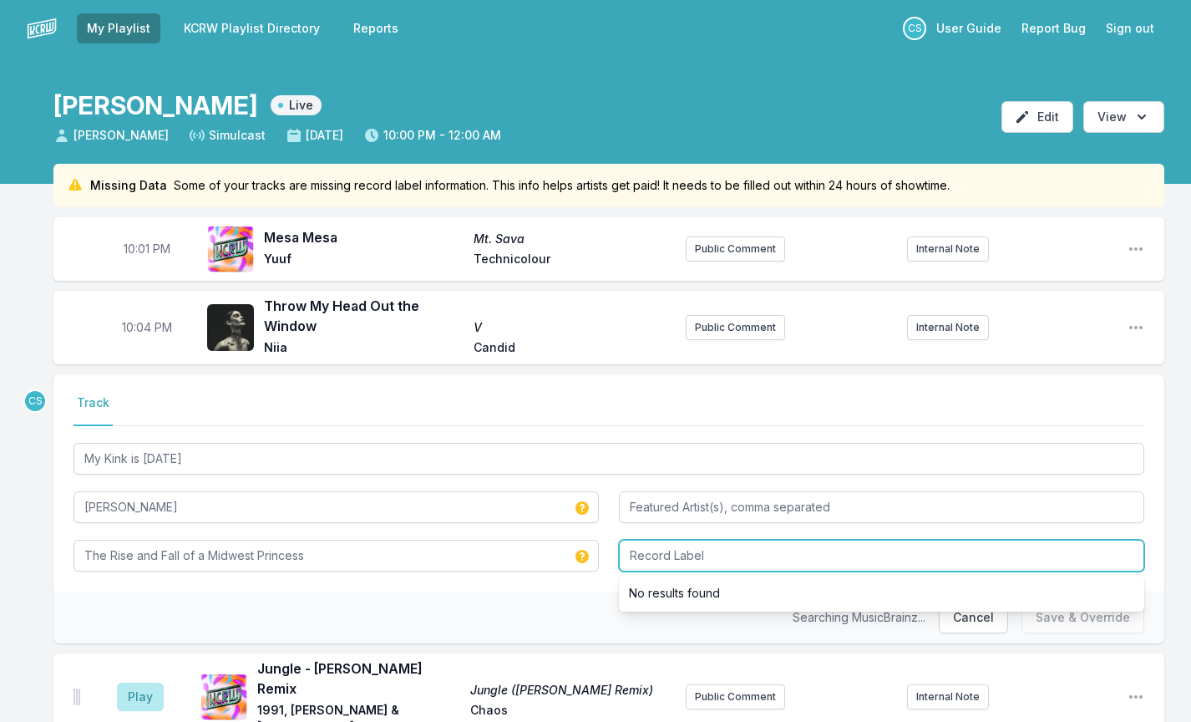
click at [738, 553] on input "Record Label" at bounding box center [881, 556] width 525 height 32
click at [659, 560] on input "Island Records" at bounding box center [881, 556] width 525 height 32
type input "Island Records"
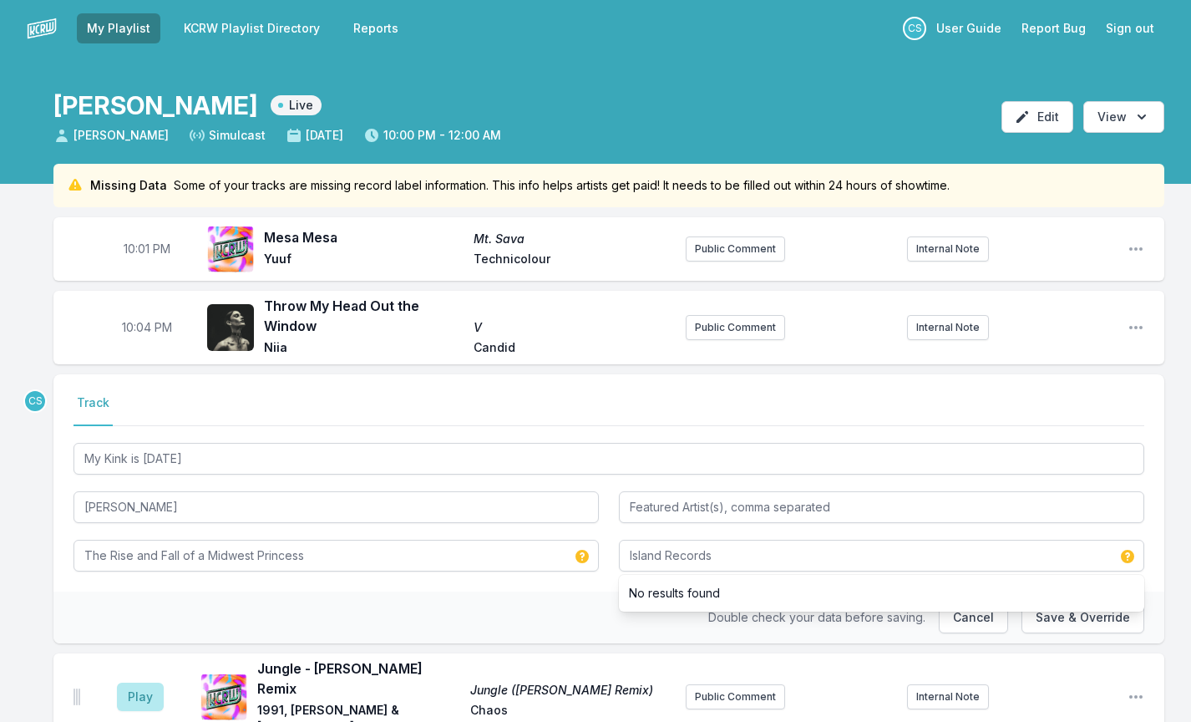
click at [668, 628] on div "Double check your data before saving. Cancel Save & Override" at bounding box center [608, 617] width 1111 height 52
click at [1088, 611] on button "Save & Override" at bounding box center [1083, 617] width 123 height 32
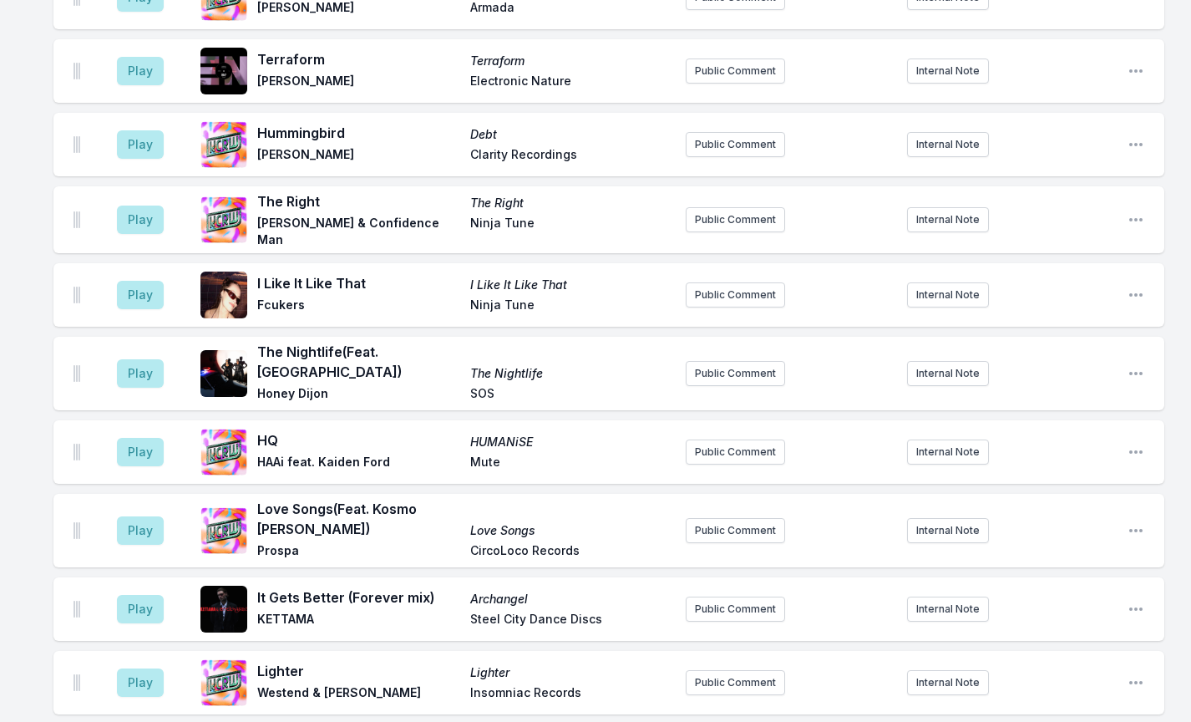
scroll to position [1066, 0]
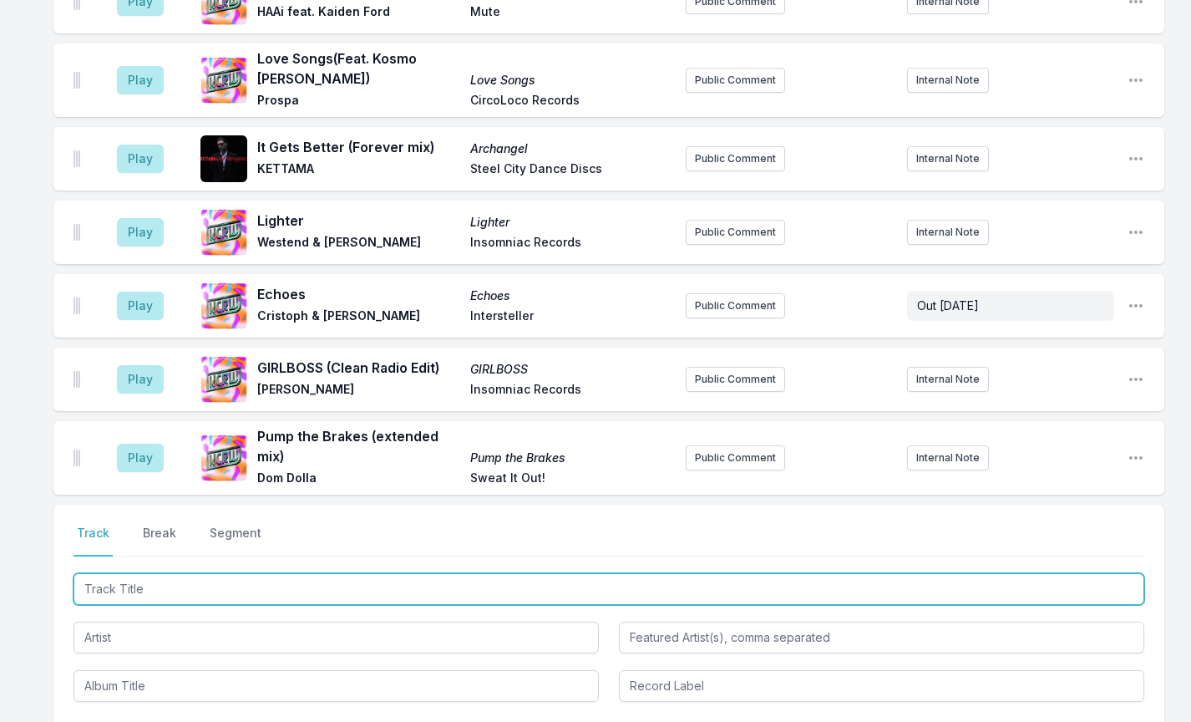
click at [149, 573] on input "Track Title" at bounding box center [609, 589] width 1071 height 32
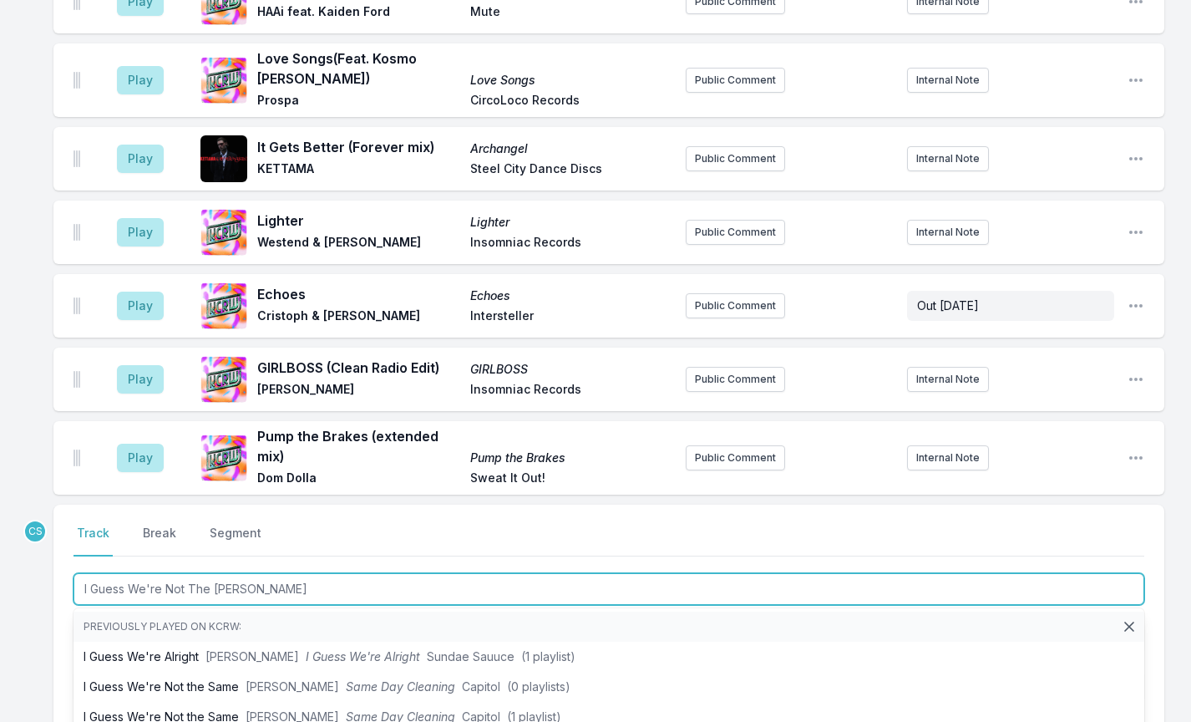
type input "I Guess We're Not The Same"
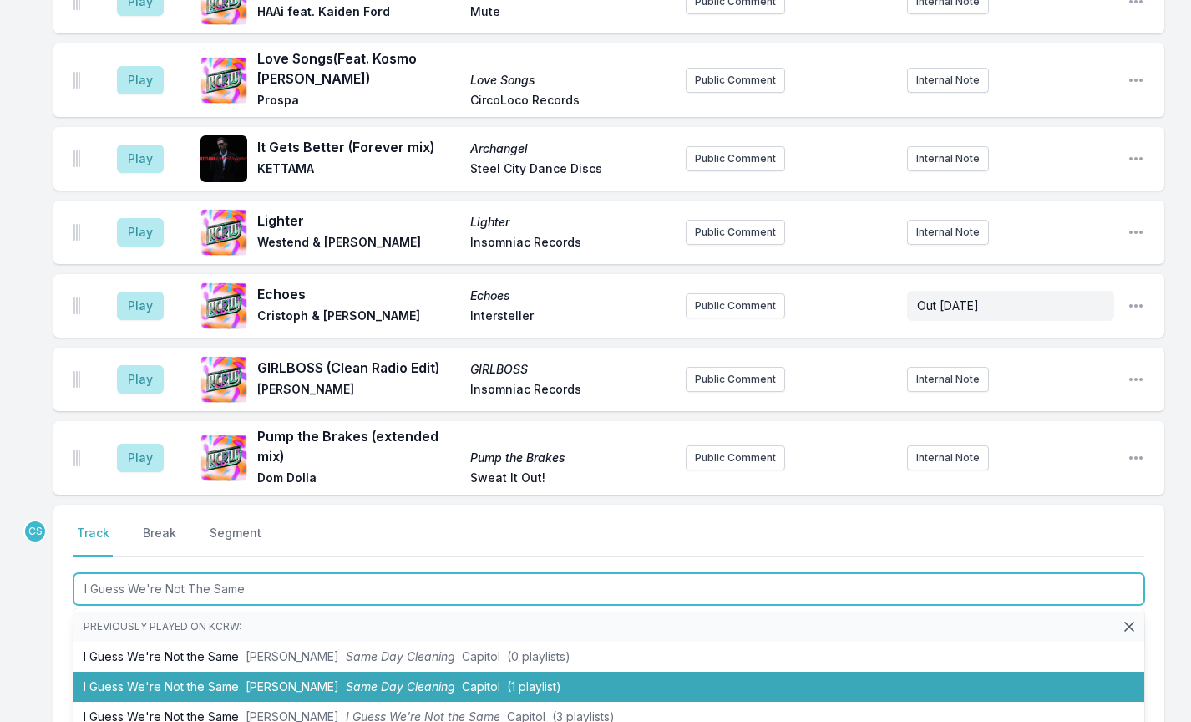
click at [137, 672] on li "I Guess We're Not the Same [PERSON_NAME] Same Day Cleaning Capitol (1 playlist)" at bounding box center [609, 687] width 1071 height 30
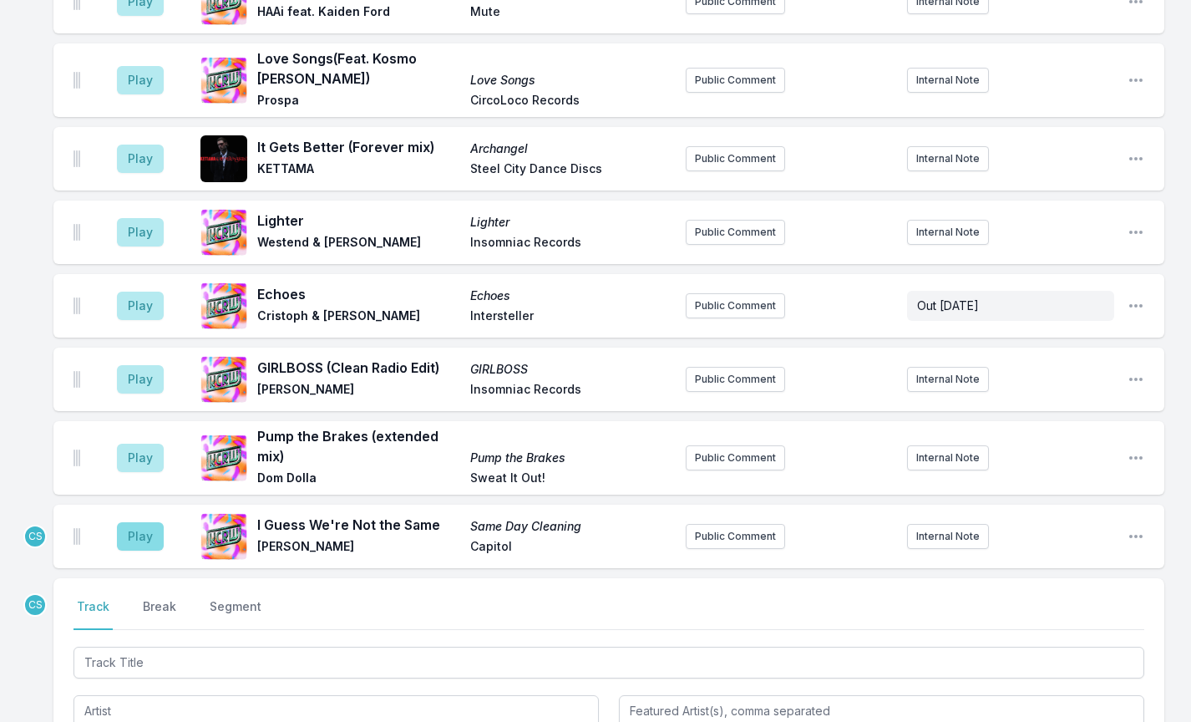
click at [137, 522] on button "Play" at bounding box center [140, 536] width 47 height 28
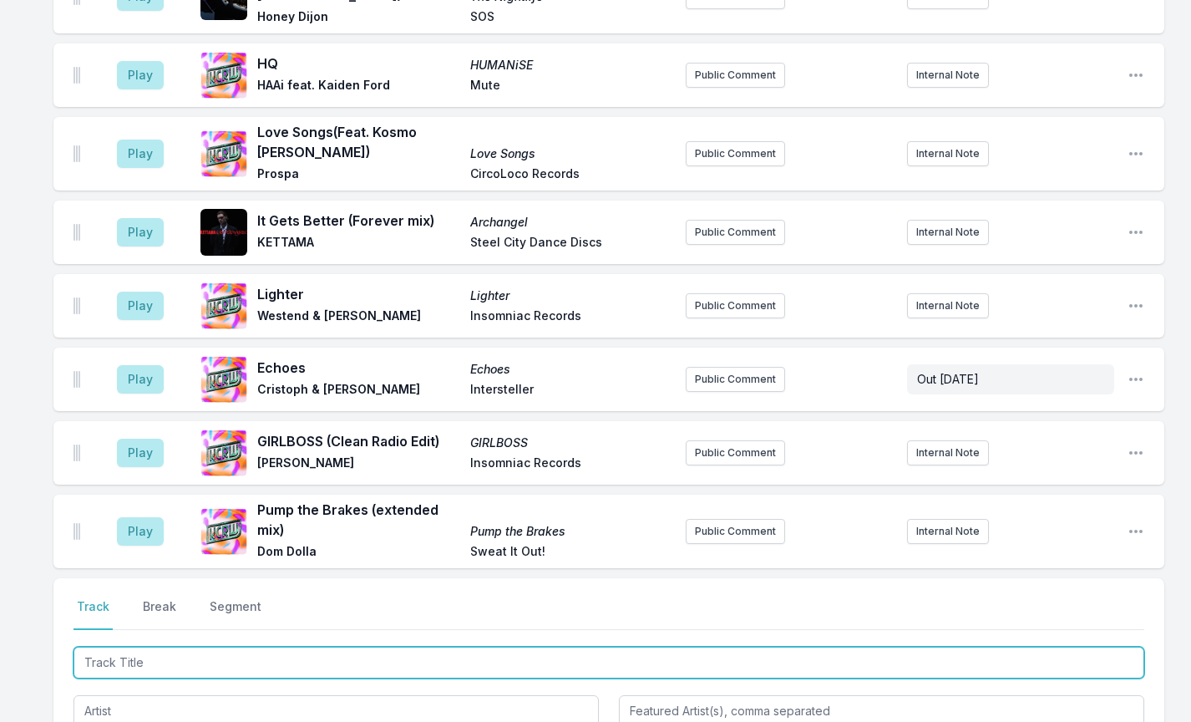
click at [173, 647] on input "Track Title" at bounding box center [609, 663] width 1071 height 32
type input "UFO"
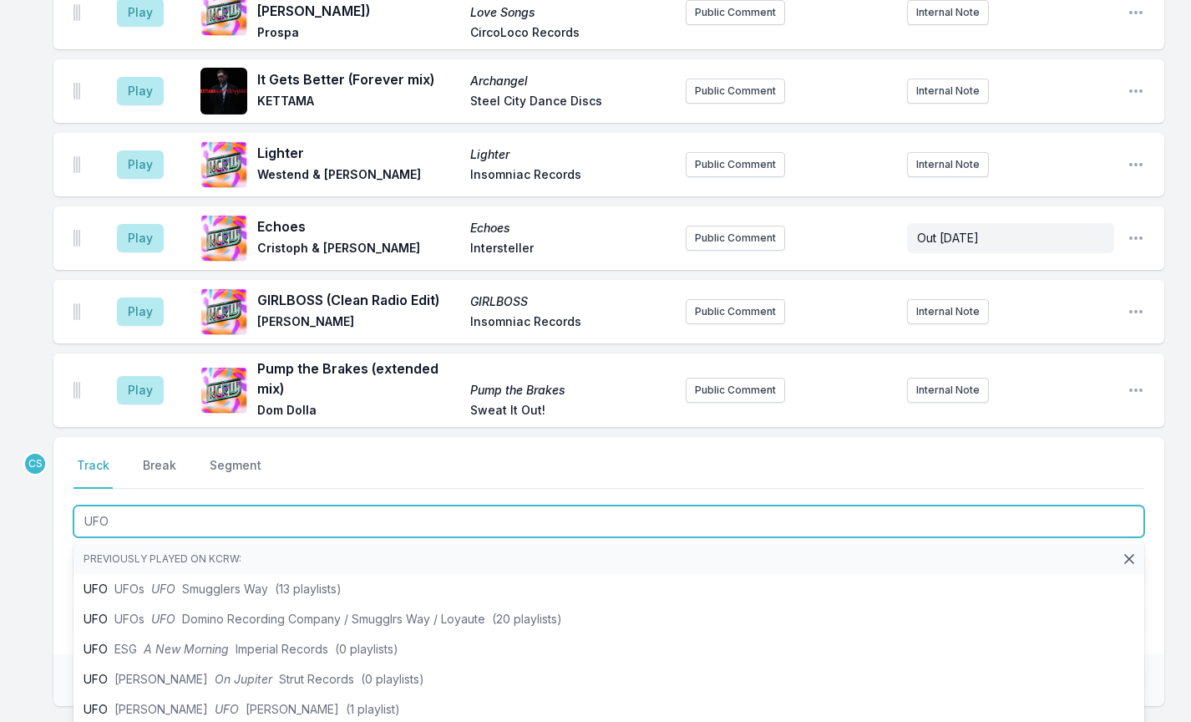
scroll to position [1227, 0]
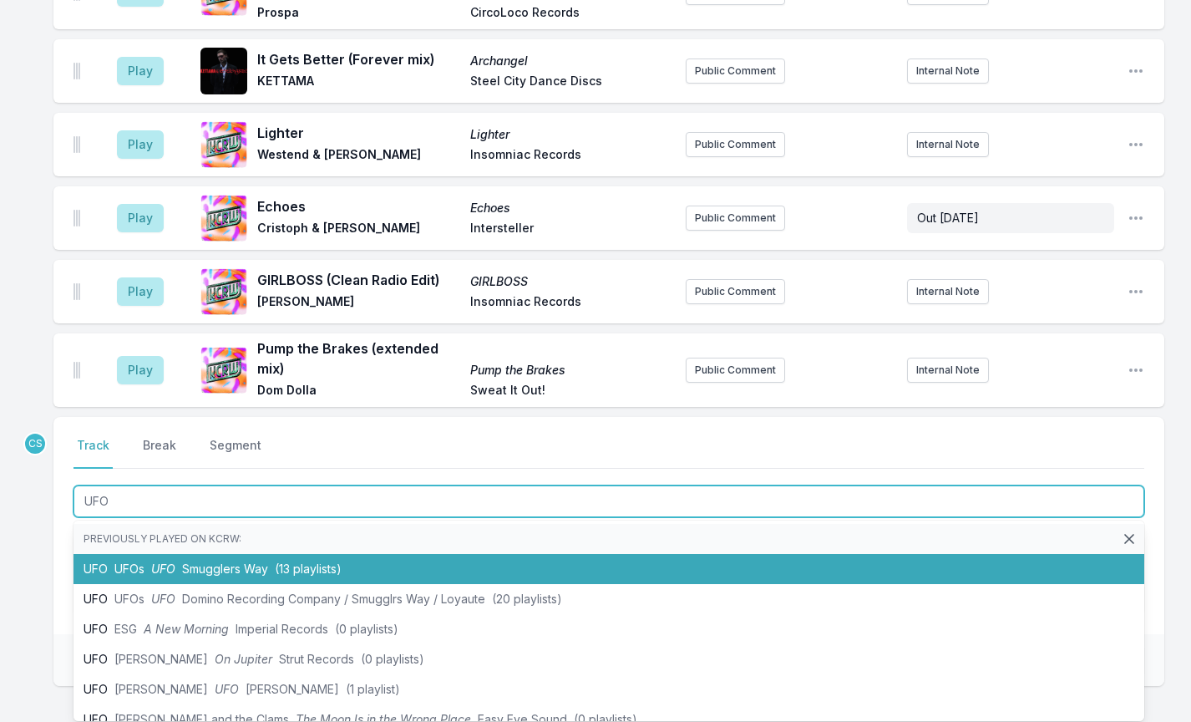
click at [271, 554] on li "UFO UFOs UFO Smugglers Way (13 playlists)" at bounding box center [609, 569] width 1071 height 30
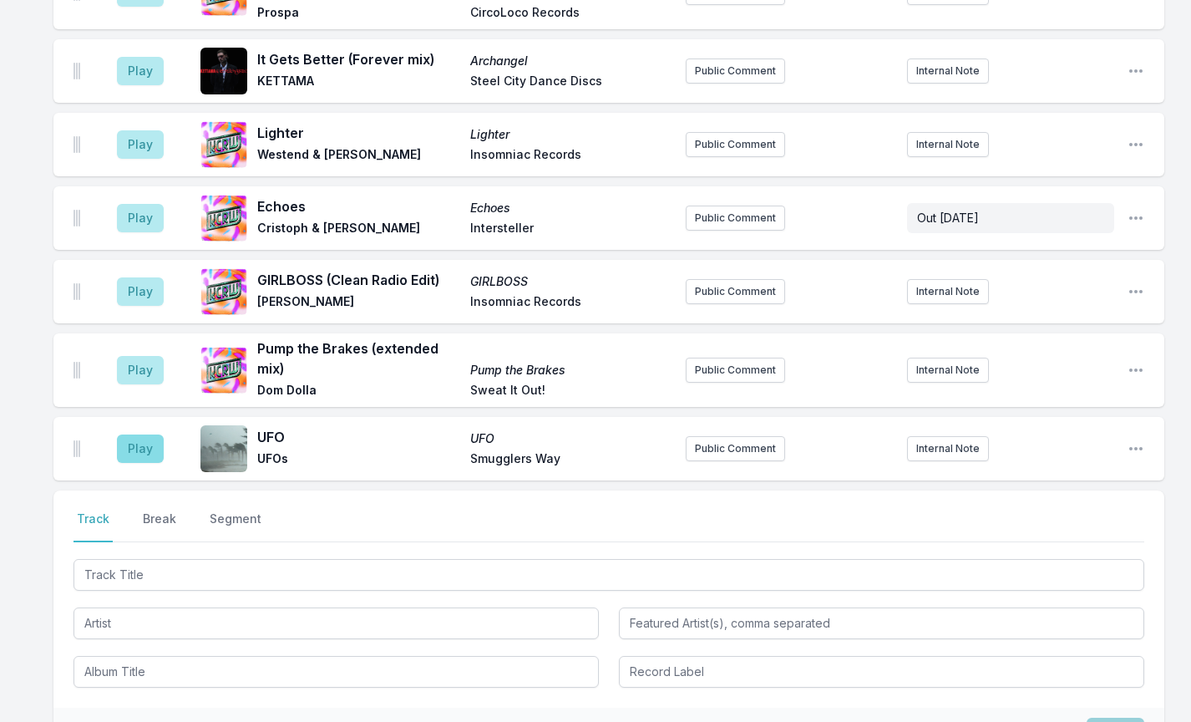
click at [145, 434] on button "Play" at bounding box center [140, 448] width 47 height 28
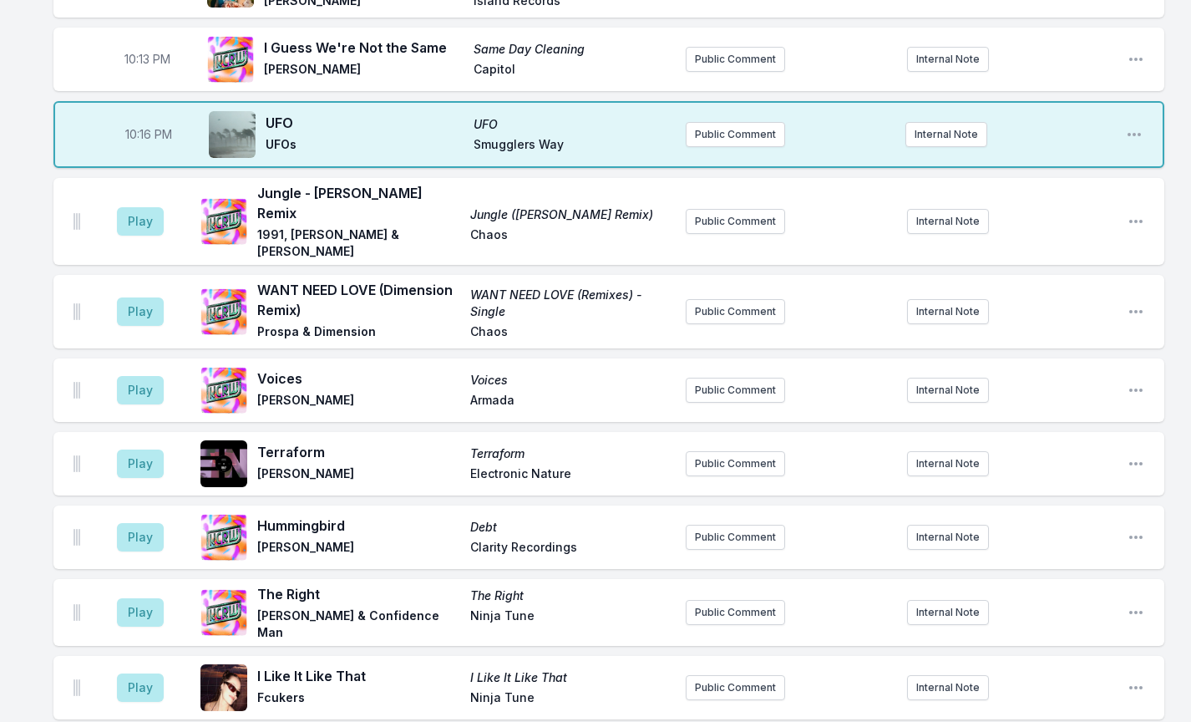
scroll to position [372, 0]
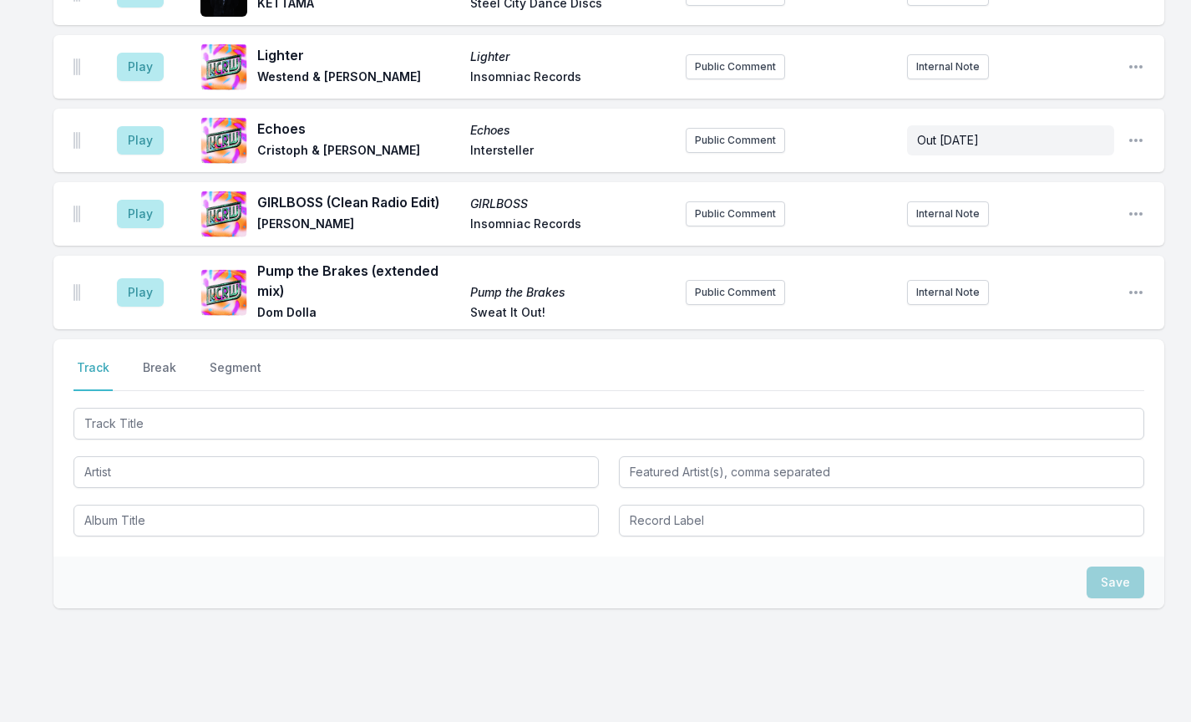
click at [157, 359] on button "Break" at bounding box center [160, 375] width 40 height 32
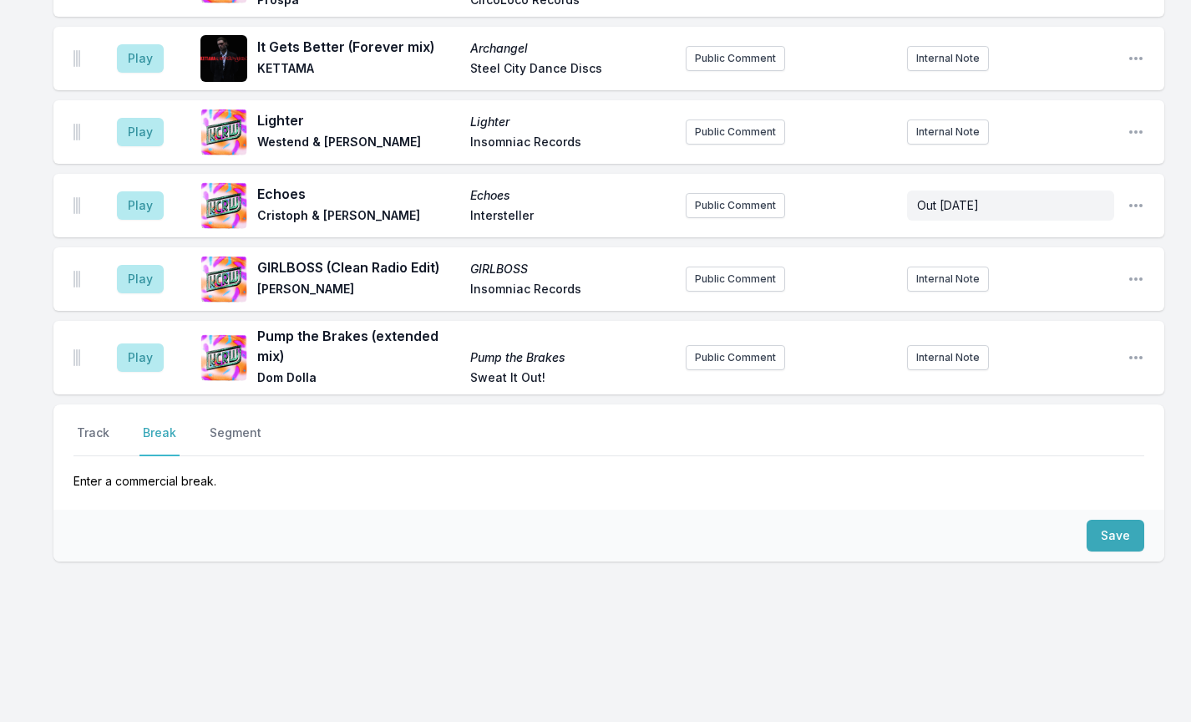
scroll to position [1266, 0]
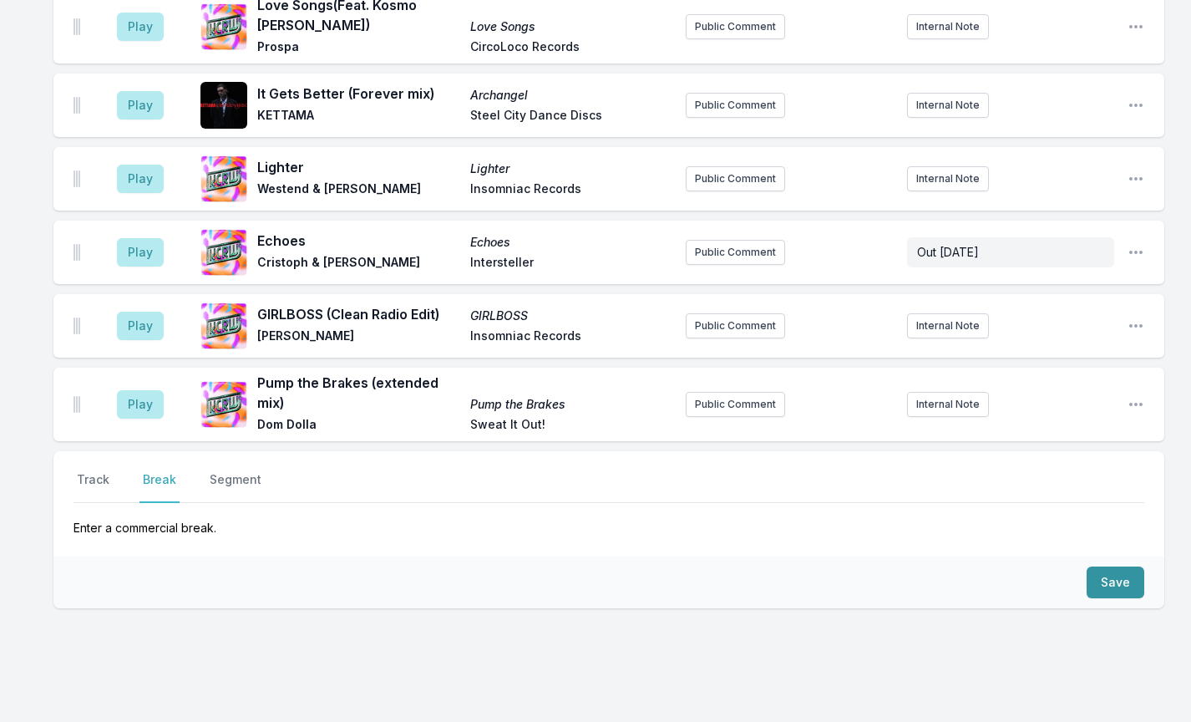
click at [1121, 566] on button "Save" at bounding box center [1116, 582] width 58 height 32
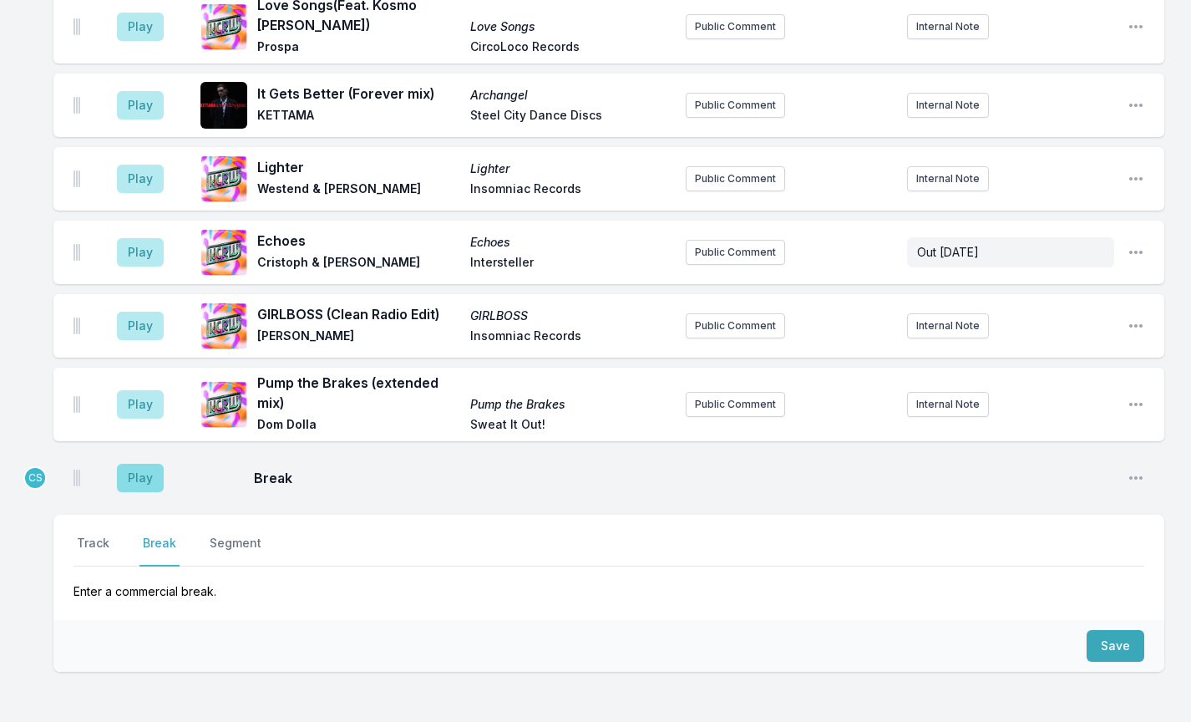
click at [146, 464] on button "Play" at bounding box center [140, 478] width 47 height 28
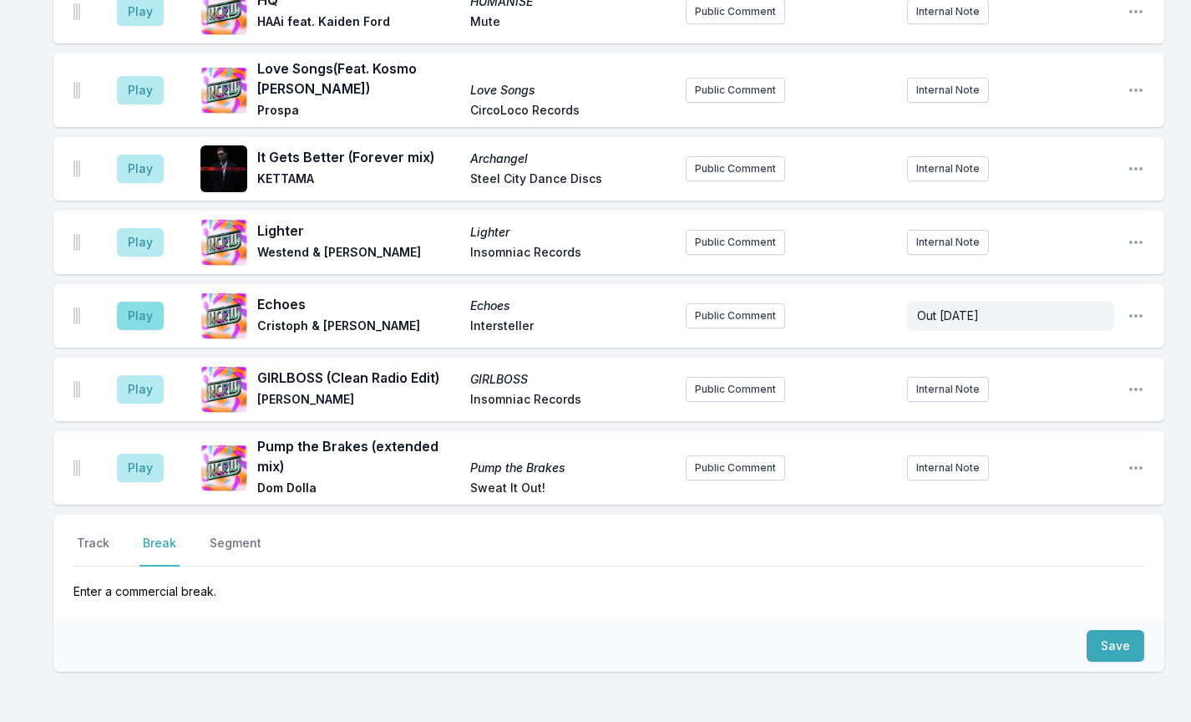
click at [135, 302] on button "Play" at bounding box center [140, 316] width 47 height 28
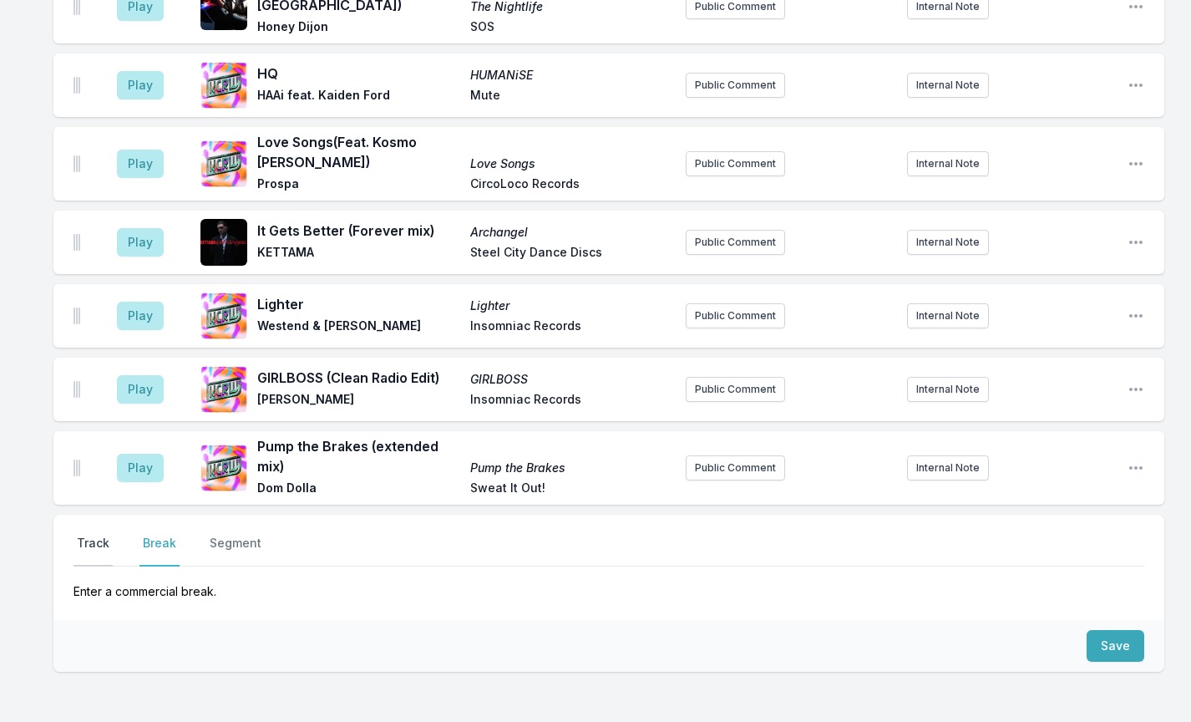
click at [89, 535] on button "Track" at bounding box center [93, 551] width 39 height 32
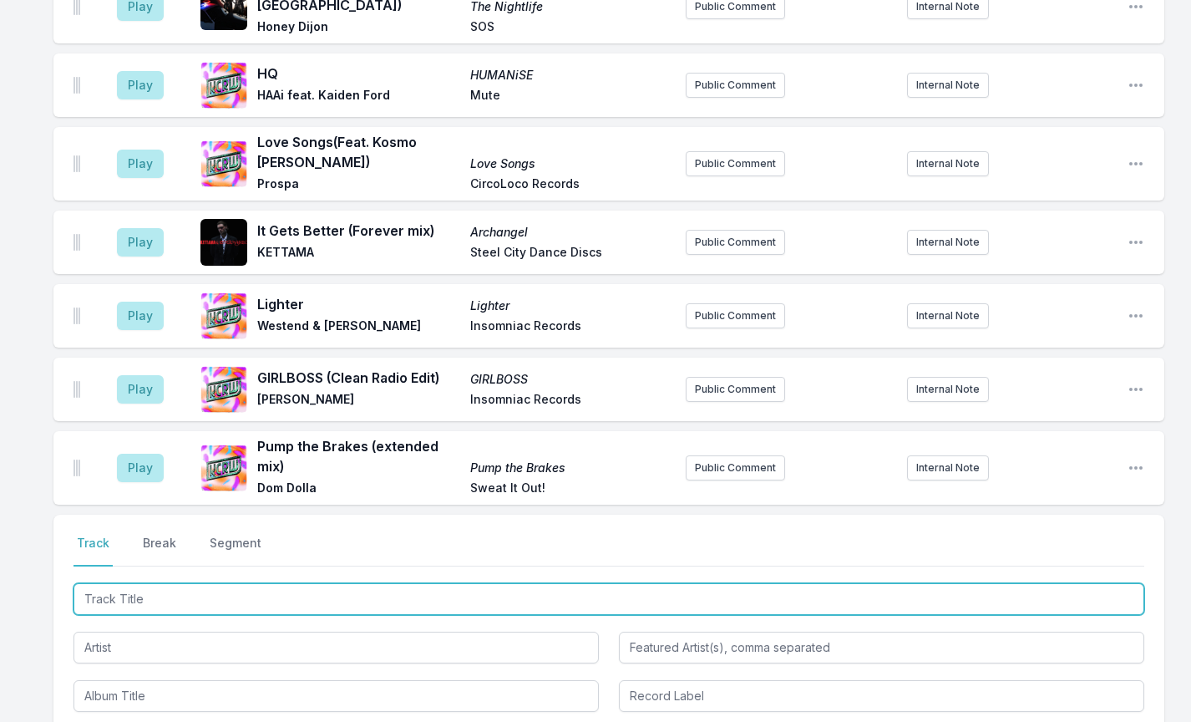
click at [152, 583] on input "Track Title" at bounding box center [609, 599] width 1071 height 32
type input "n"
type input "Needs to Feel ([PERSON_NAME] Remix)"
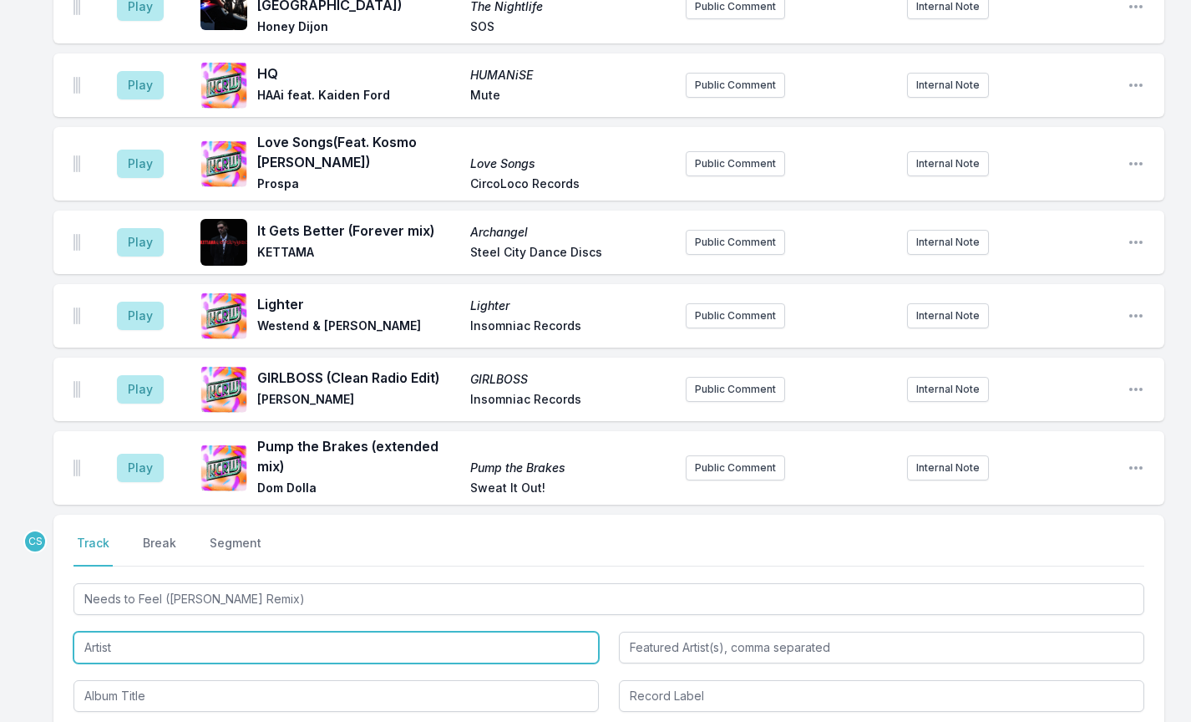
click at [193, 632] on input "Artist" at bounding box center [336, 648] width 525 height 32
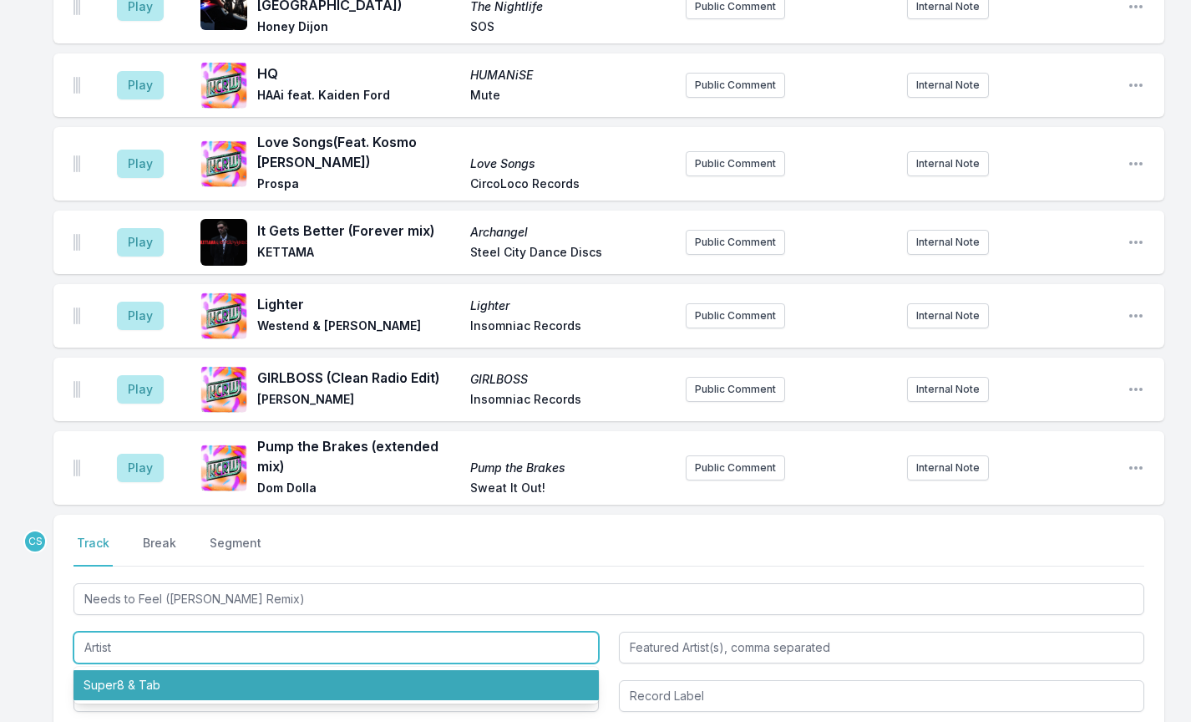
click at [158, 670] on li "Super8 & Tab" at bounding box center [336, 685] width 525 height 30
type input "Super8 & Tab"
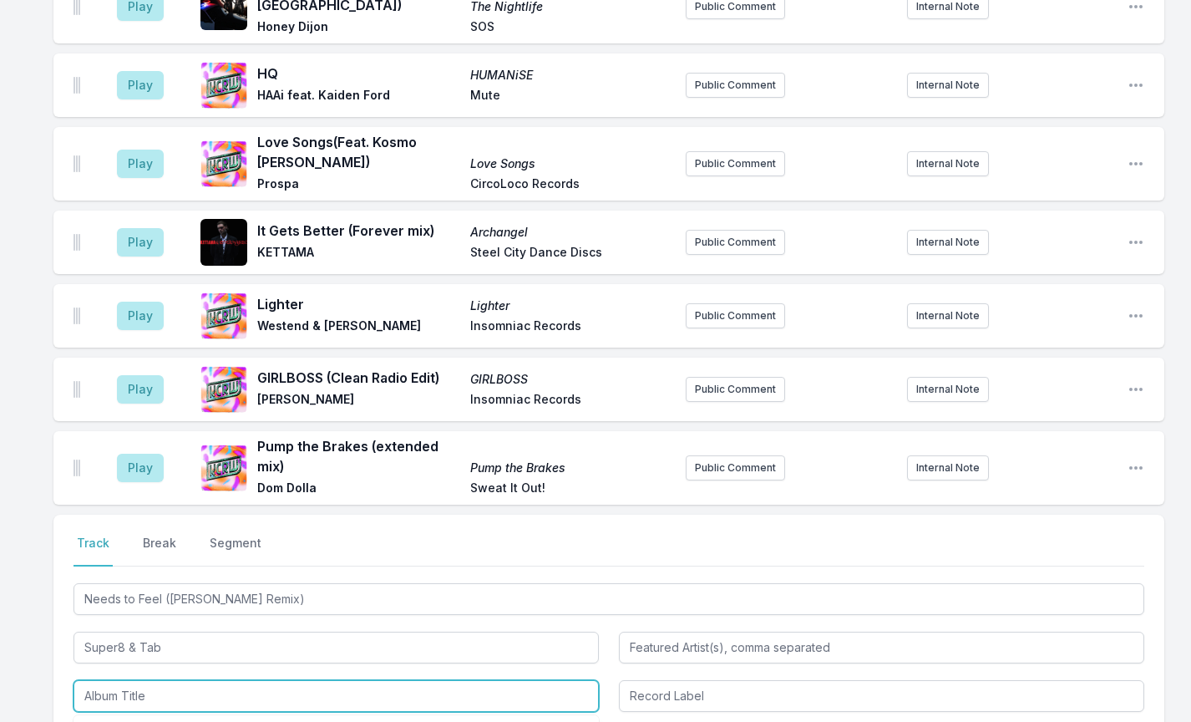
click at [162, 680] on input "Album Title" at bounding box center [336, 696] width 525 height 32
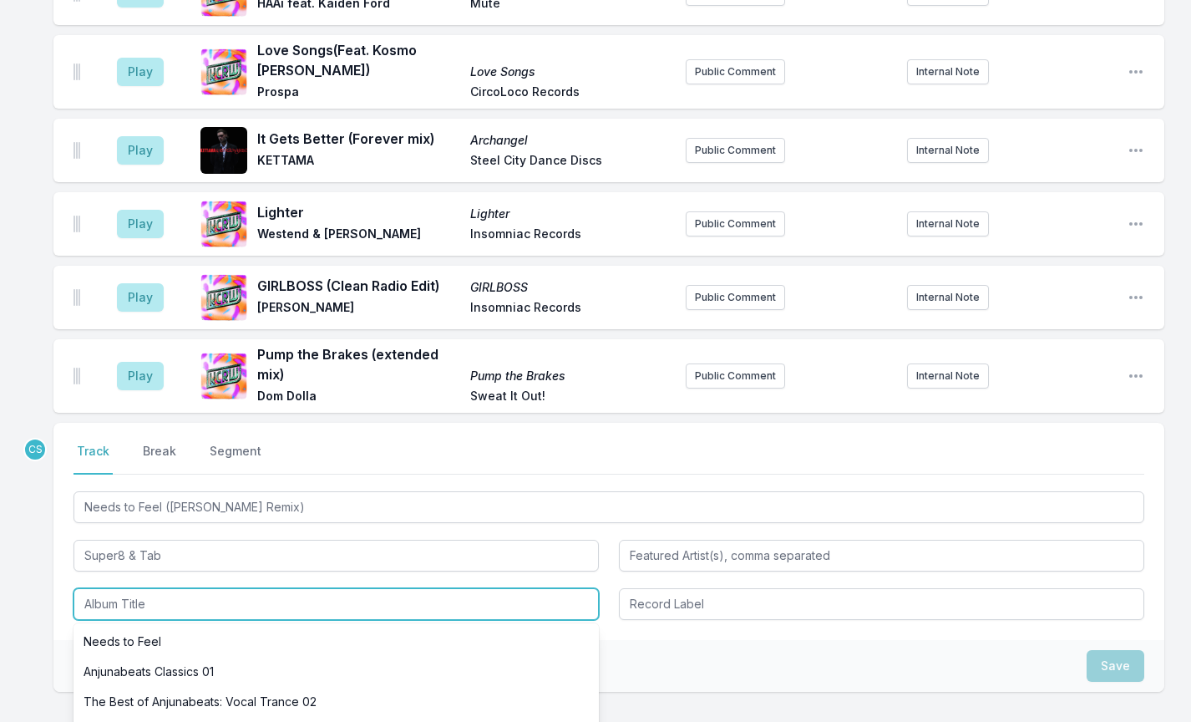
scroll to position [1359, 0]
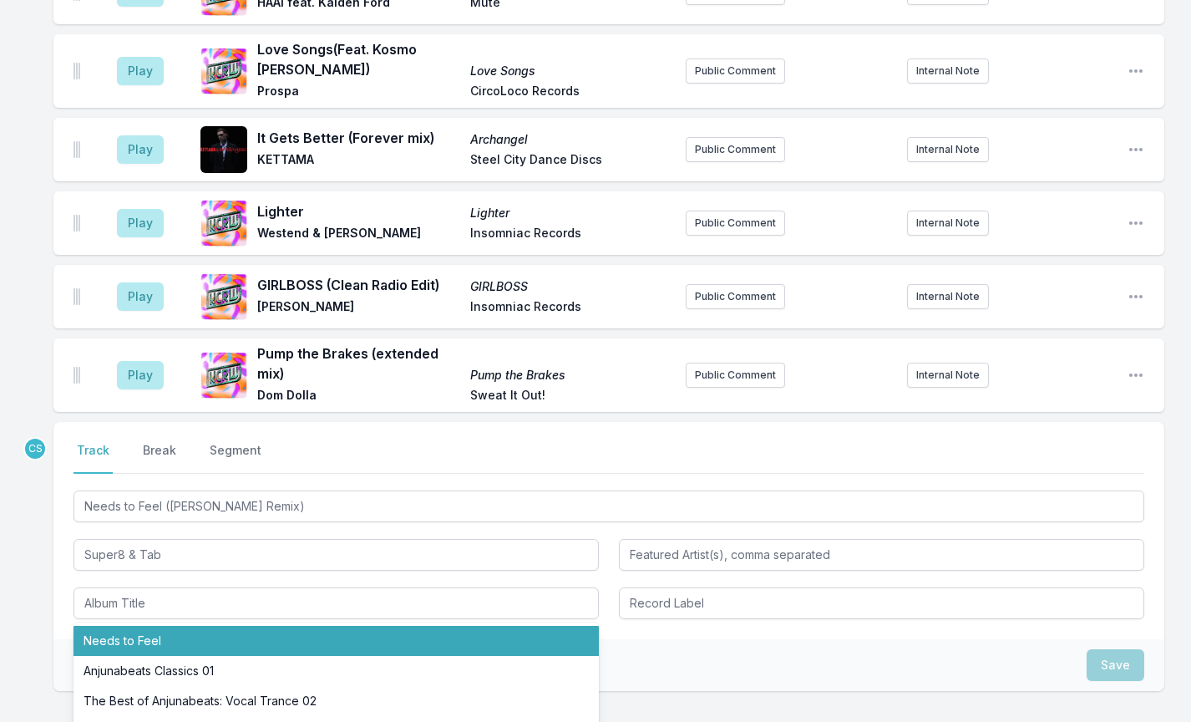
click at [162, 622] on ul "Needs to Feel Anjunabeats Classics 01 The Best of Anjunabeats: Vocal Trance 02 …" at bounding box center [336, 722] width 525 height 200
click at [167, 626] on li "Needs to Feel" at bounding box center [336, 641] width 525 height 30
type input "Needs to Feel"
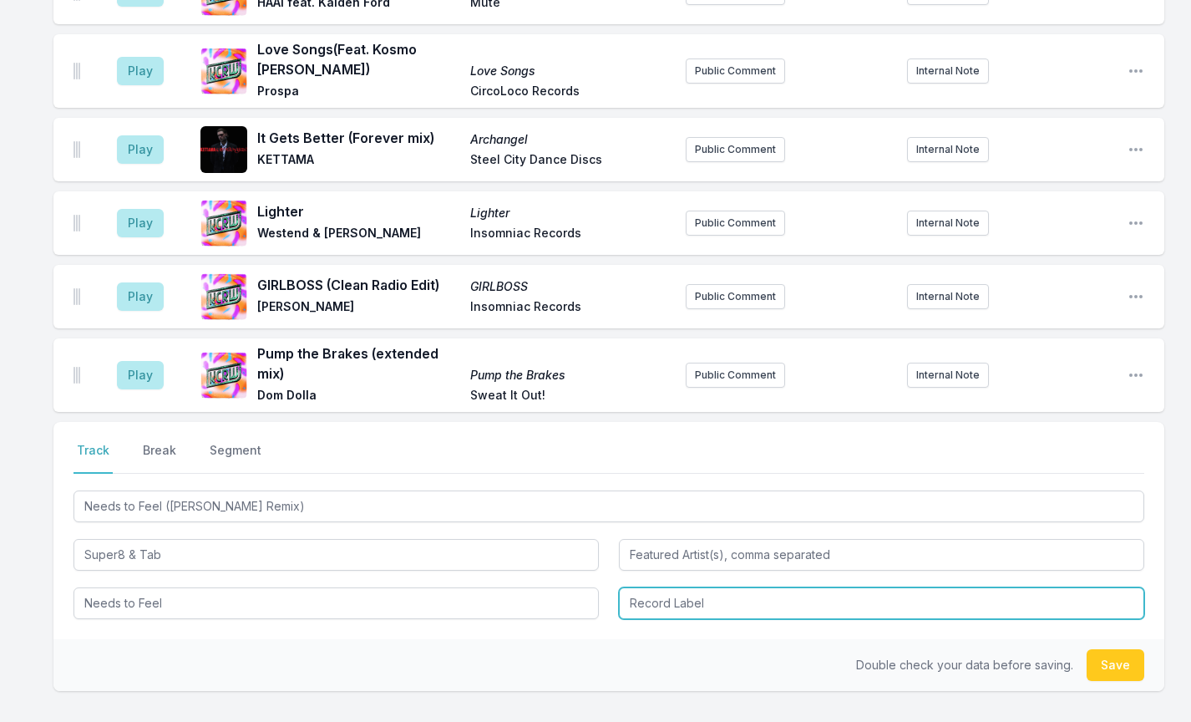
click at [671, 587] on input "Record Label" at bounding box center [881, 603] width 525 height 32
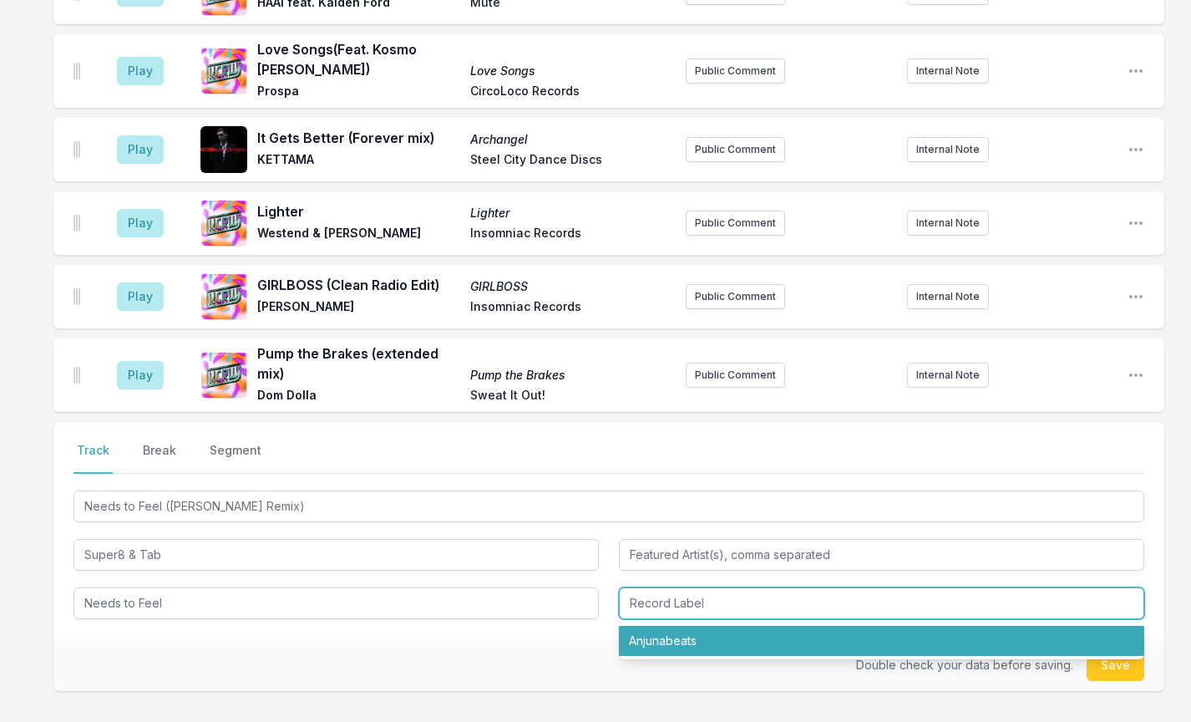
click at [680, 626] on li "Anjunabeats" at bounding box center [881, 641] width 525 height 30
type input "Anjunabeats"
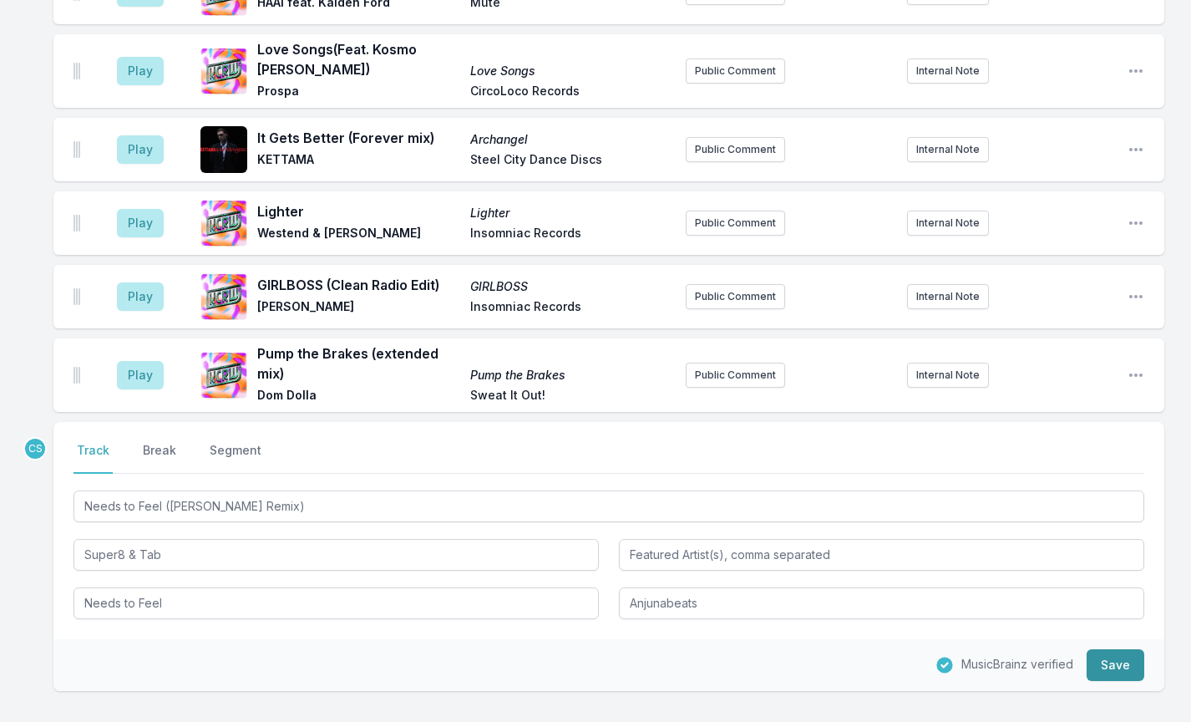
click at [1125, 649] on button "Save" at bounding box center [1116, 665] width 58 height 32
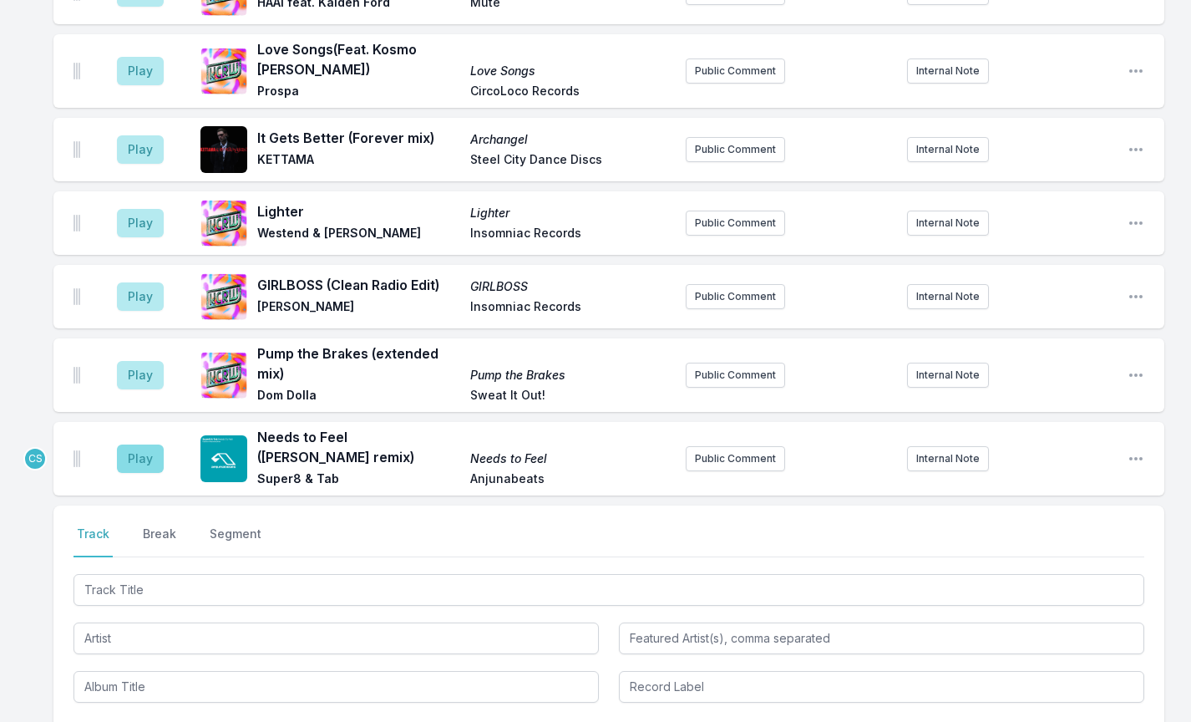
click at [157, 444] on button "Play" at bounding box center [140, 458] width 47 height 28
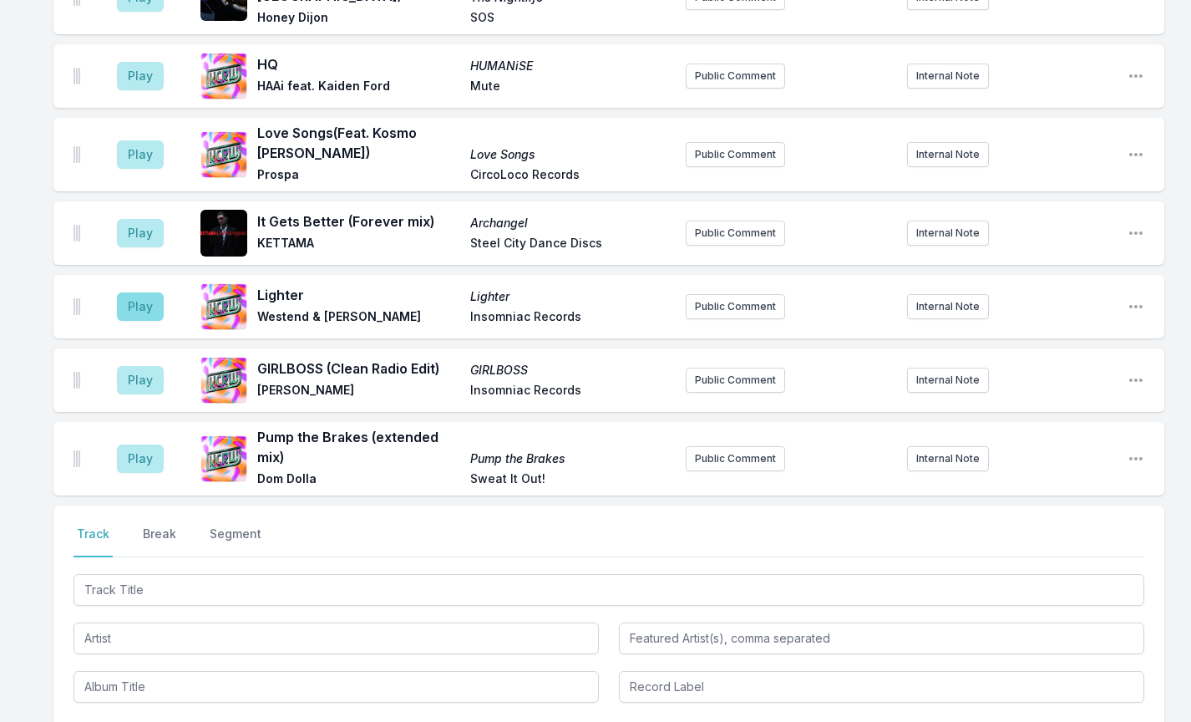
click at [150, 292] on button "Play" at bounding box center [140, 306] width 47 height 28
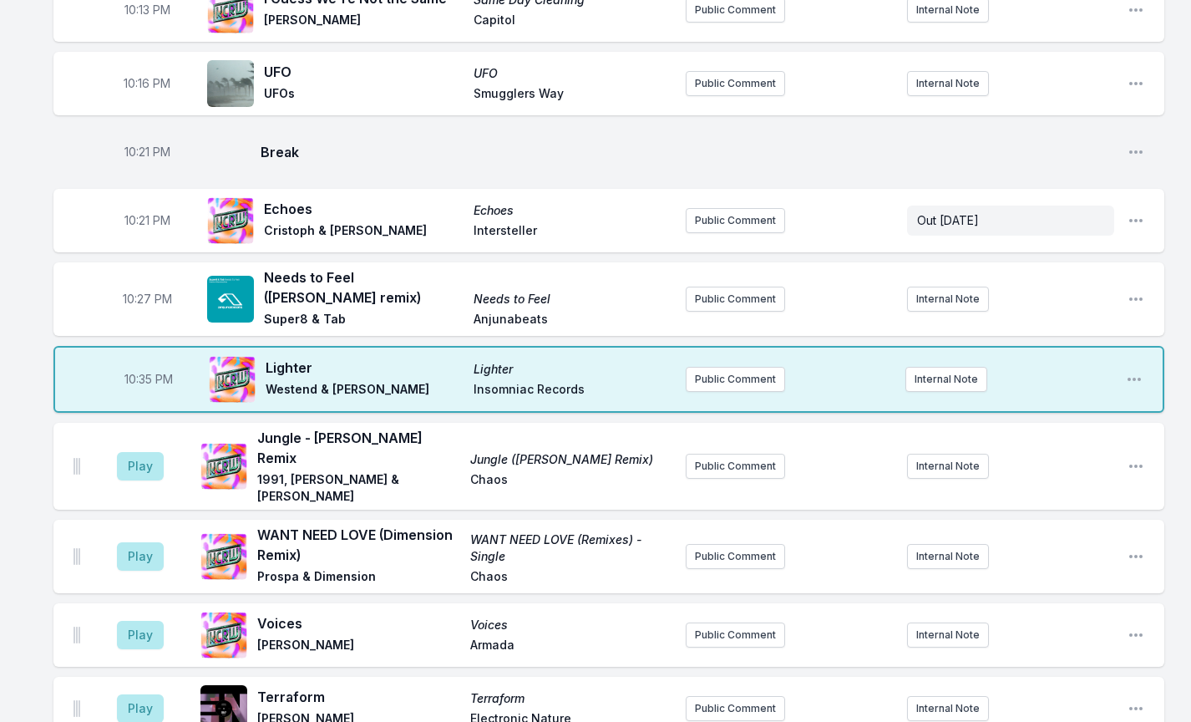
scroll to position [432, 0]
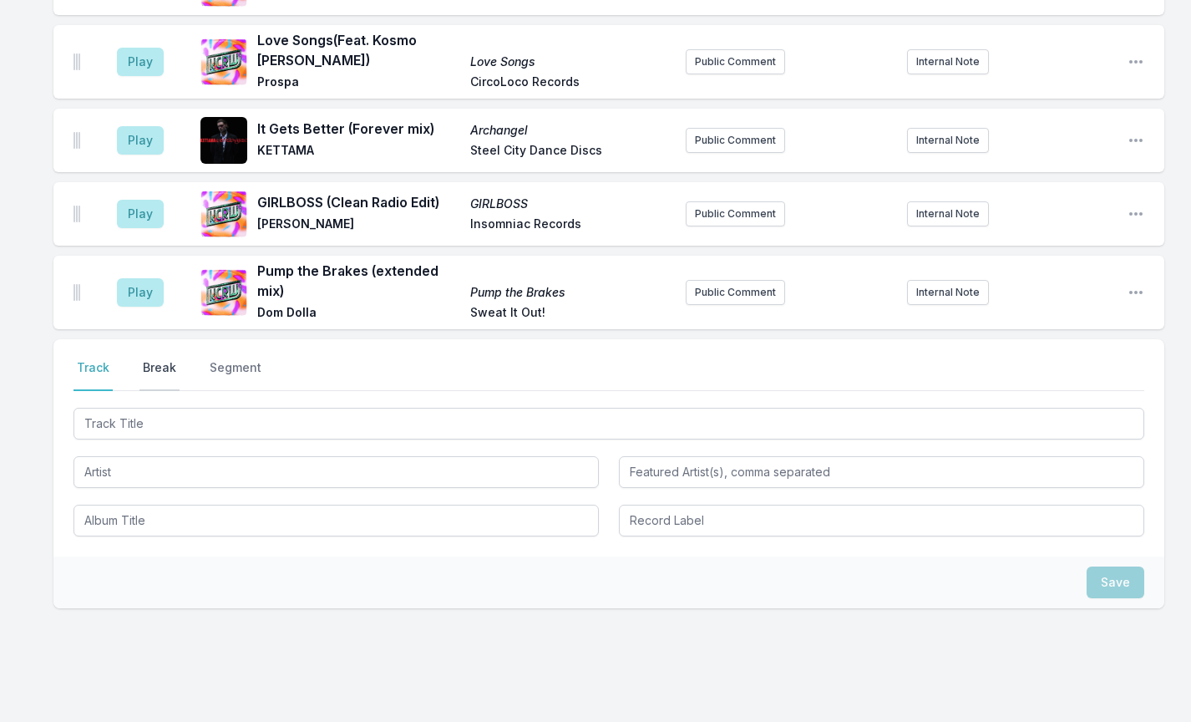
click at [155, 359] on button "Break" at bounding box center [160, 375] width 40 height 32
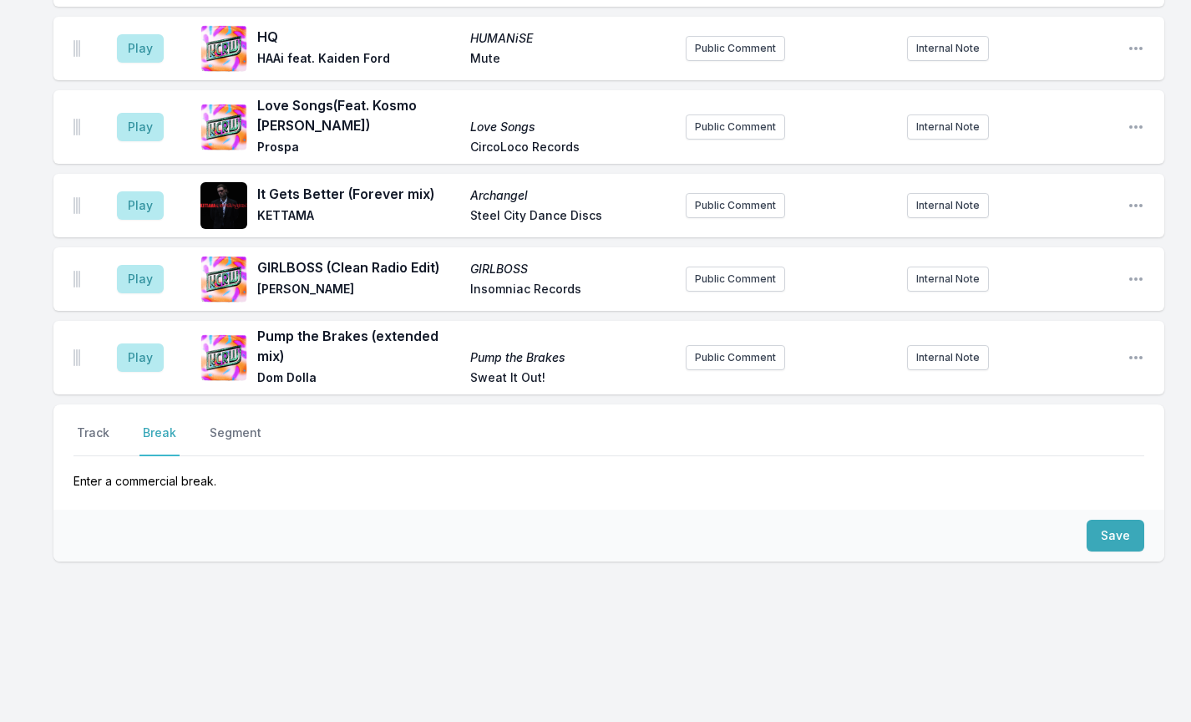
scroll to position [1413, 0]
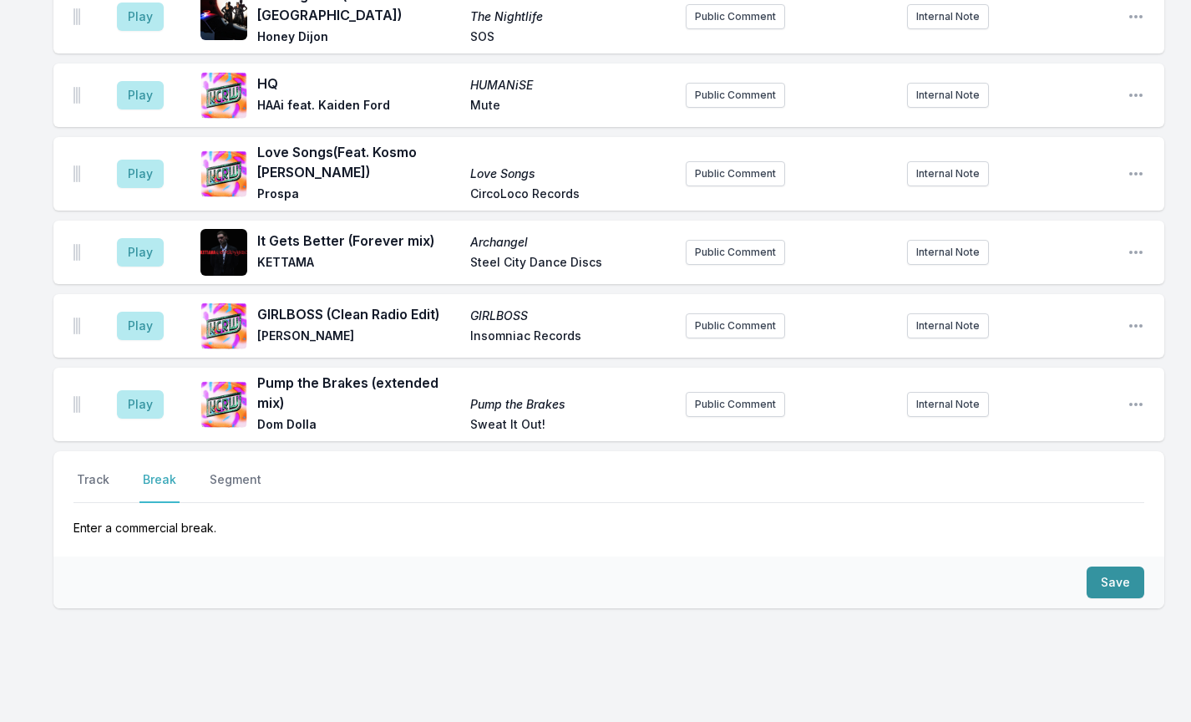
click at [1102, 566] on button "Save" at bounding box center [1116, 582] width 58 height 32
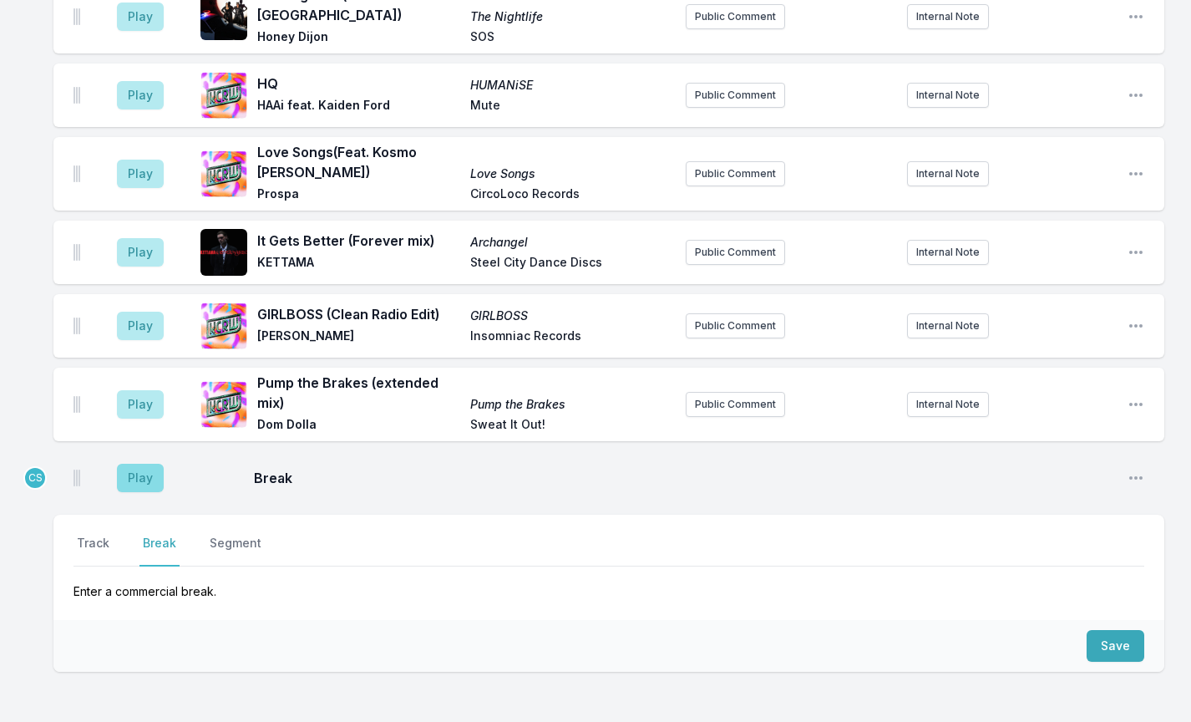
click at [139, 464] on button "Play" at bounding box center [140, 478] width 47 height 28
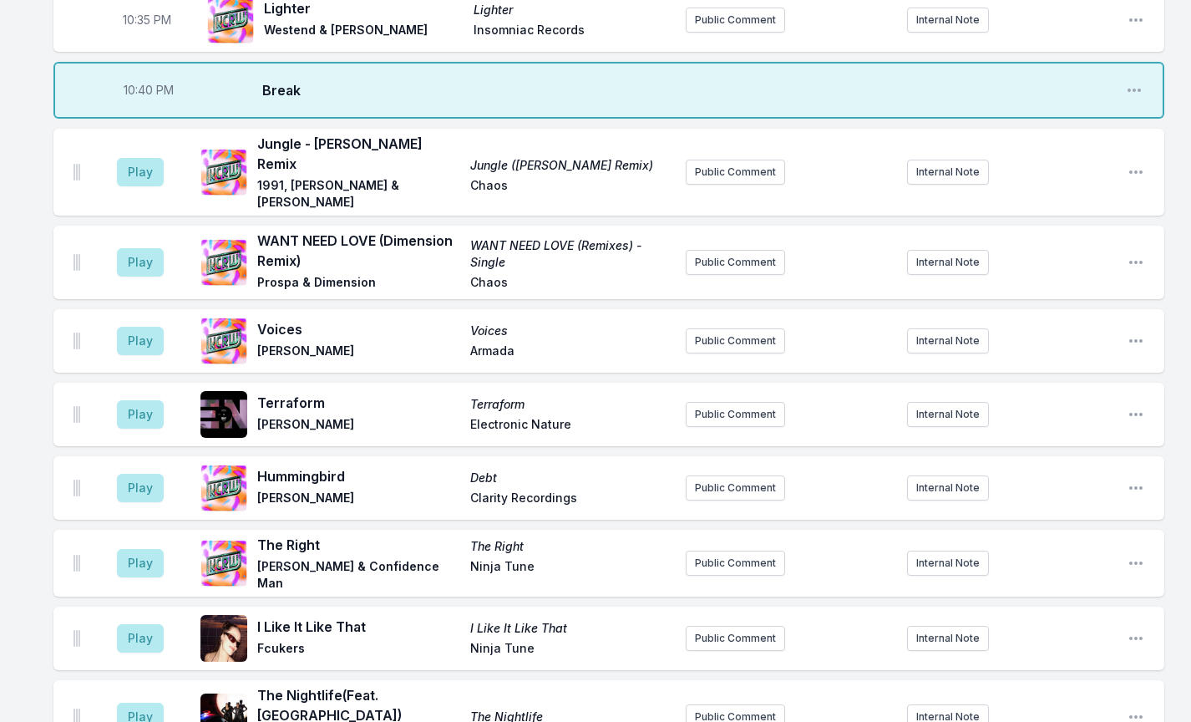
scroll to position [764, 0]
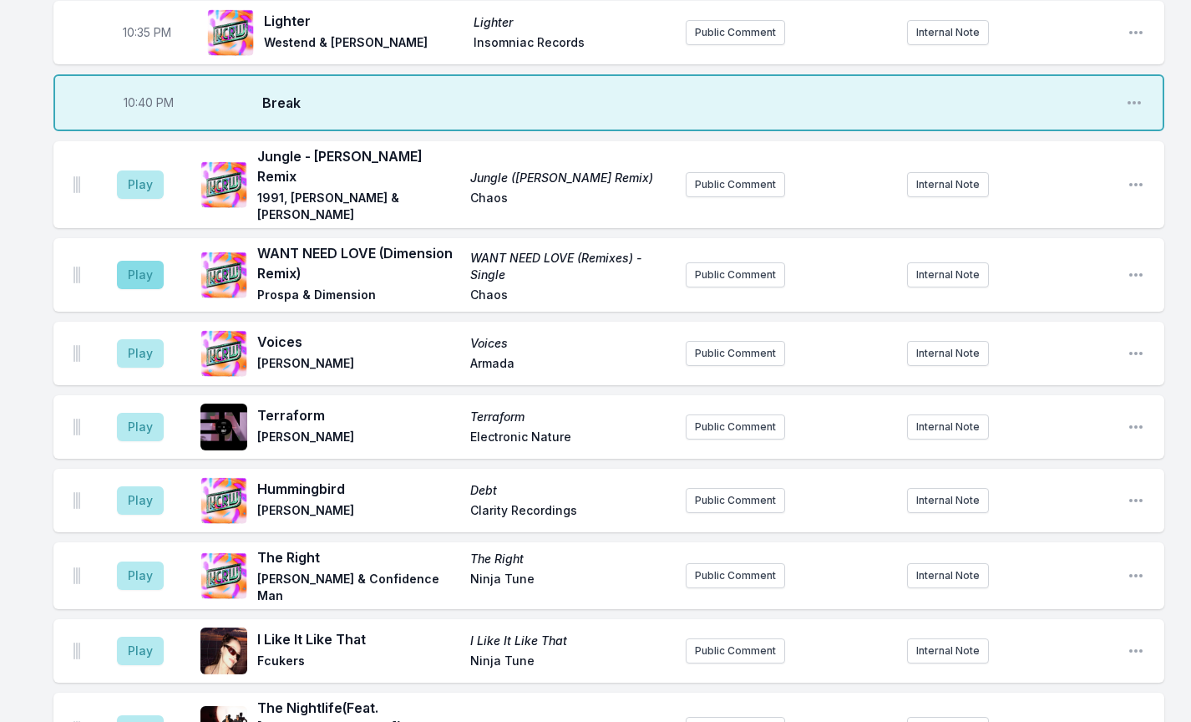
click at [140, 261] on button "Play" at bounding box center [140, 275] width 47 height 28
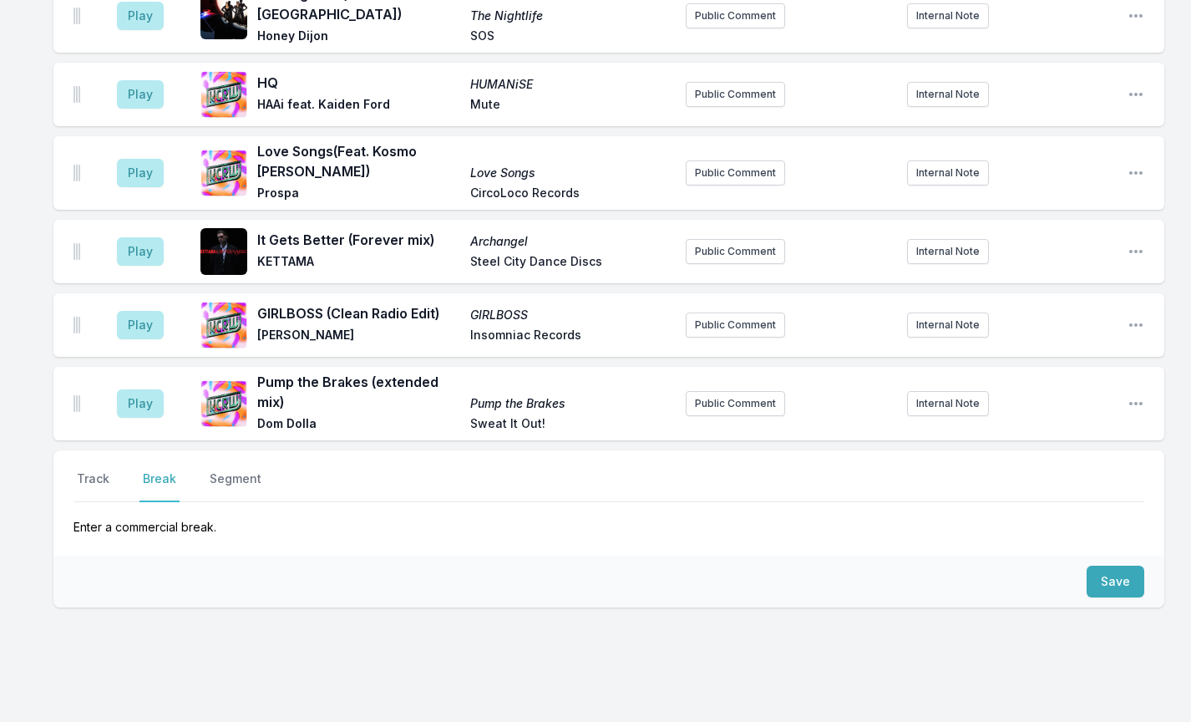
scroll to position [1477, 0]
click at [89, 471] on button "Track" at bounding box center [93, 487] width 39 height 32
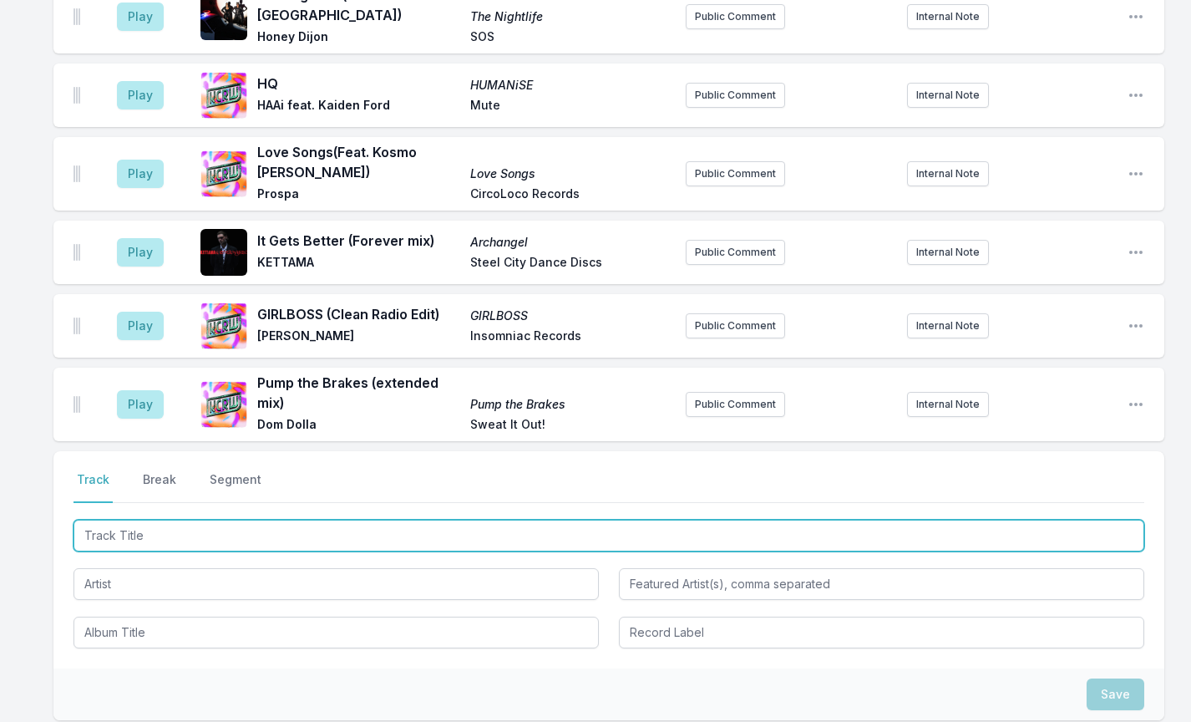
click at [132, 520] on input "Track Title" at bounding box center [609, 536] width 1071 height 32
type input "Say My Name (Sub Focus Remix)"
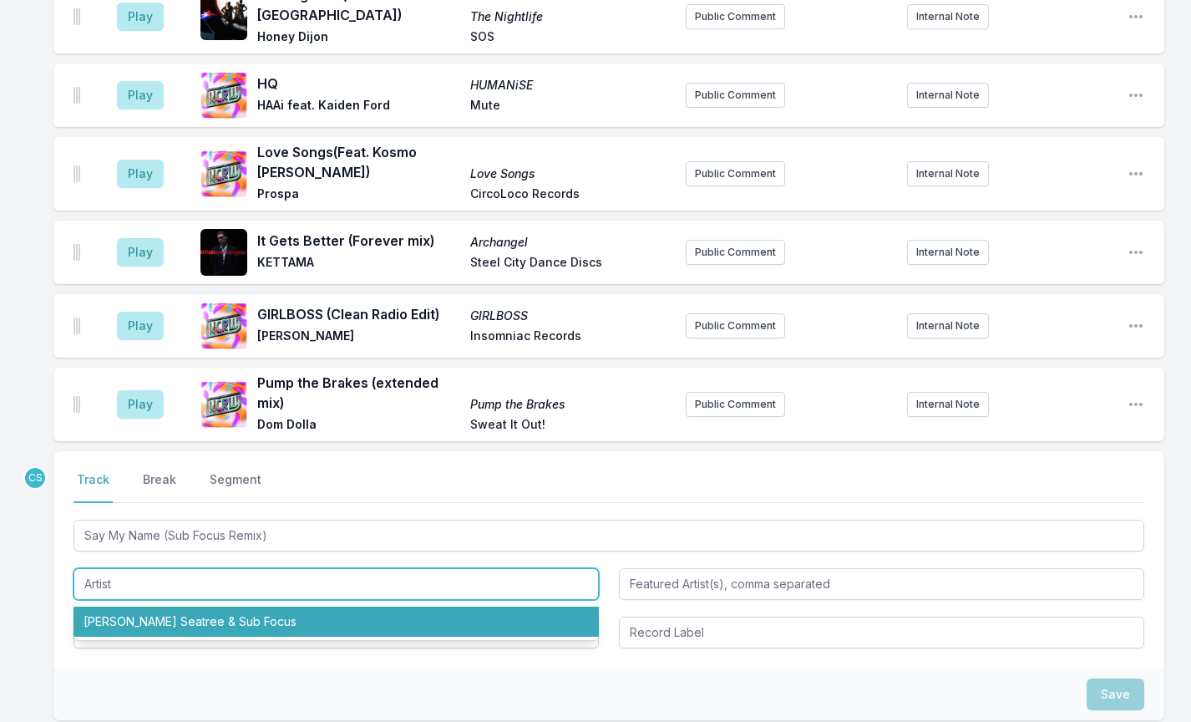
click at [145, 606] on li "[PERSON_NAME] Seatree & Sub Focus" at bounding box center [336, 621] width 525 height 30
type input "[PERSON_NAME] Seatree & Sub Focus"
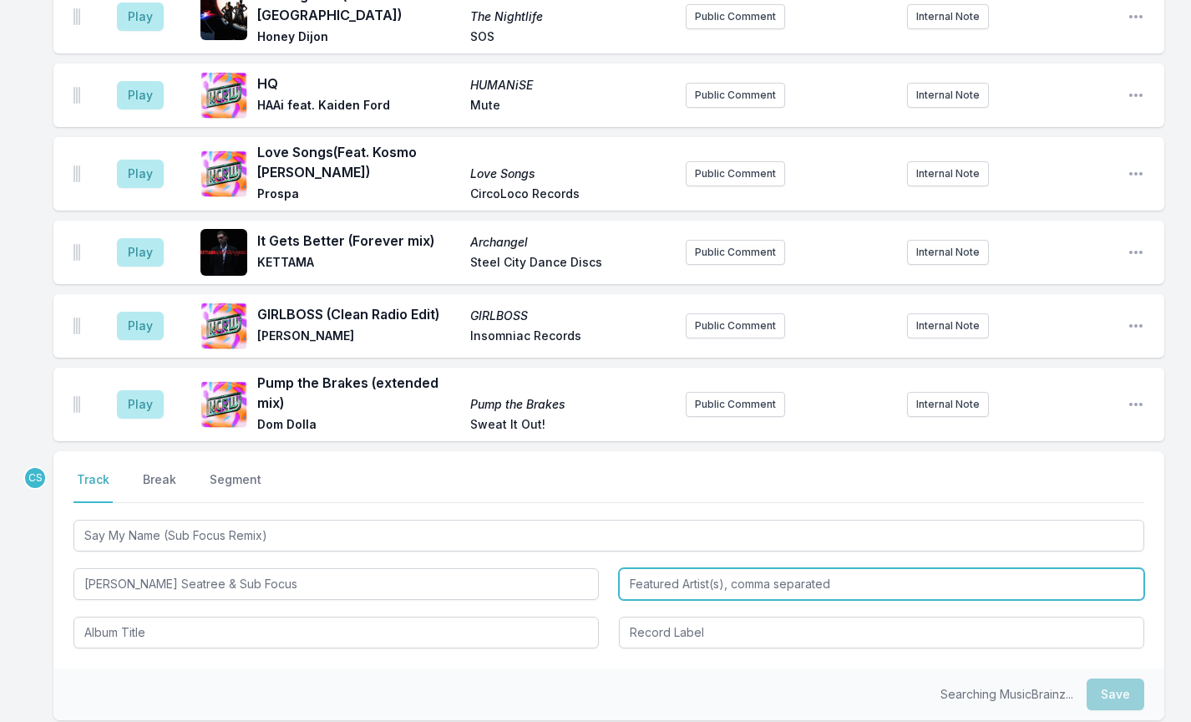
click at [696, 568] on input "Featured Artist(s), comma separated" at bounding box center [881, 584] width 525 height 32
type input "[GEOGRAPHIC_DATA]"
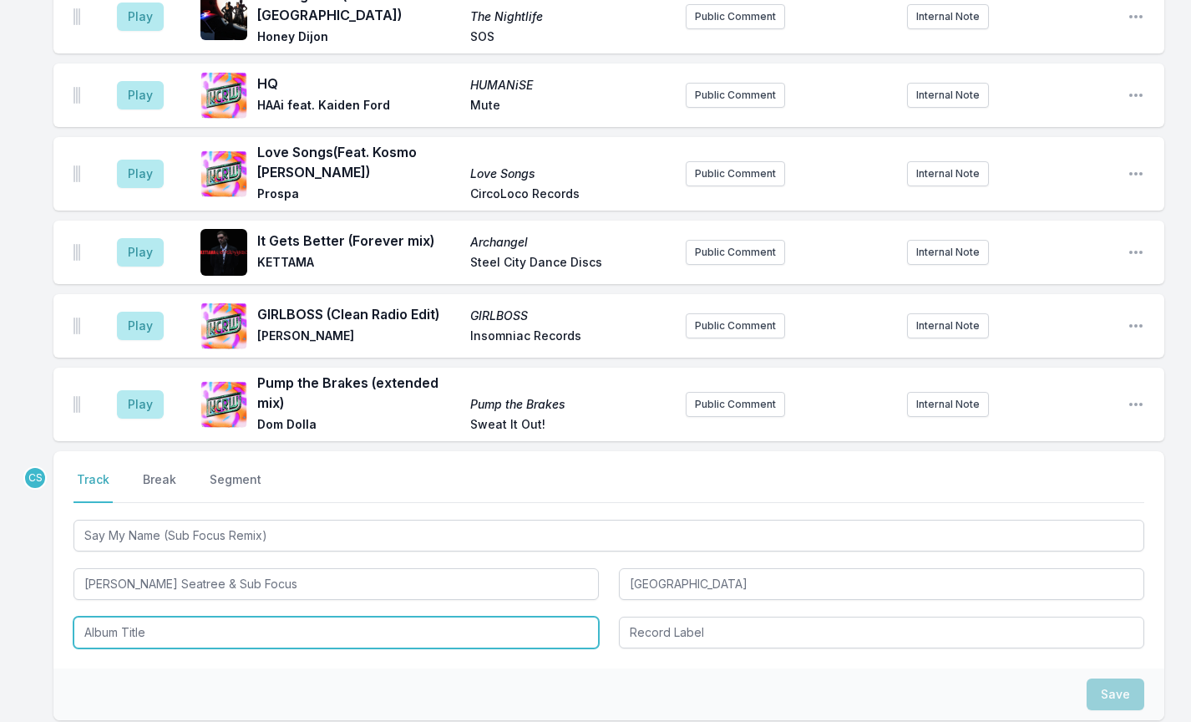
click at [388, 616] on input "Album Title" at bounding box center [336, 632] width 525 height 32
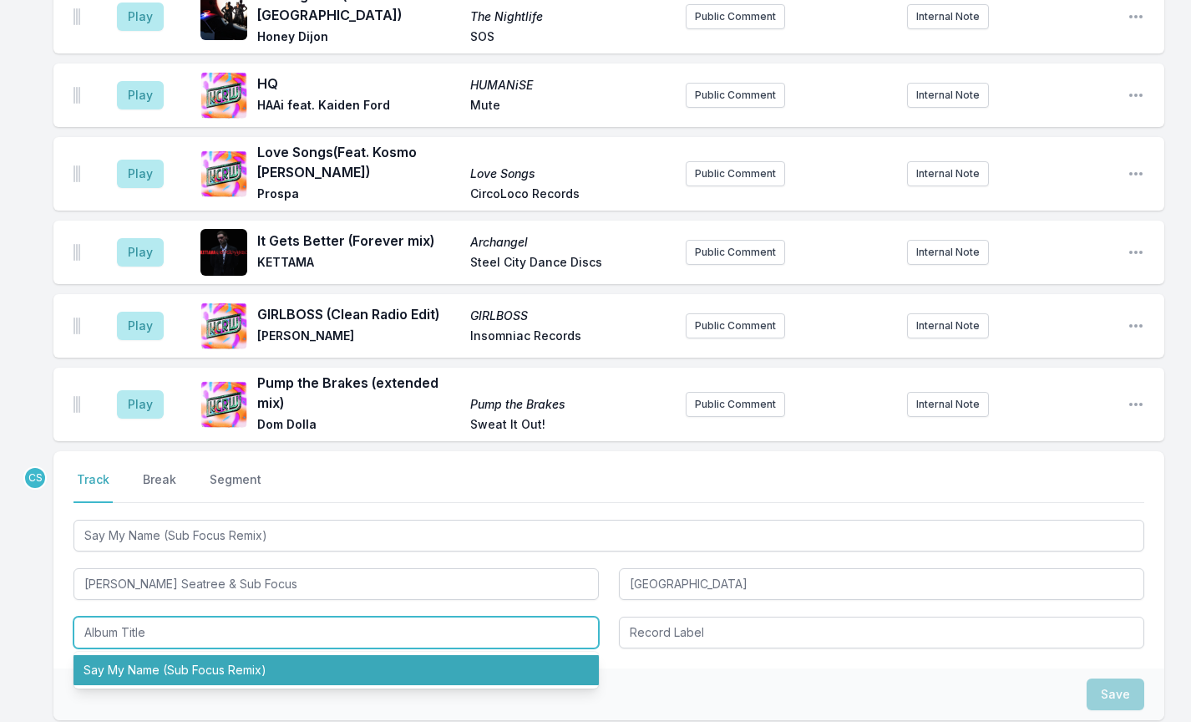
click at [337, 655] on li "Say My Name (Sub Focus Remix)" at bounding box center [336, 670] width 525 height 30
type input "Say My Name (Sub Focus Remix)"
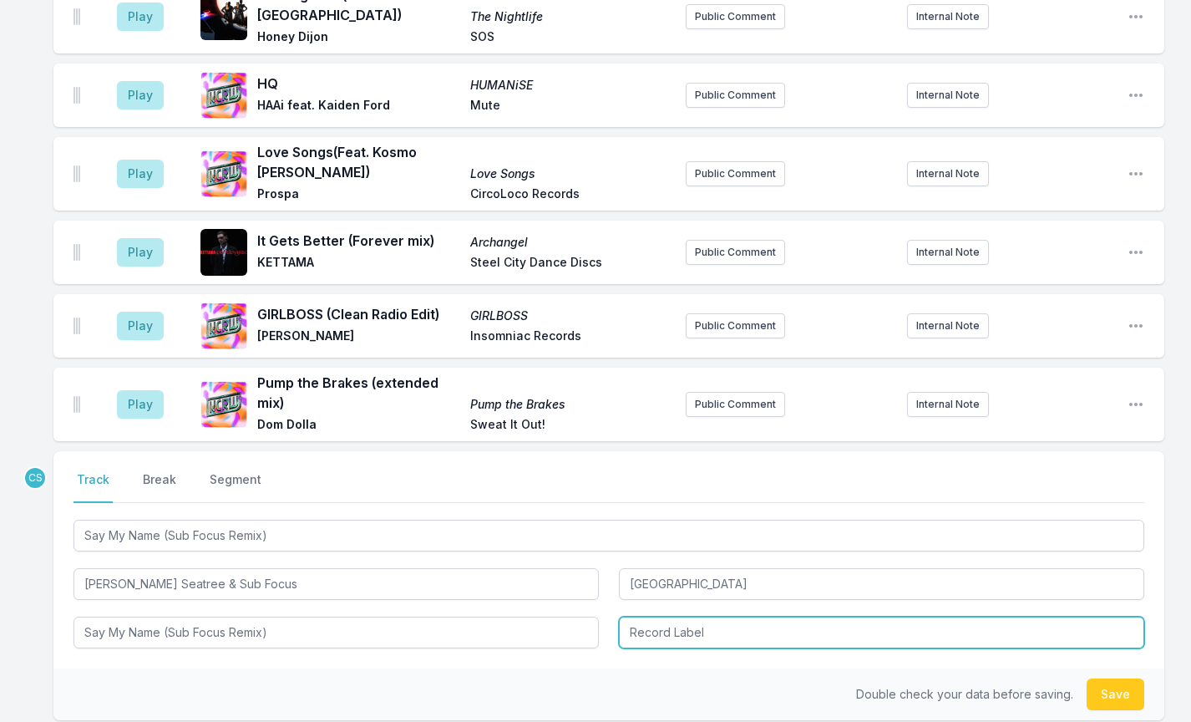
click at [694, 616] on input "Record Label" at bounding box center [881, 632] width 525 height 32
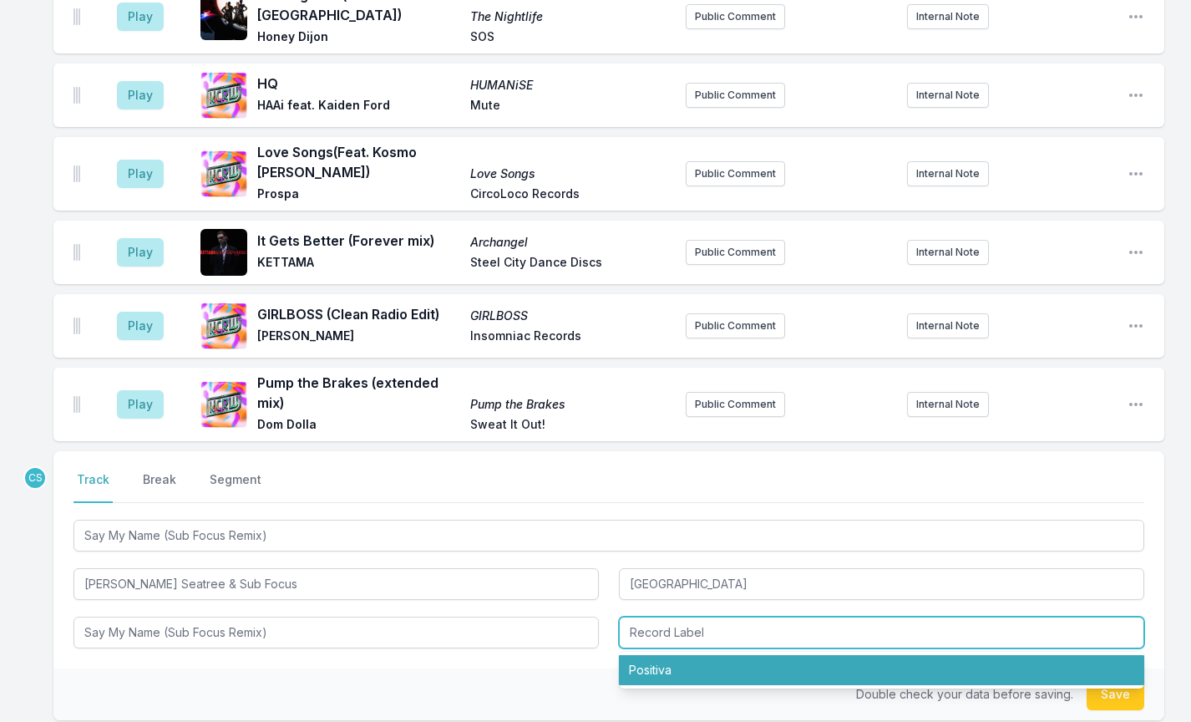
click at [664, 655] on li "Positiva" at bounding box center [881, 670] width 525 height 30
type input "Positiva"
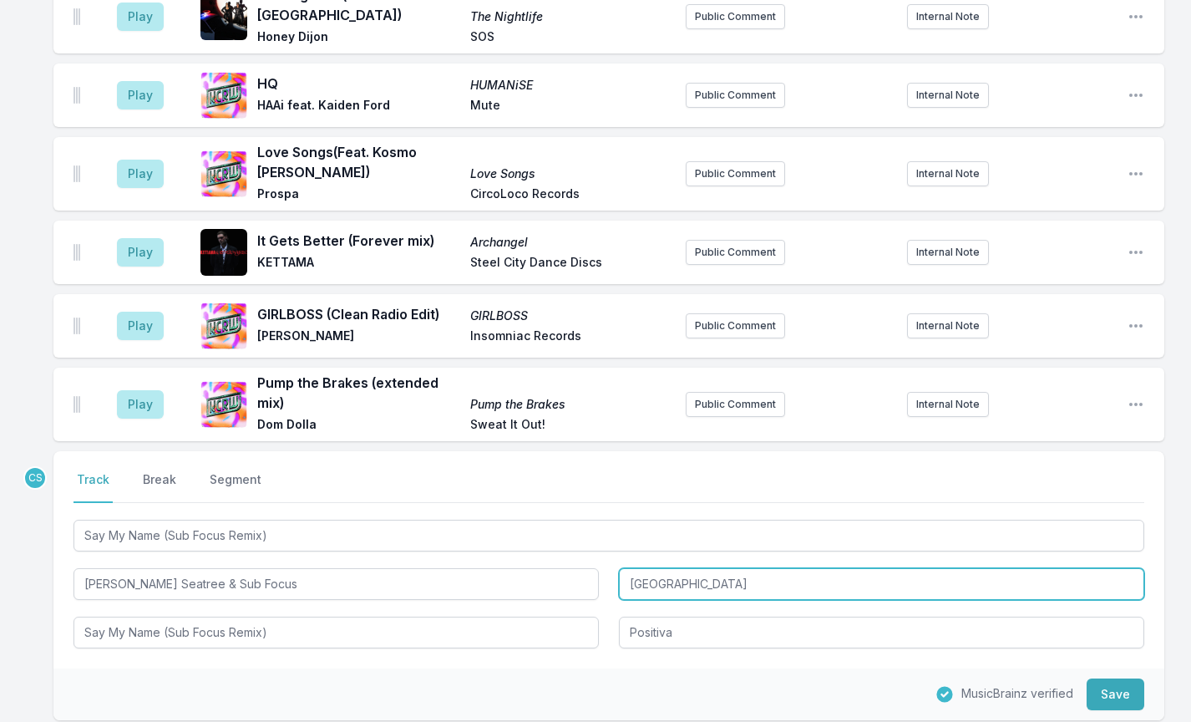
click at [711, 568] on input "[GEOGRAPHIC_DATA]" at bounding box center [881, 584] width 525 height 32
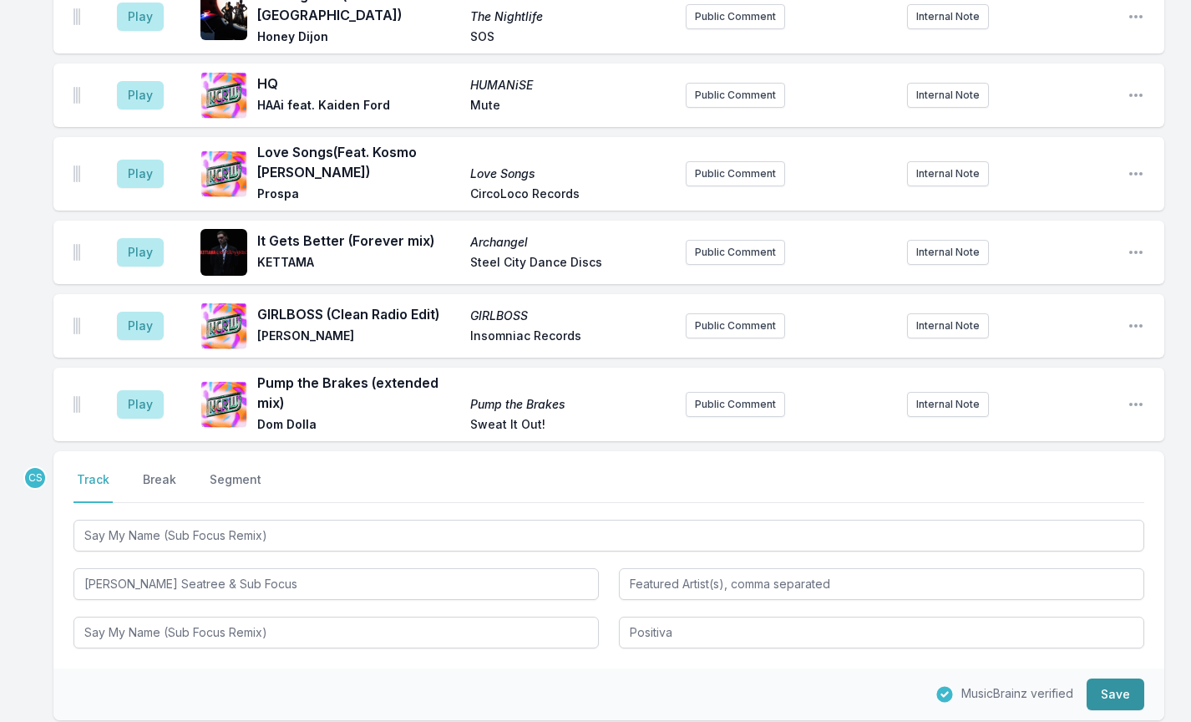
click at [1118, 678] on button "Save" at bounding box center [1116, 694] width 58 height 32
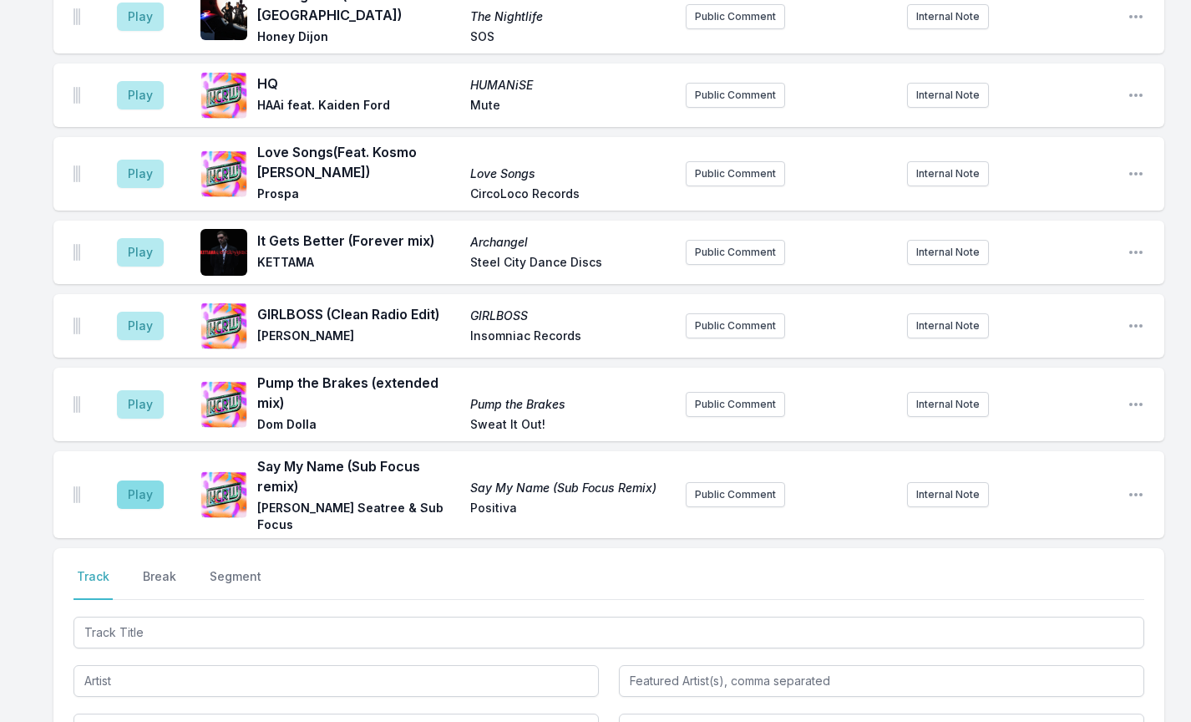
click at [147, 480] on button "Play" at bounding box center [140, 494] width 47 height 28
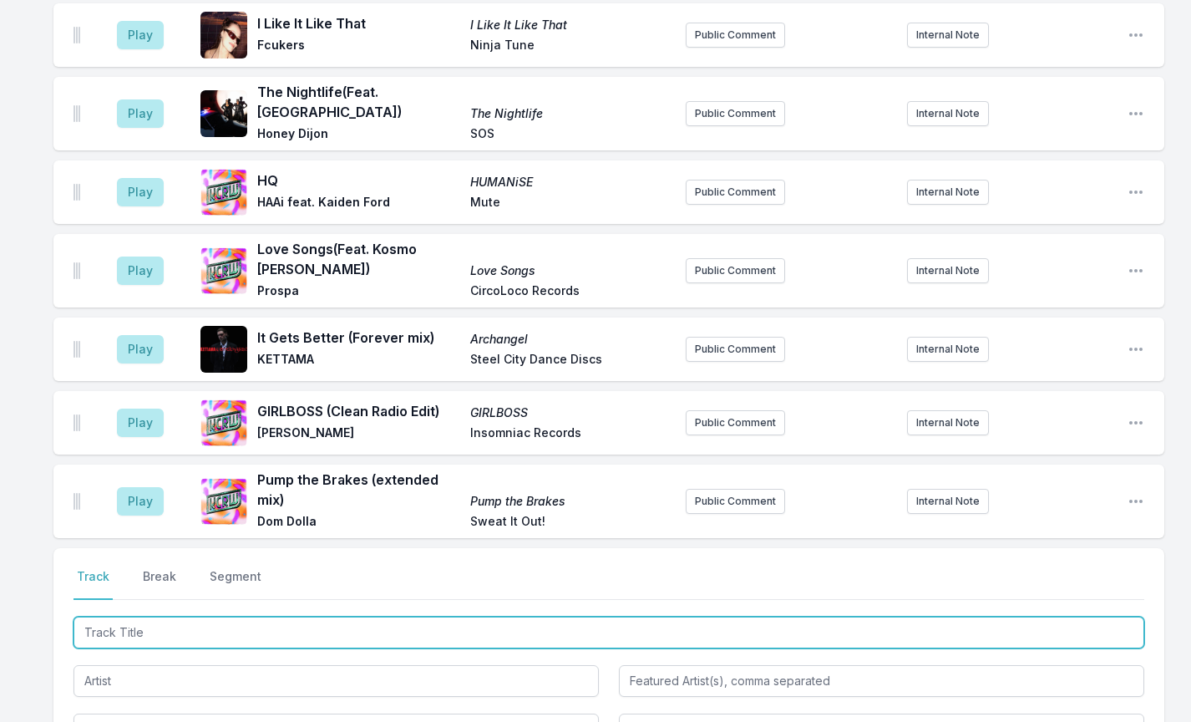
click at [129, 616] on input "Track Title" at bounding box center [609, 632] width 1071 height 32
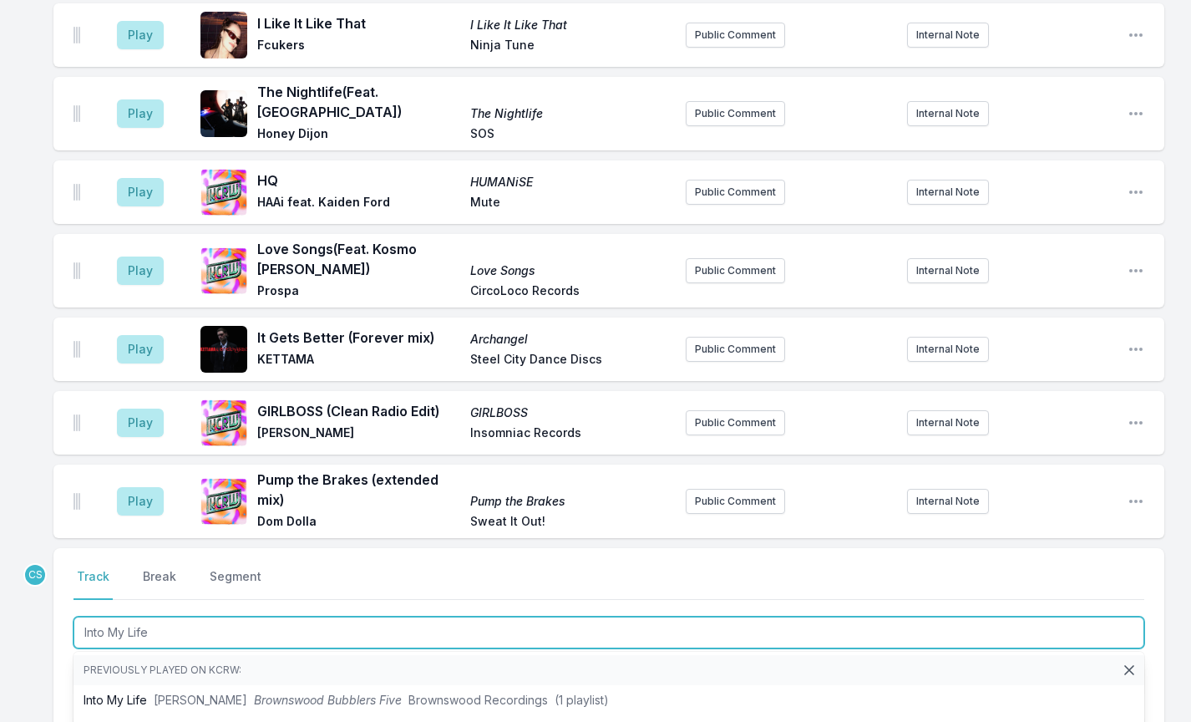
type input "Into My Life"
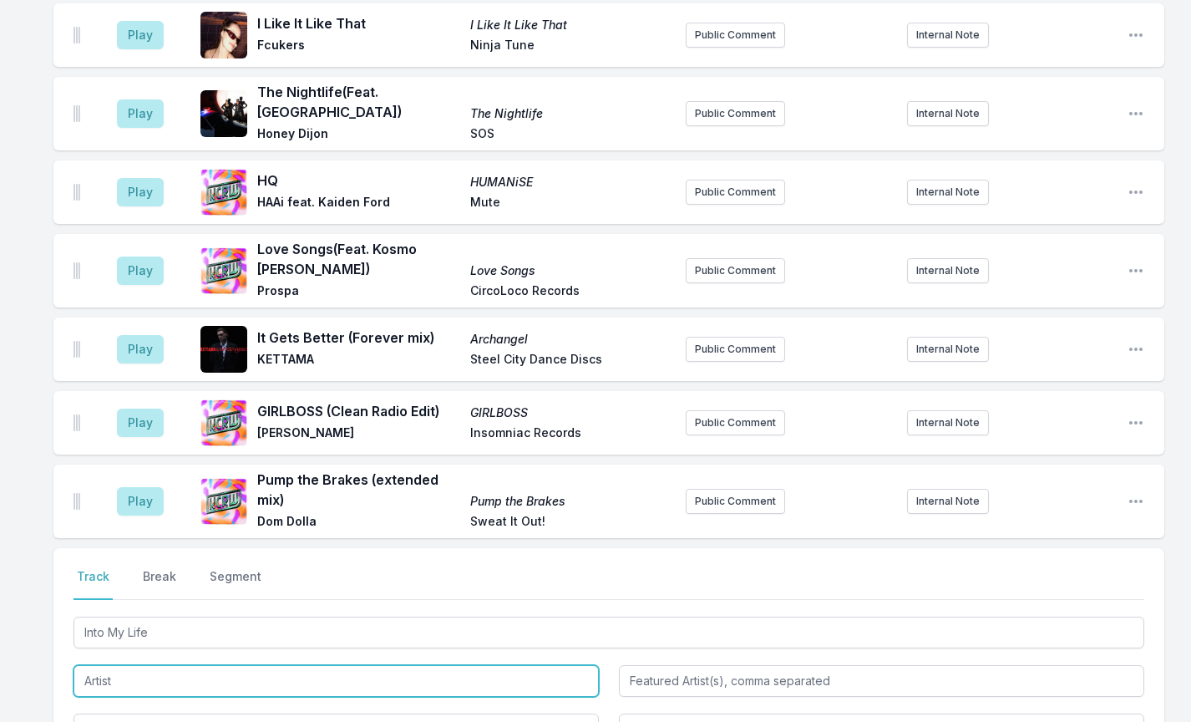
click at [98, 665] on input "Artist" at bounding box center [336, 681] width 525 height 32
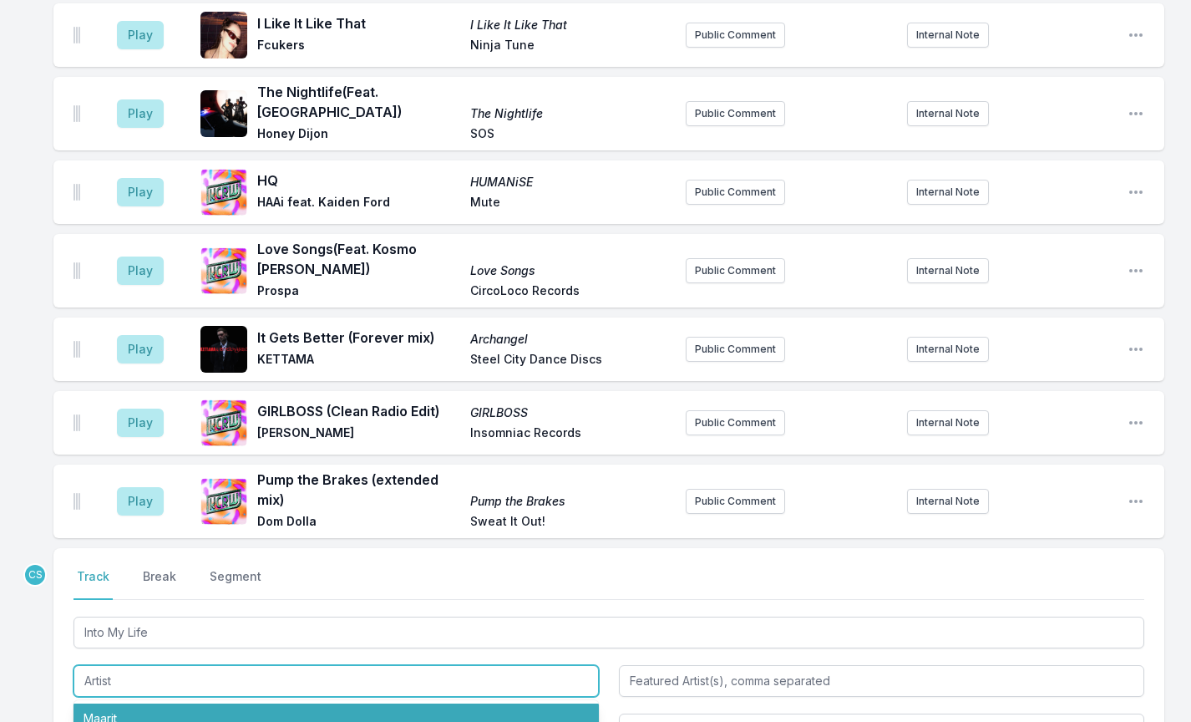
paste input "[PERSON_NAME] & Prok & Fitch"
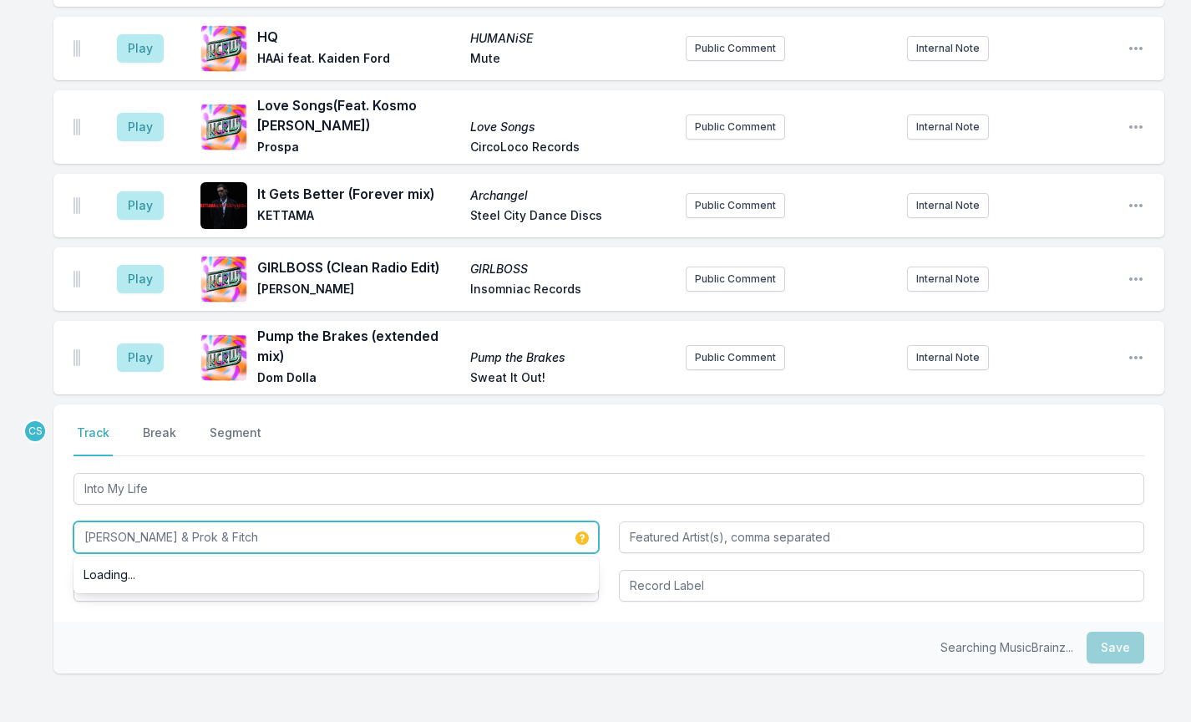
scroll to position [1626, 0]
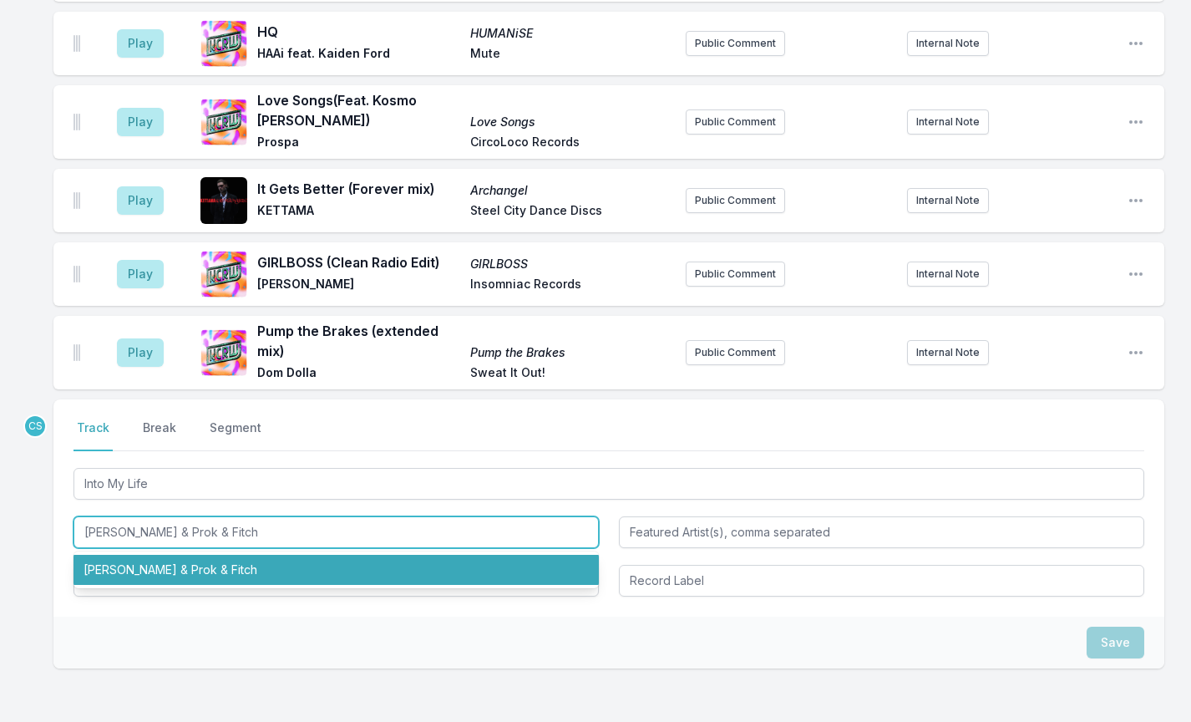
click at [145, 555] on li "[PERSON_NAME] & Prok & Fitch" at bounding box center [336, 570] width 525 height 30
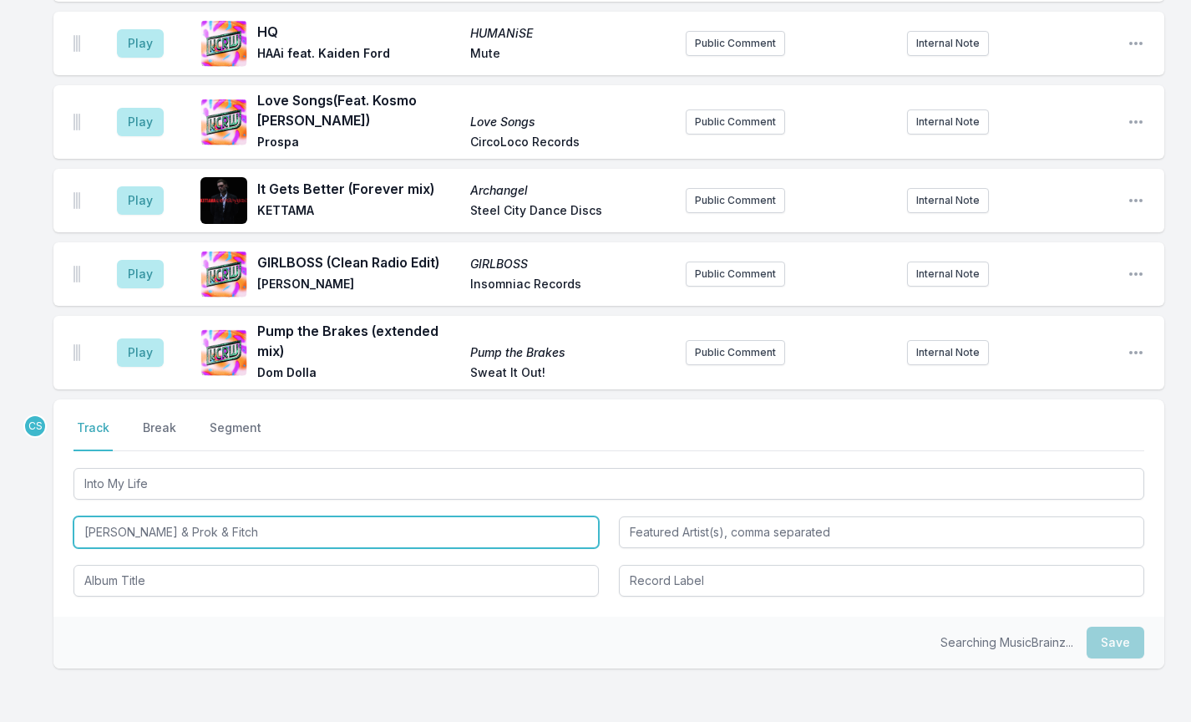
type input "[PERSON_NAME] & Prok & Fitch"
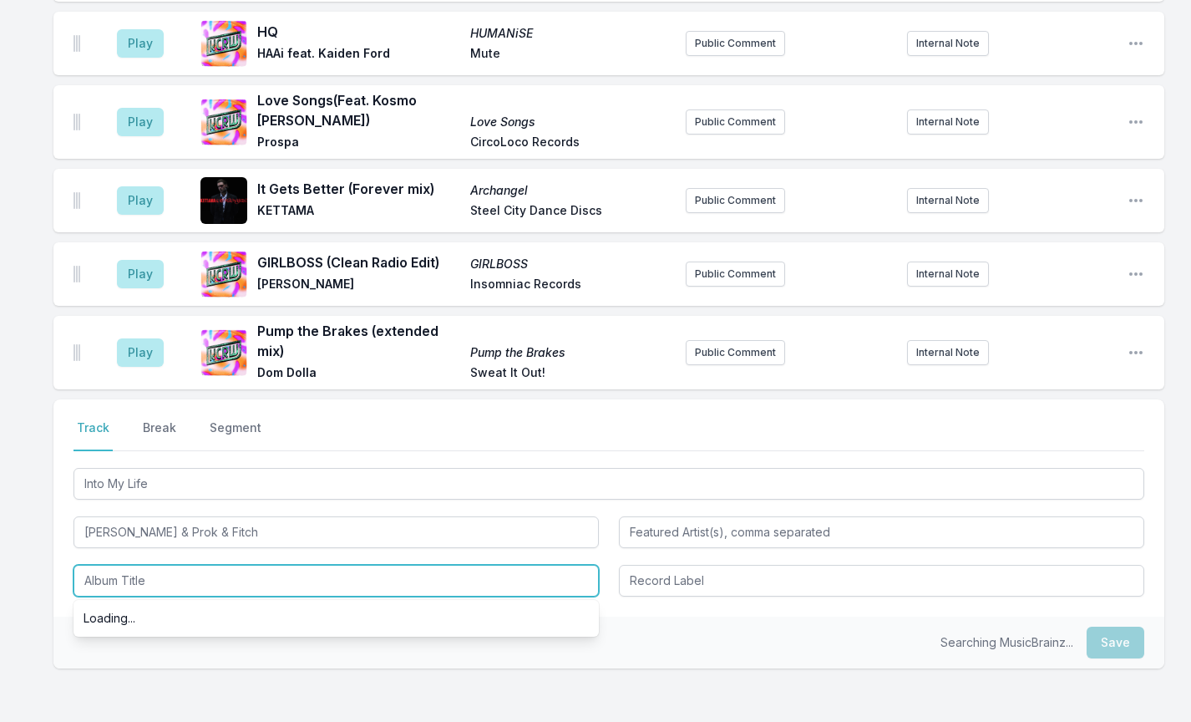
click at [150, 565] on input "Album Title" at bounding box center [336, 581] width 525 height 32
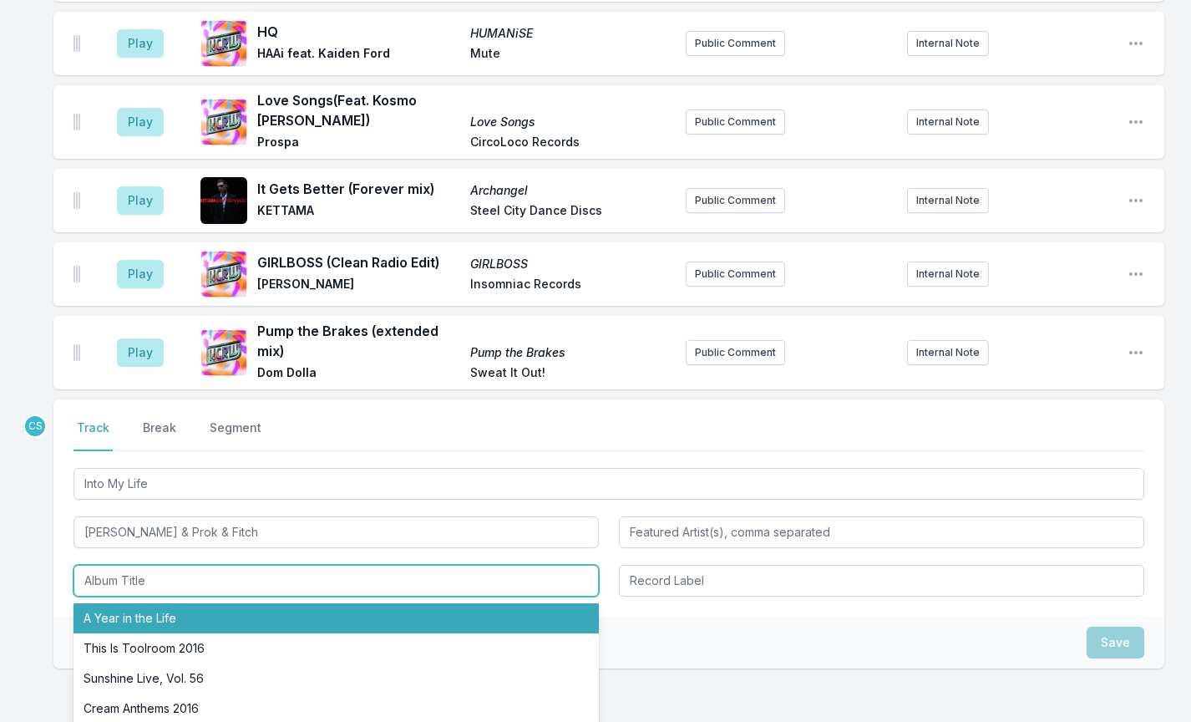
click at [145, 603] on li "A Year in the Life" at bounding box center [336, 618] width 525 height 30
type input "A Year in the Life"
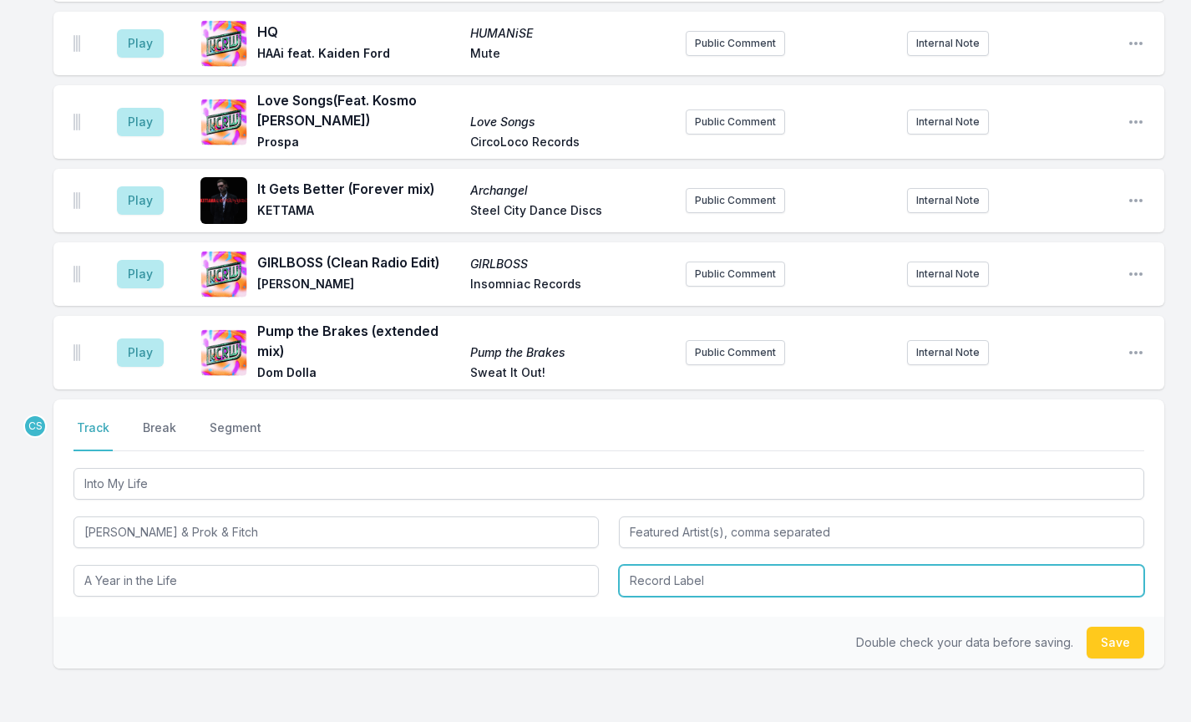
click at [634, 565] on input "Record Label" at bounding box center [881, 581] width 525 height 32
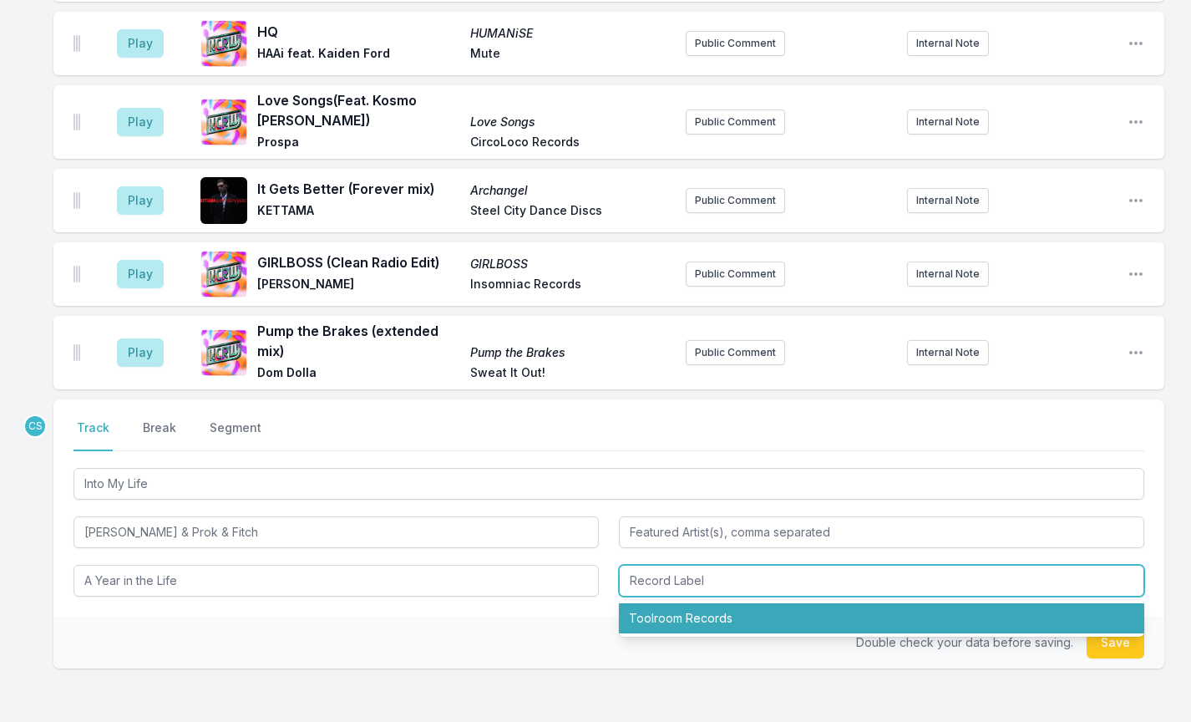
click at [673, 603] on li "Toolroom Records" at bounding box center [881, 618] width 525 height 30
type input "Toolroom Records"
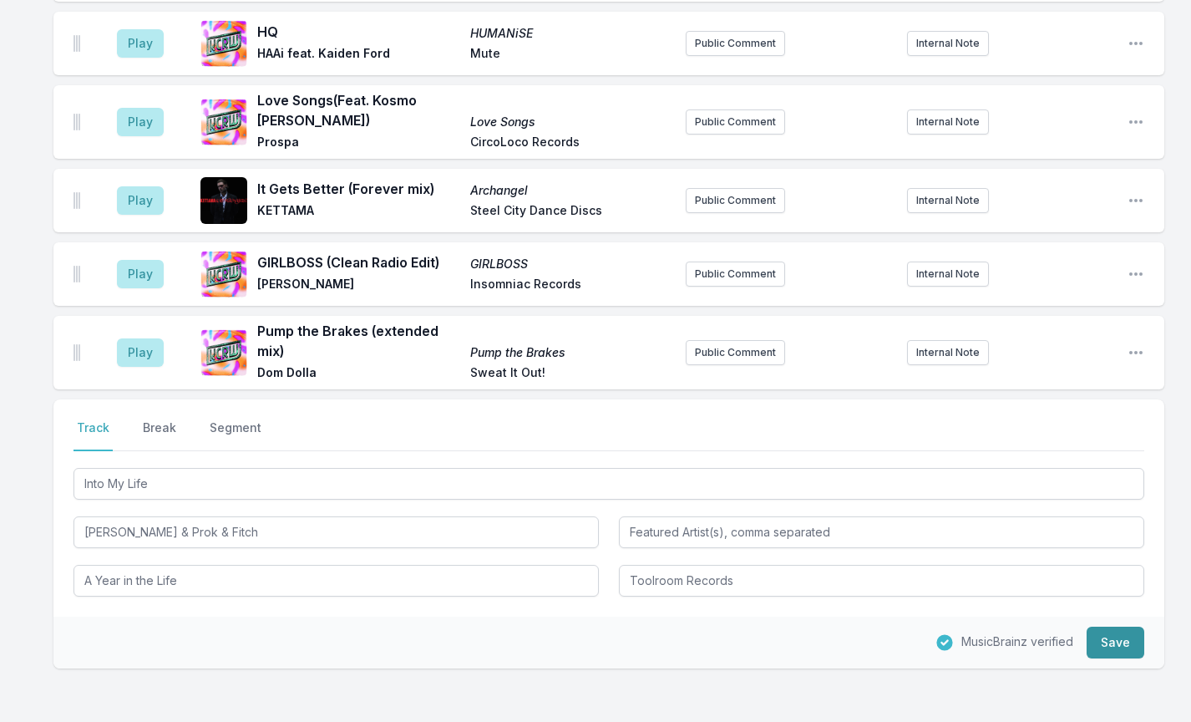
click at [1105, 627] on button "Save" at bounding box center [1116, 643] width 58 height 32
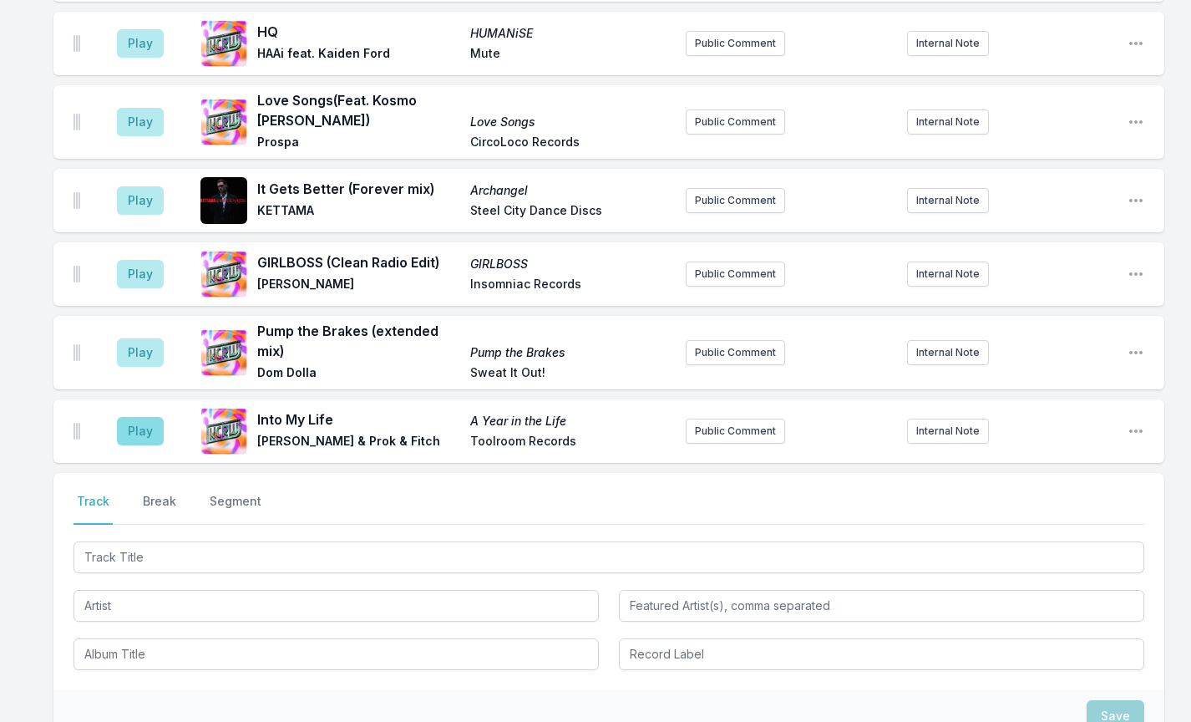
click at [143, 417] on button "Play" at bounding box center [140, 431] width 47 height 28
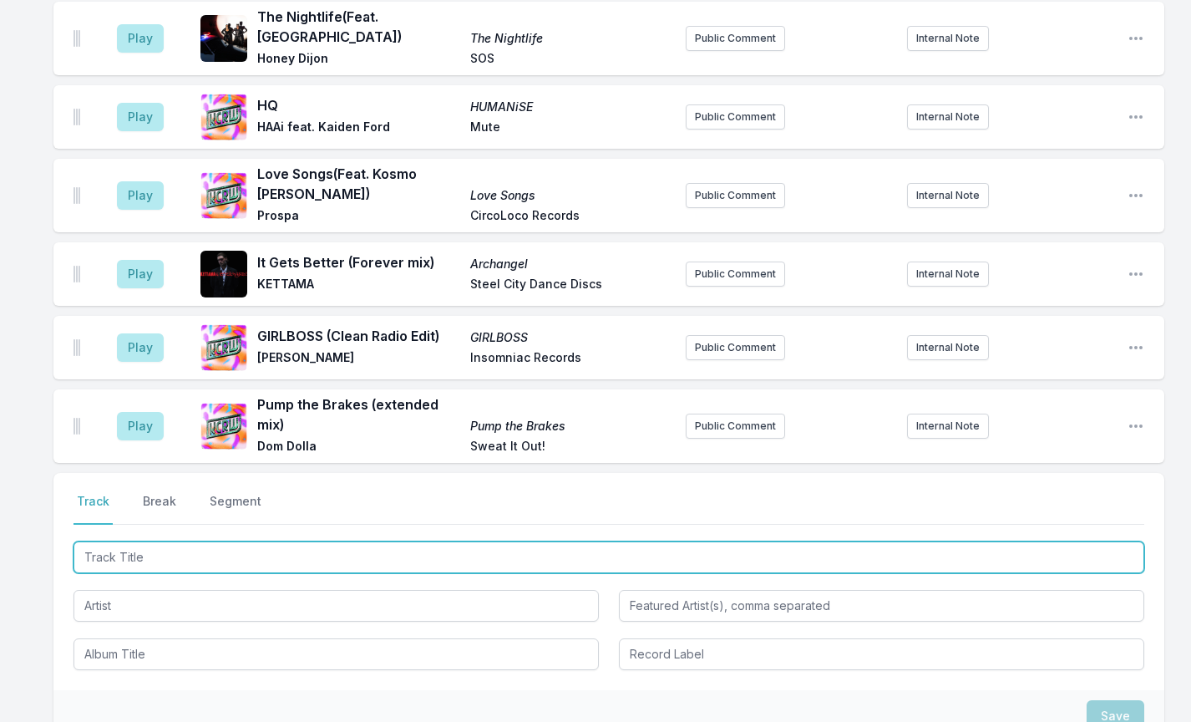
click at [103, 541] on input "Track Title" at bounding box center [609, 557] width 1071 height 32
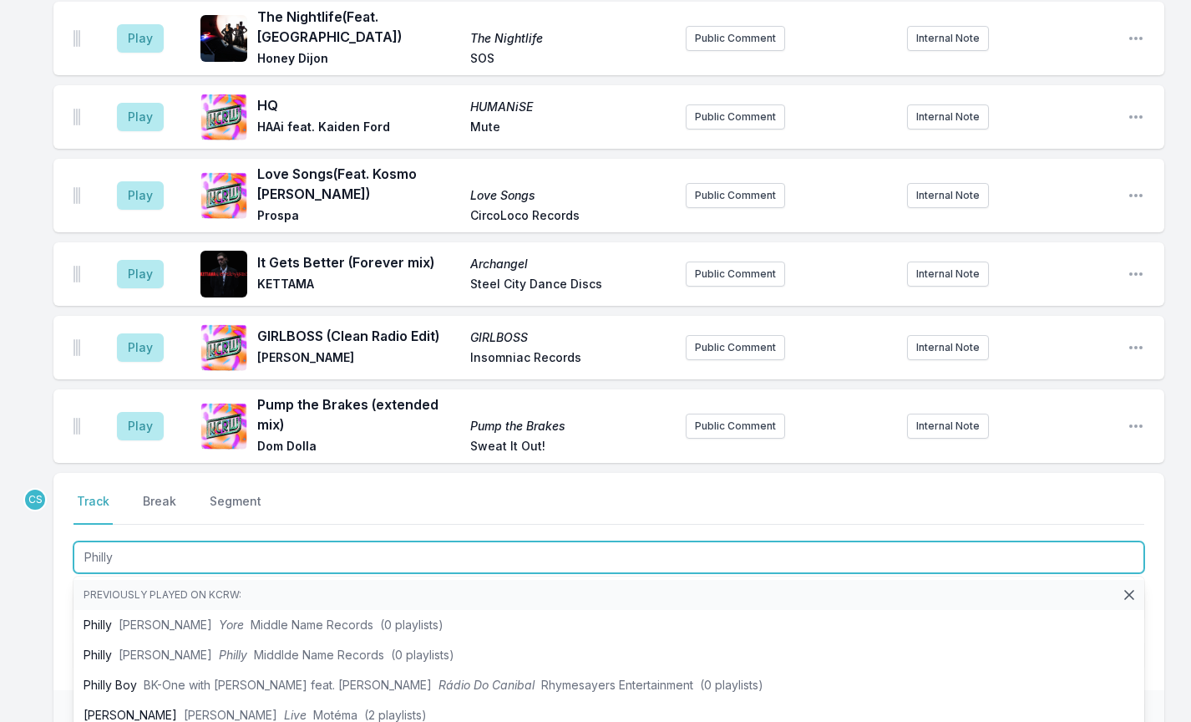
type input "Philly"
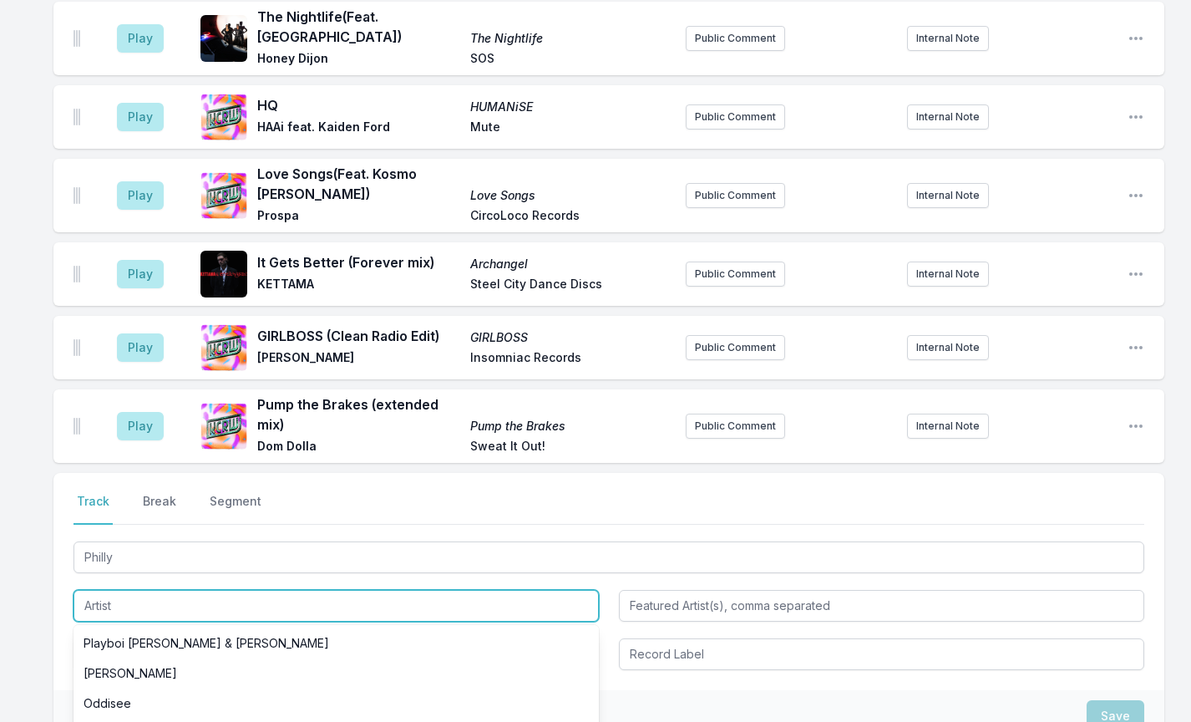
click at [131, 590] on input "Artist" at bounding box center [336, 606] width 525 height 32
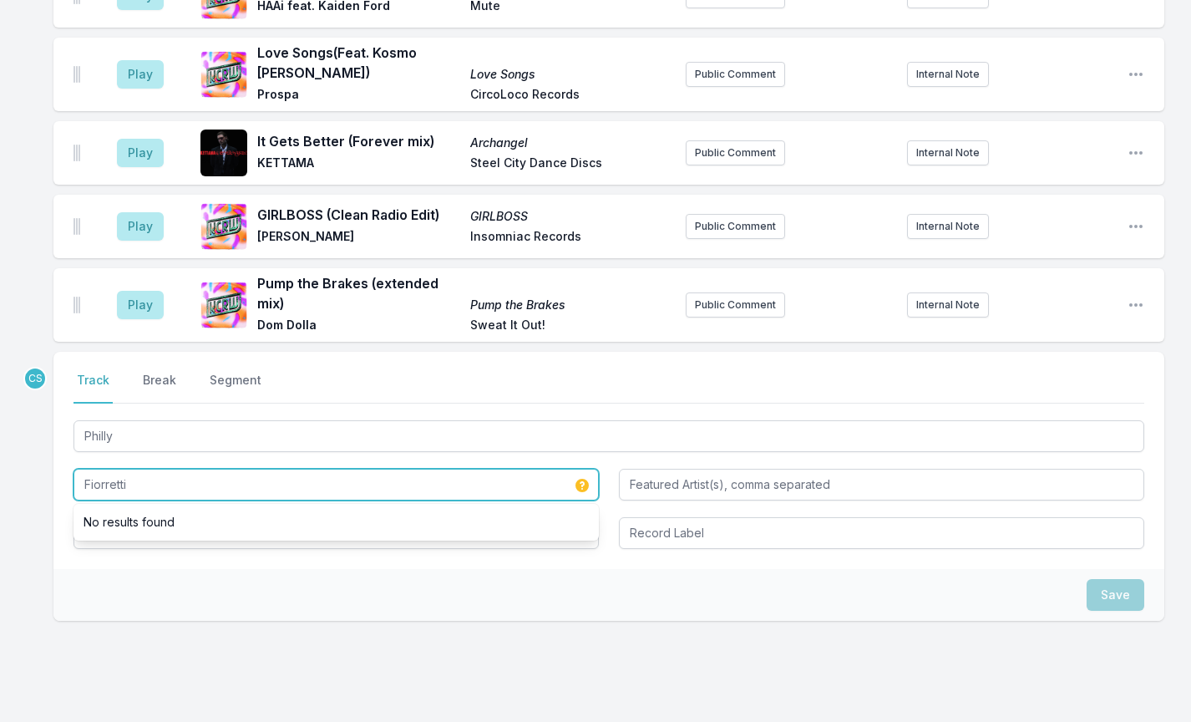
scroll to position [1746, 0]
type input "[PERSON_NAME]"
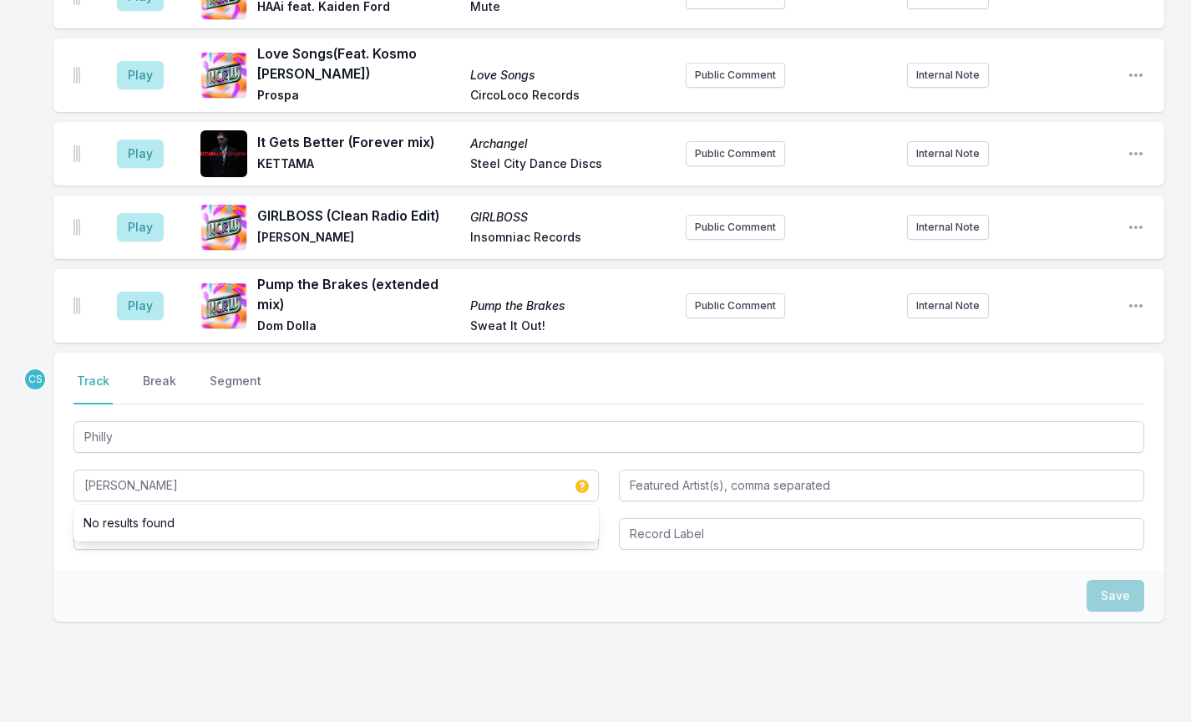
click at [203, 570] on div "Save" at bounding box center [608, 596] width 1111 height 52
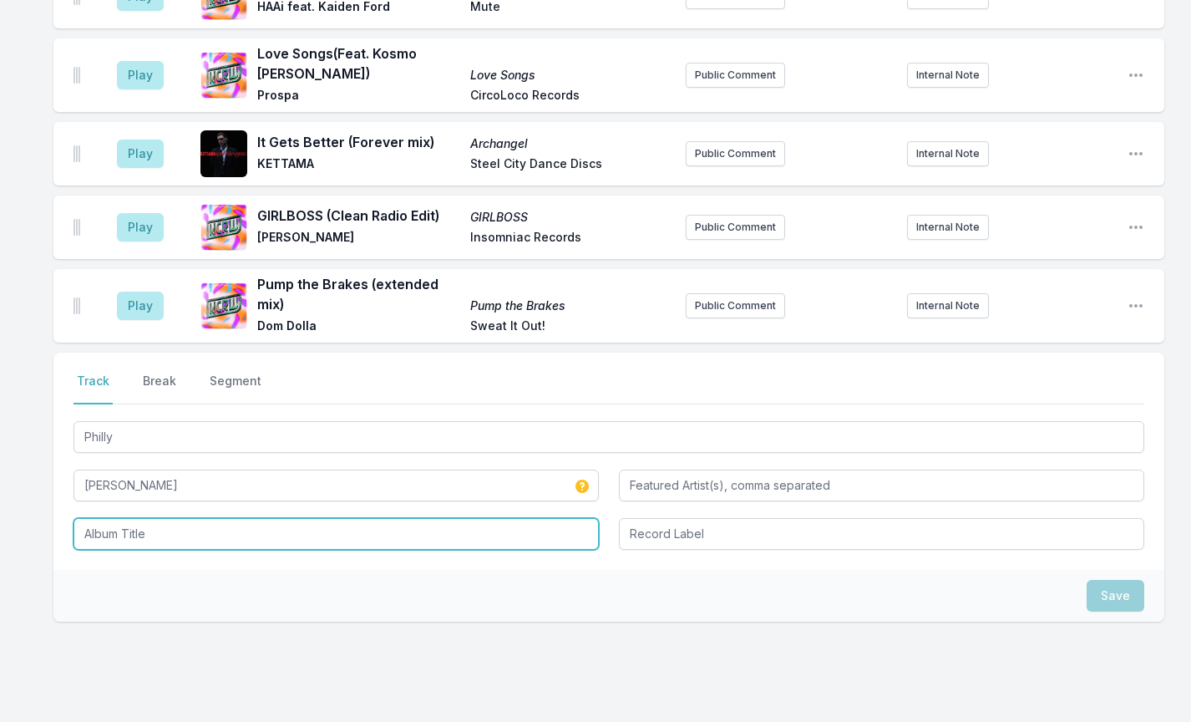
click at [168, 518] on input "Album Title" at bounding box center [336, 534] width 525 height 32
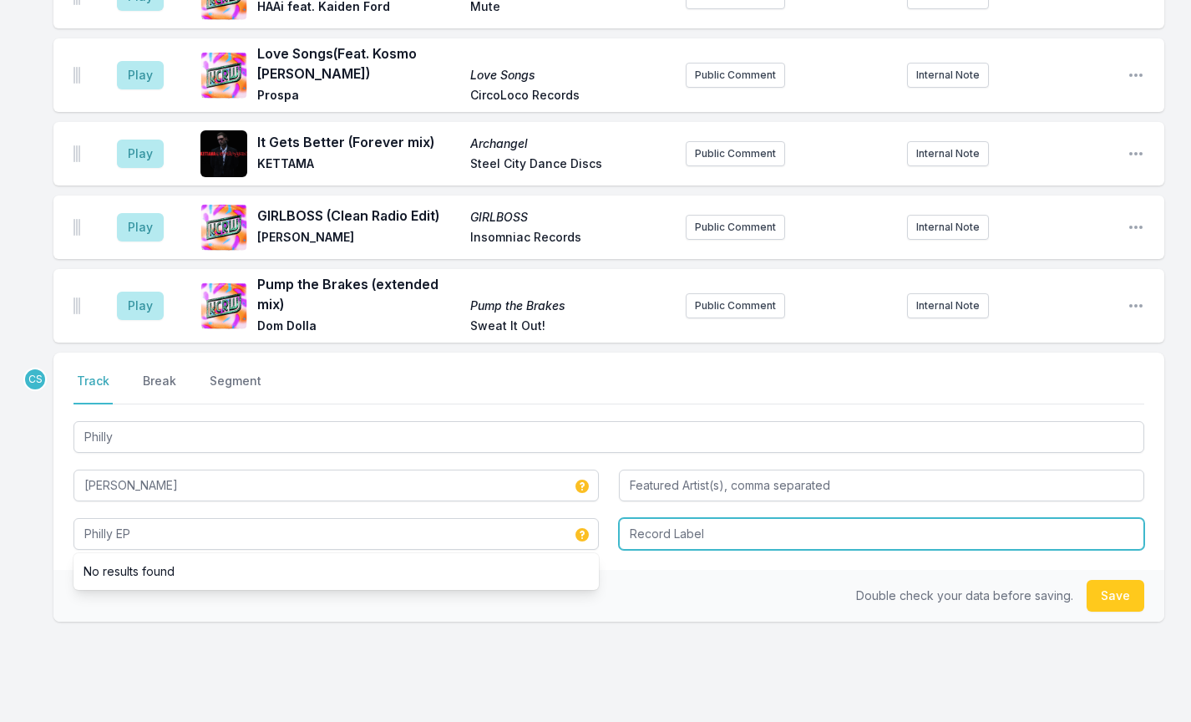
type input "Philly EP"
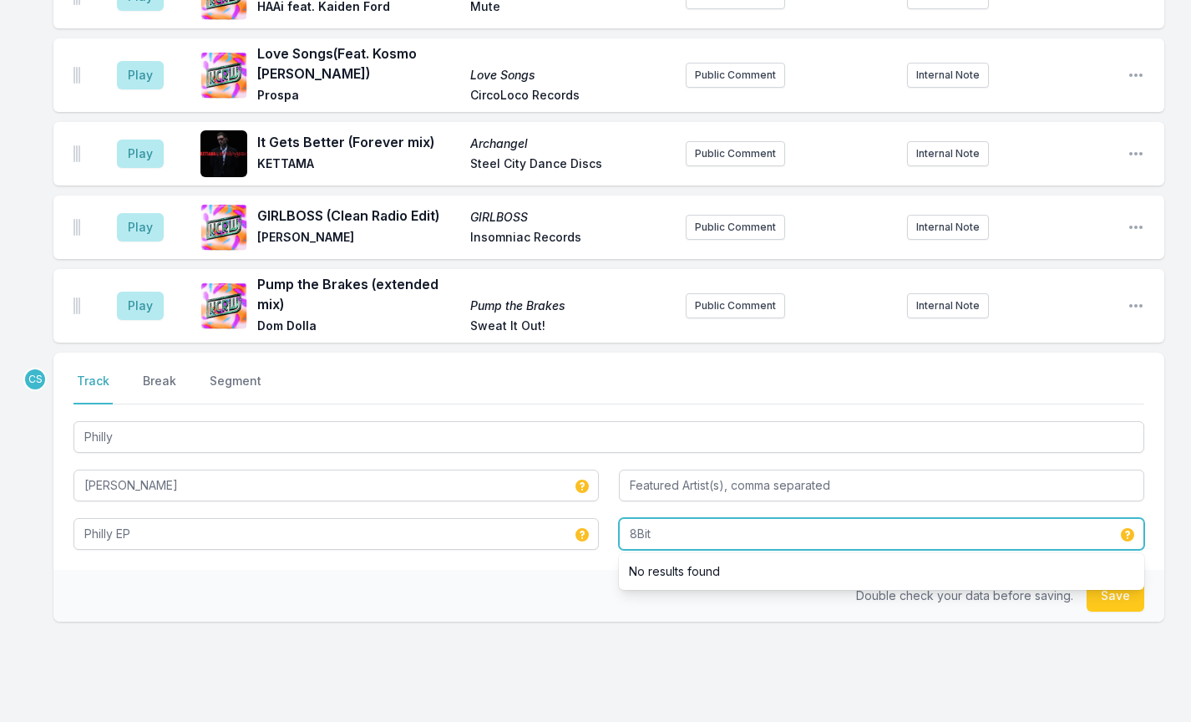
type input "8Bit"
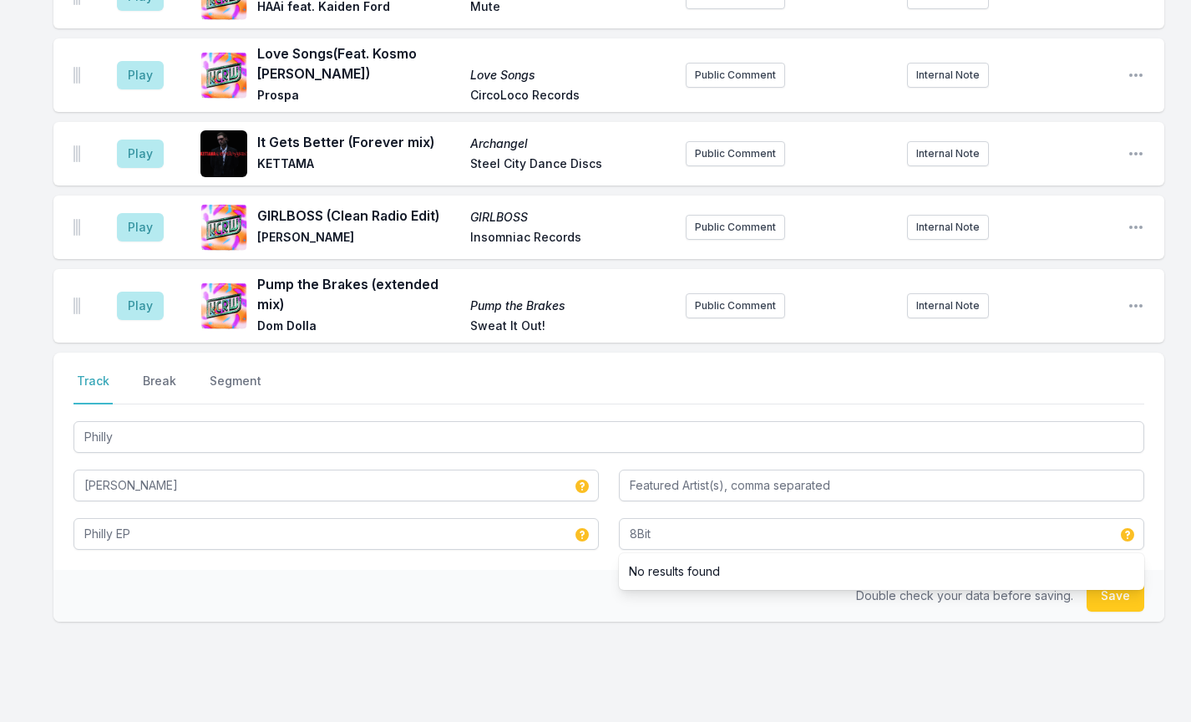
click at [681, 609] on div "Select a tab Track Break Segment Track Break Segment Philly [PERSON_NAME] Phill…" at bounding box center [608, 541] width 1111 height 376
click at [1115, 570] on div "Double check your data before saving. Save" at bounding box center [608, 596] width 1111 height 52
click at [1115, 580] on button "Save" at bounding box center [1116, 596] width 58 height 32
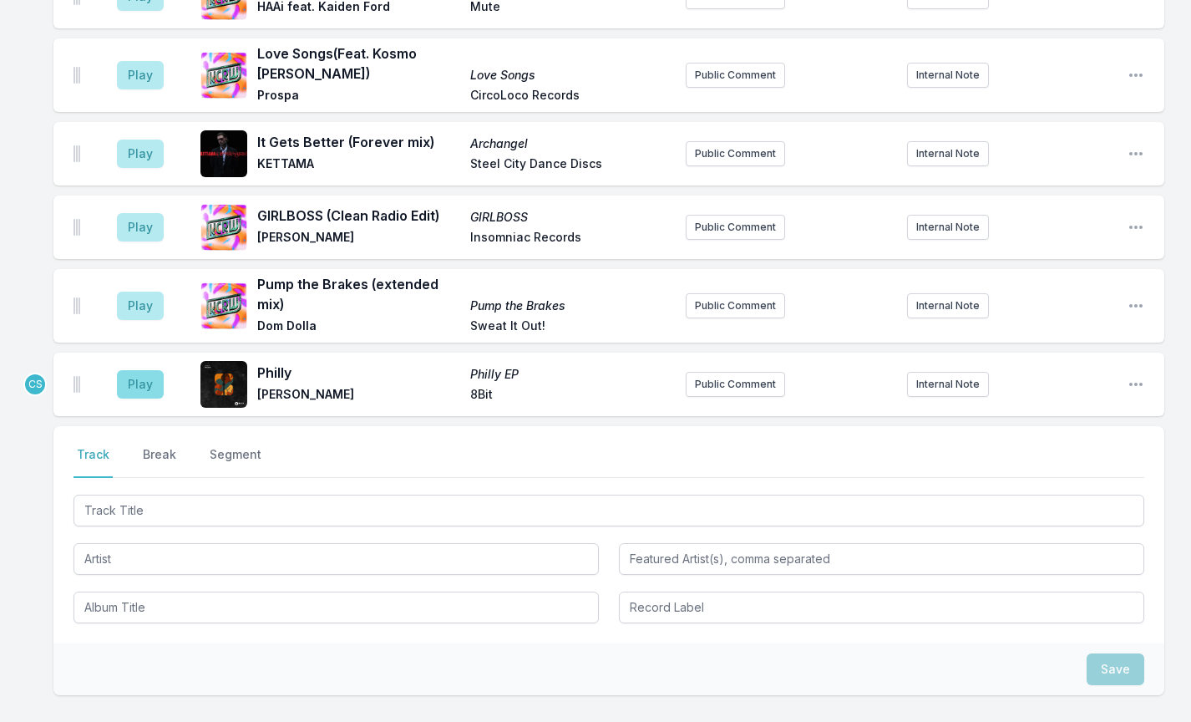
click at [146, 370] on button "Play" at bounding box center [140, 384] width 47 height 28
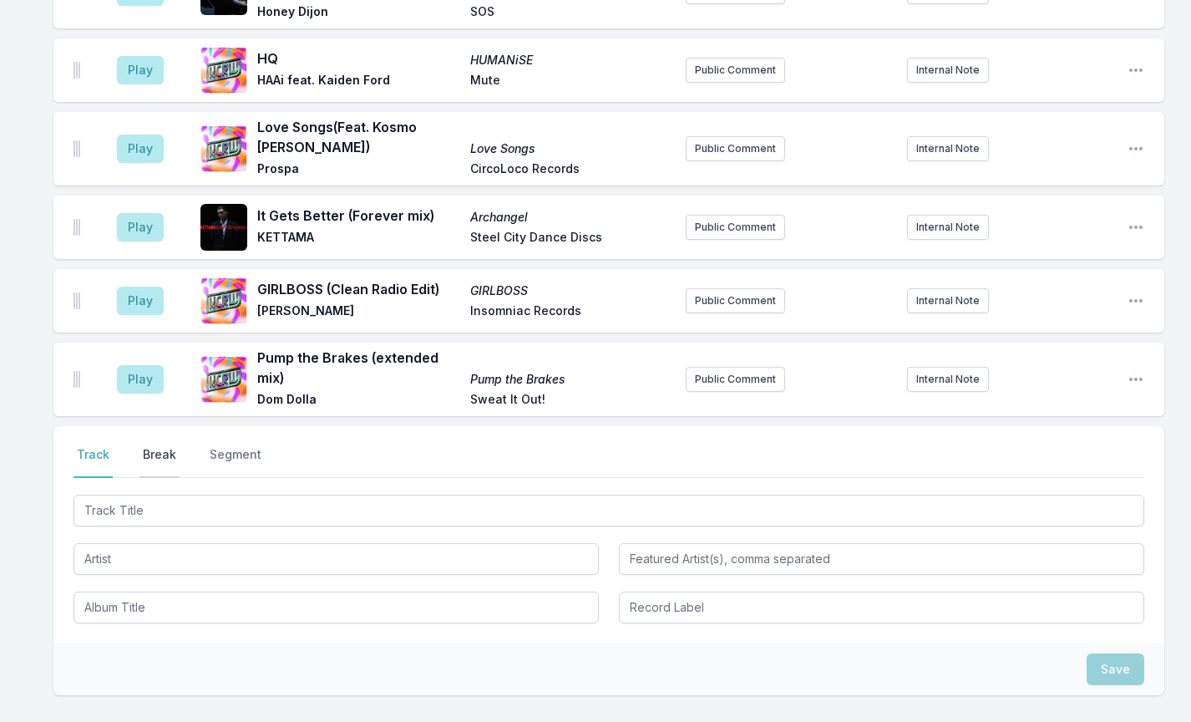
click at [158, 446] on button "Break" at bounding box center [160, 462] width 40 height 32
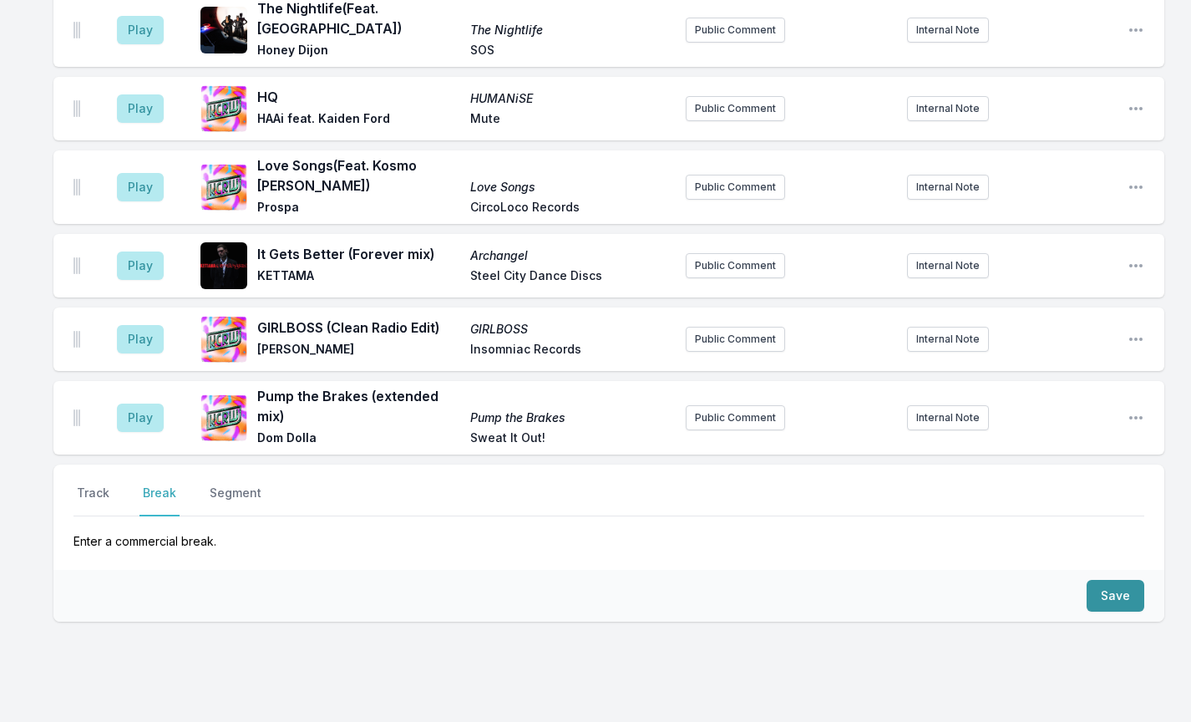
click at [1115, 580] on button "Save" at bounding box center [1116, 596] width 58 height 32
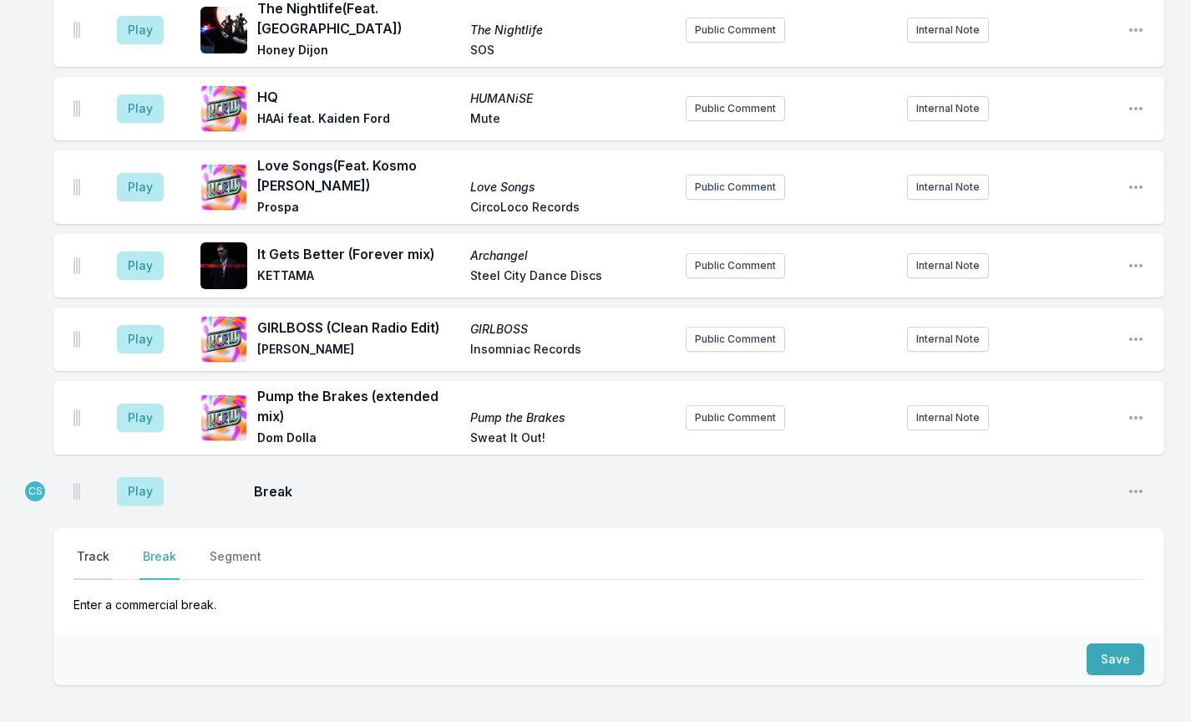
click at [92, 548] on button "Track" at bounding box center [93, 564] width 39 height 32
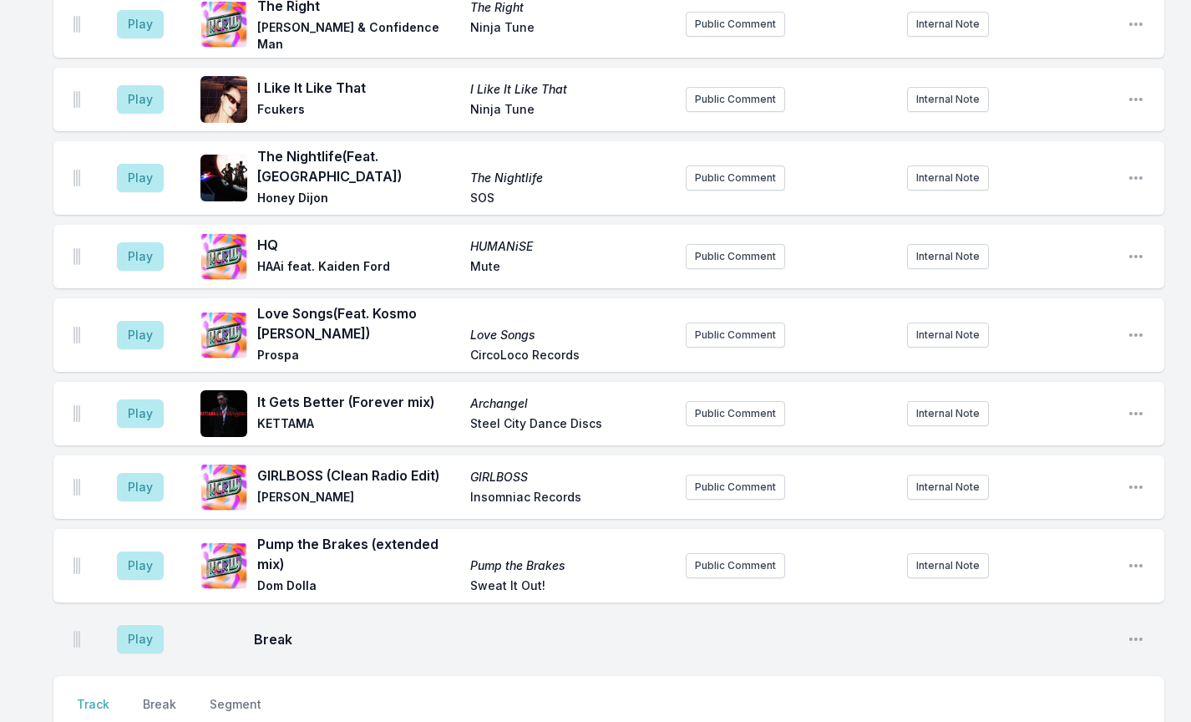
scroll to position [1556, 0]
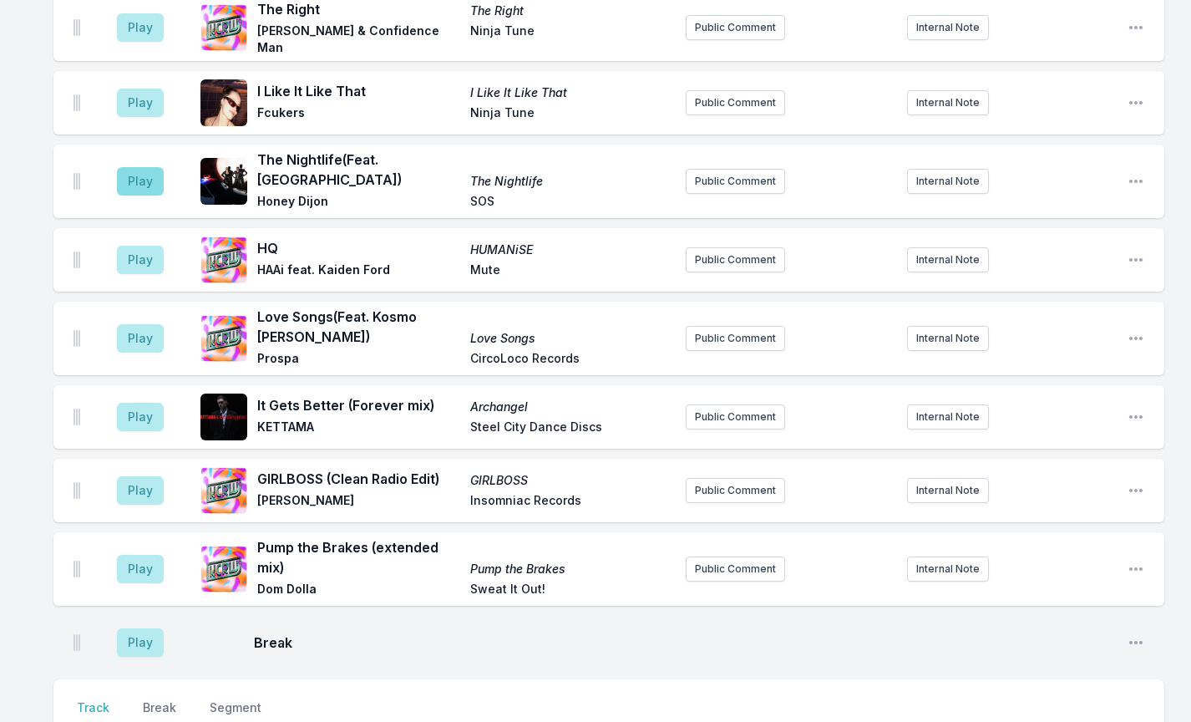
click at [142, 167] on button "Play" at bounding box center [140, 181] width 47 height 28
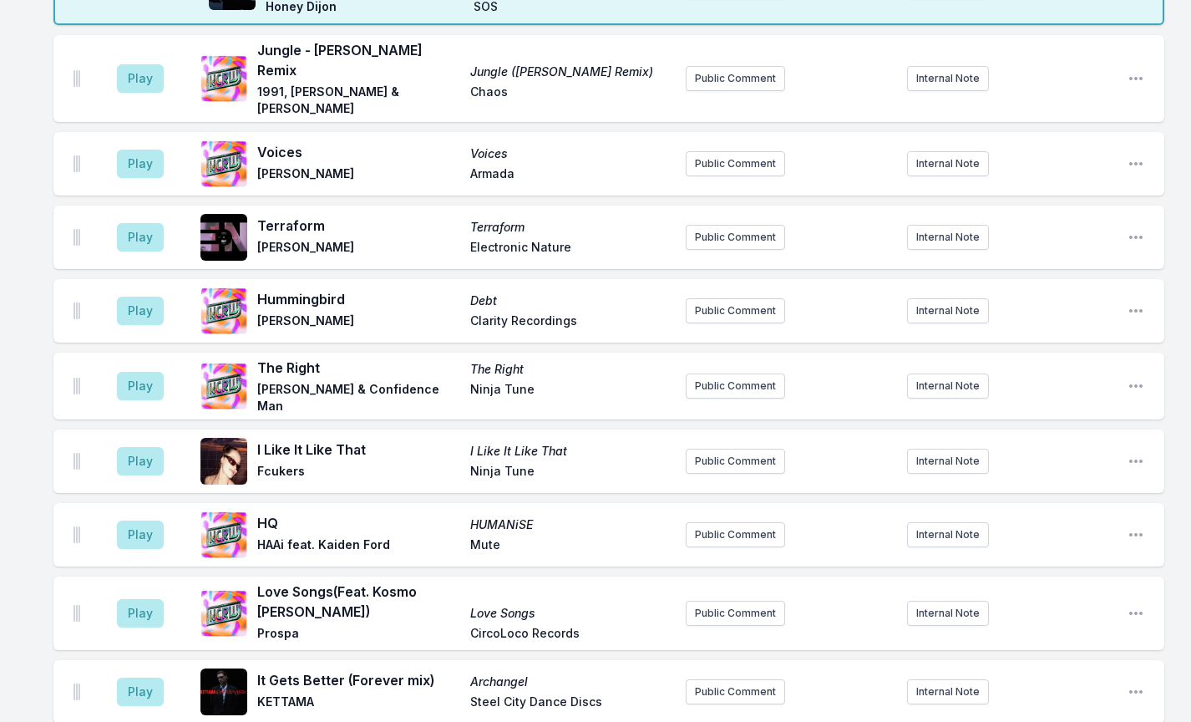
scroll to position [1267, 0]
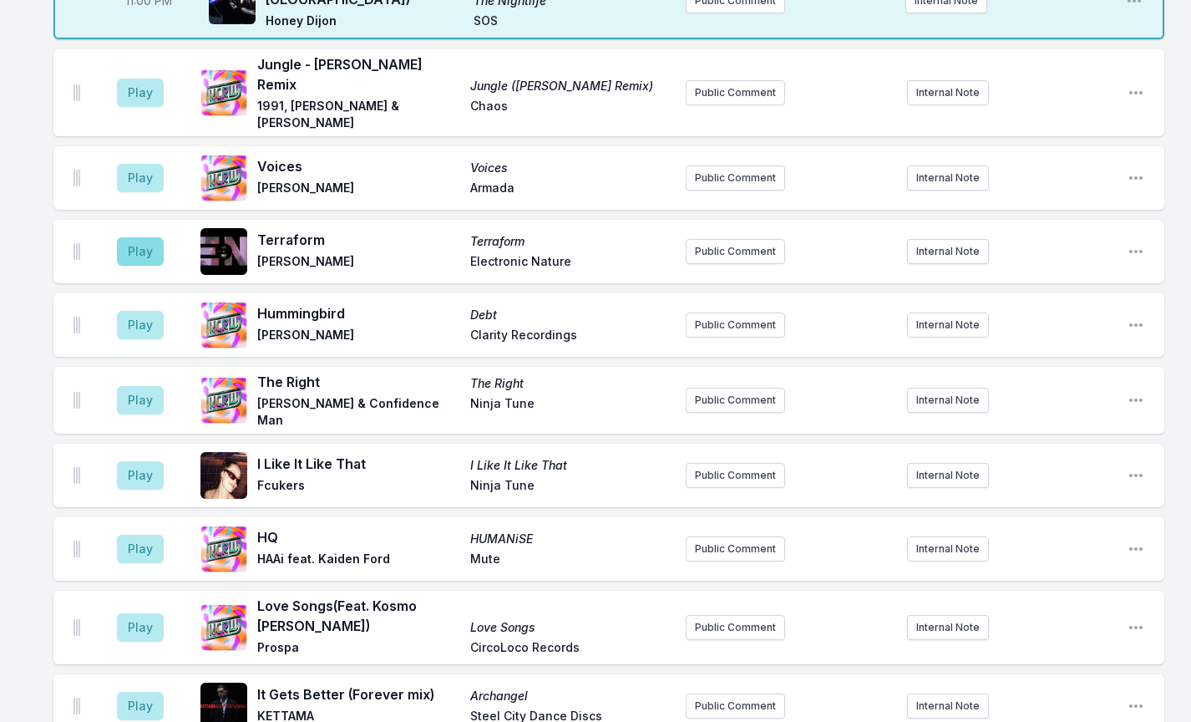
click at [147, 237] on button "Play" at bounding box center [140, 251] width 47 height 28
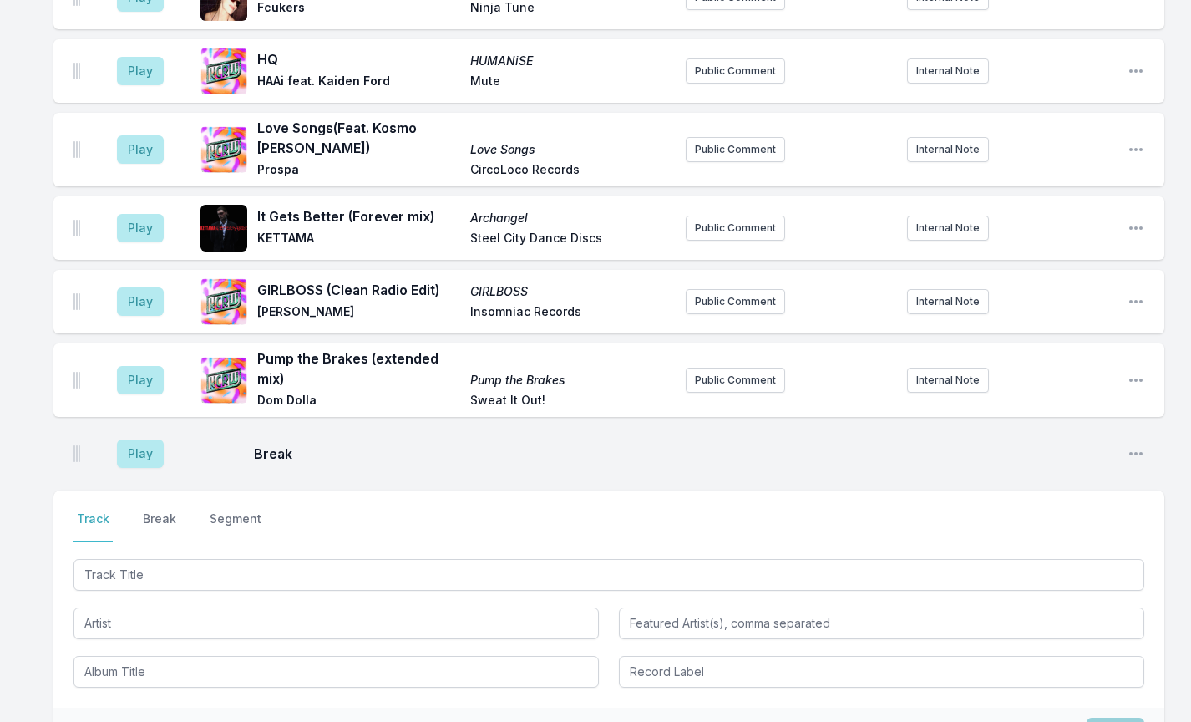
scroll to position [1781, 0]
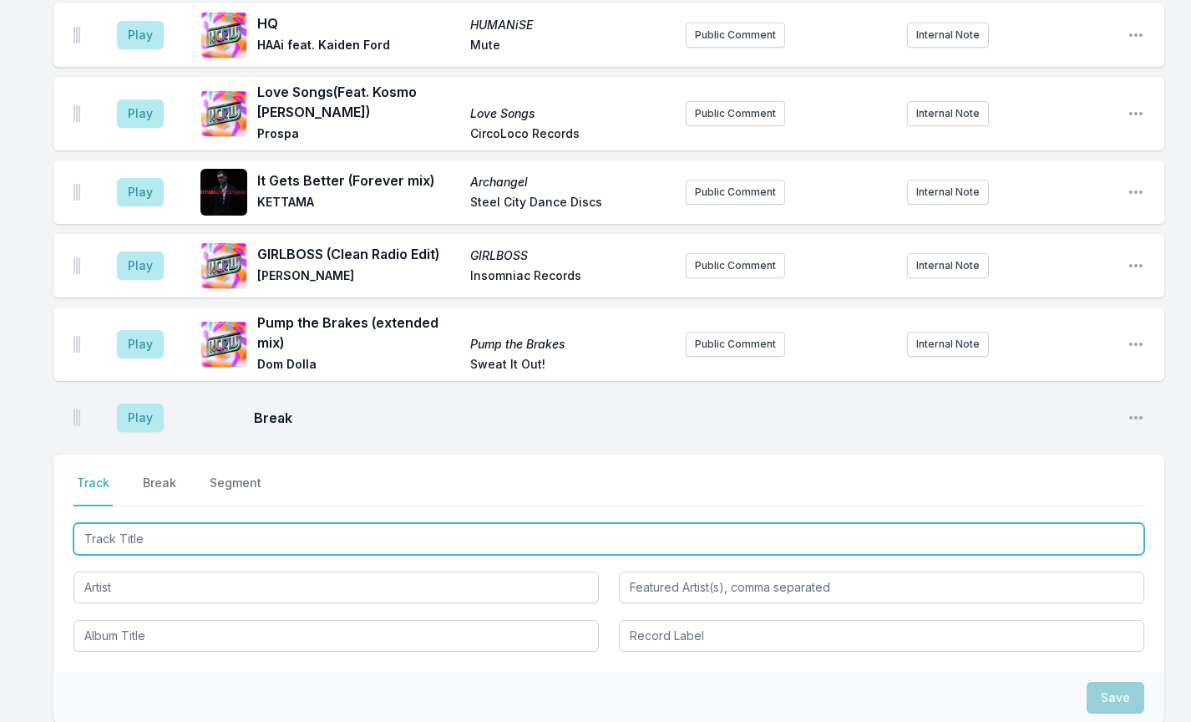
click at [152, 523] on input "Track Title" at bounding box center [609, 539] width 1071 height 32
type input "Pump The brakes"
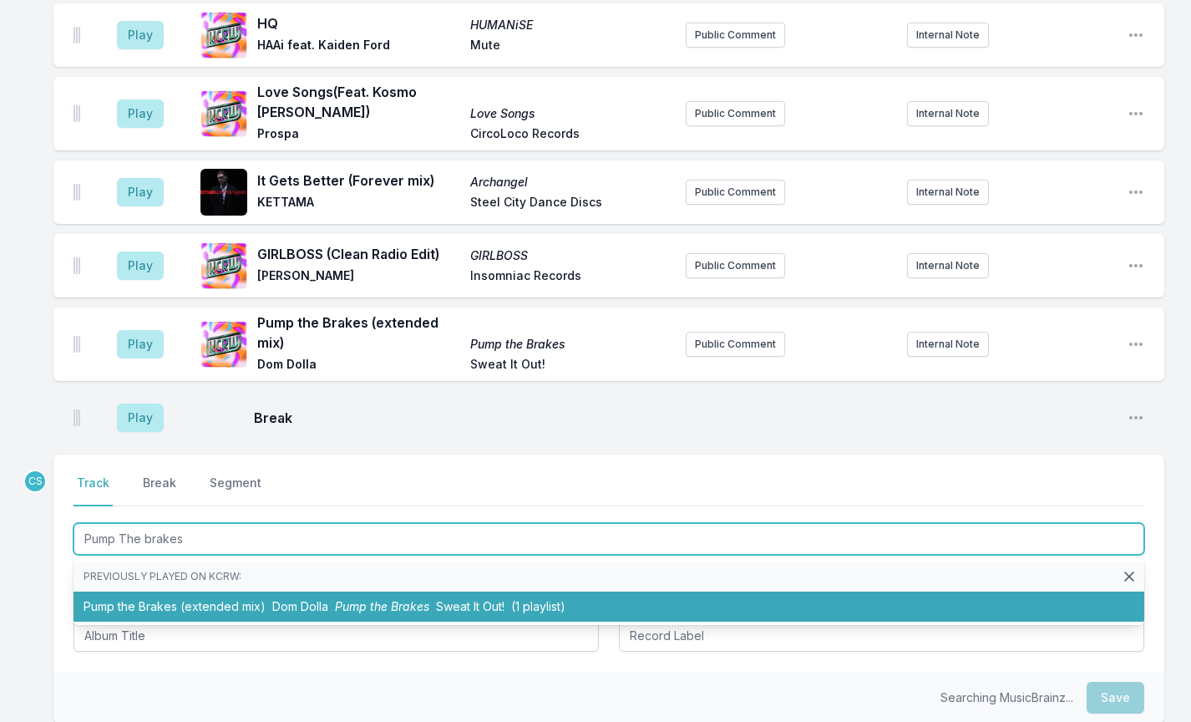
click at [160, 591] on li "Pump the Brakes (extended mix) Dom Dolla Pump the Brakes Sweat It Out! (1 playl…" at bounding box center [609, 606] width 1071 height 30
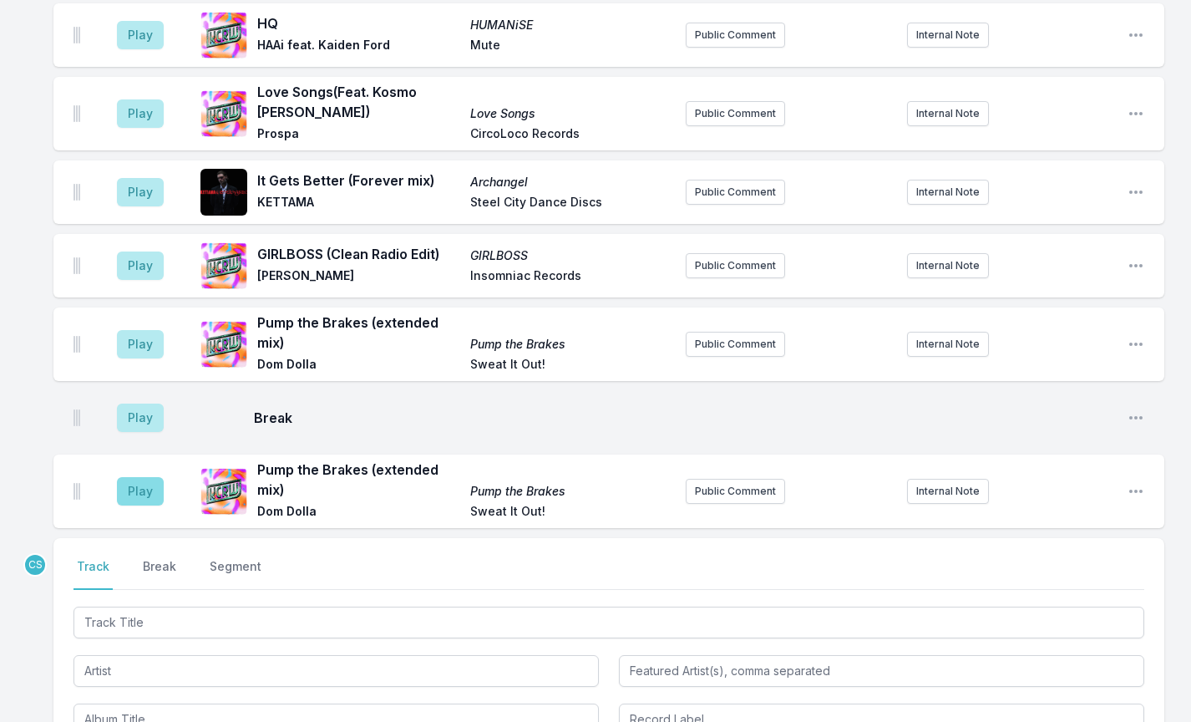
click at [145, 477] on button "Play" at bounding box center [140, 491] width 47 height 28
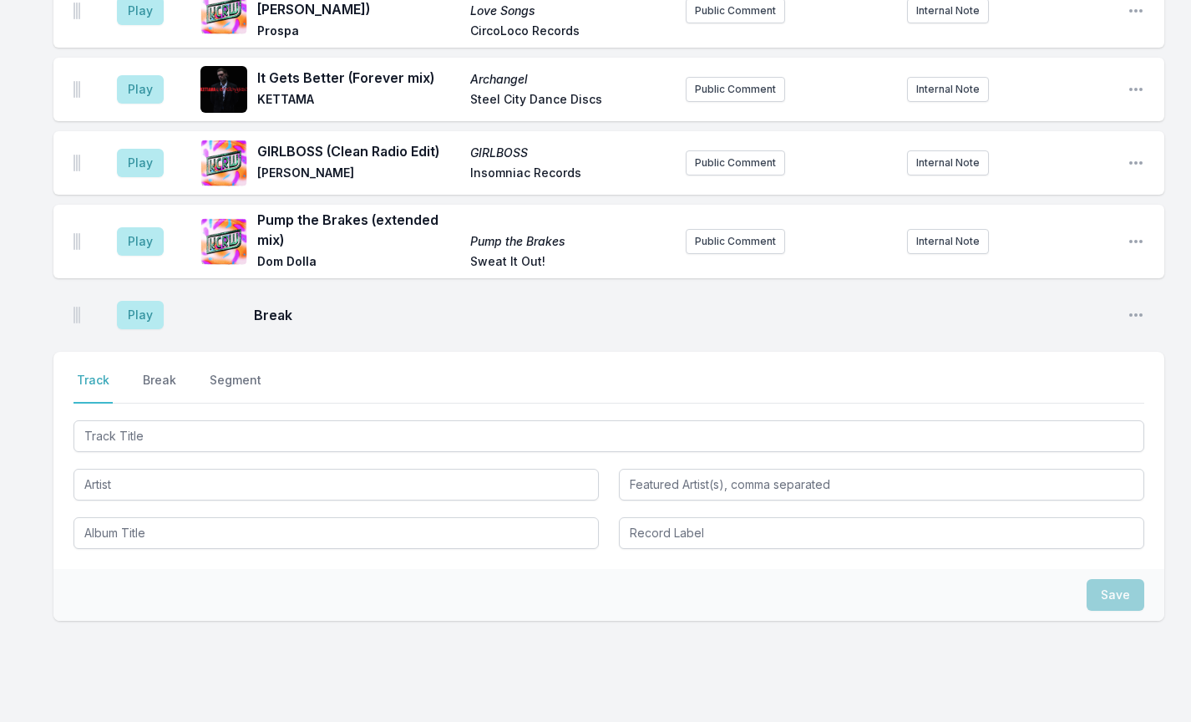
scroll to position [1966, 0]
click at [134, 302] on button "Play" at bounding box center [140, 316] width 47 height 28
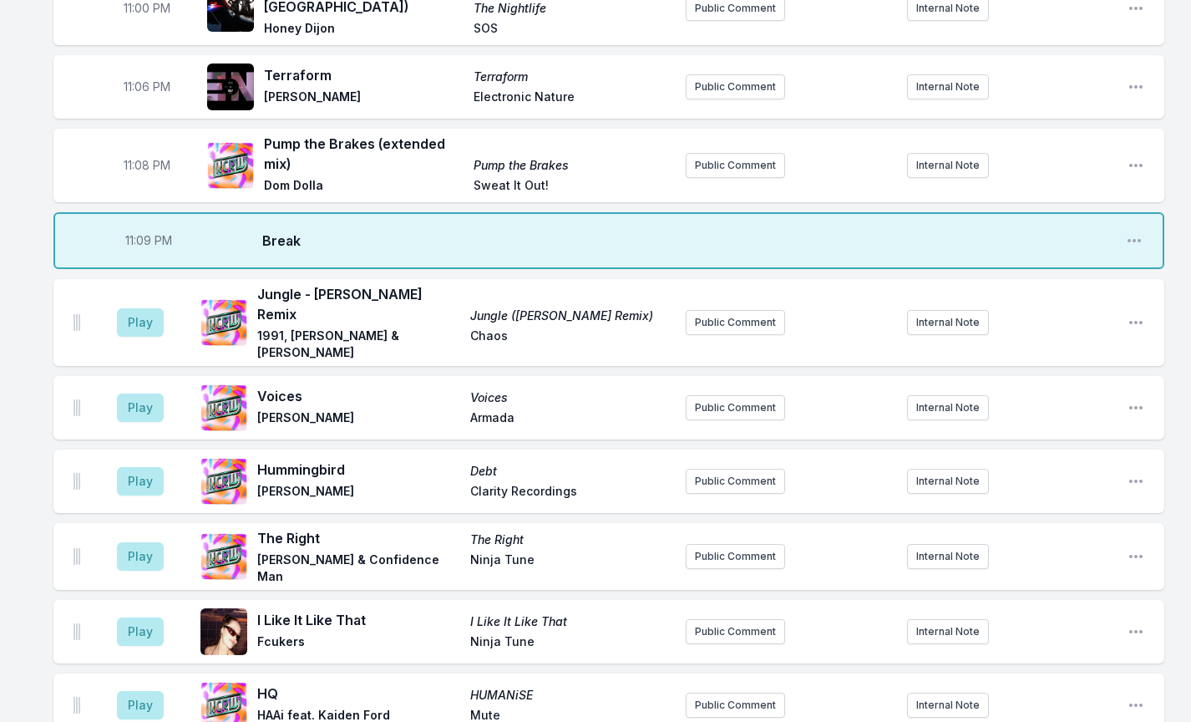
scroll to position [1231, 0]
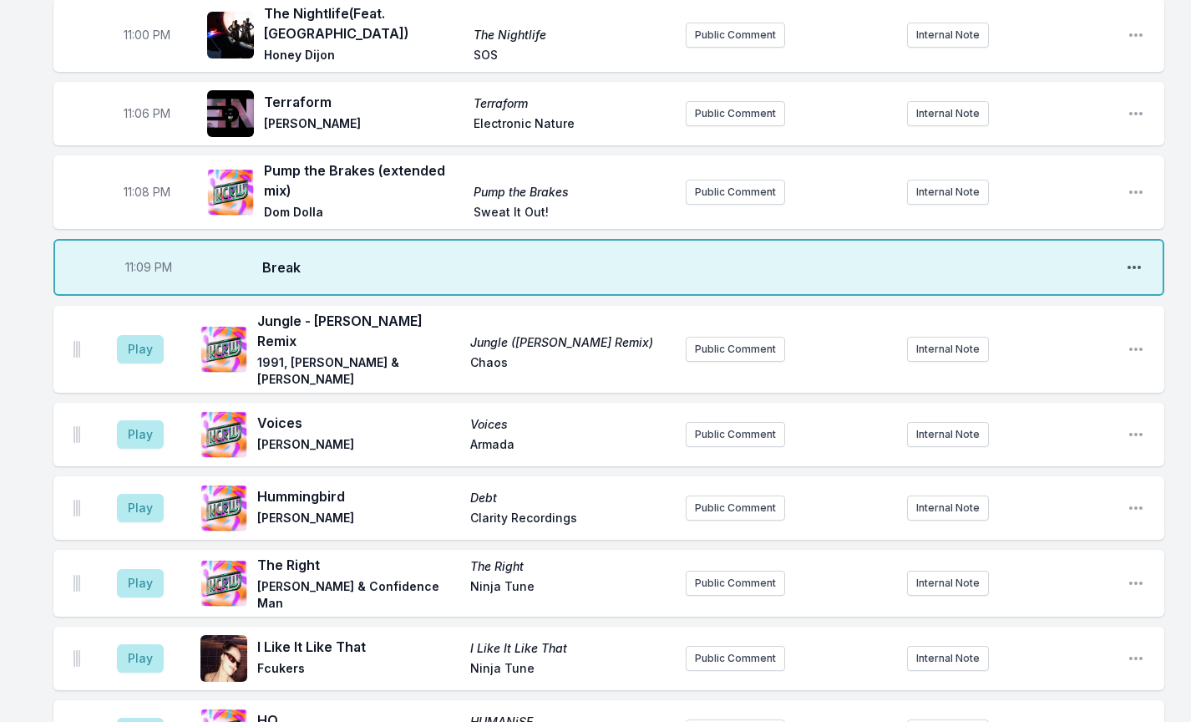
click at [1138, 259] on icon "Open playlist item options" at bounding box center [1134, 267] width 17 height 17
click at [1079, 286] on button "Edit Timestamp" at bounding box center [1049, 301] width 187 height 30
click at [145, 251] on input "22:09" at bounding box center [149, 267] width 94 height 32
type input "22:59"
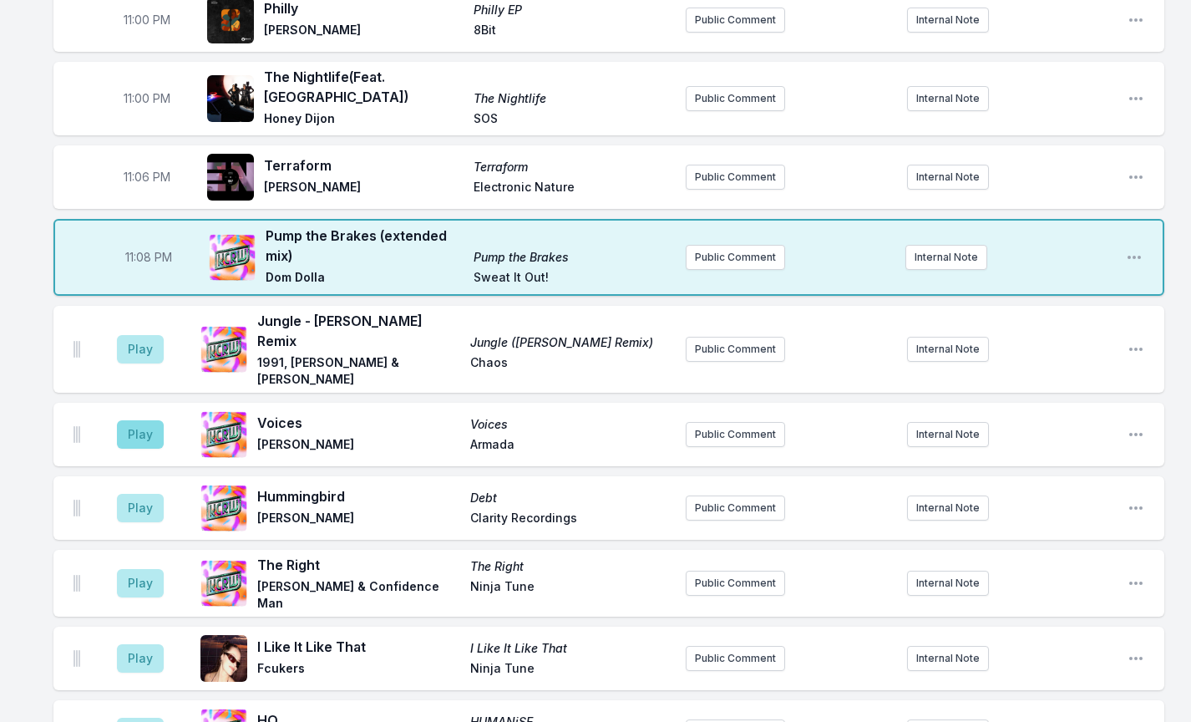
click at [145, 420] on button "Play" at bounding box center [140, 434] width 47 height 28
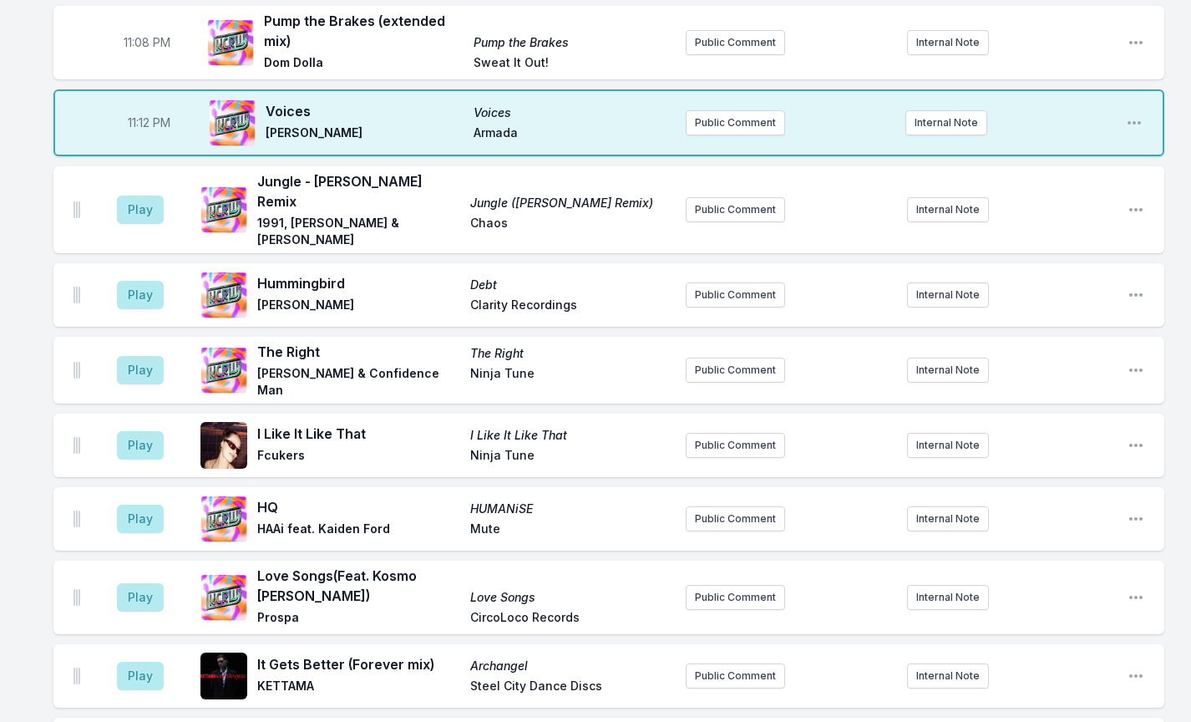
scroll to position [1502, 0]
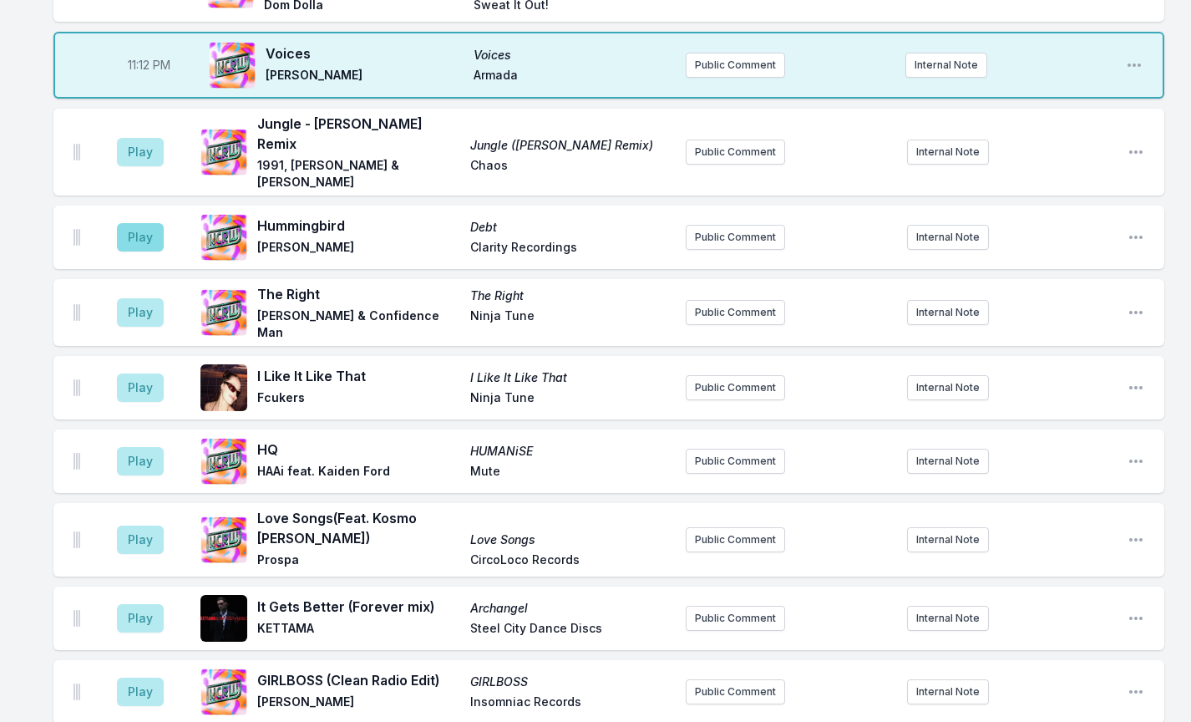
click at [140, 223] on button "Play" at bounding box center [140, 237] width 47 height 28
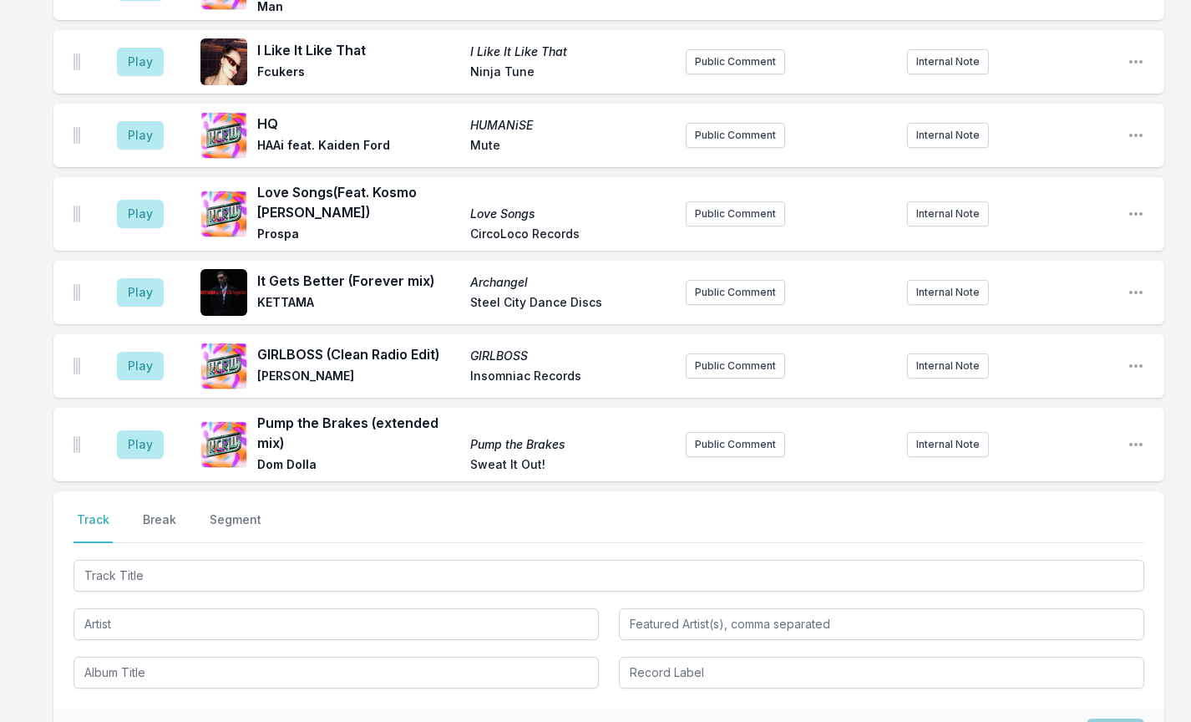
scroll to position [1907, 0]
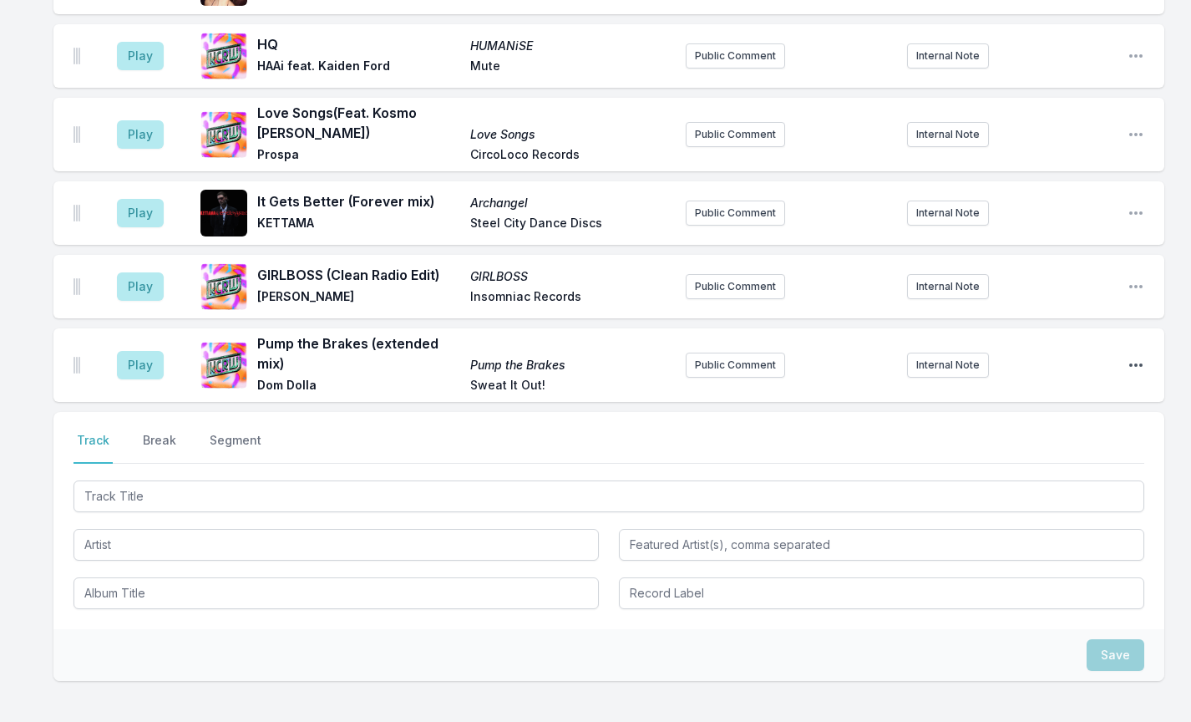
click at [1139, 357] on icon "Open playlist item options" at bounding box center [1136, 365] width 17 height 17
click at [1038, 444] on button "Delete Entry" at bounding box center [1050, 459] width 187 height 30
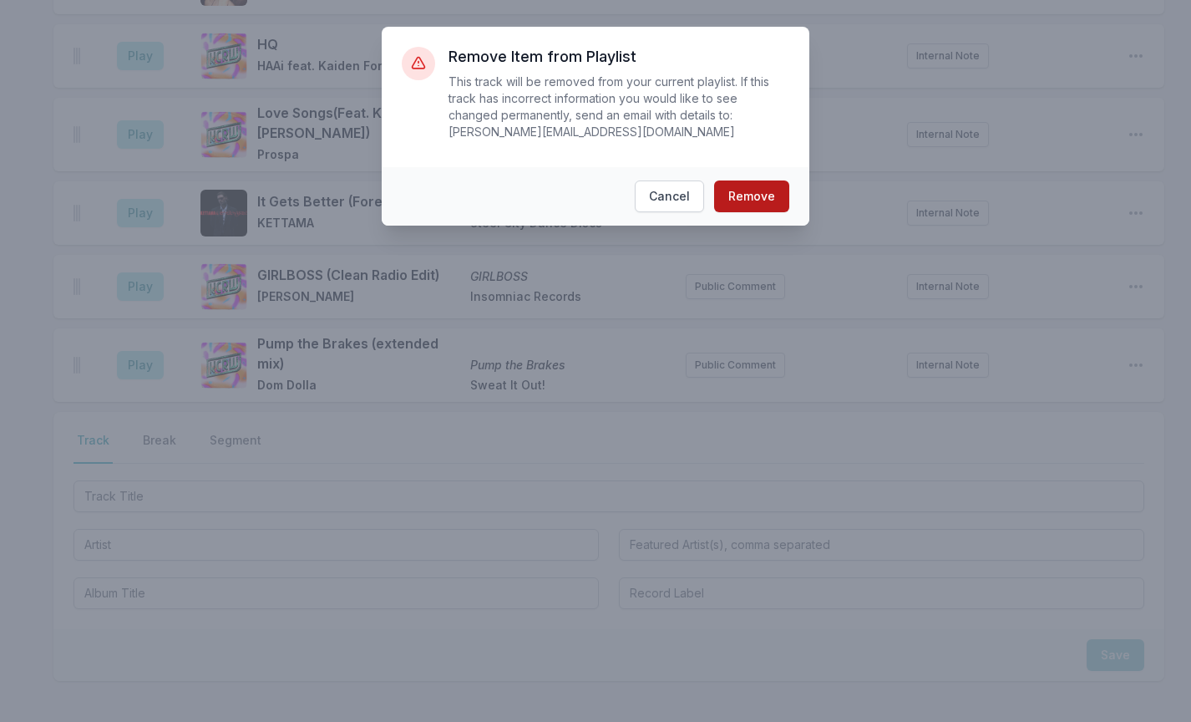
click at [744, 189] on button "Remove" at bounding box center [751, 196] width 75 height 32
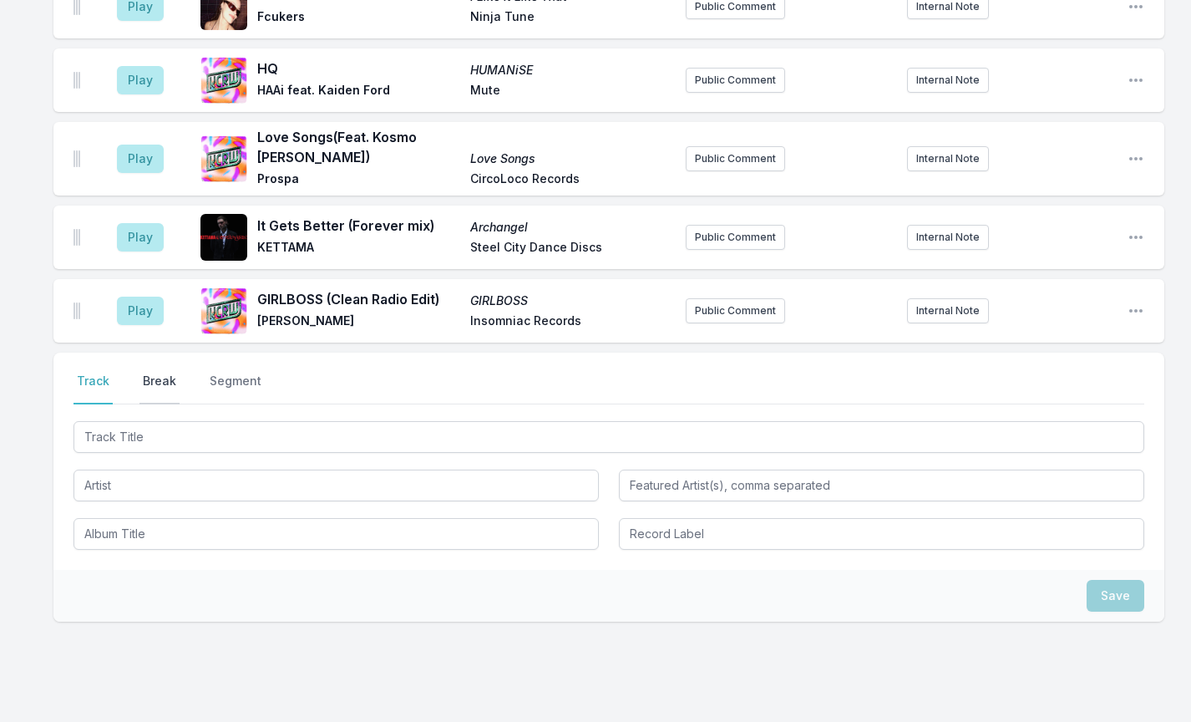
click at [158, 373] on button "Break" at bounding box center [160, 389] width 40 height 32
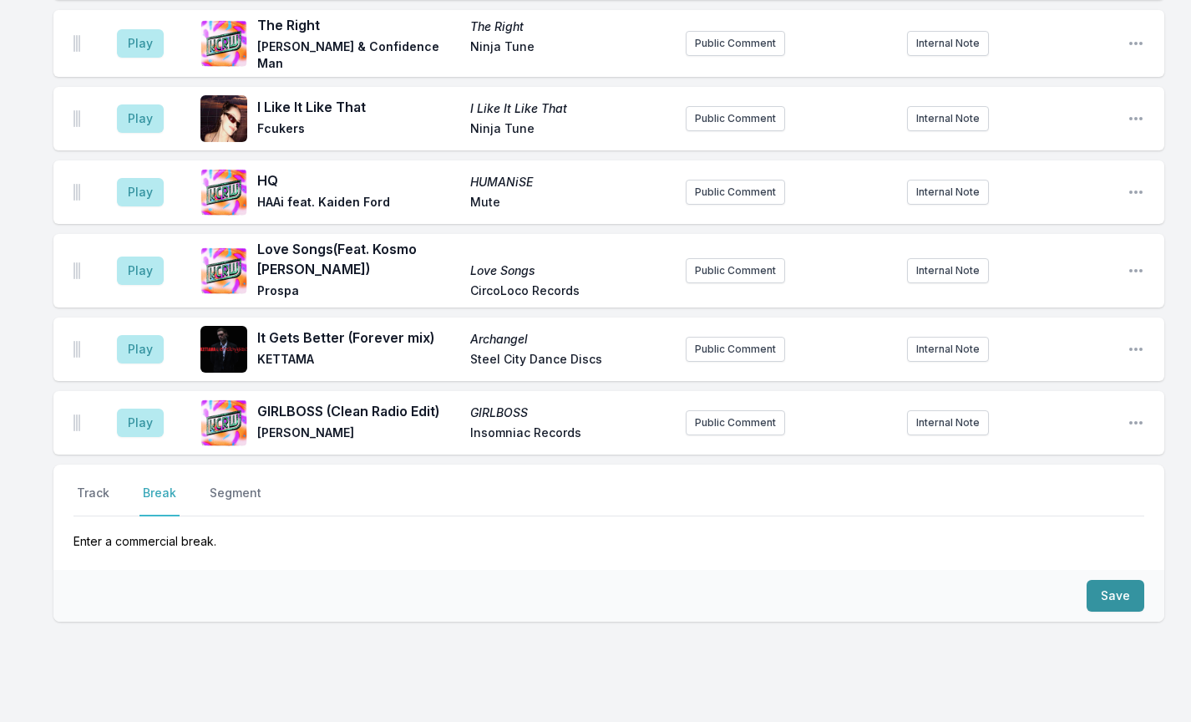
click at [1104, 580] on button "Save" at bounding box center [1116, 596] width 58 height 32
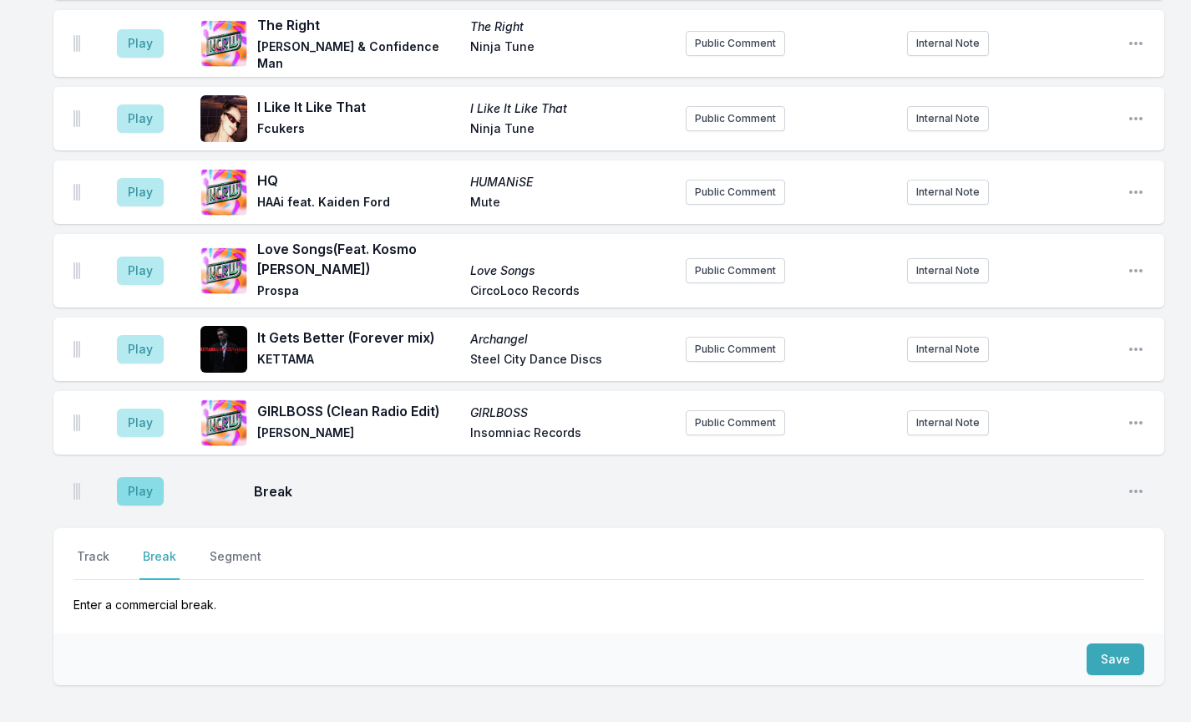
click at [146, 477] on button "Play" at bounding box center [140, 491] width 47 height 28
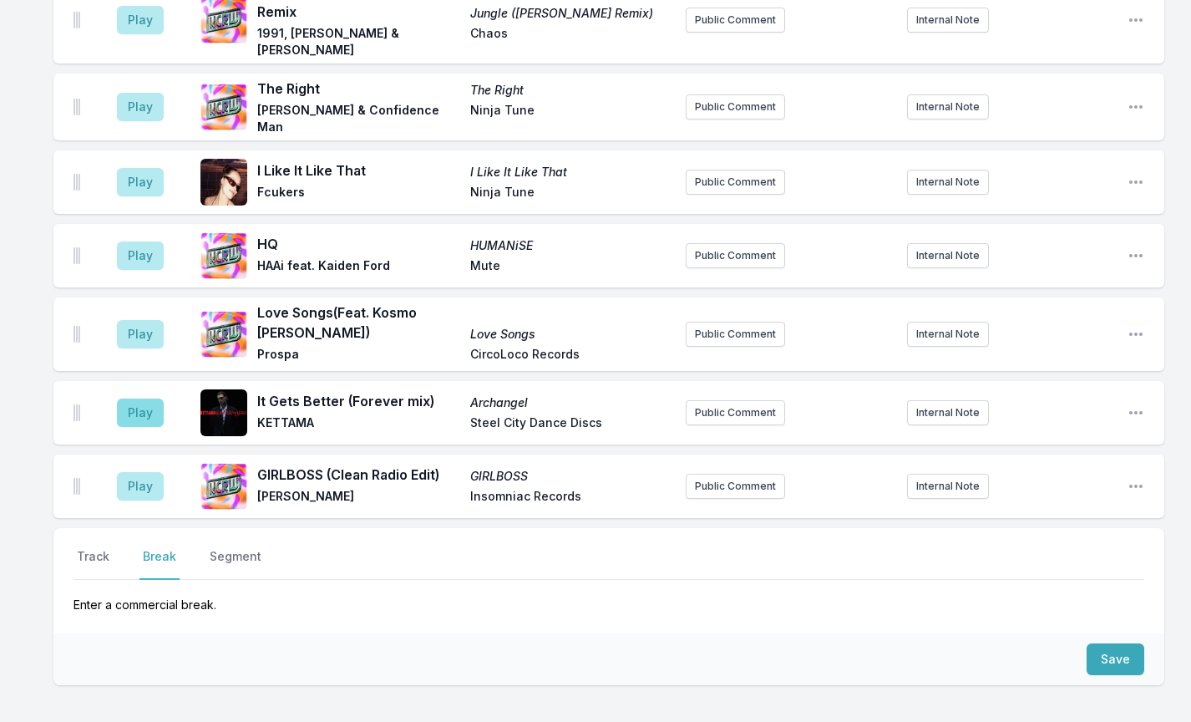
click at [153, 398] on button "Play" at bounding box center [140, 412] width 47 height 28
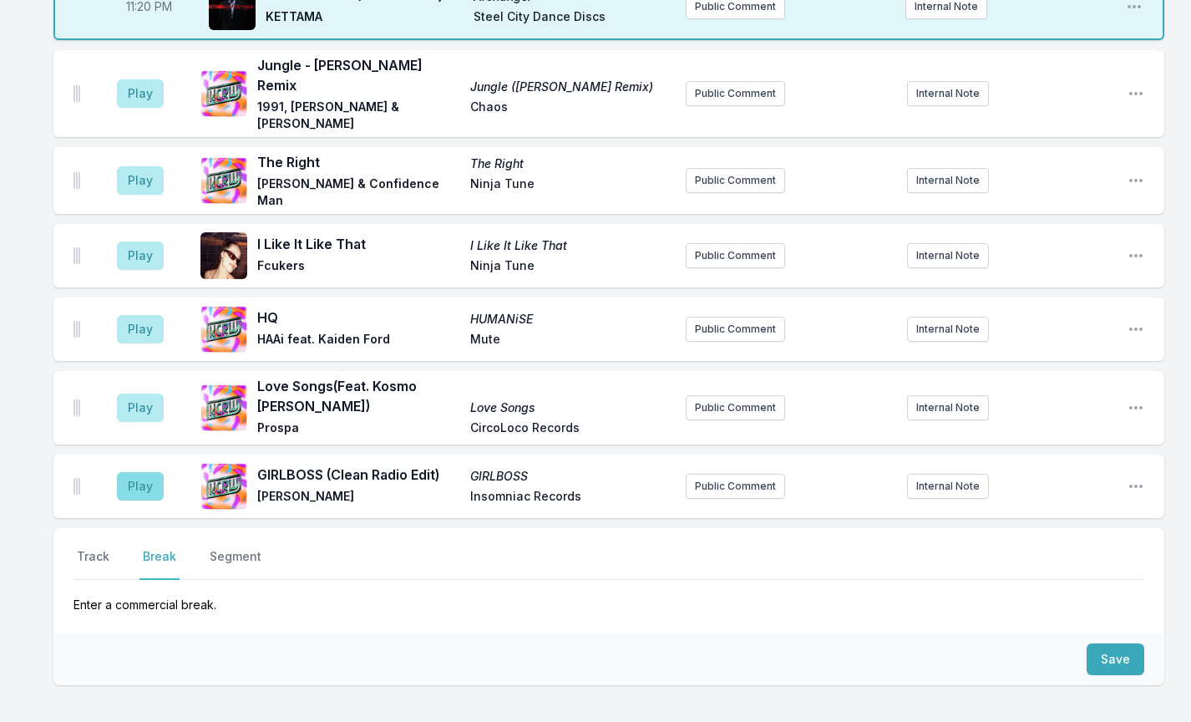
click at [134, 472] on button "Play" at bounding box center [140, 486] width 47 height 28
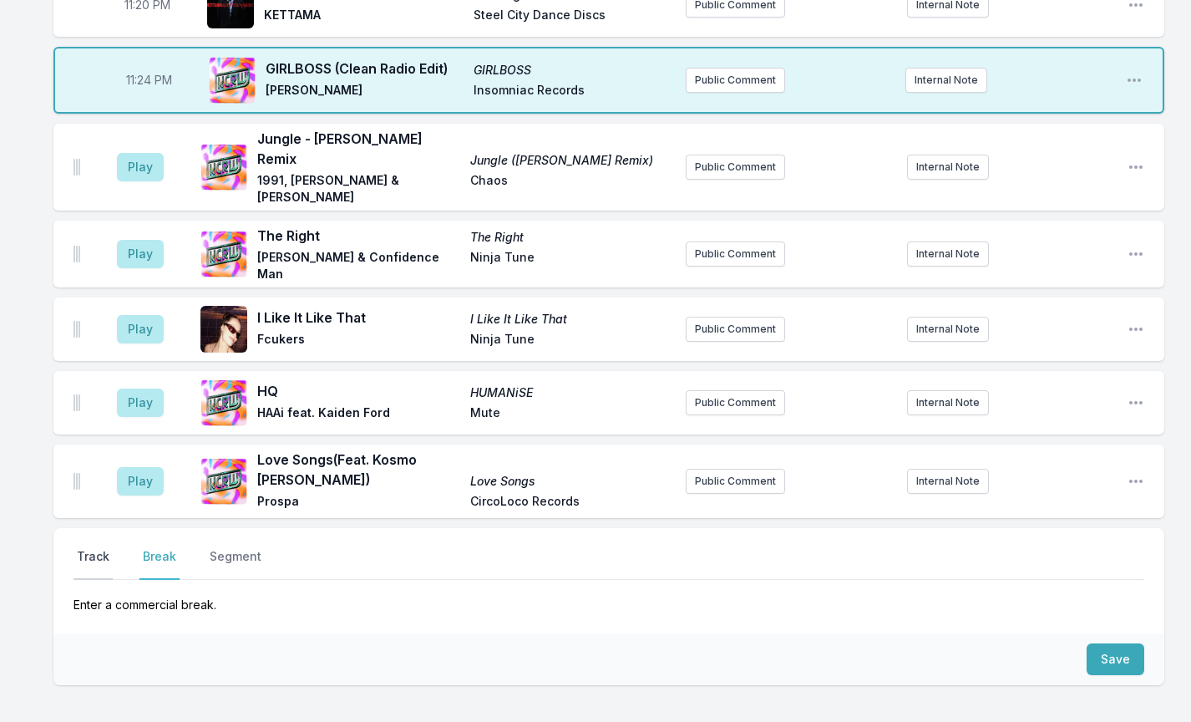
click at [94, 548] on button "Track" at bounding box center [93, 564] width 39 height 32
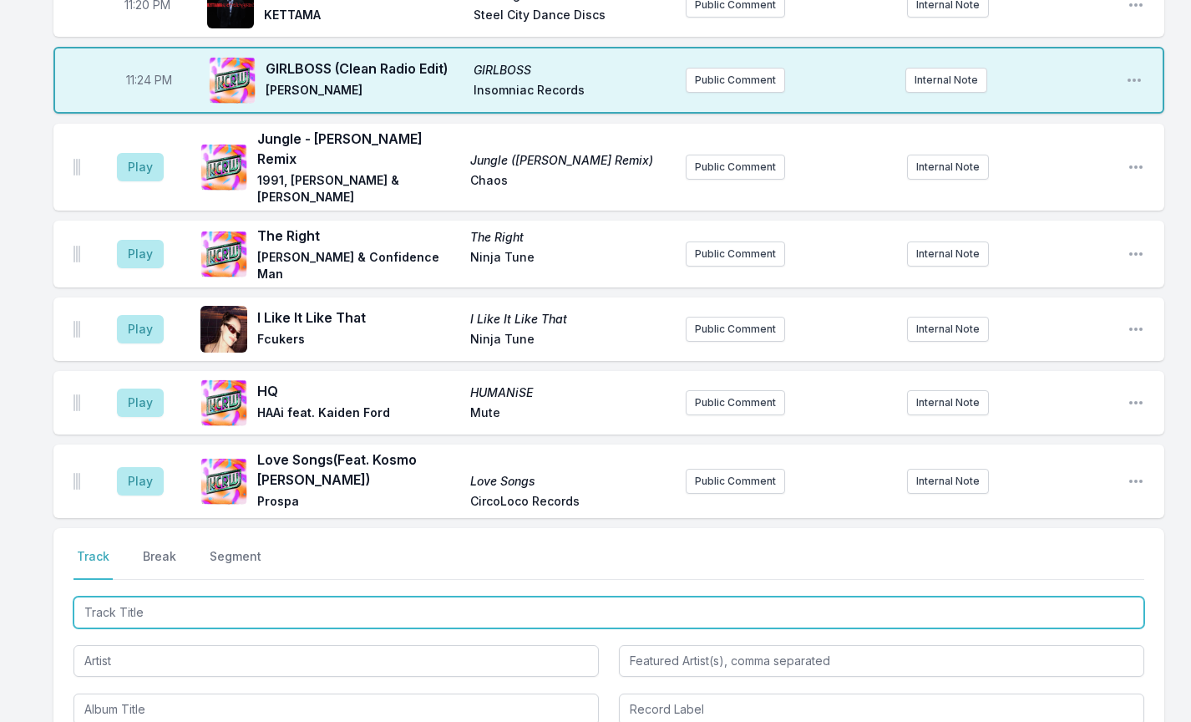
click at [154, 596] on input "Track Title" at bounding box center [609, 612] width 1071 height 32
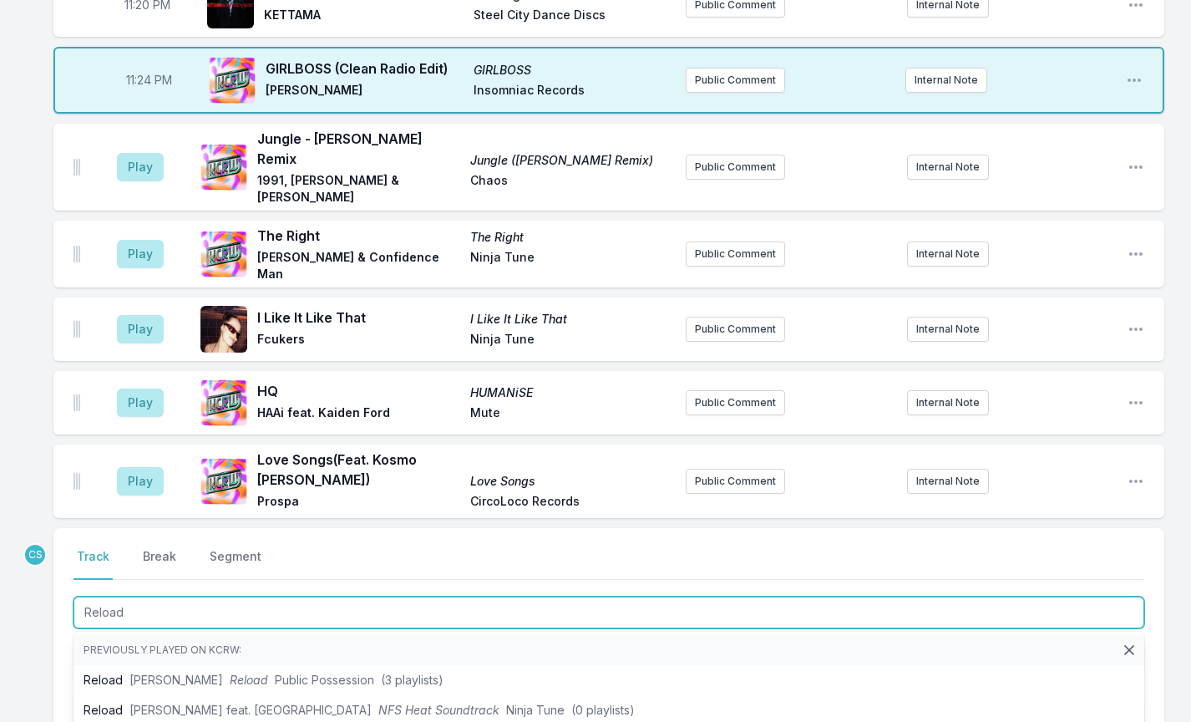
type input "Reload"
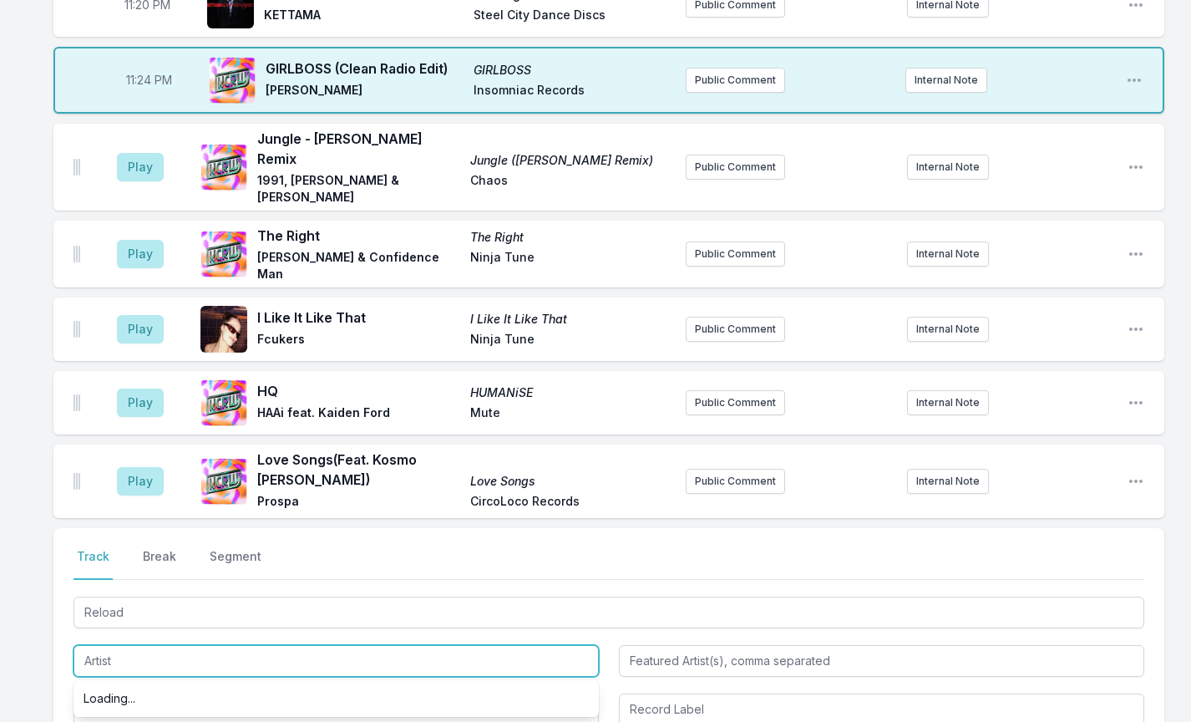
click at [139, 645] on input "Artist" at bounding box center [336, 661] width 525 height 32
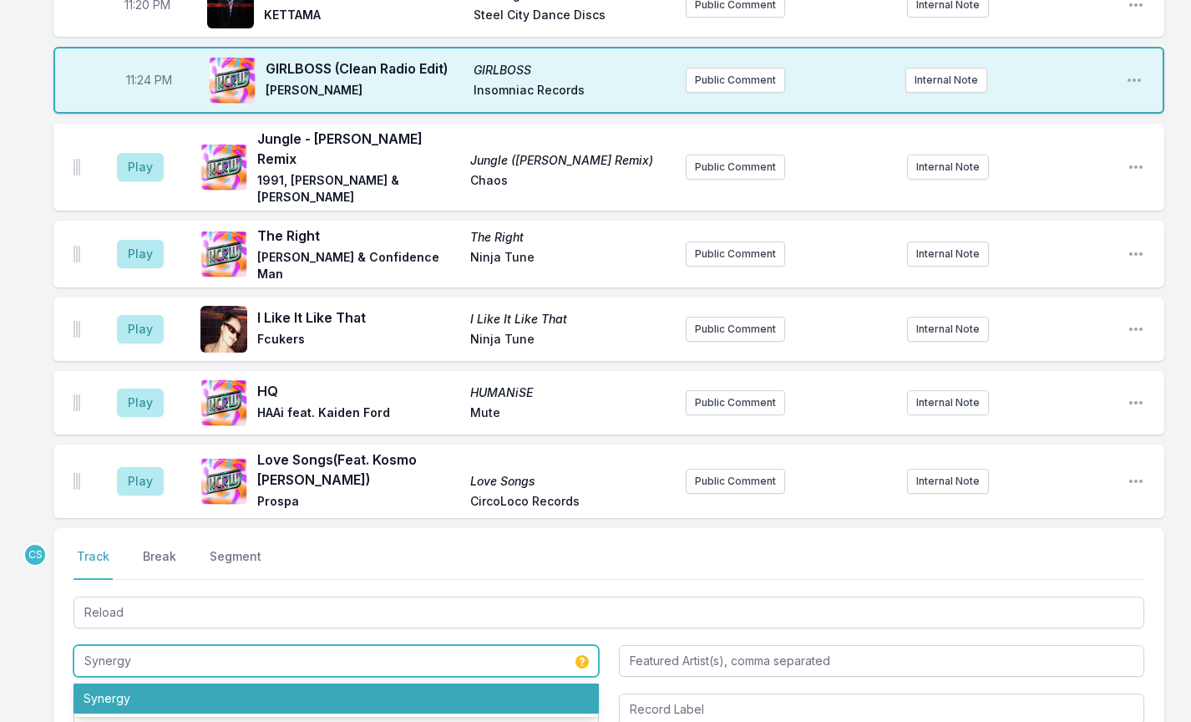
click at [138, 683] on li "Synergy" at bounding box center [336, 698] width 525 height 30
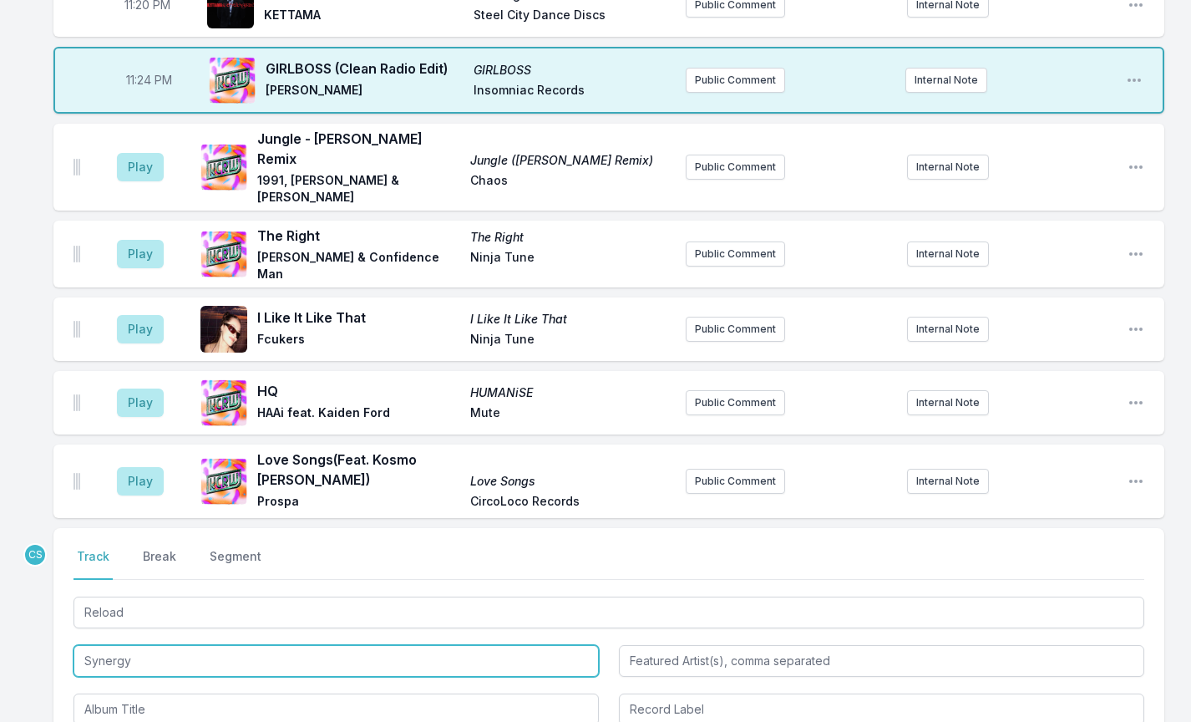
type input "Synergy"
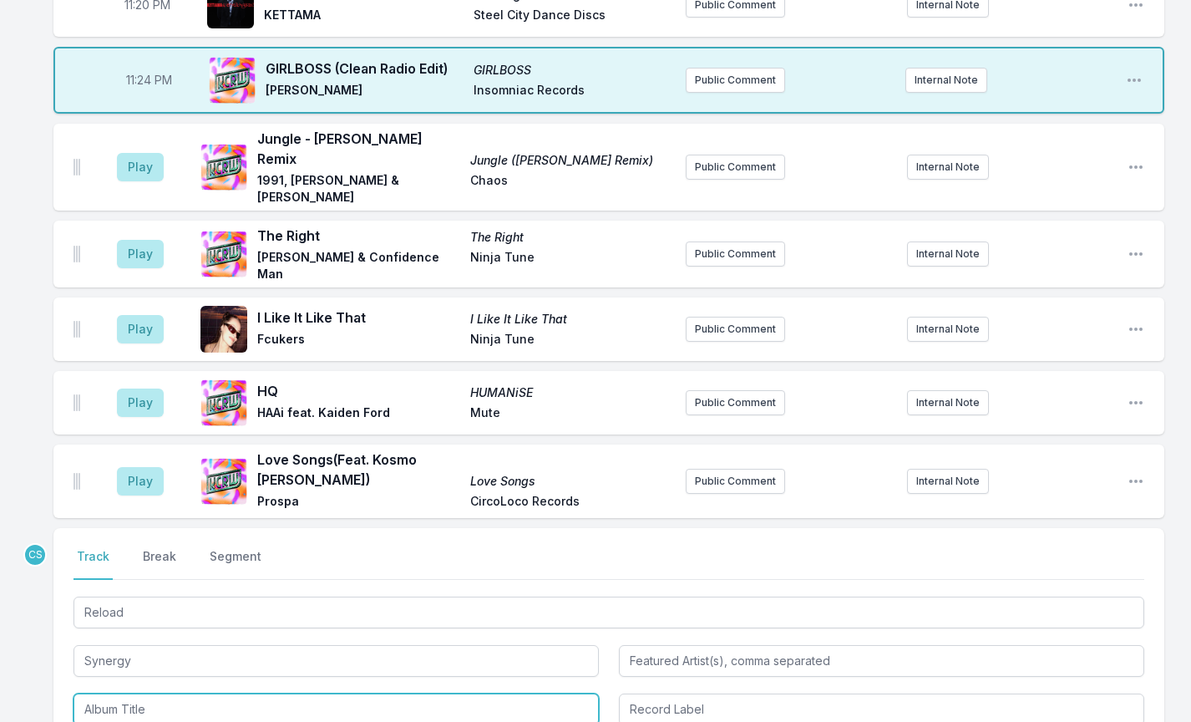
click at [145, 693] on input "Album Title" at bounding box center [336, 709] width 525 height 32
type input "Reload"
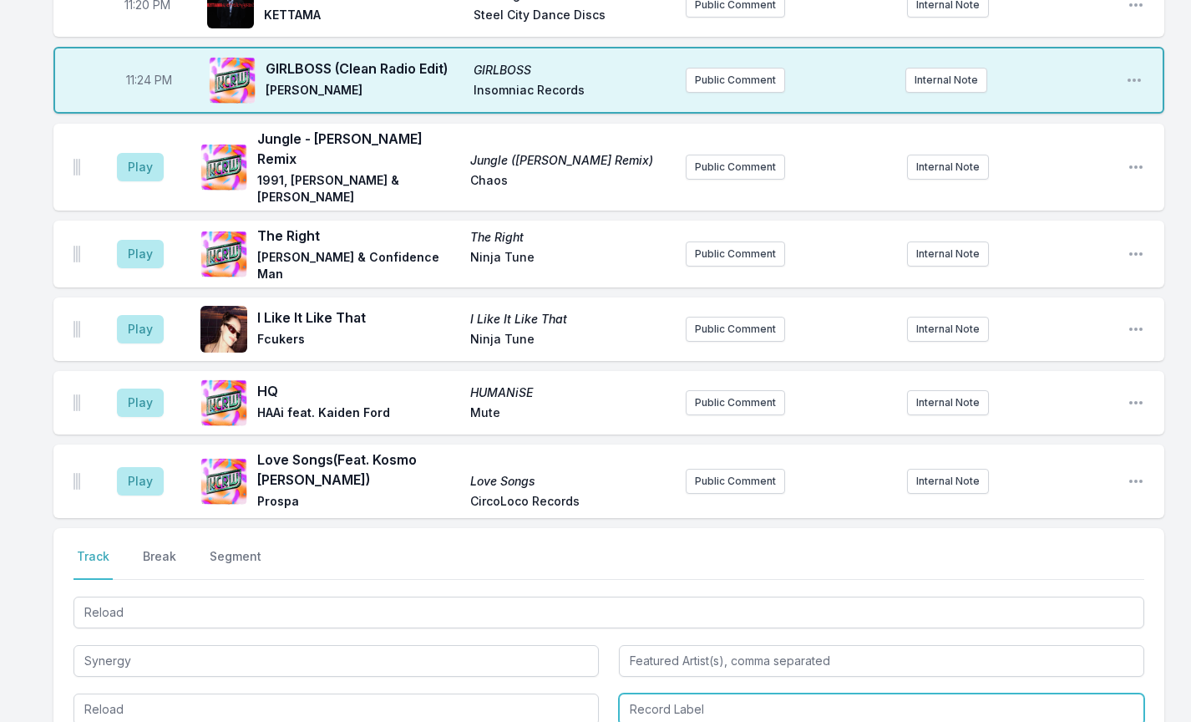
click at [715, 693] on input "Record Label" at bounding box center [881, 709] width 525 height 32
type input "UKF"
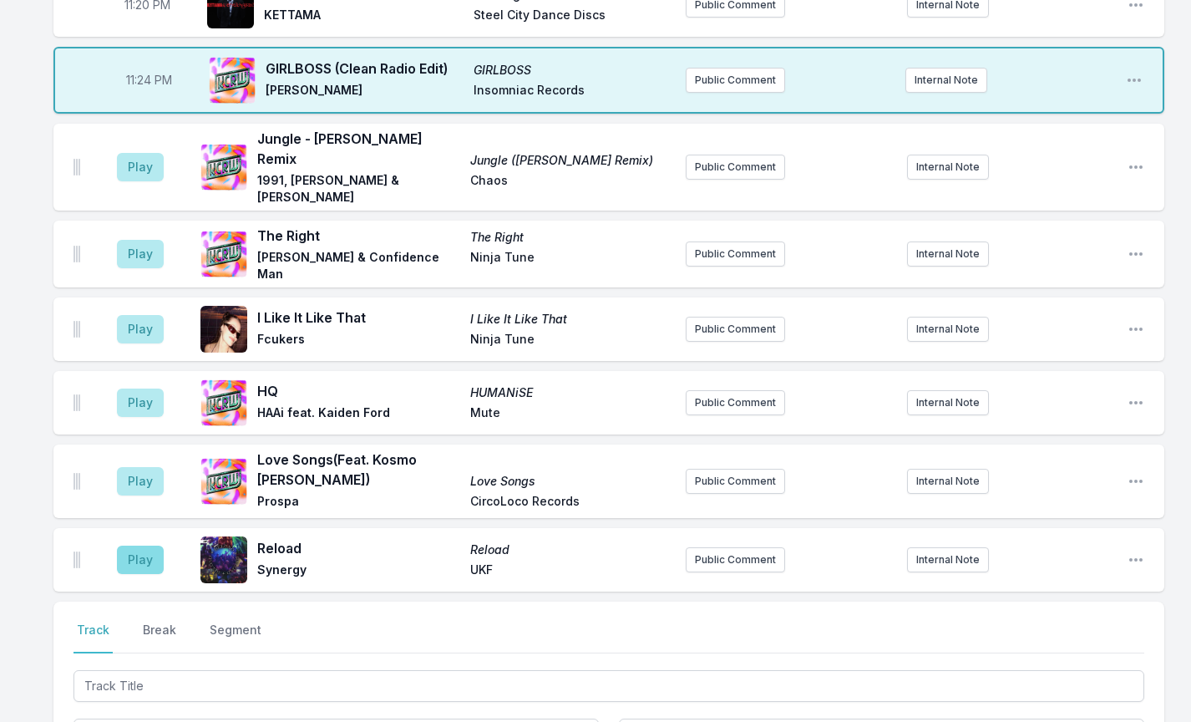
click at [133, 545] on button "Play" at bounding box center [140, 559] width 47 height 28
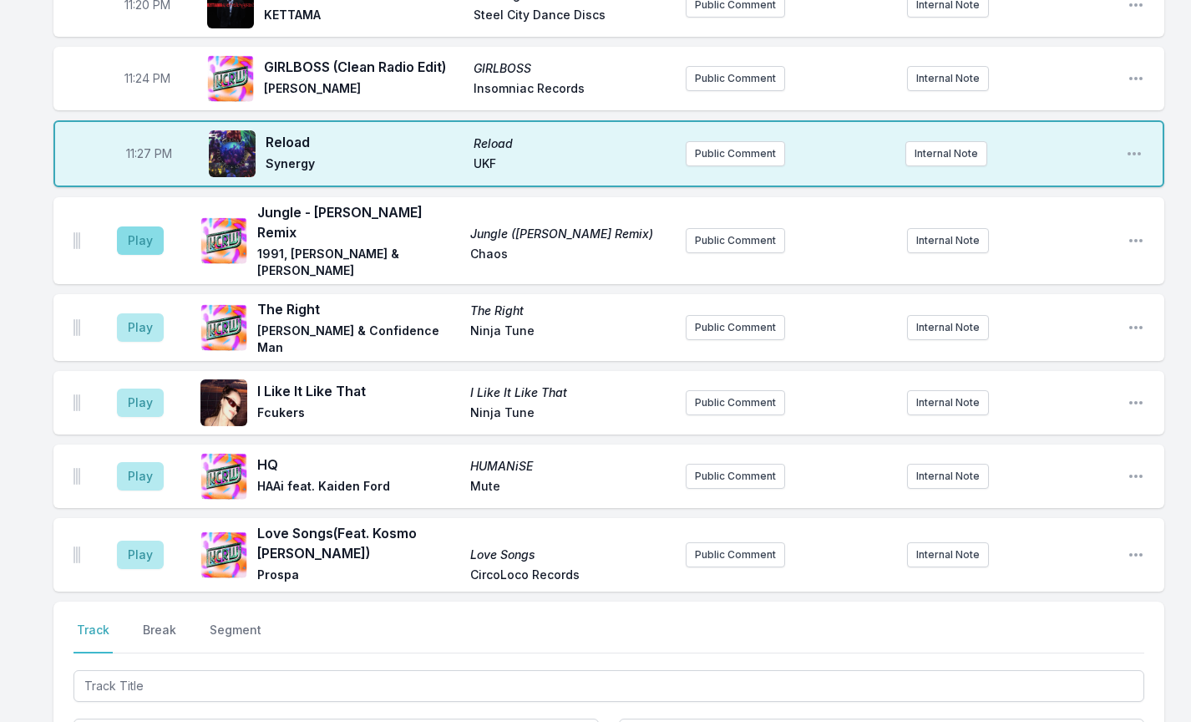
click at [129, 226] on button "Play" at bounding box center [140, 240] width 47 height 28
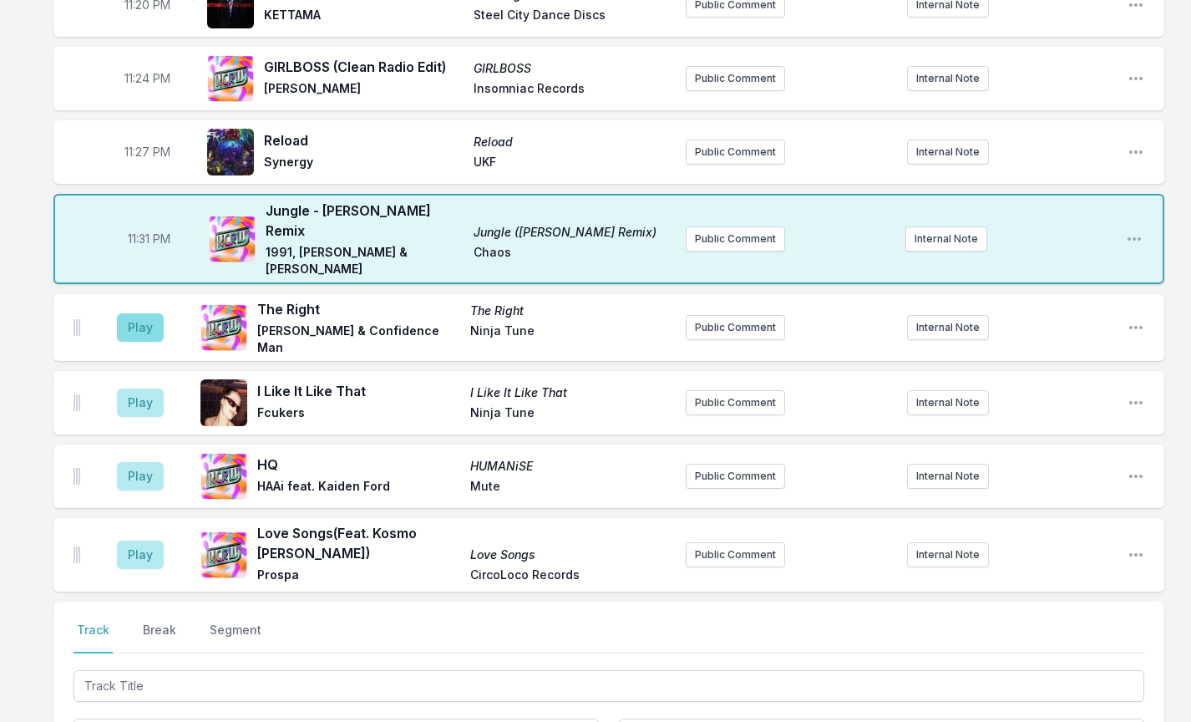
click at [154, 313] on button "Play" at bounding box center [140, 327] width 47 height 28
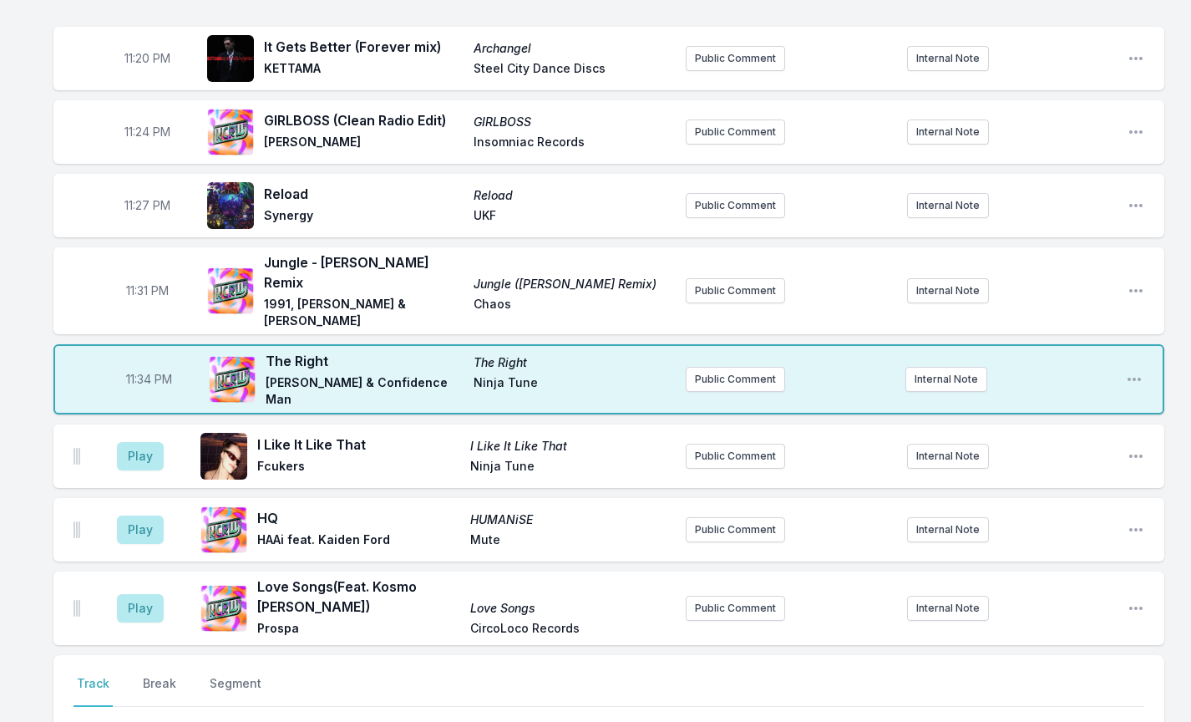
scroll to position [1722, 0]
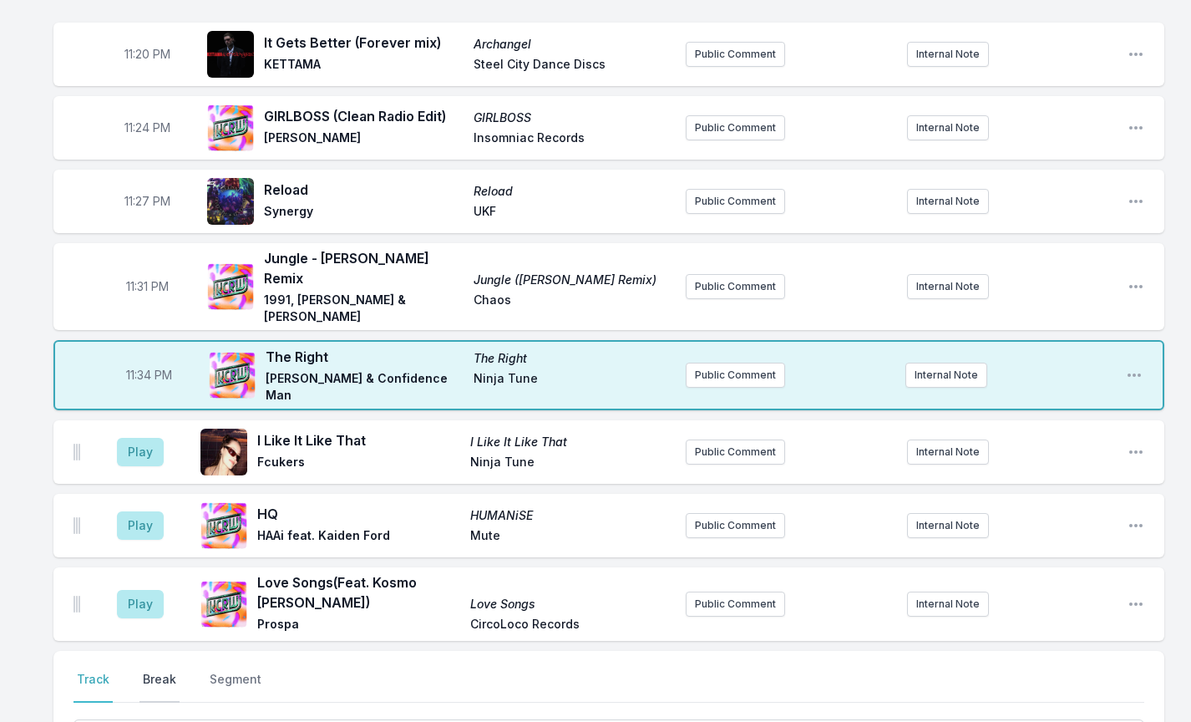
click at [170, 671] on button "Break" at bounding box center [160, 687] width 40 height 32
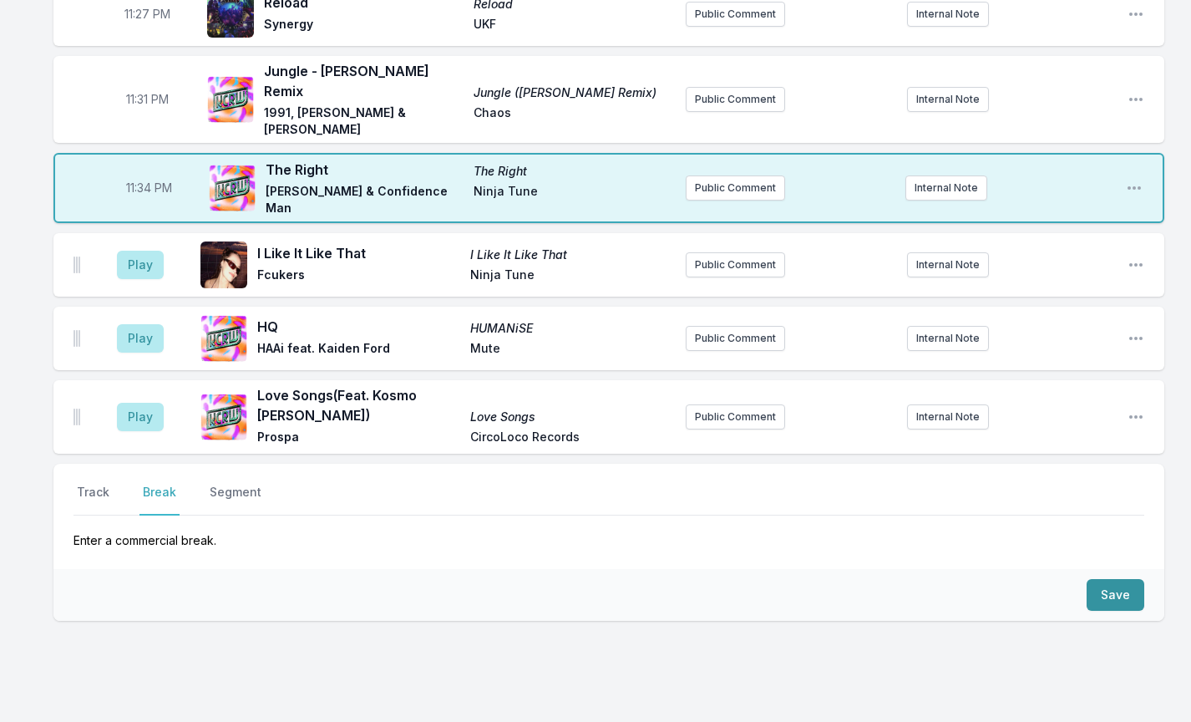
scroll to position [1908, 0]
click at [1125, 580] on button "Save" at bounding box center [1116, 596] width 58 height 32
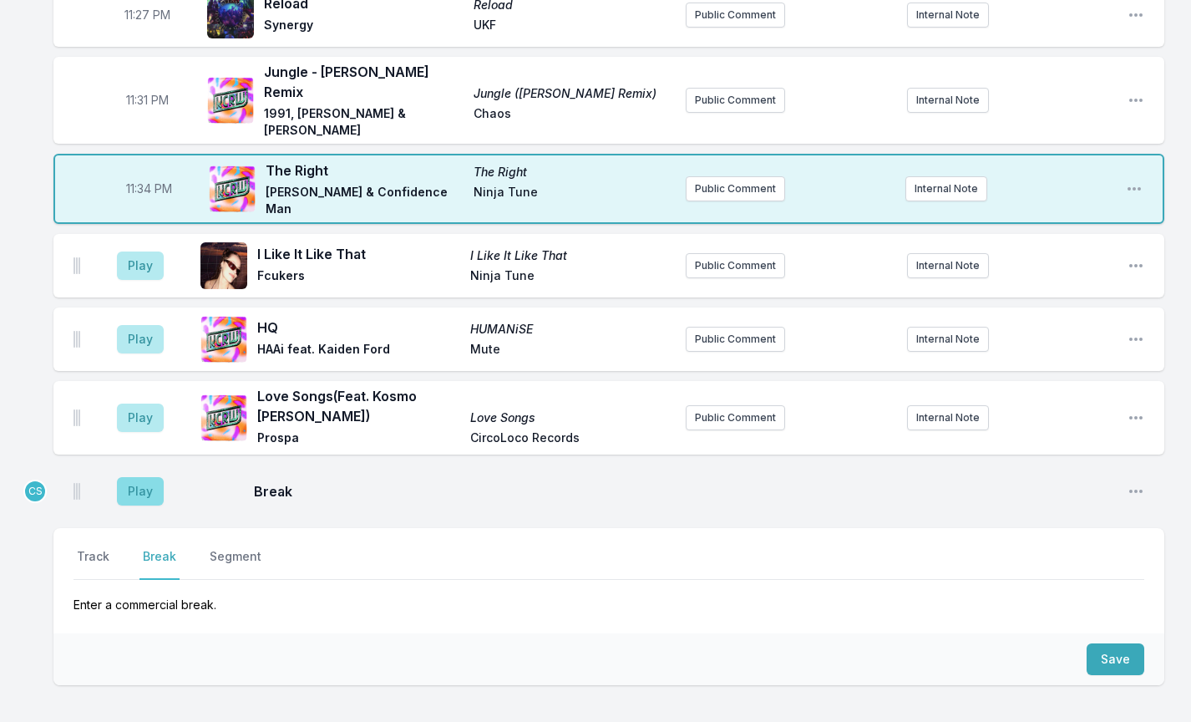
click at [150, 477] on button "Play" at bounding box center [140, 491] width 47 height 28
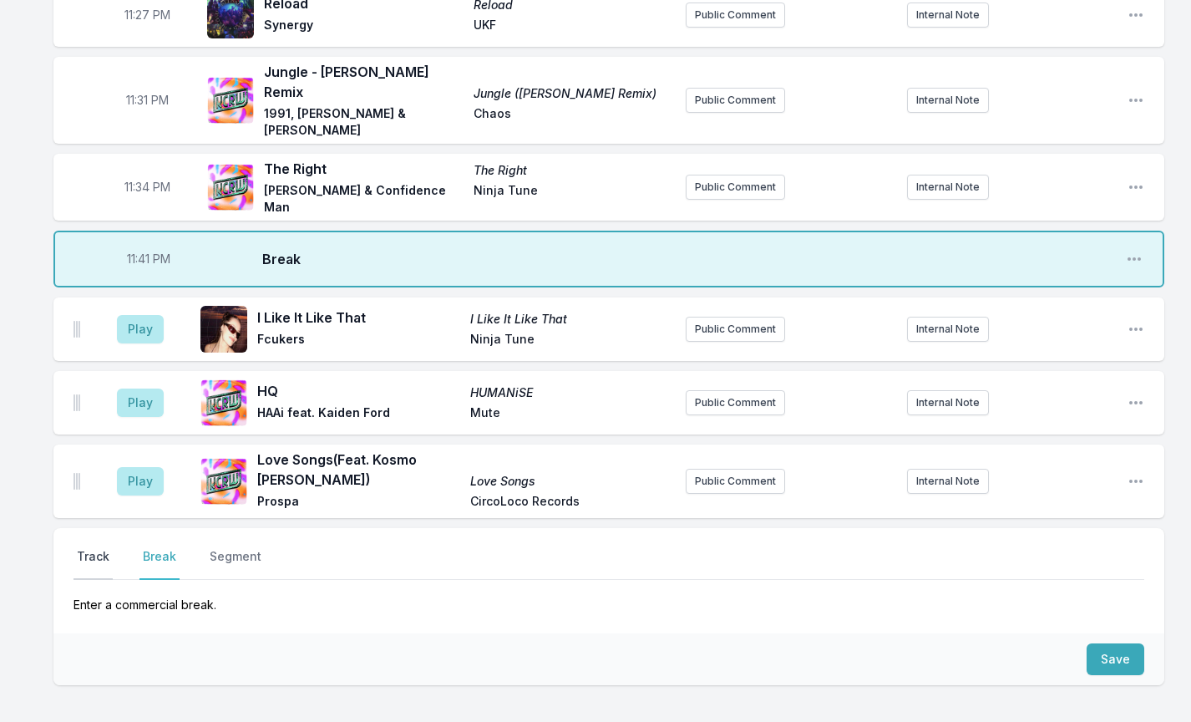
click at [108, 548] on button "Track" at bounding box center [93, 564] width 39 height 32
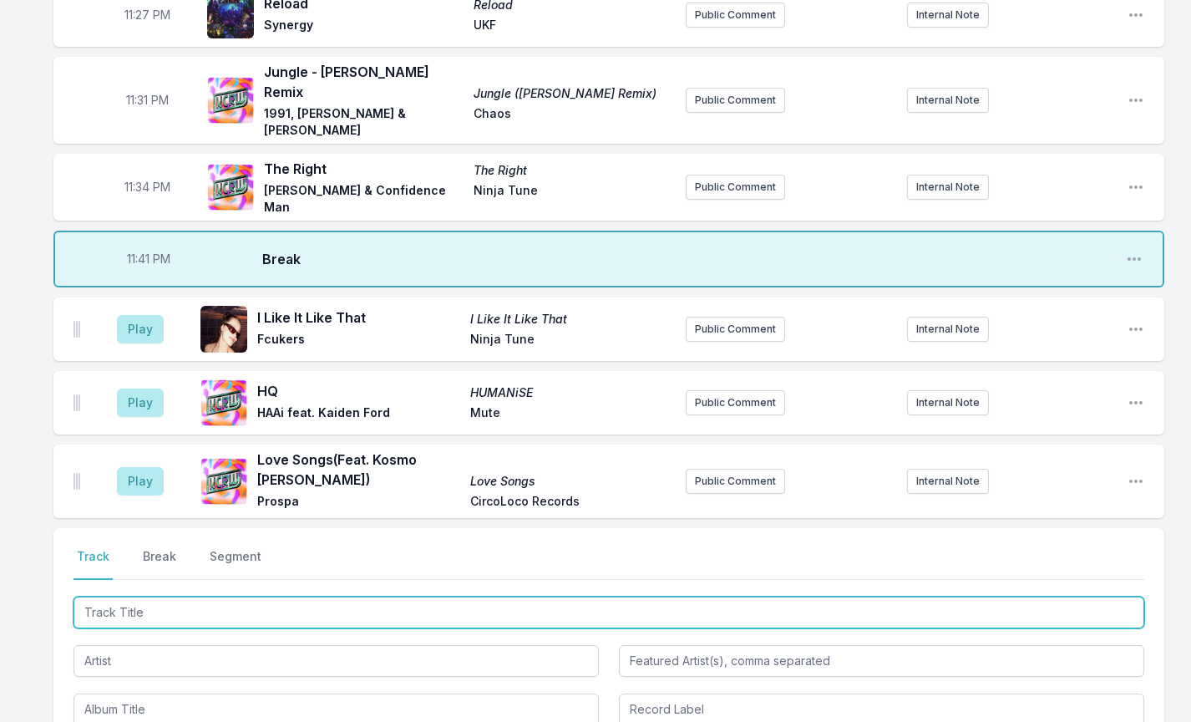
click at [151, 596] on input "Track Title" at bounding box center [609, 612] width 1071 height 32
type input "Summertime blues"
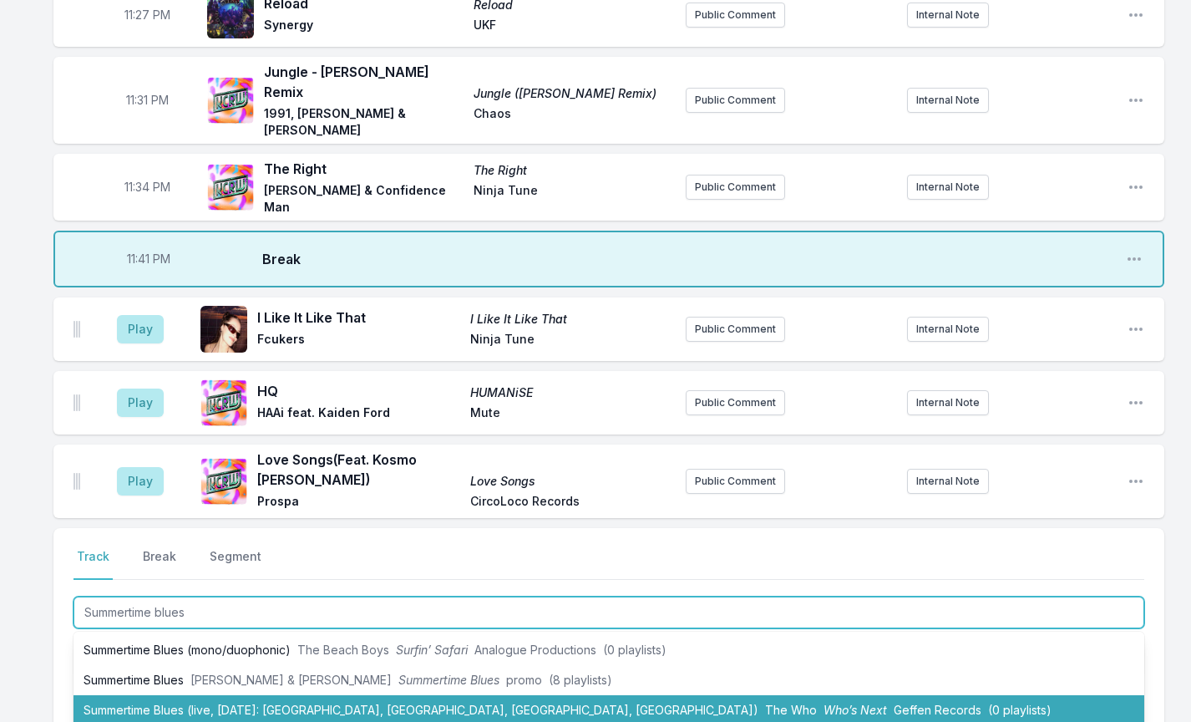
scroll to position [59, 0]
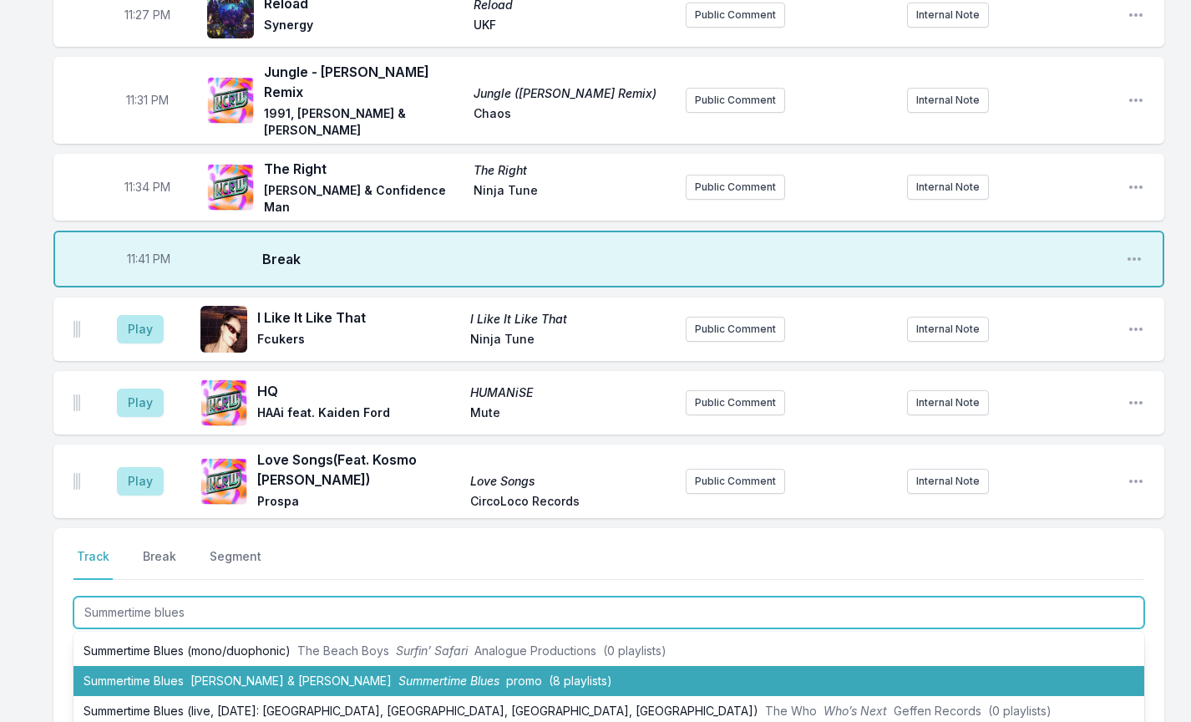
click at [187, 666] on li "Summertime Blues [PERSON_NAME] & [PERSON_NAME] Summertime Blues promo (8 playli…" at bounding box center [609, 681] width 1071 height 30
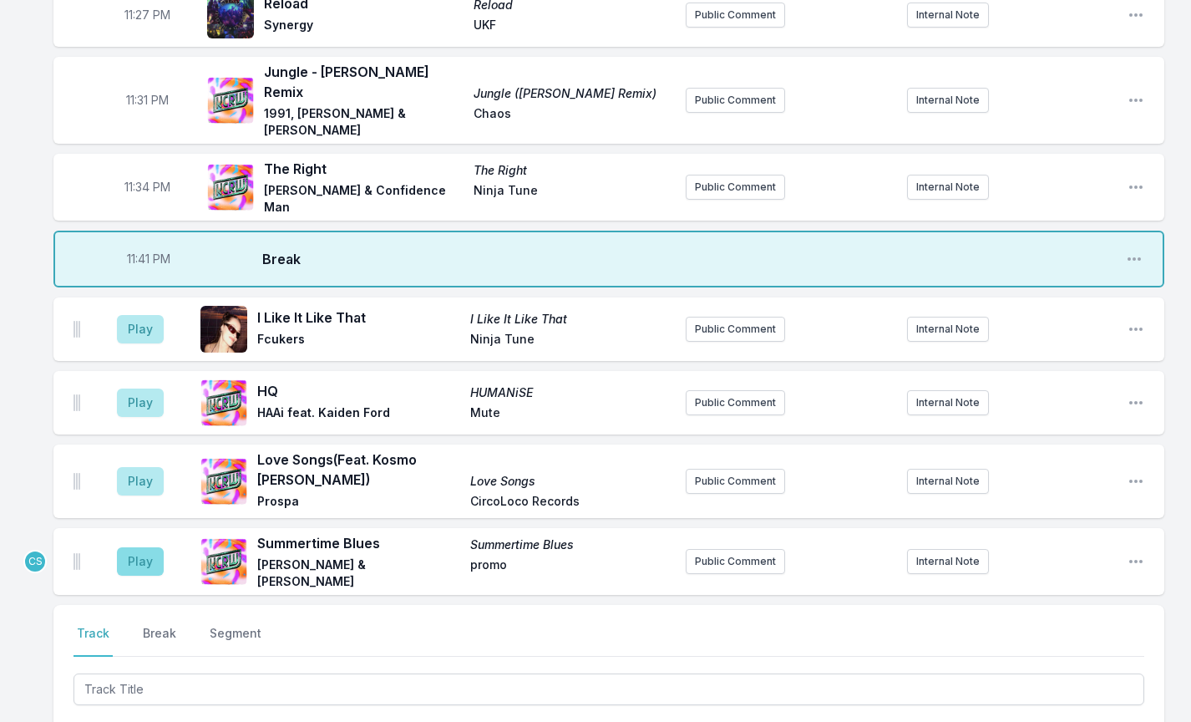
click at [140, 547] on button "Play" at bounding box center [140, 561] width 47 height 28
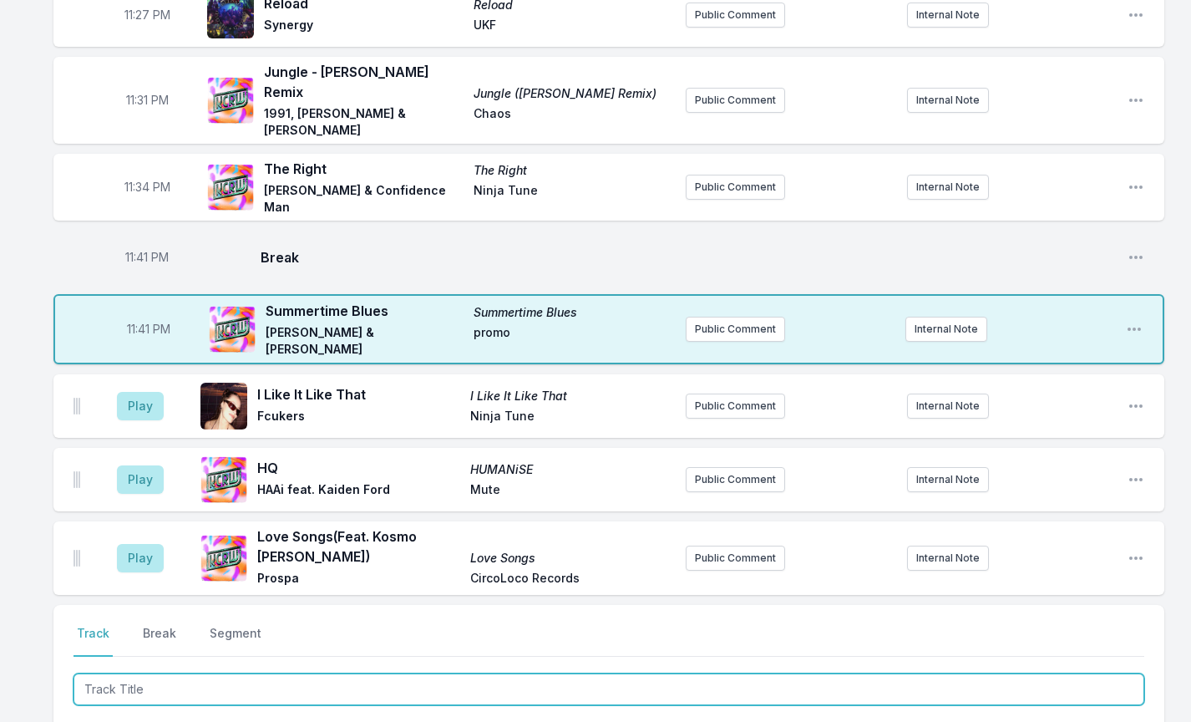
click at [145, 673] on input "Track Title" at bounding box center [609, 689] width 1071 height 32
type input "Back oFF"
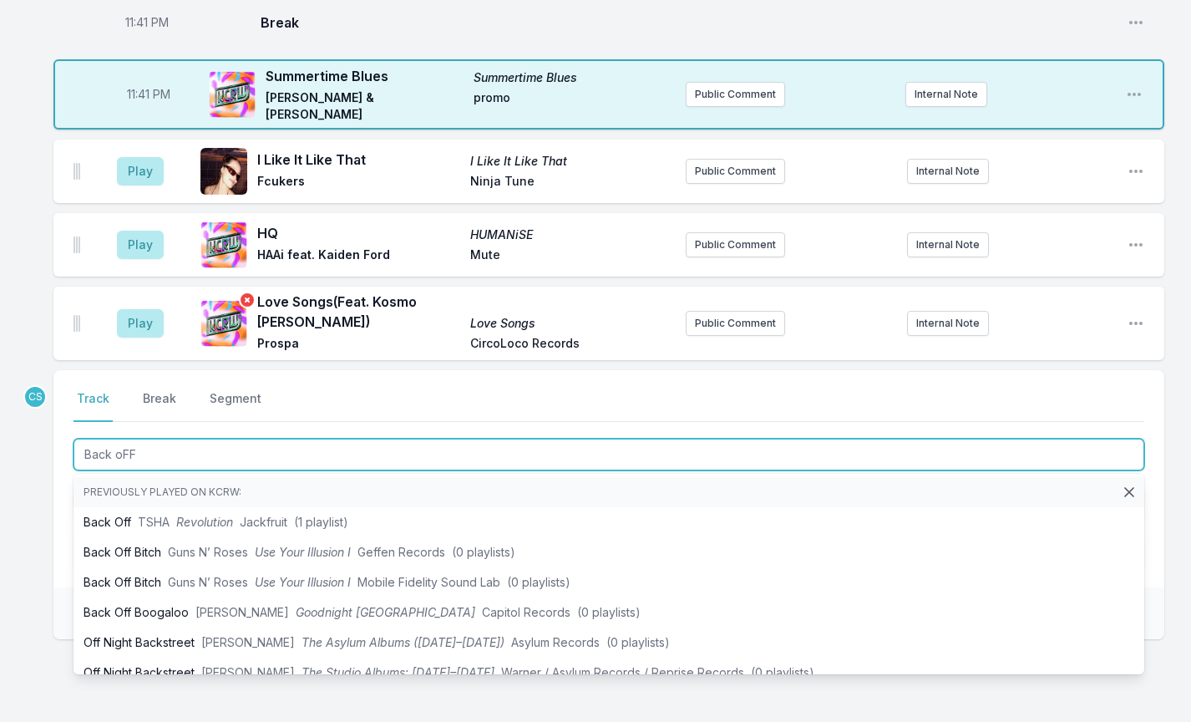
scroll to position [2146, 0]
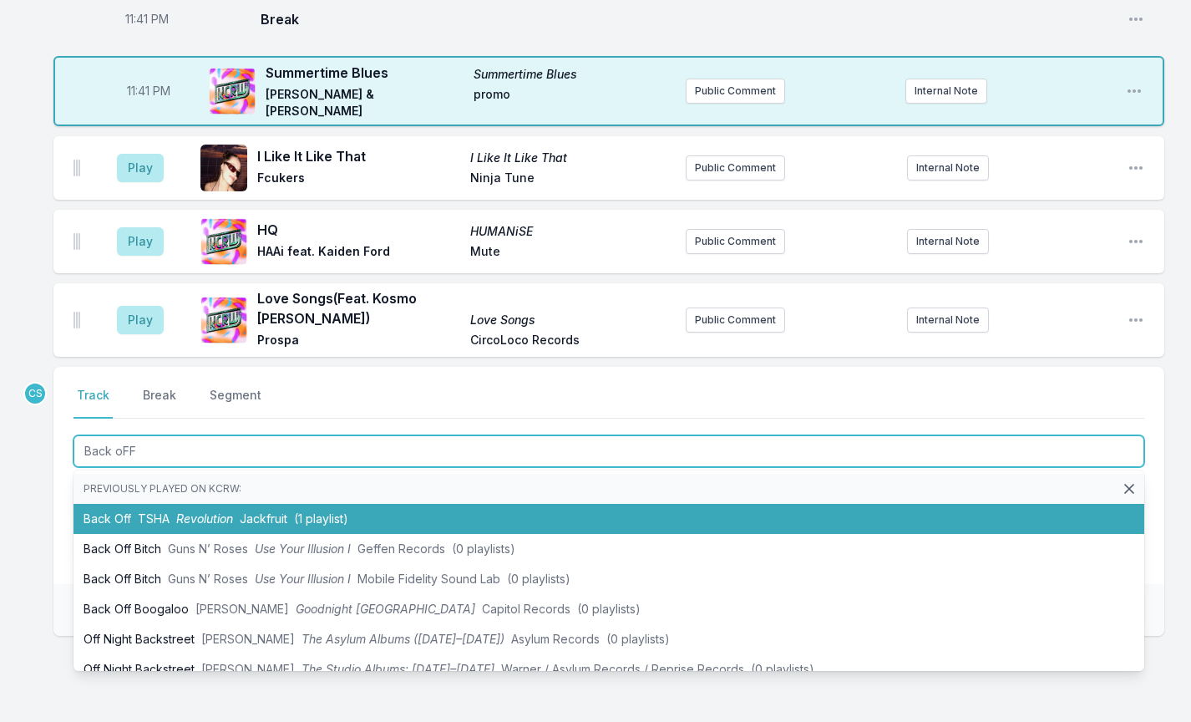
click at [217, 504] on li "Back Off TSHA Revolution Jackfruit (1 playlist)" at bounding box center [609, 519] width 1071 height 30
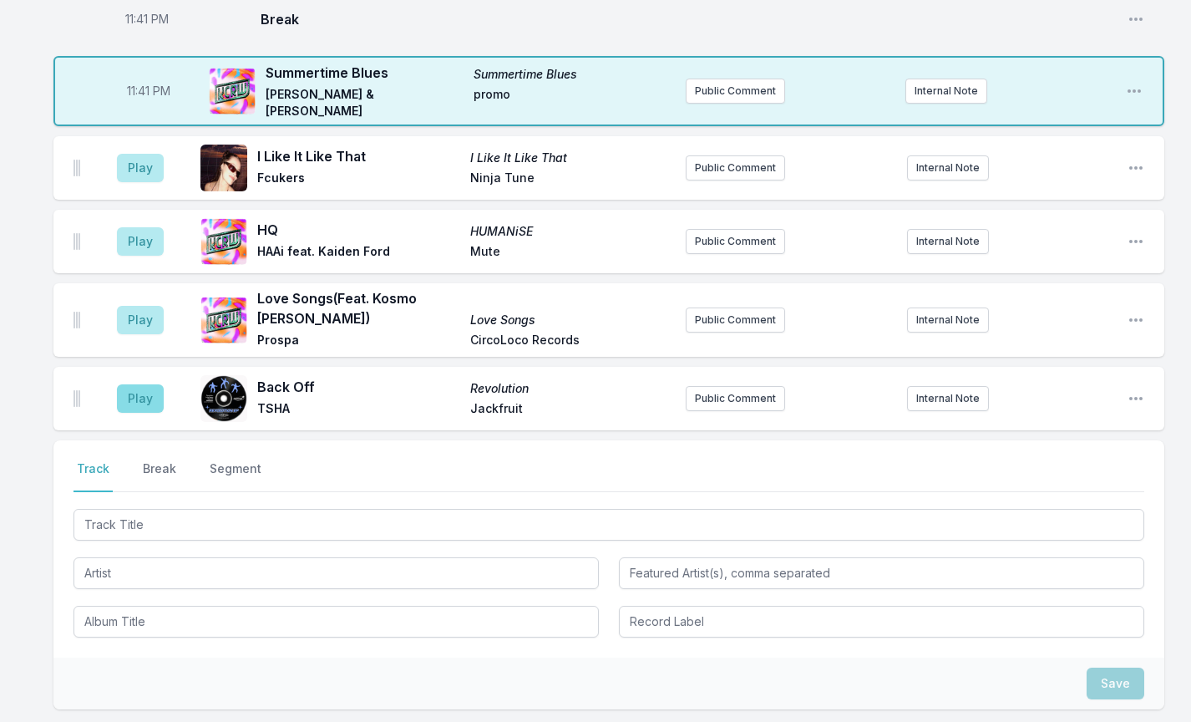
click at [140, 384] on button "Play" at bounding box center [140, 398] width 47 height 28
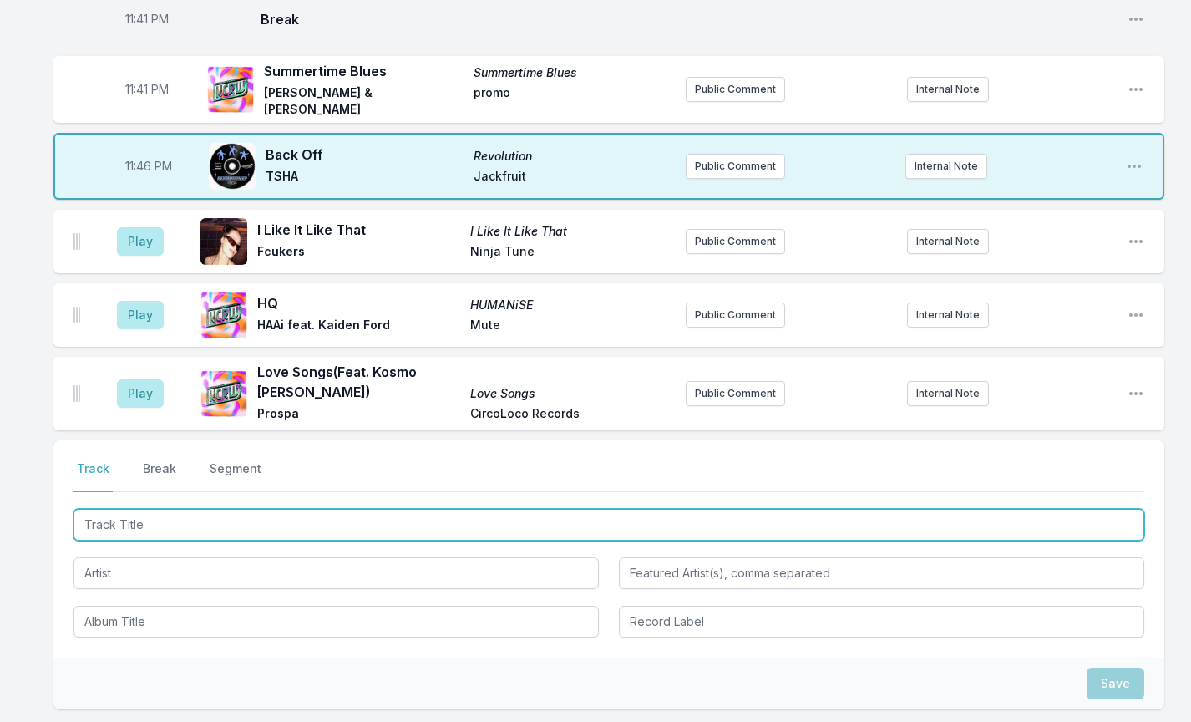
click at [172, 509] on input "Track Title" at bounding box center [609, 525] width 1071 height 32
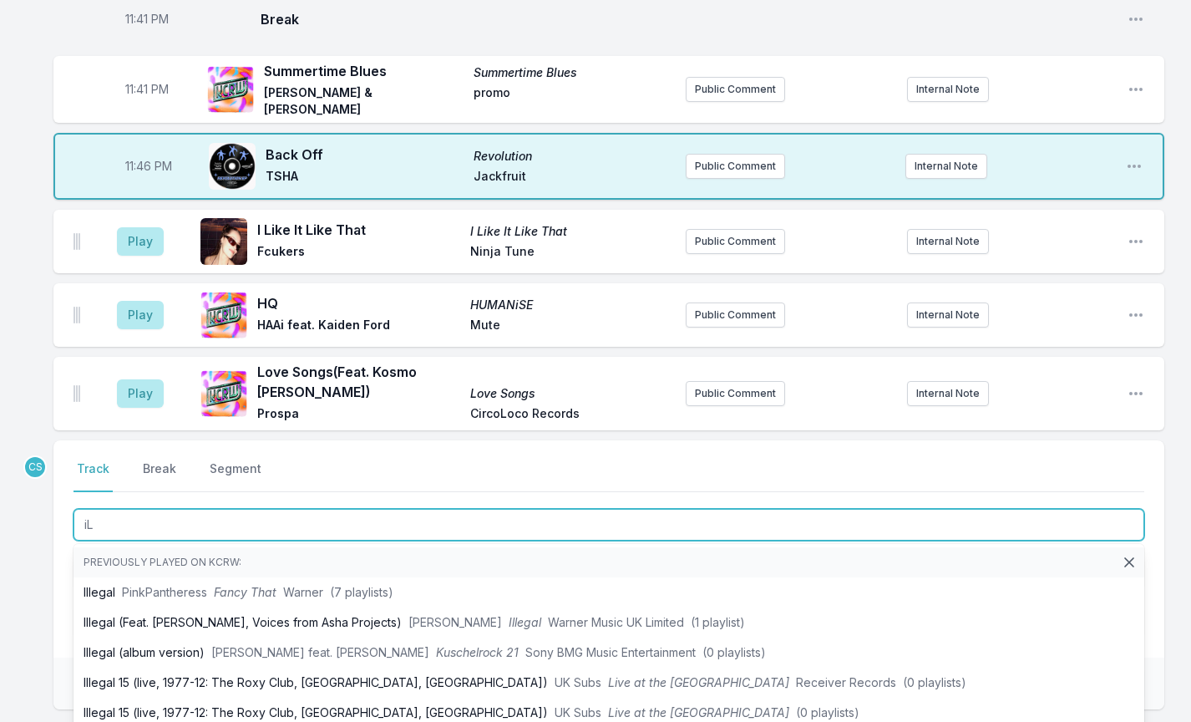
type input "i"
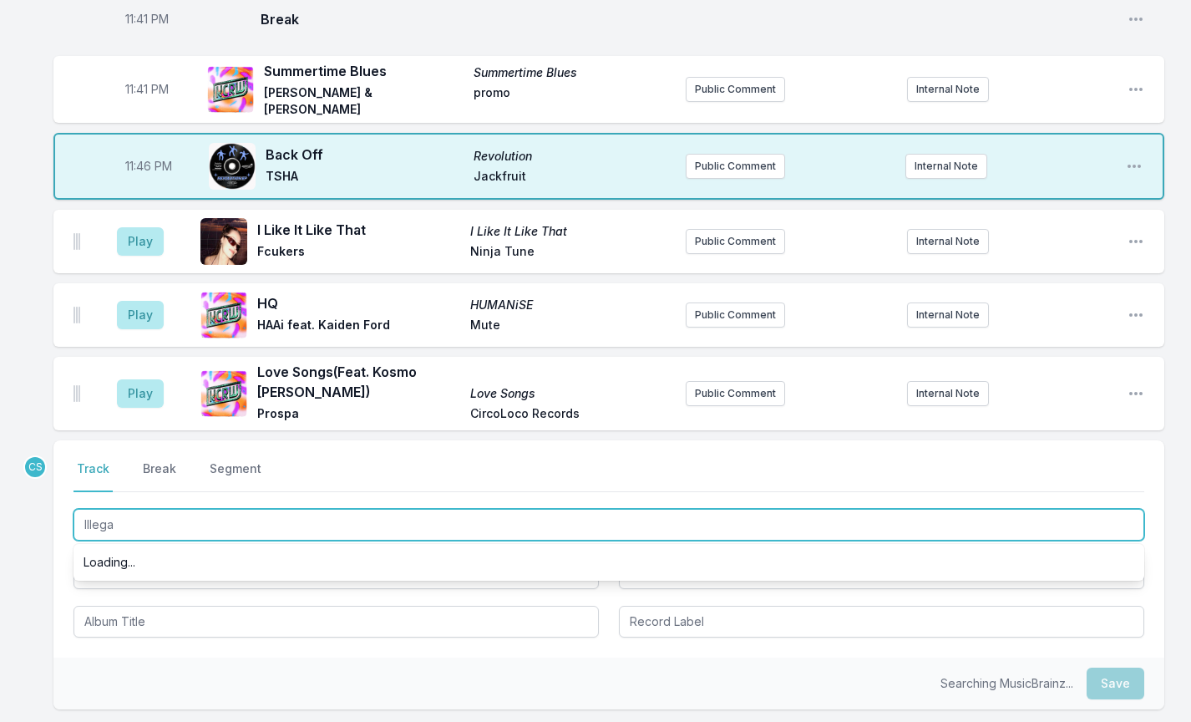
type input "Illegal"
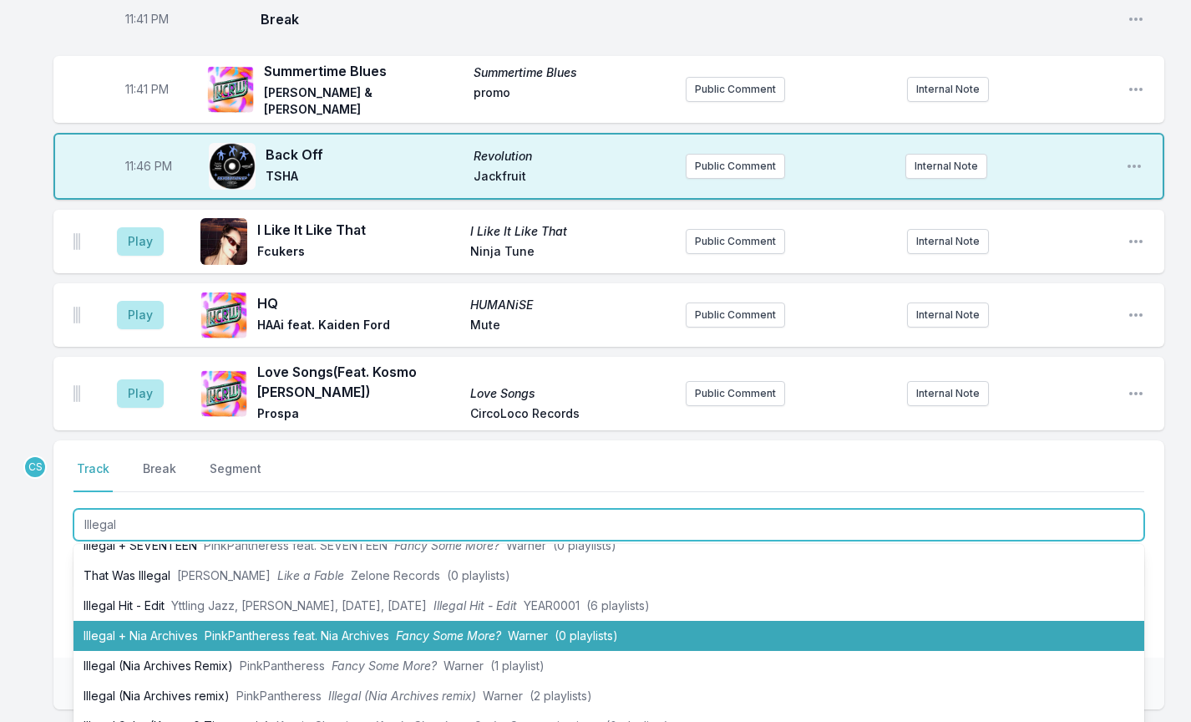
scroll to position [438, 0]
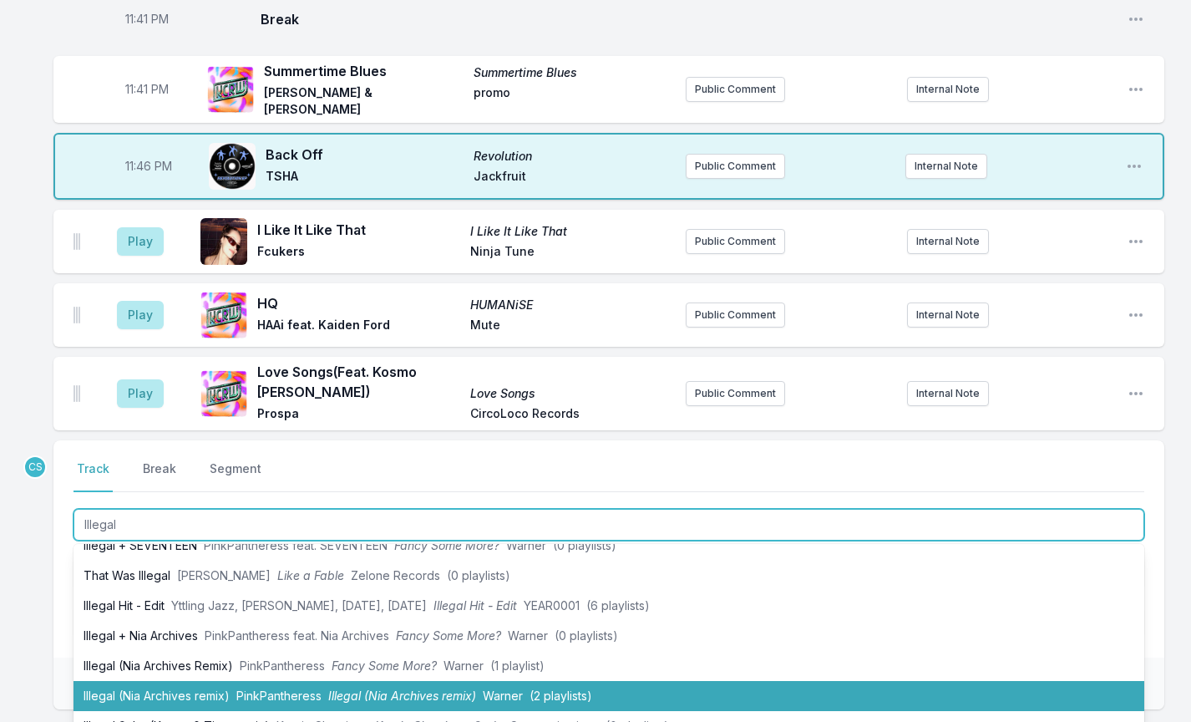
click at [256, 688] on span "PinkPantheress" at bounding box center [278, 695] width 85 height 14
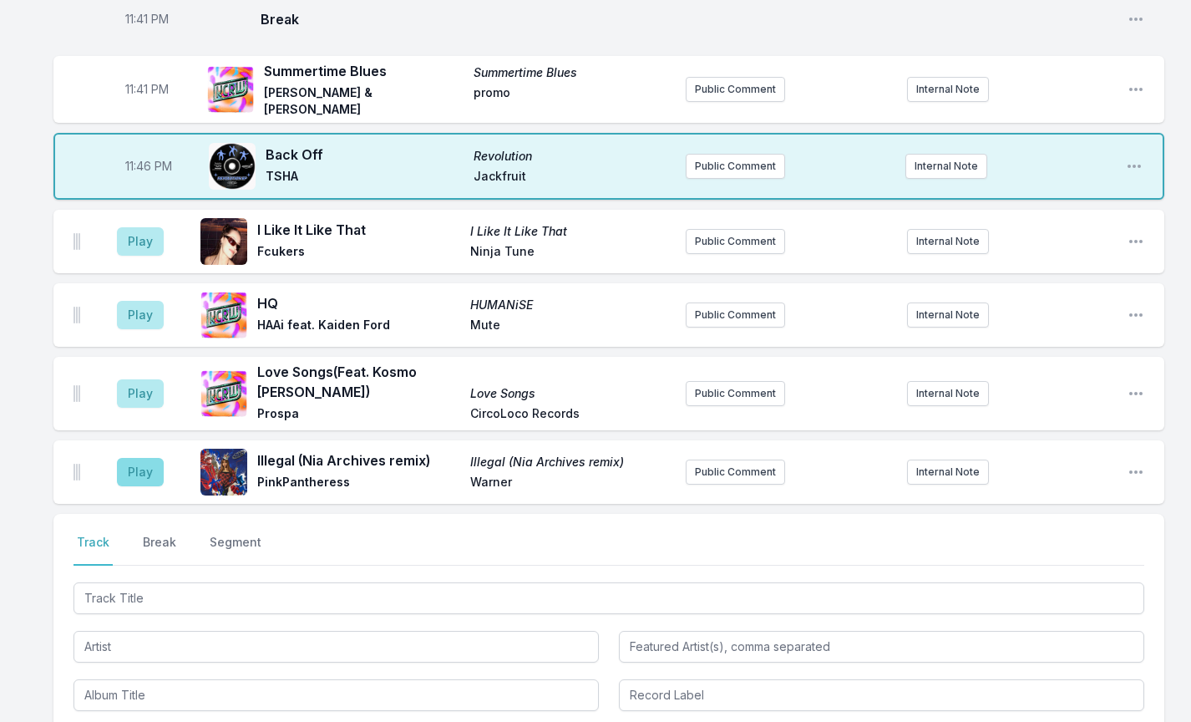
click at [142, 458] on button "Play" at bounding box center [140, 472] width 47 height 28
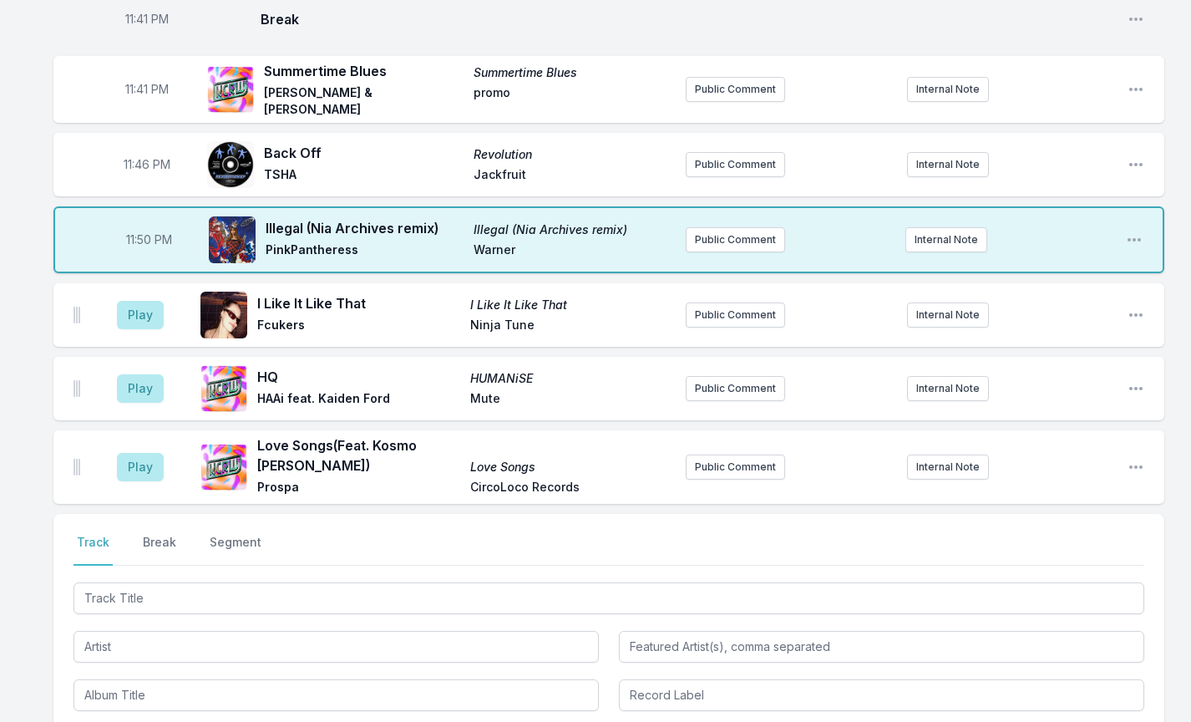
click at [142, 453] on button "Play" at bounding box center [140, 467] width 47 height 28
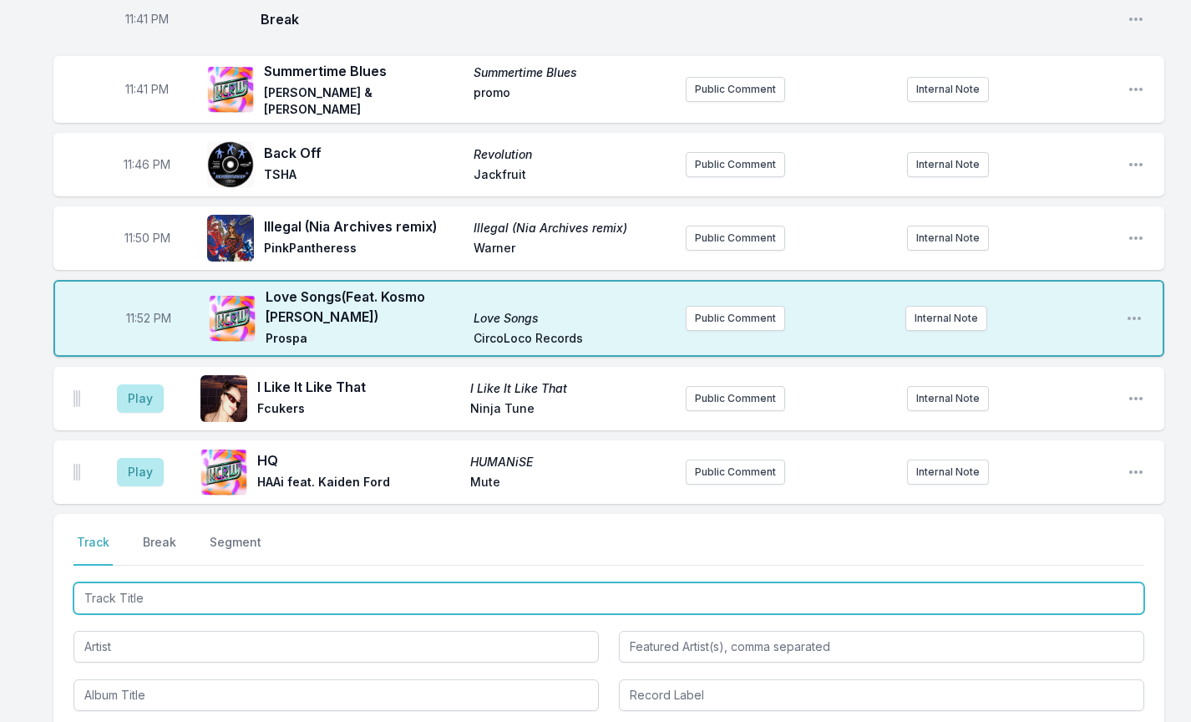
click at [319, 582] on input "Track Title" at bounding box center [609, 598] width 1071 height 32
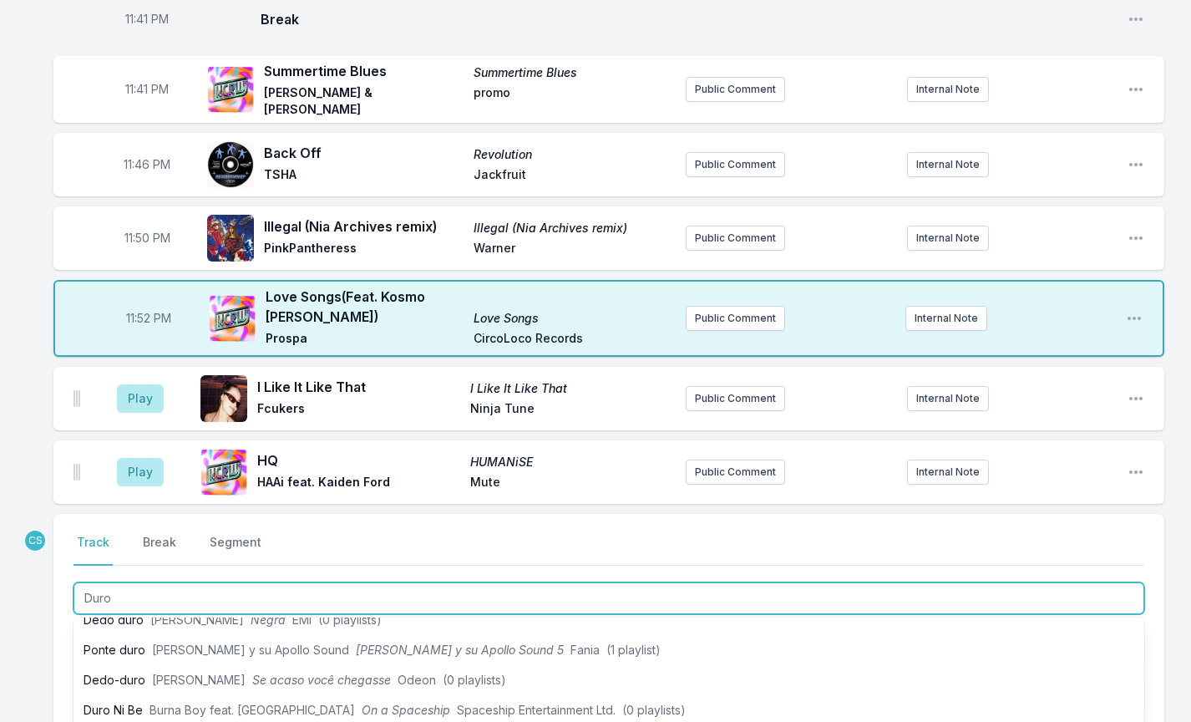
scroll to position [119, 0]
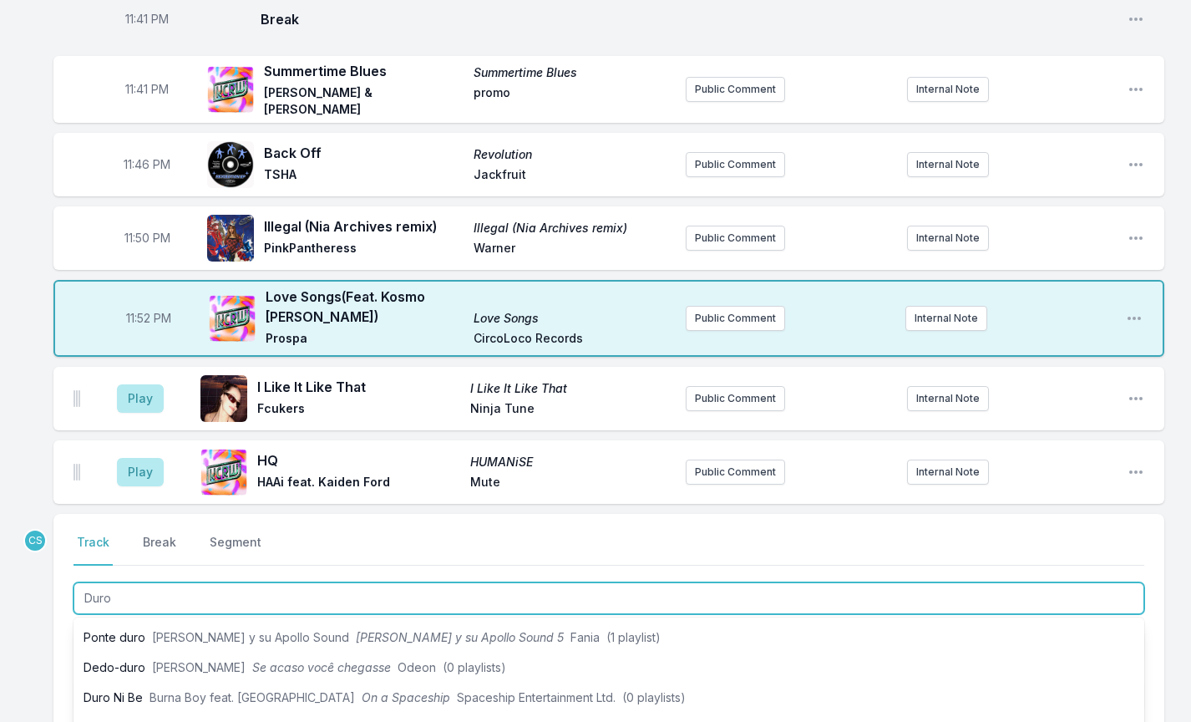
type input "Duro"
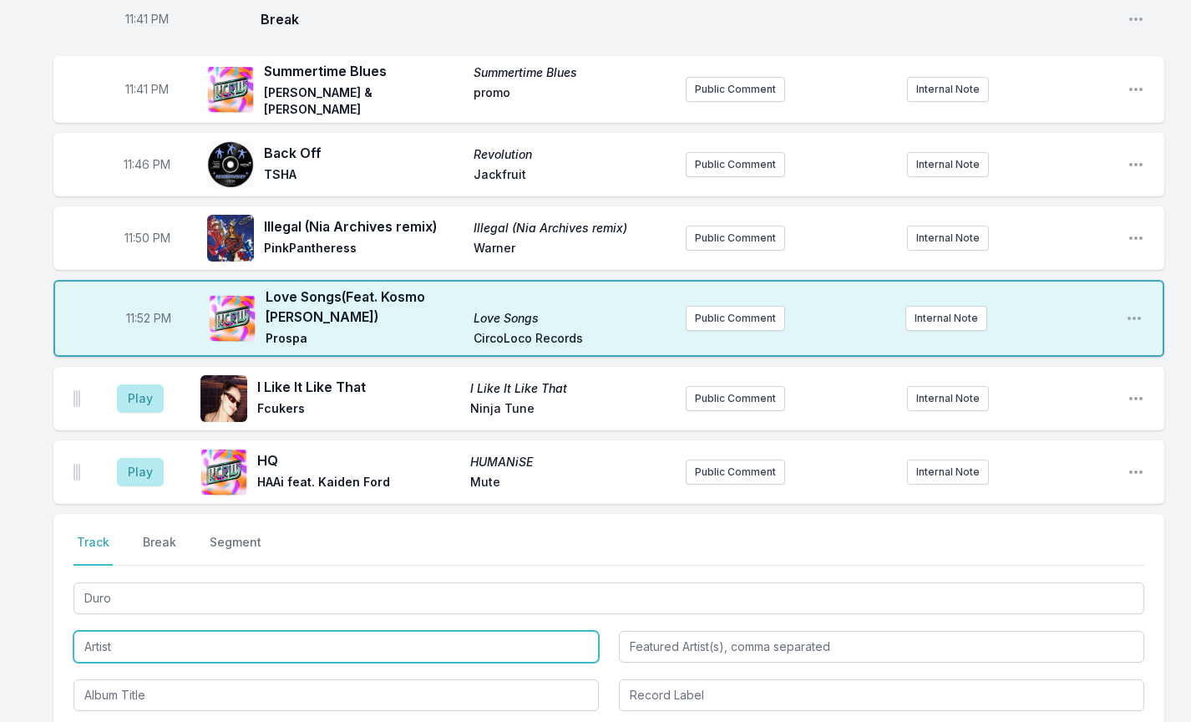
click at [144, 631] on input "Artist" at bounding box center [336, 647] width 525 height 32
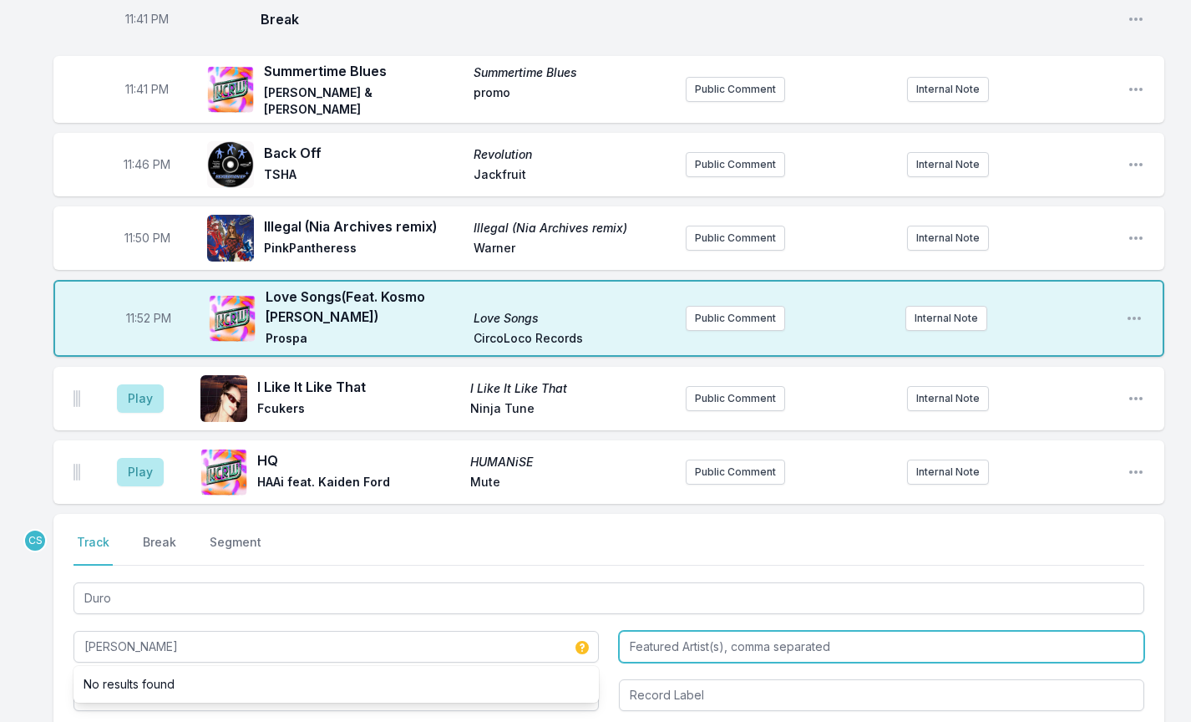
type input "[PERSON_NAME]"
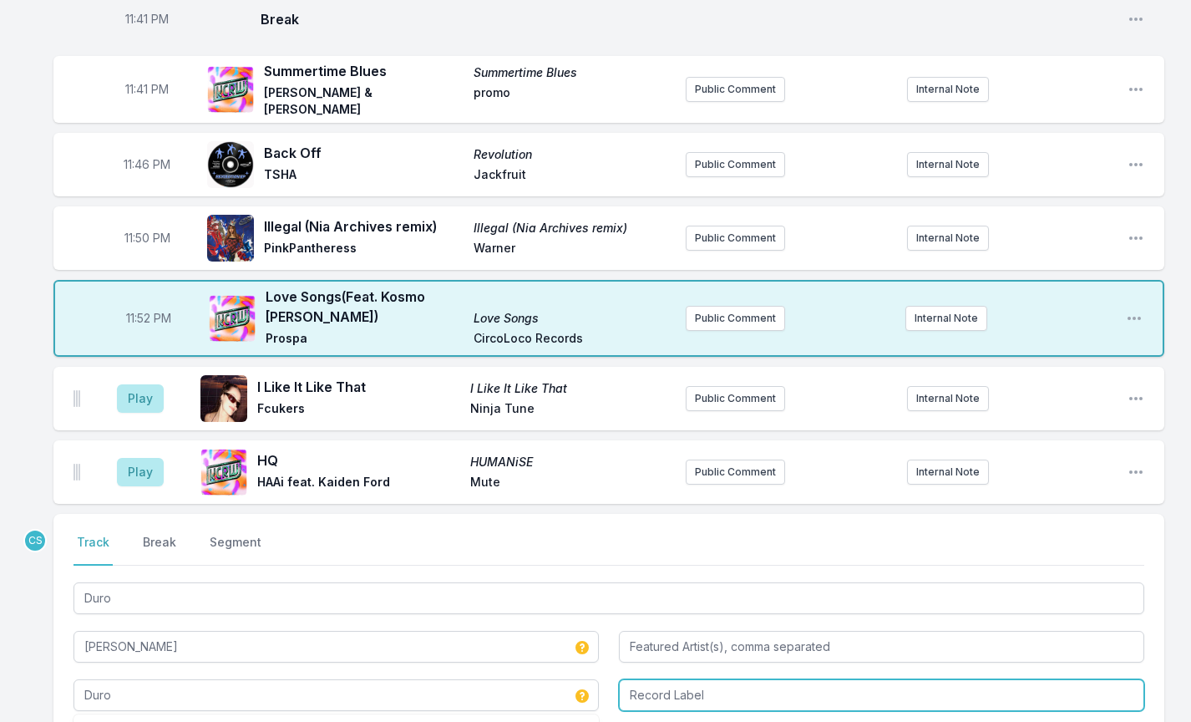
type input "Duro"
type input "[PERSON_NAME]"
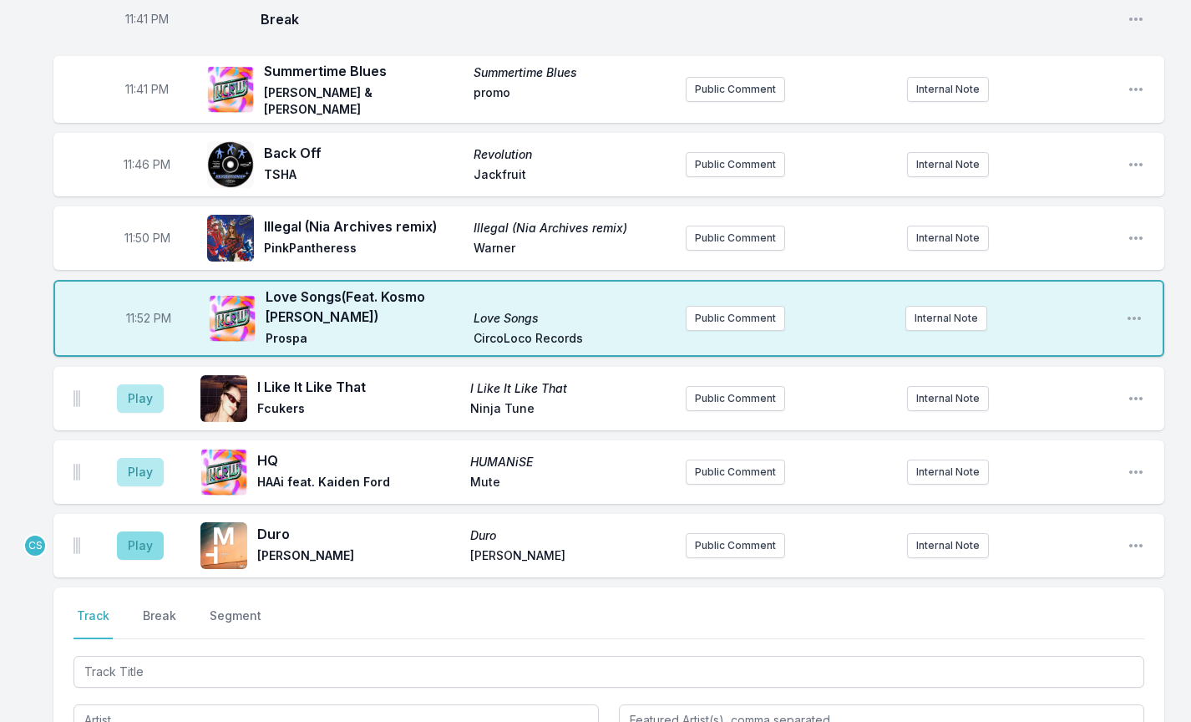
click at [143, 531] on button "Play" at bounding box center [140, 545] width 47 height 28
